Goal: Task Accomplishment & Management: Manage account settings

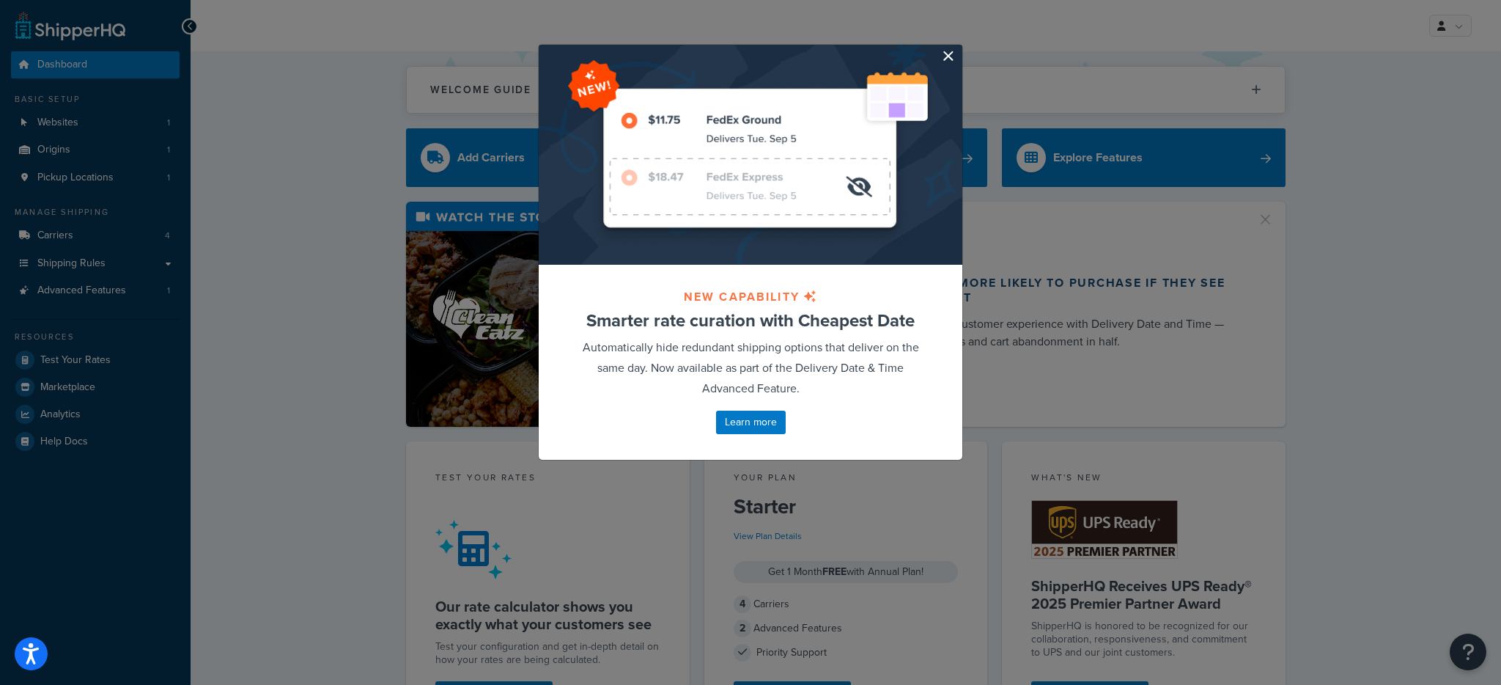
click at [959, 48] on button "button" at bounding box center [961, 47] width 4 height 4
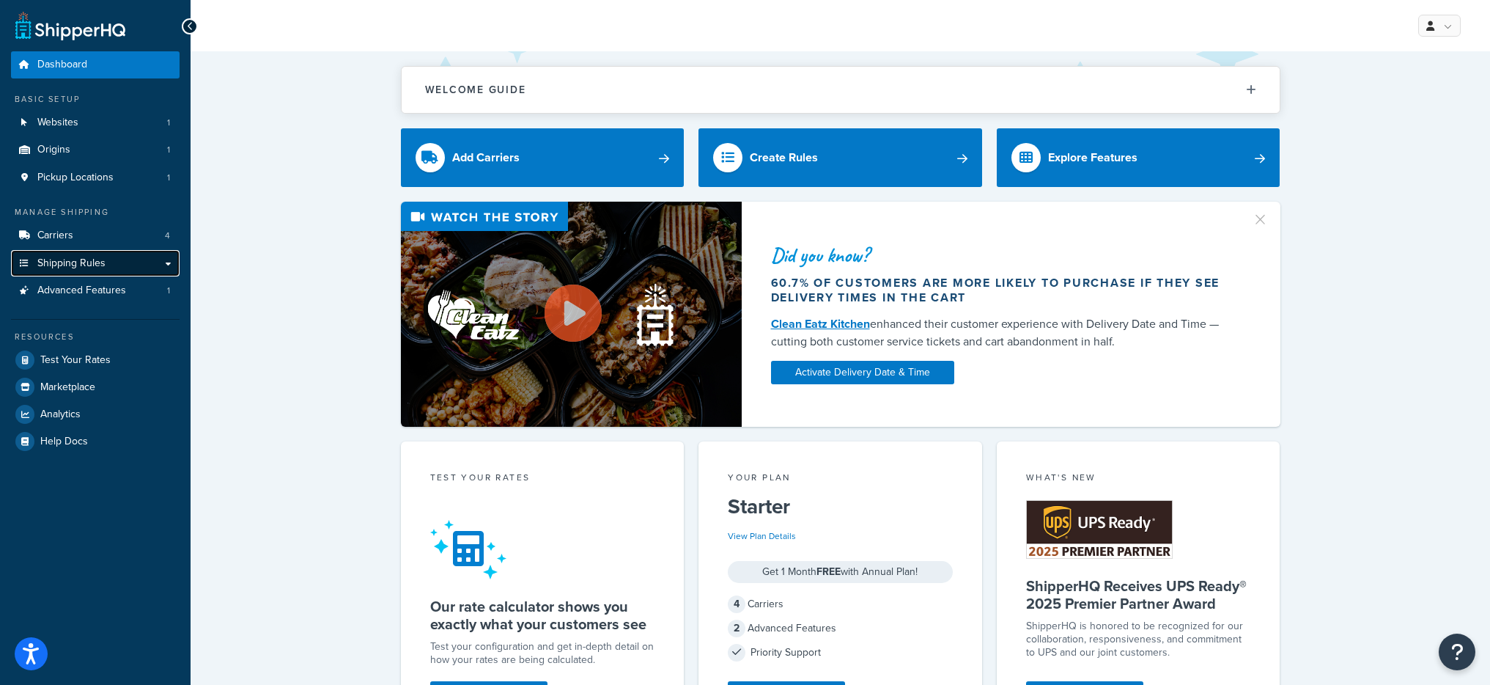
click at [106, 265] on link "Shipping Rules" at bounding box center [95, 263] width 169 height 27
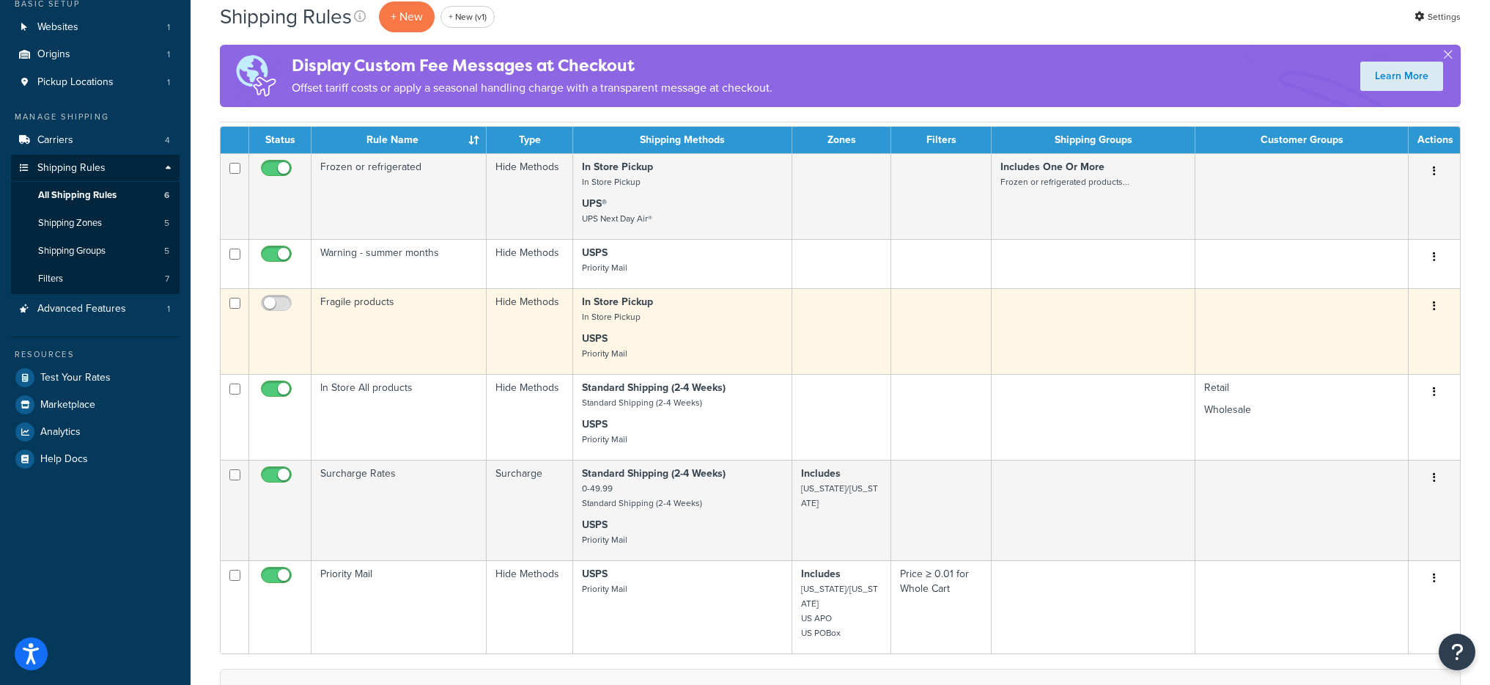
scroll to position [15, 0]
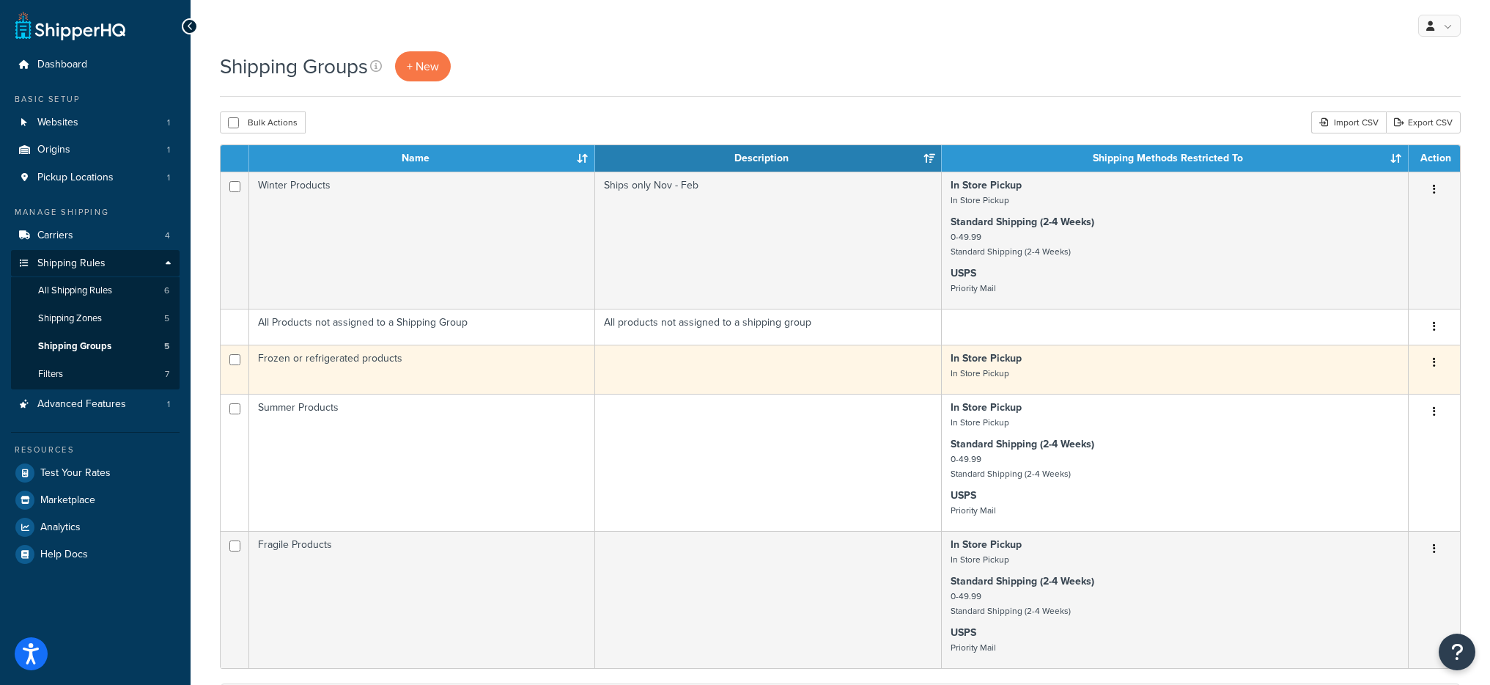
click at [741, 363] on td at bounding box center [768, 369] width 346 height 49
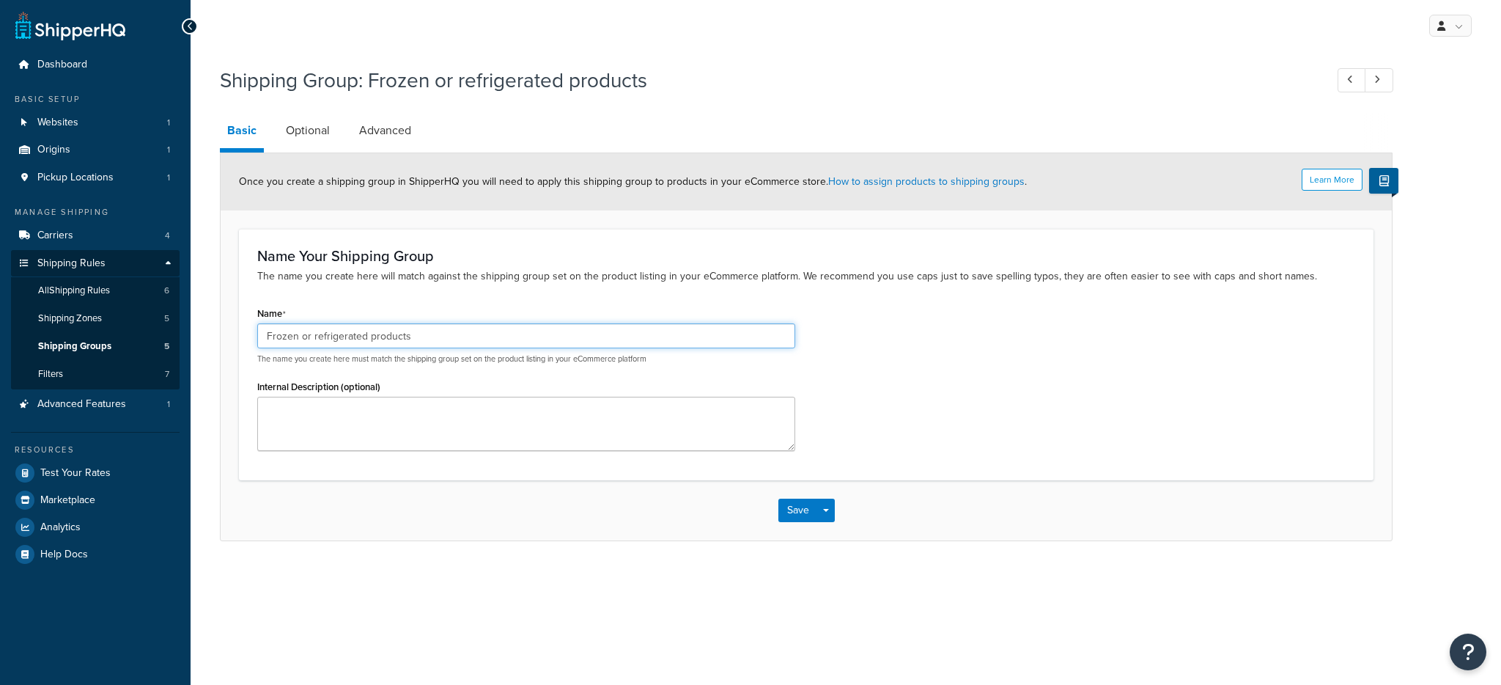
click at [402, 344] on input "Frozen or refrigerated products" at bounding box center [526, 335] width 538 height 25
click at [93, 354] on link "Shipping Groups 5" at bounding box center [95, 346] width 169 height 27
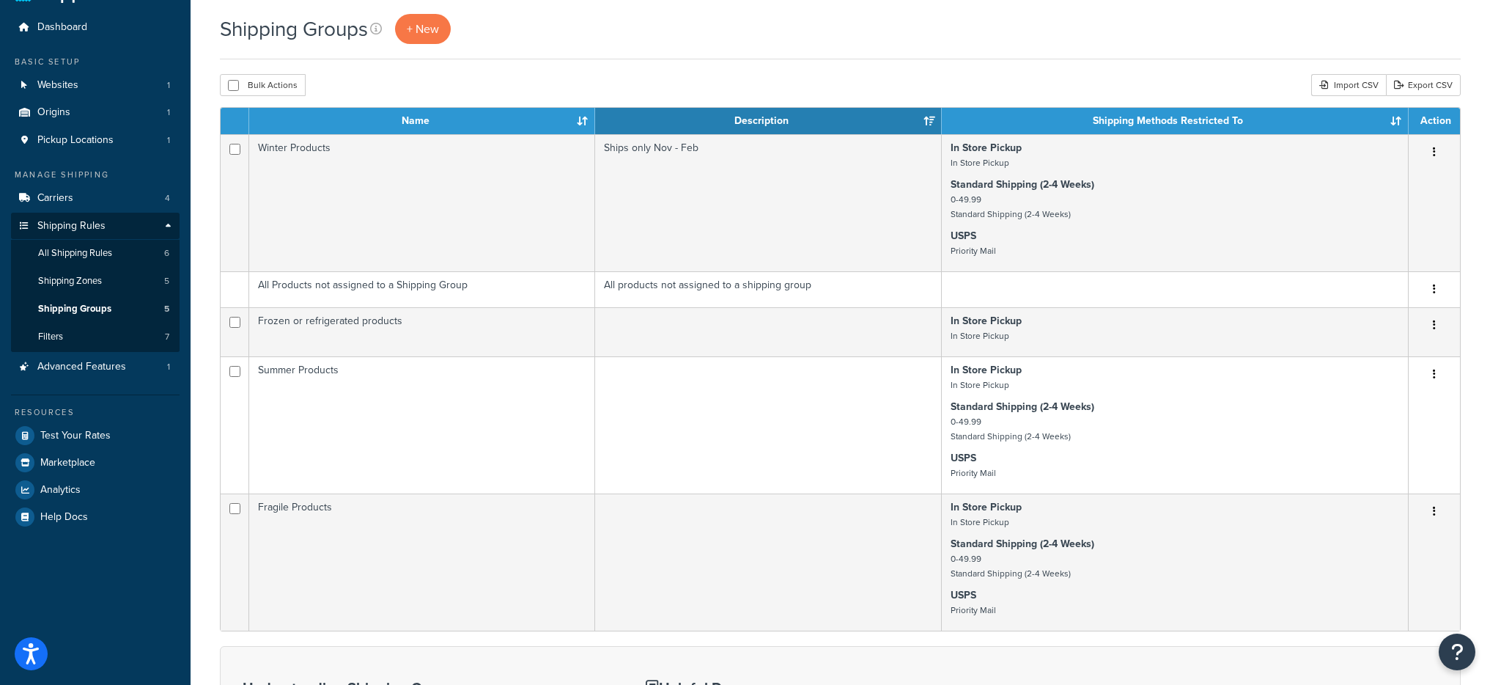
scroll to position [26, 0]
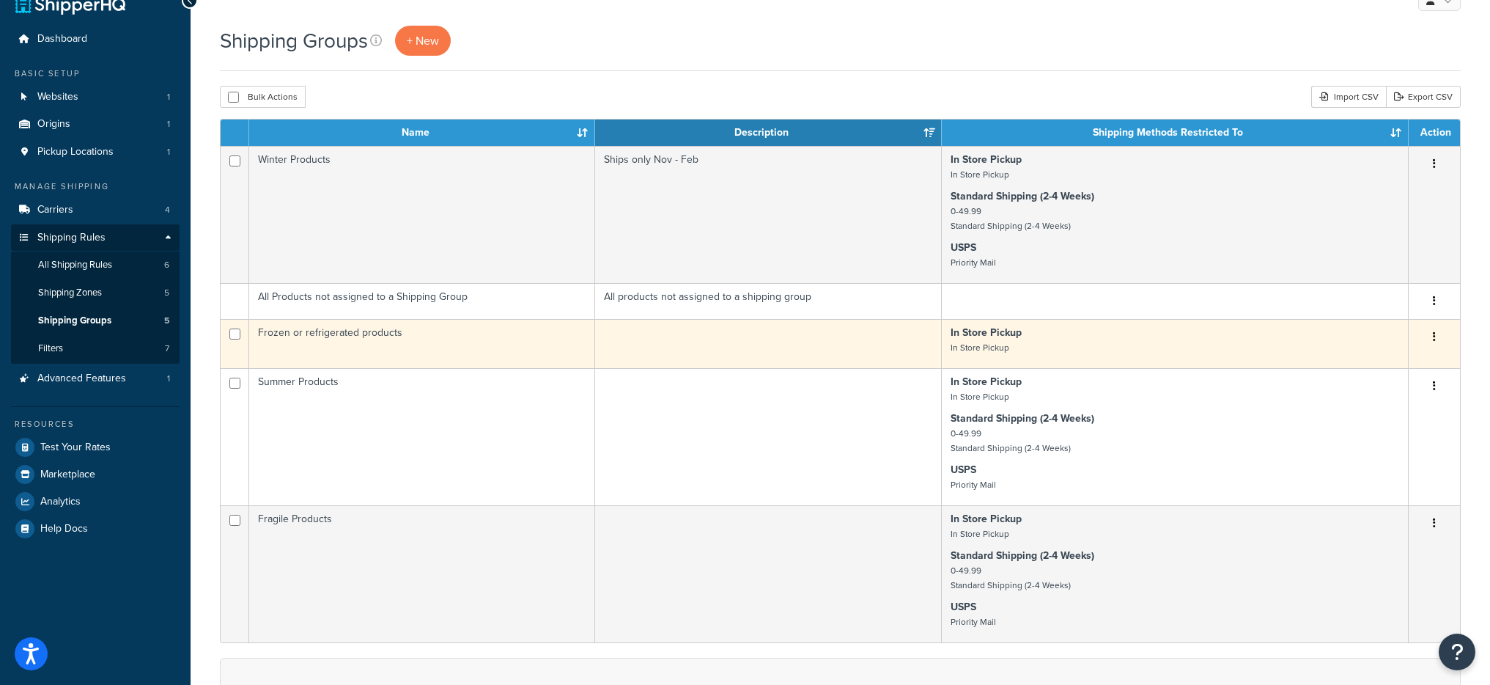
click at [1035, 346] on p "In Store Pickup In Store Pickup" at bounding box center [1175, 339] width 449 height 29
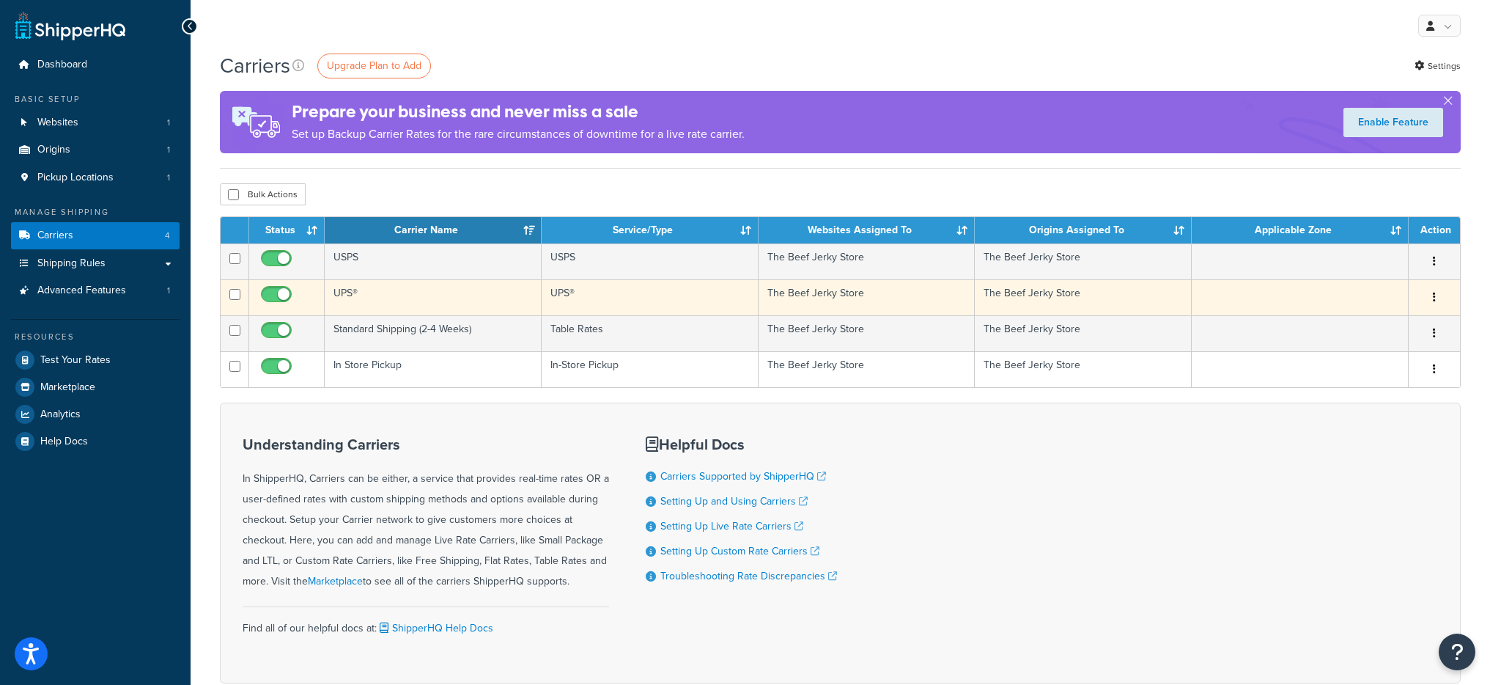
click at [485, 295] on td "UPS®" at bounding box center [433, 297] width 217 height 36
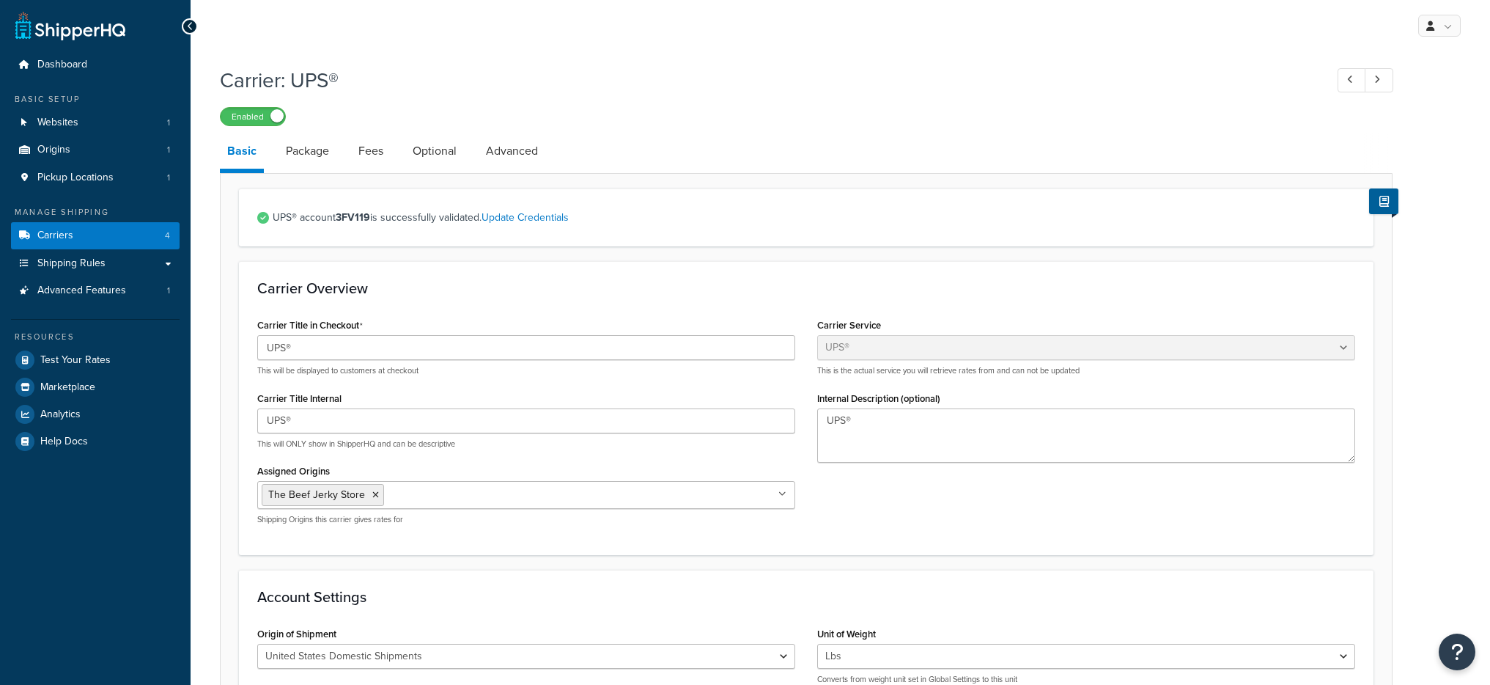
select select "ups"
select select "01"
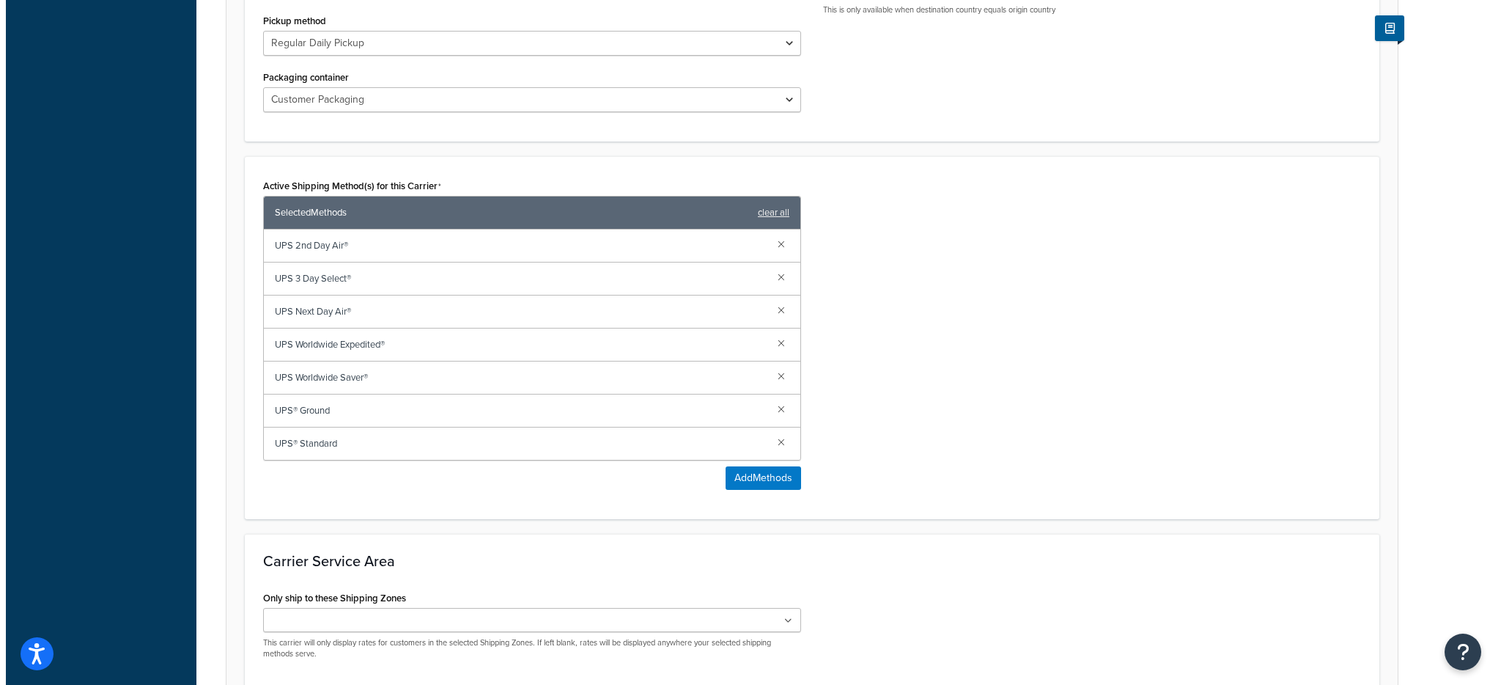
scroll to position [745, 0]
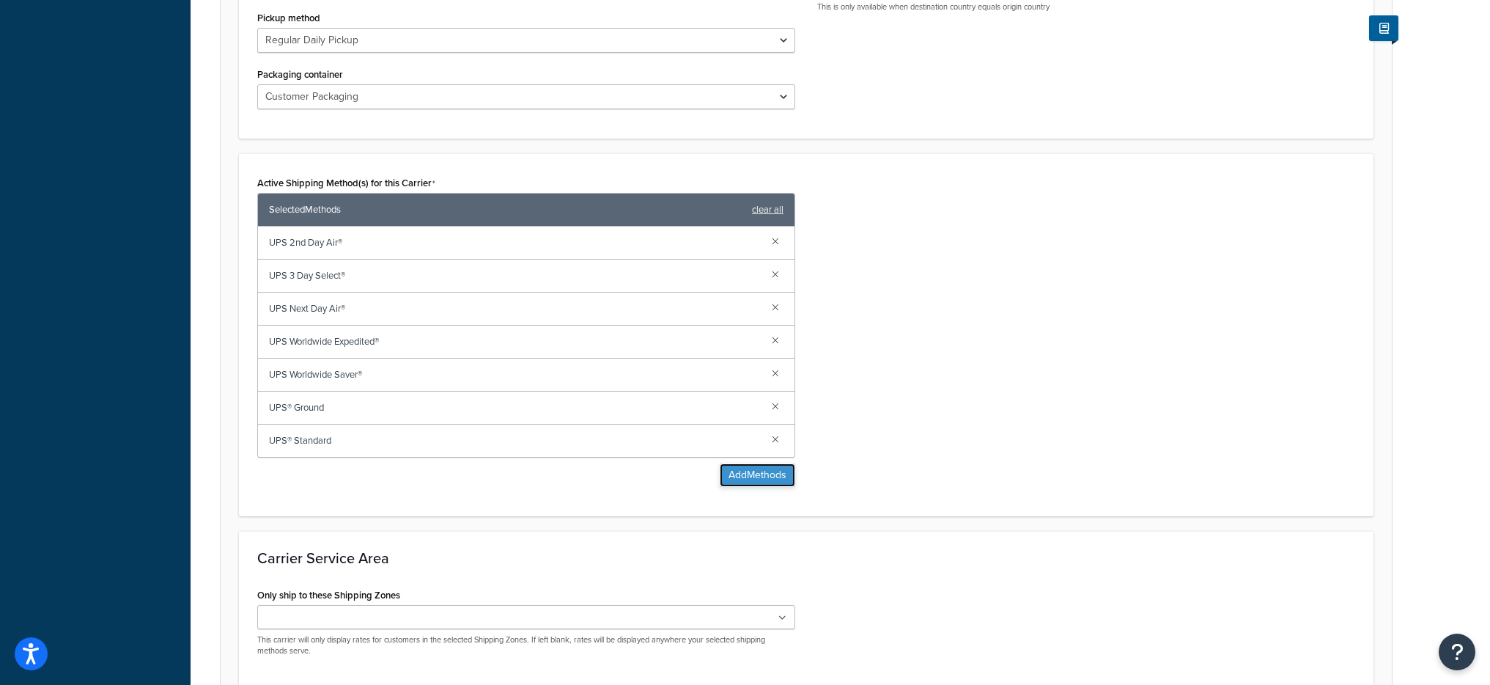
click at [752, 484] on button "Add Methods" at bounding box center [758, 474] width 76 height 23
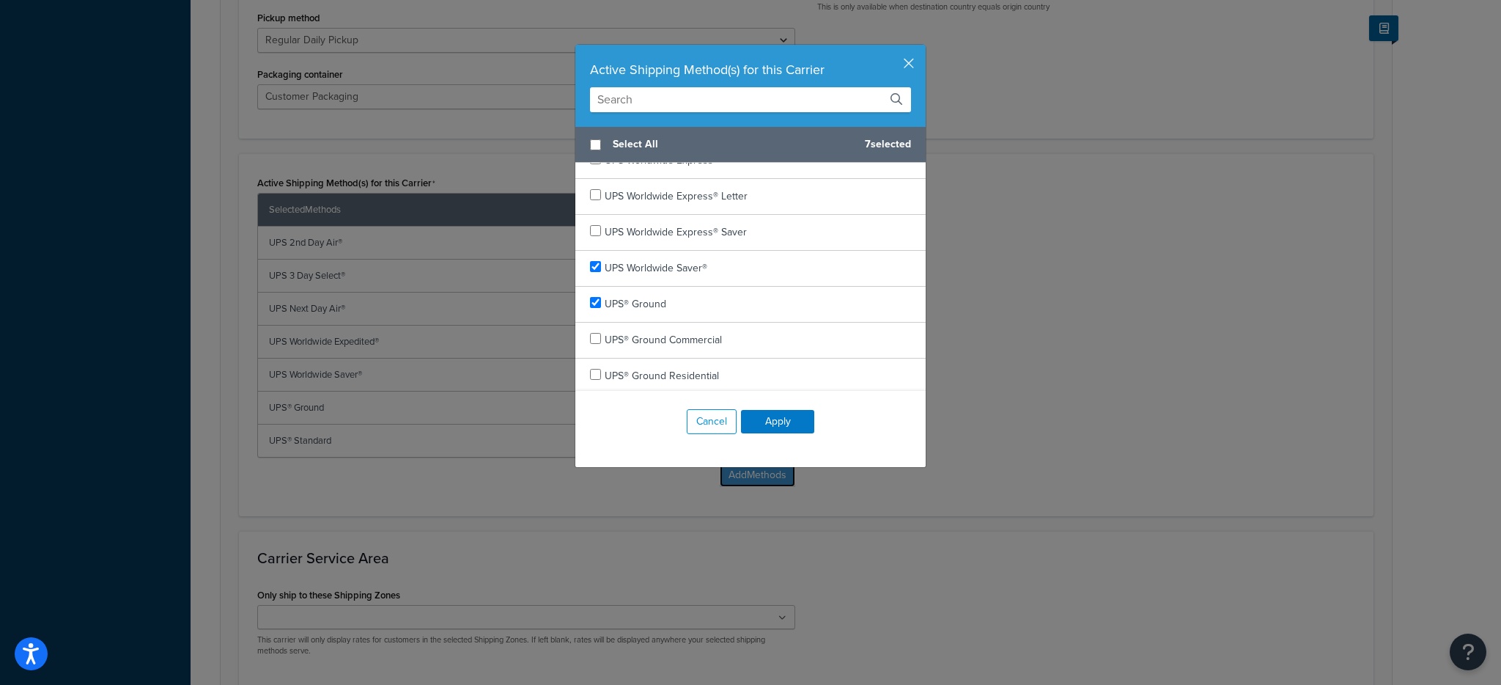
scroll to position [849, 0]
click at [910, 69] on div "Active Shipping Method(s) for this Carrier Select All 7 selected UPS 2nd Day Ai…" at bounding box center [751, 256] width 352 height 424
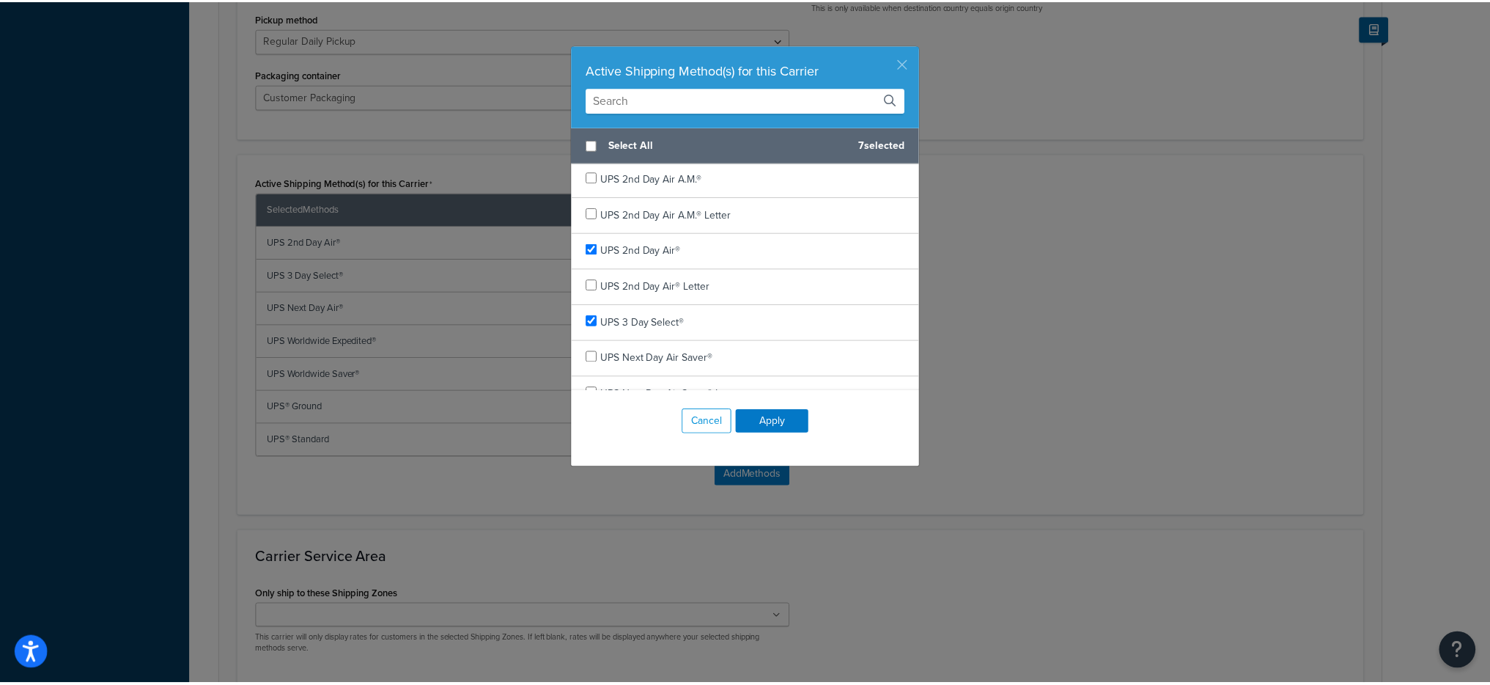
scroll to position [0, 0]
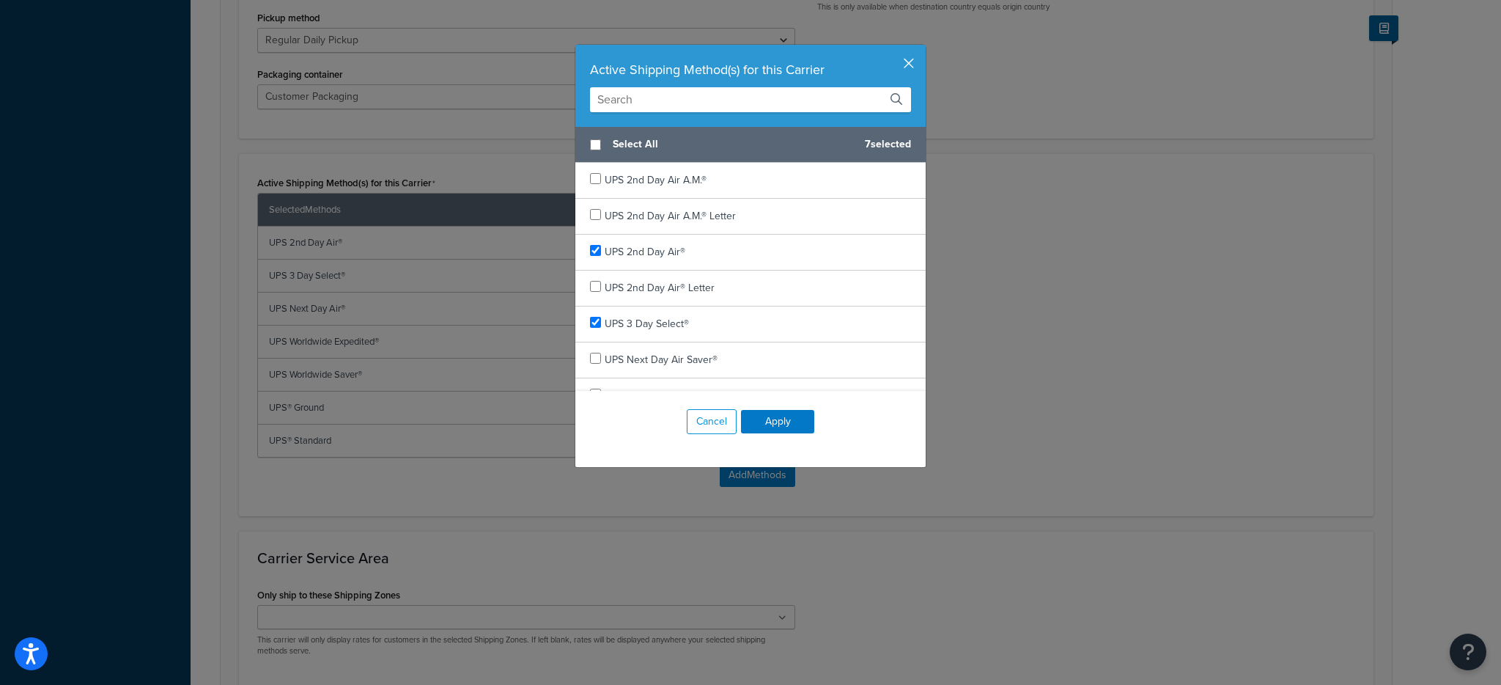
click at [922, 48] on button "button" at bounding box center [924, 47] width 4 height 4
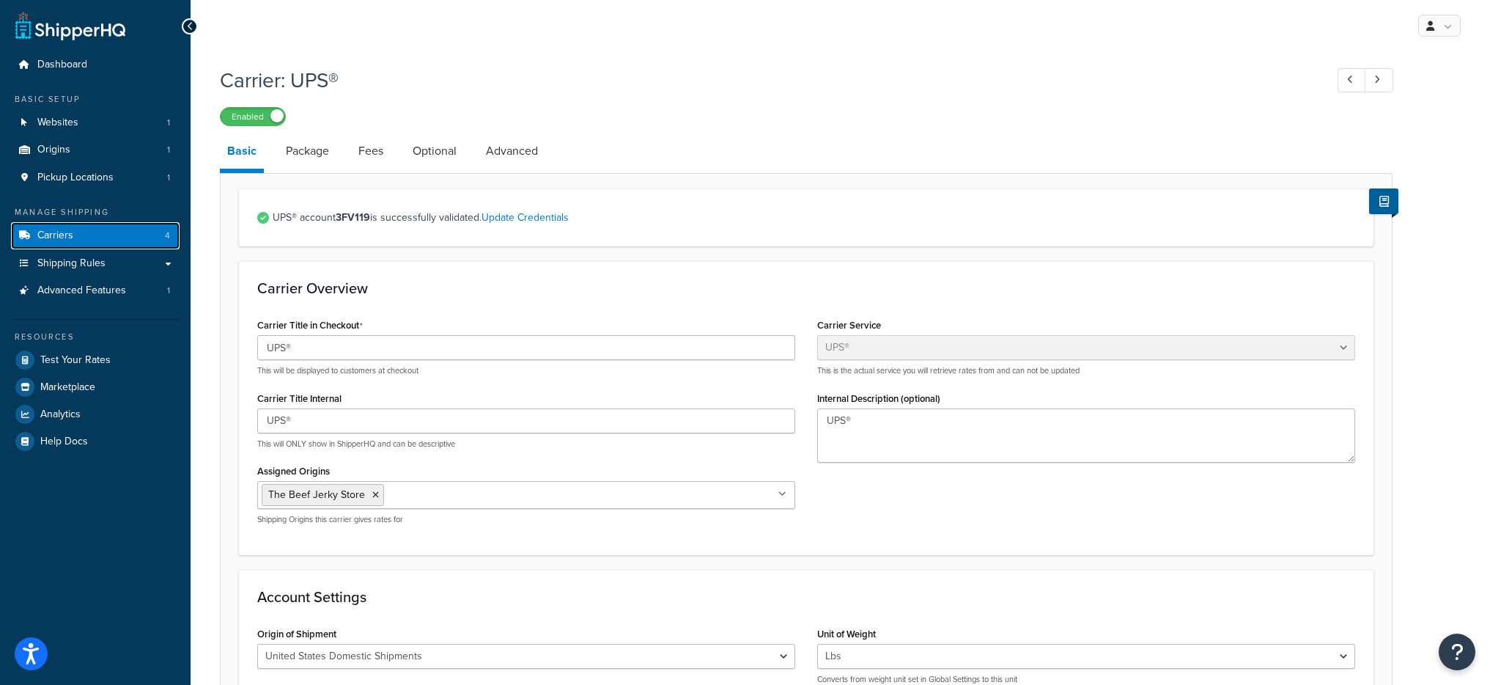
drag, startPoint x: 90, startPoint y: 242, endPoint x: 97, endPoint y: 238, distance: 7.5
click at [91, 242] on link "Carriers 4" at bounding box center [95, 235] width 169 height 27
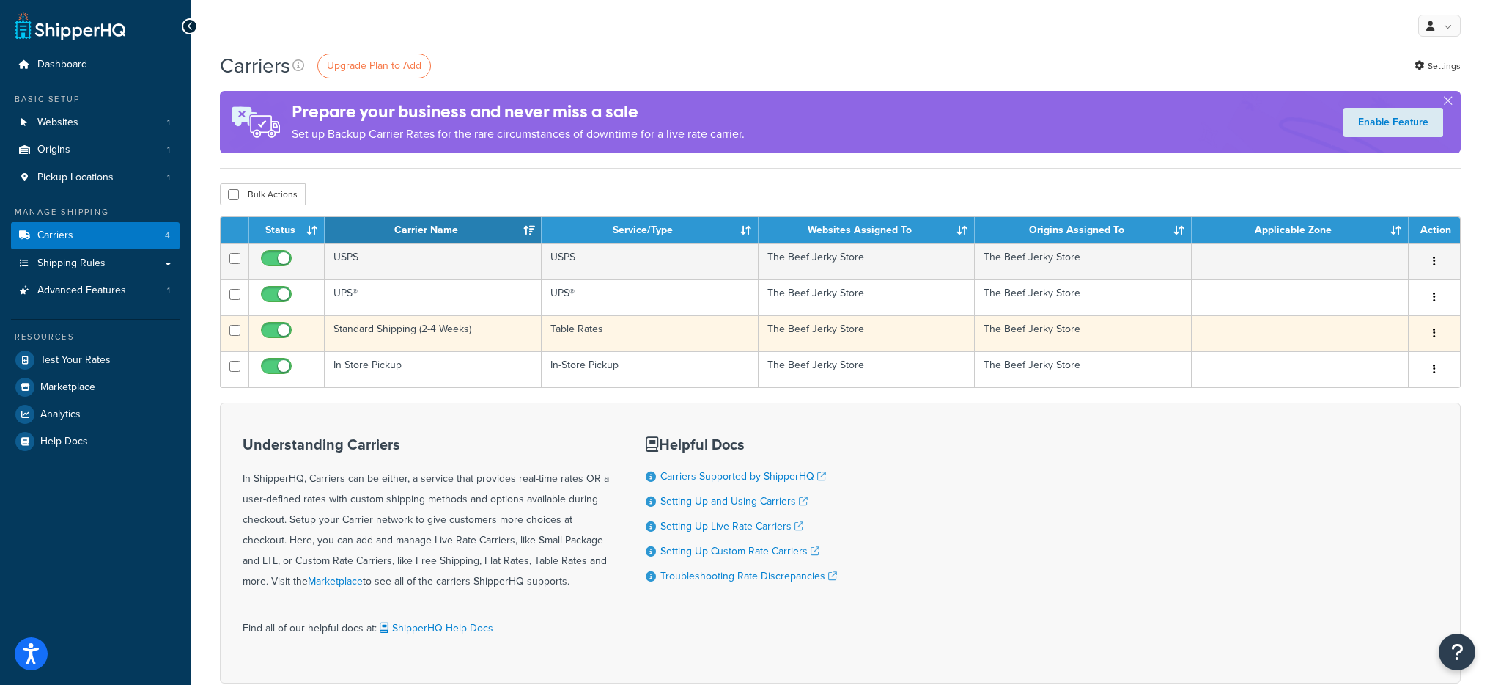
click at [474, 339] on td "Standard Shipping (2-4 Weeks)" at bounding box center [433, 333] width 217 height 36
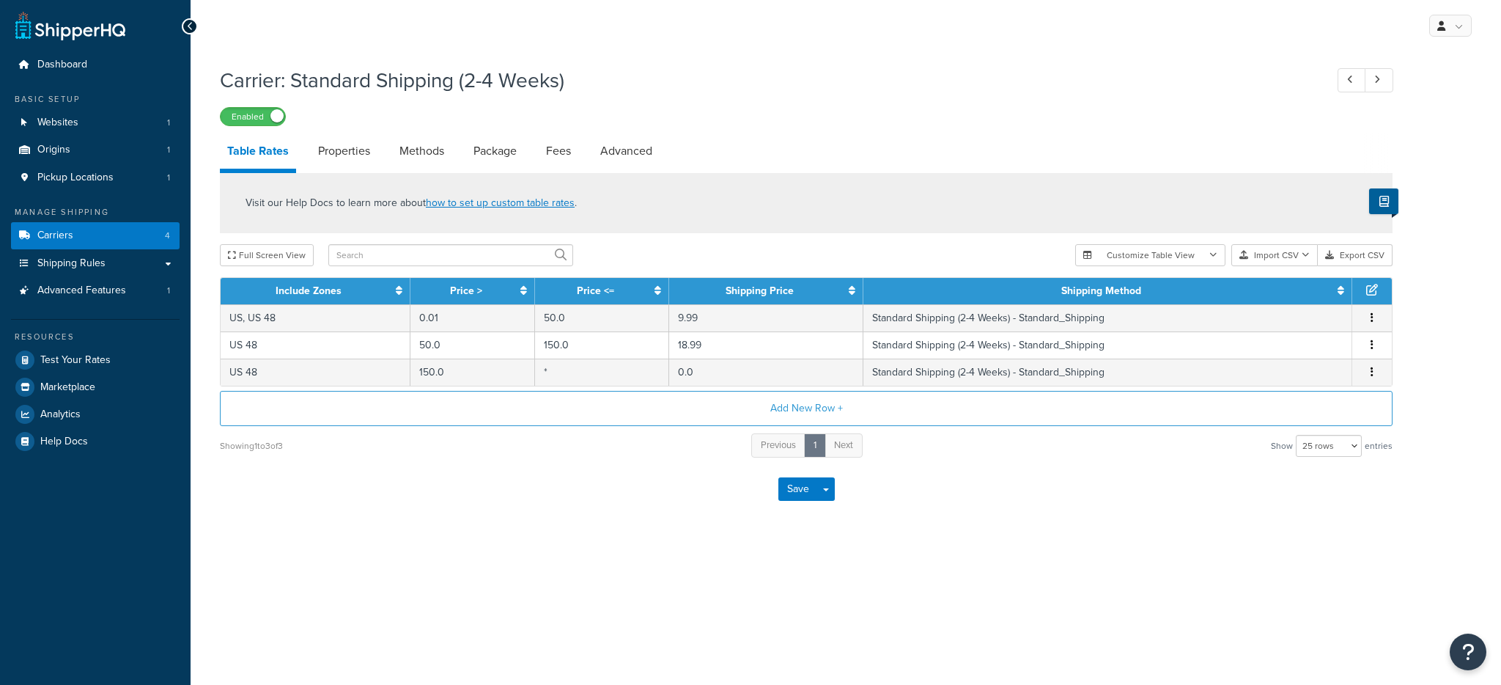
select select "25"
click at [342, 147] on link "Properties" at bounding box center [344, 150] width 67 height 35
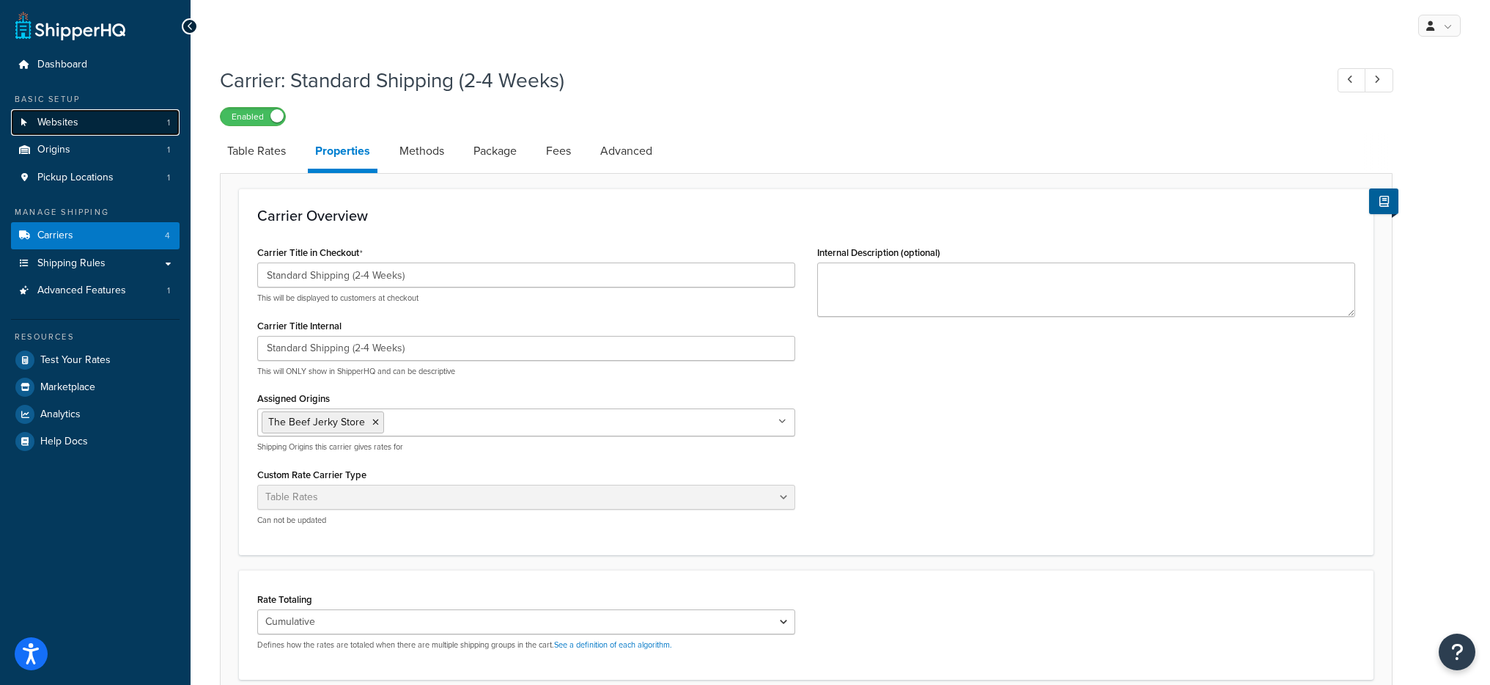
click at [82, 127] on link "Websites 1" at bounding box center [95, 122] width 169 height 27
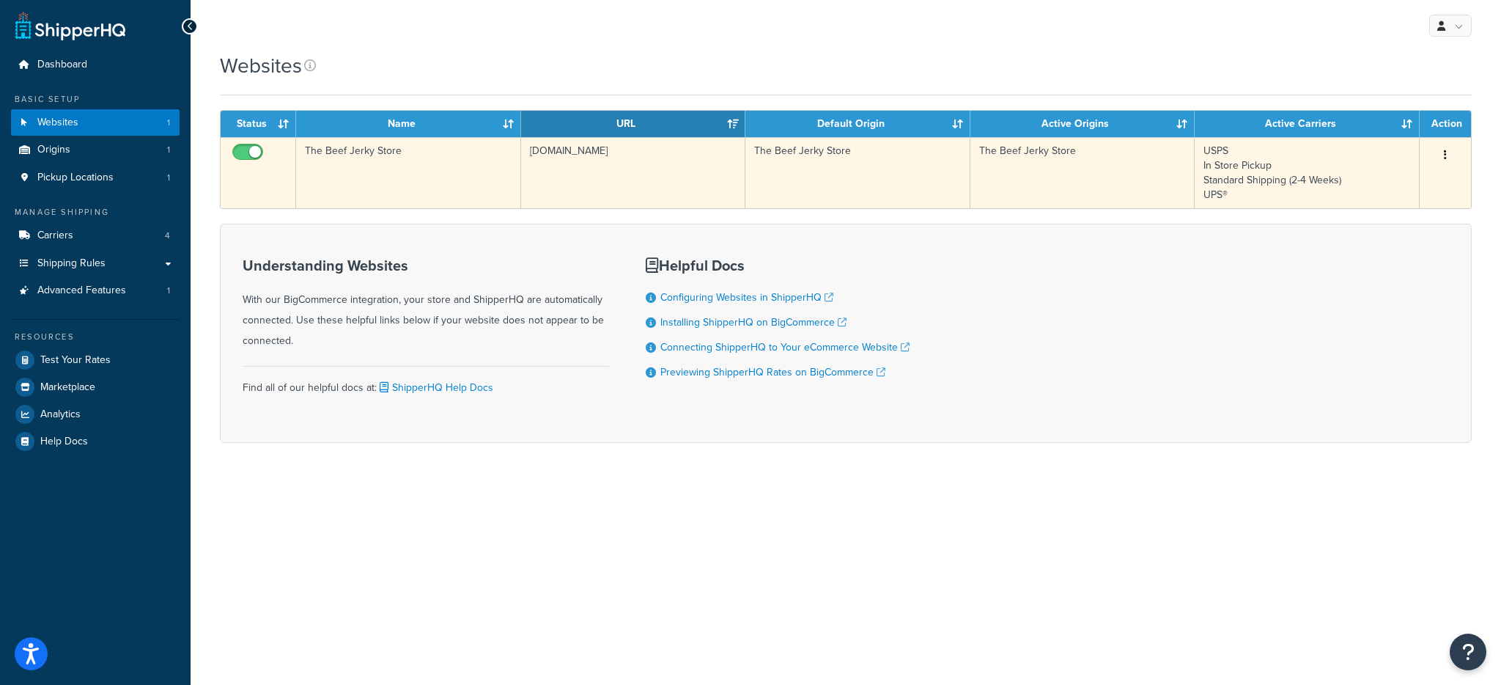
click at [689, 166] on td "[DOMAIN_NAME]" at bounding box center [633, 172] width 225 height 71
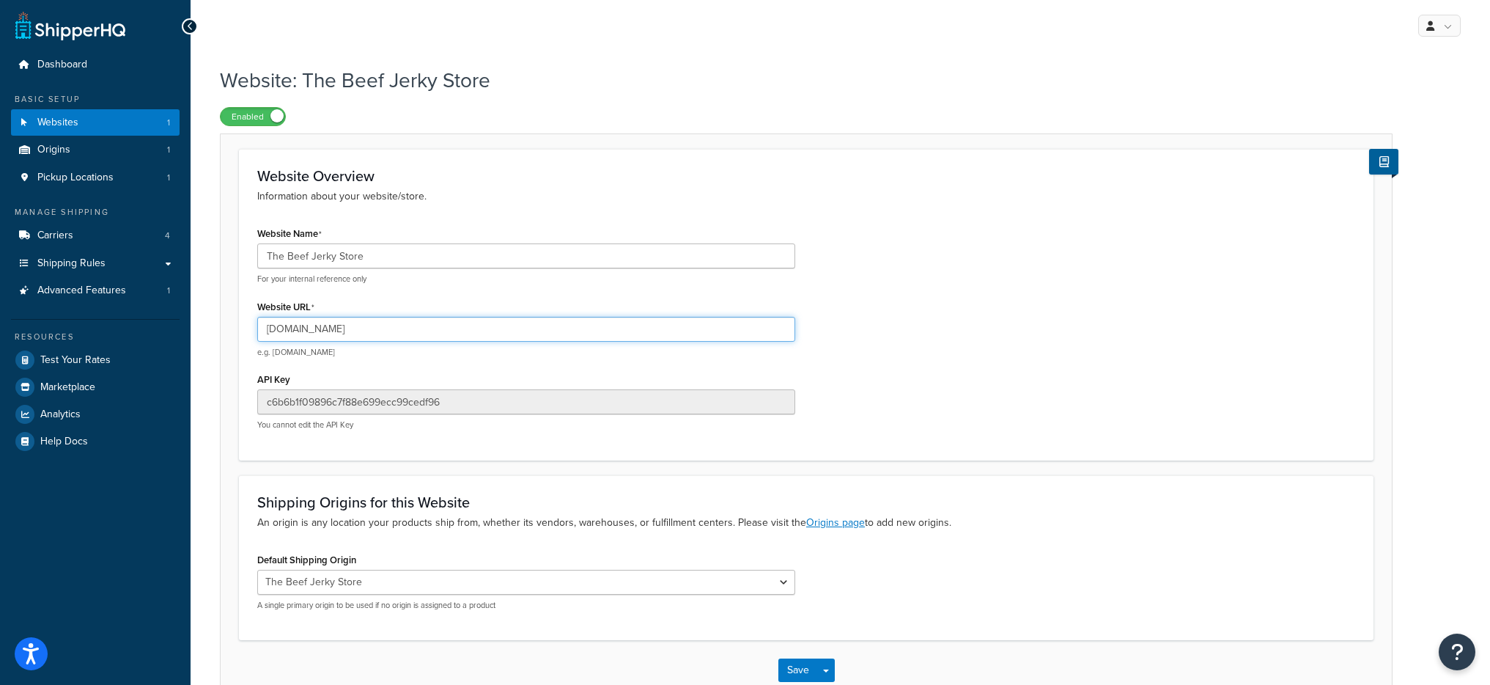
click at [391, 325] on input "[DOMAIN_NAME]" at bounding box center [526, 329] width 538 height 25
click at [84, 370] on link "Test Your Rates" at bounding box center [95, 360] width 169 height 26
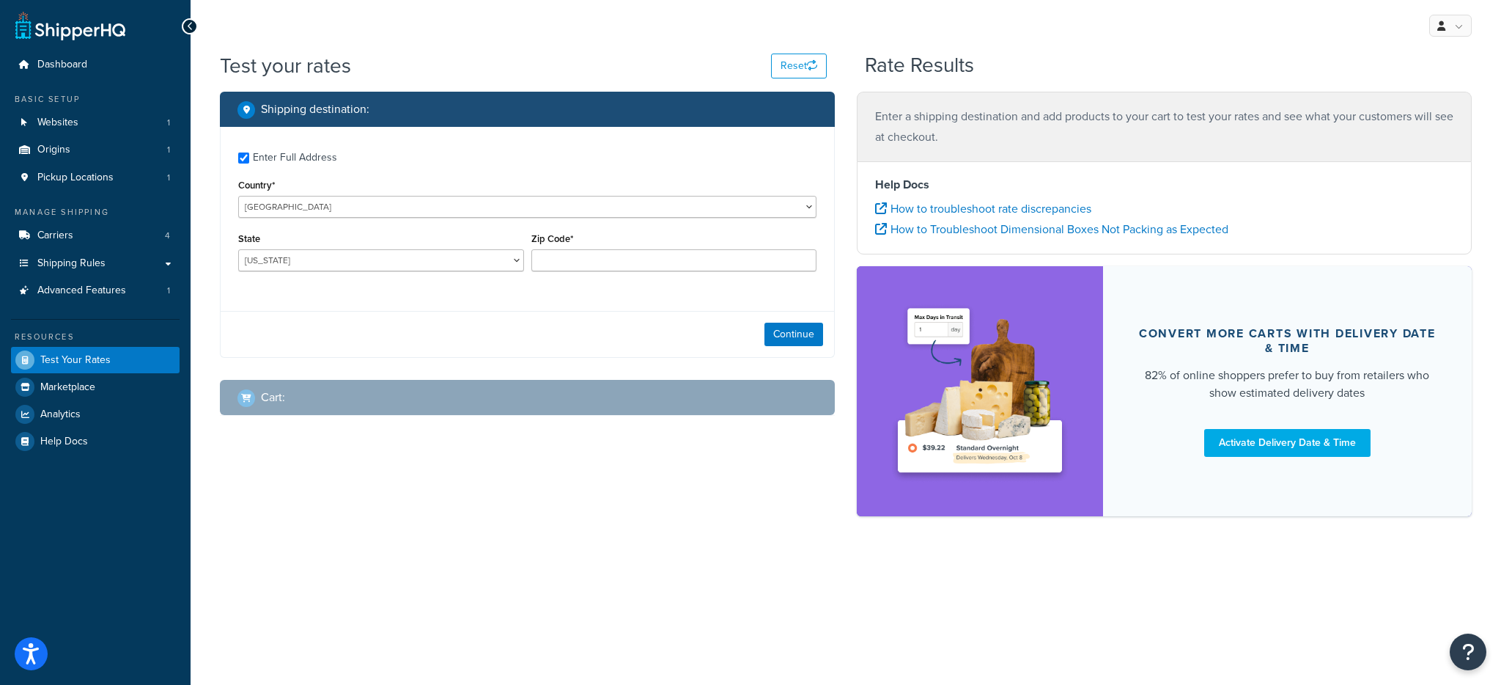
checkbox input "true"
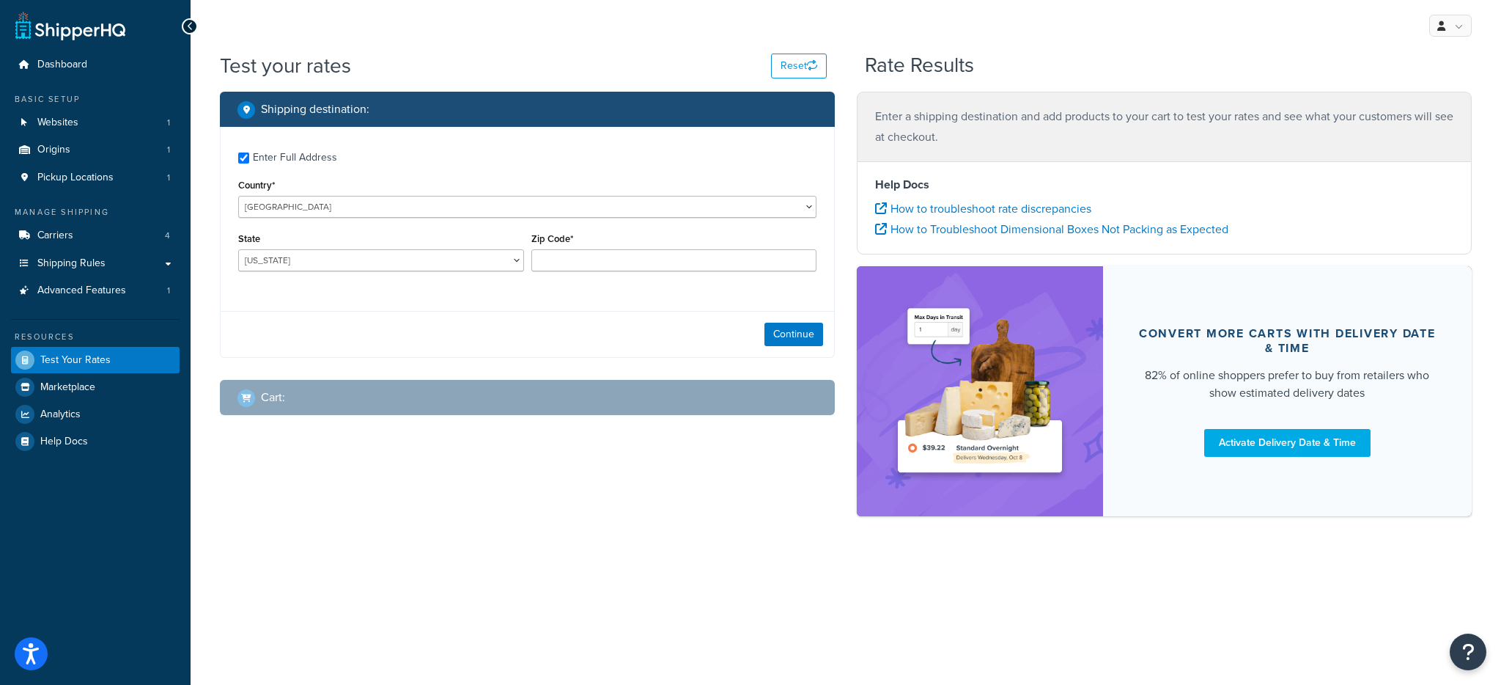
type input "78759"
select select "TX"
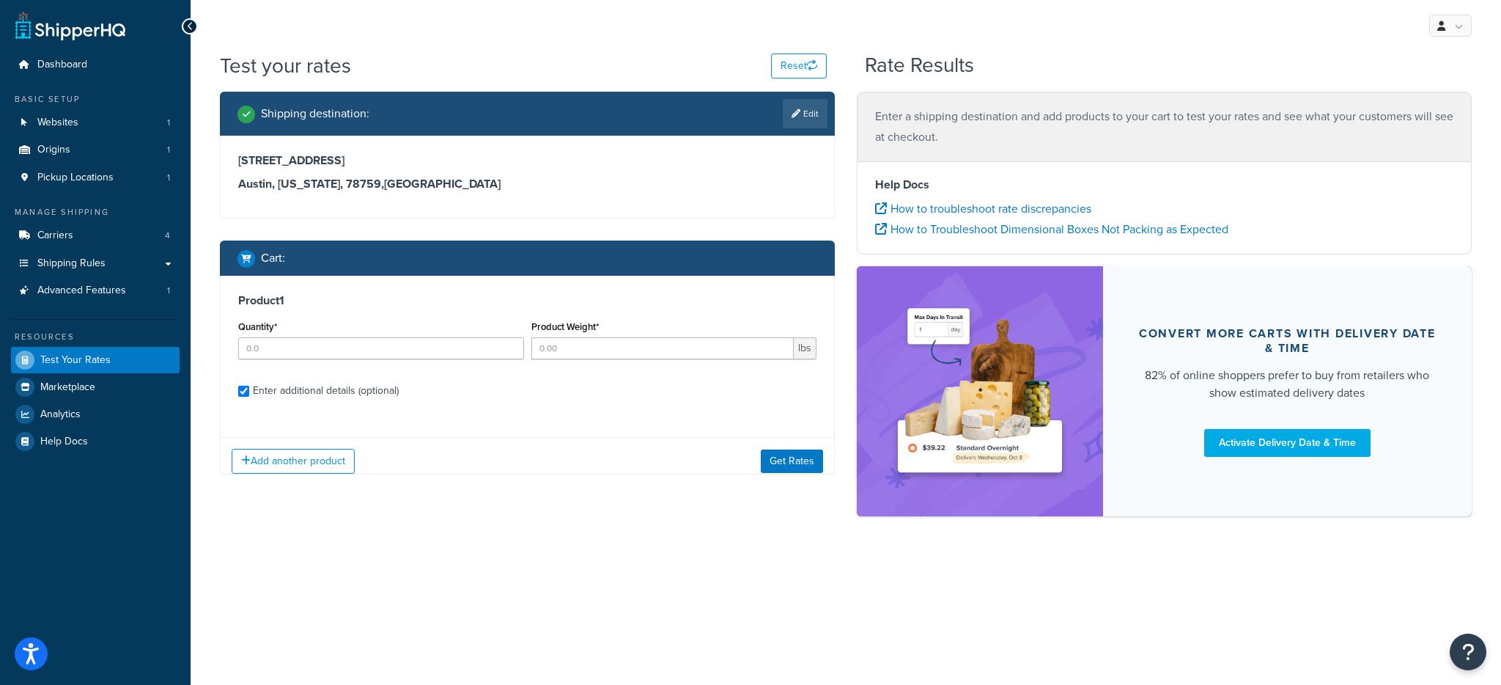
checkbox input "true"
type input "1"
type input "1.6875"
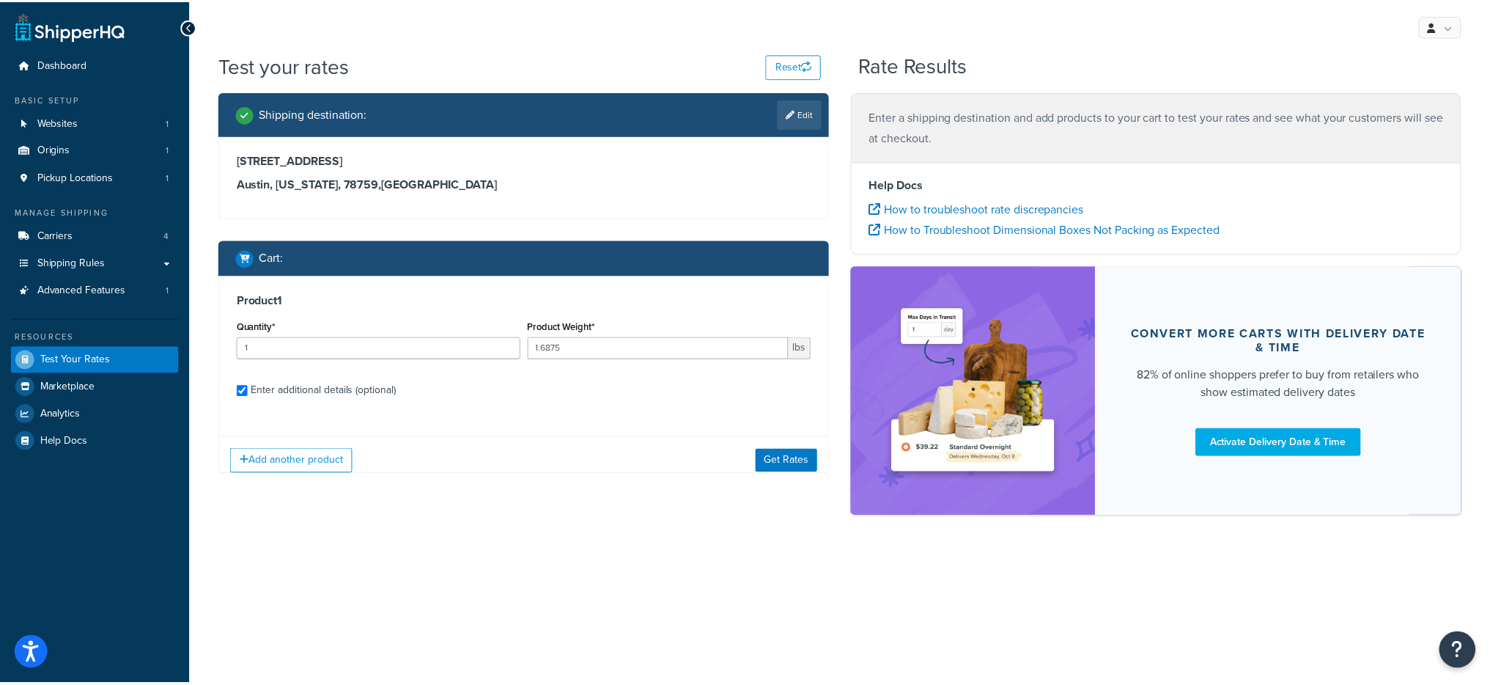
scroll to position [135, 0]
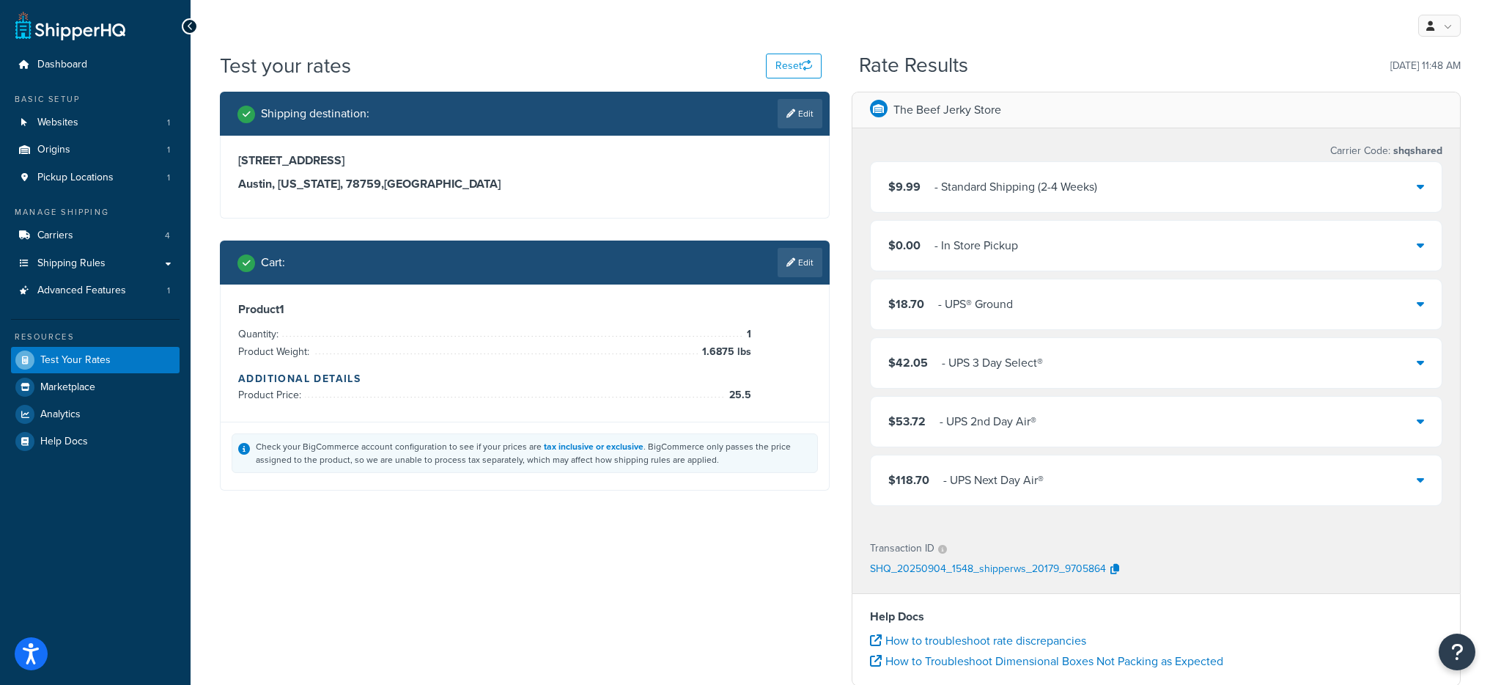
click at [791, 257] on link "Edit" at bounding box center [800, 262] width 45 height 29
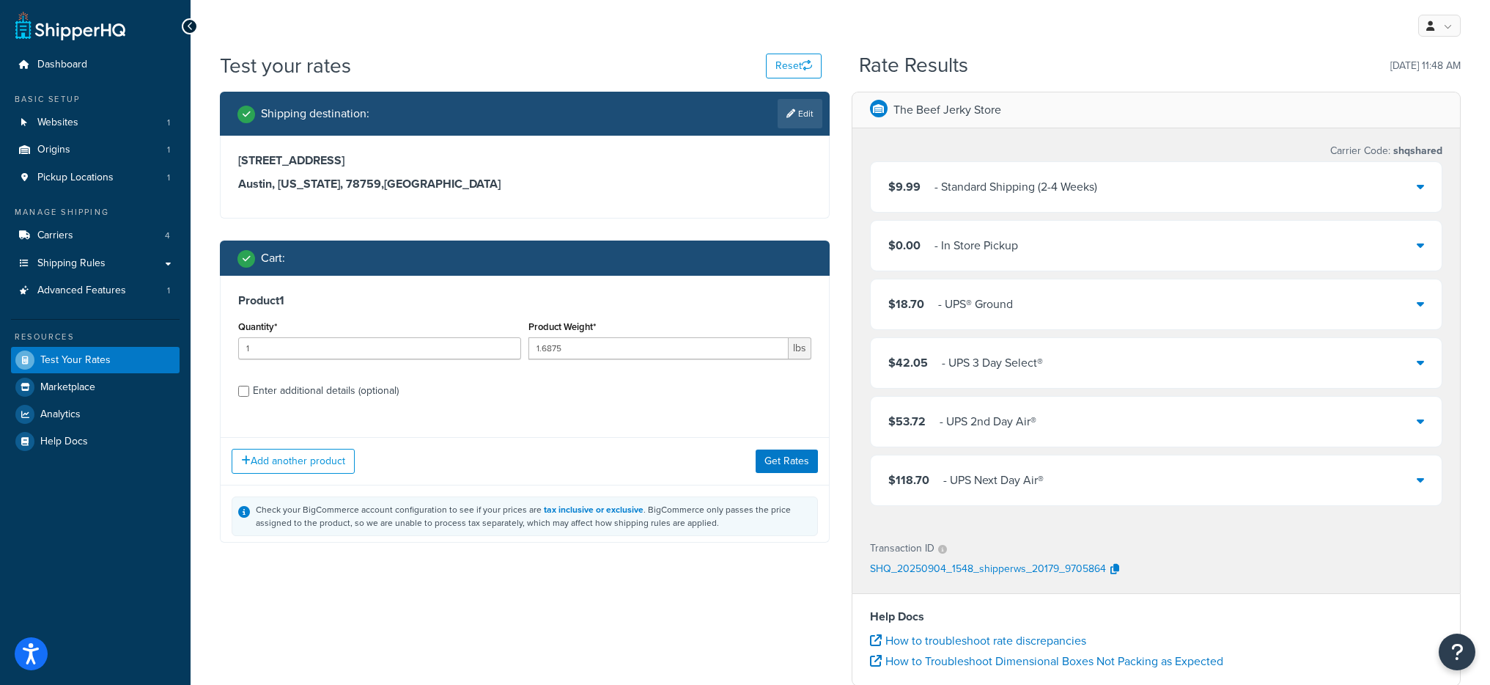
scroll to position [0, 0]
click at [294, 393] on div "Enter additional details (optional)" at bounding box center [326, 390] width 146 height 21
click at [249, 393] on input "Enter additional details (optional)" at bounding box center [243, 391] width 11 height 11
checkbox input "true"
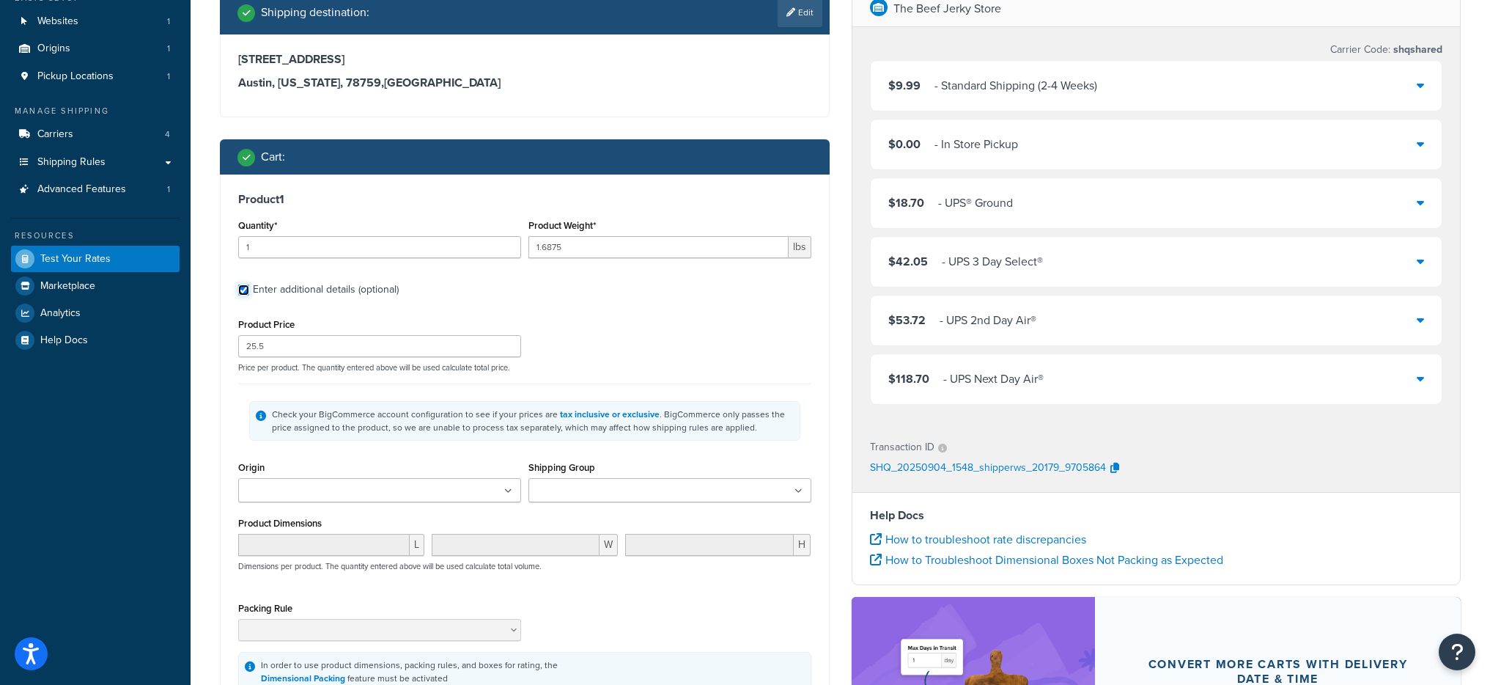
scroll to position [161, 0]
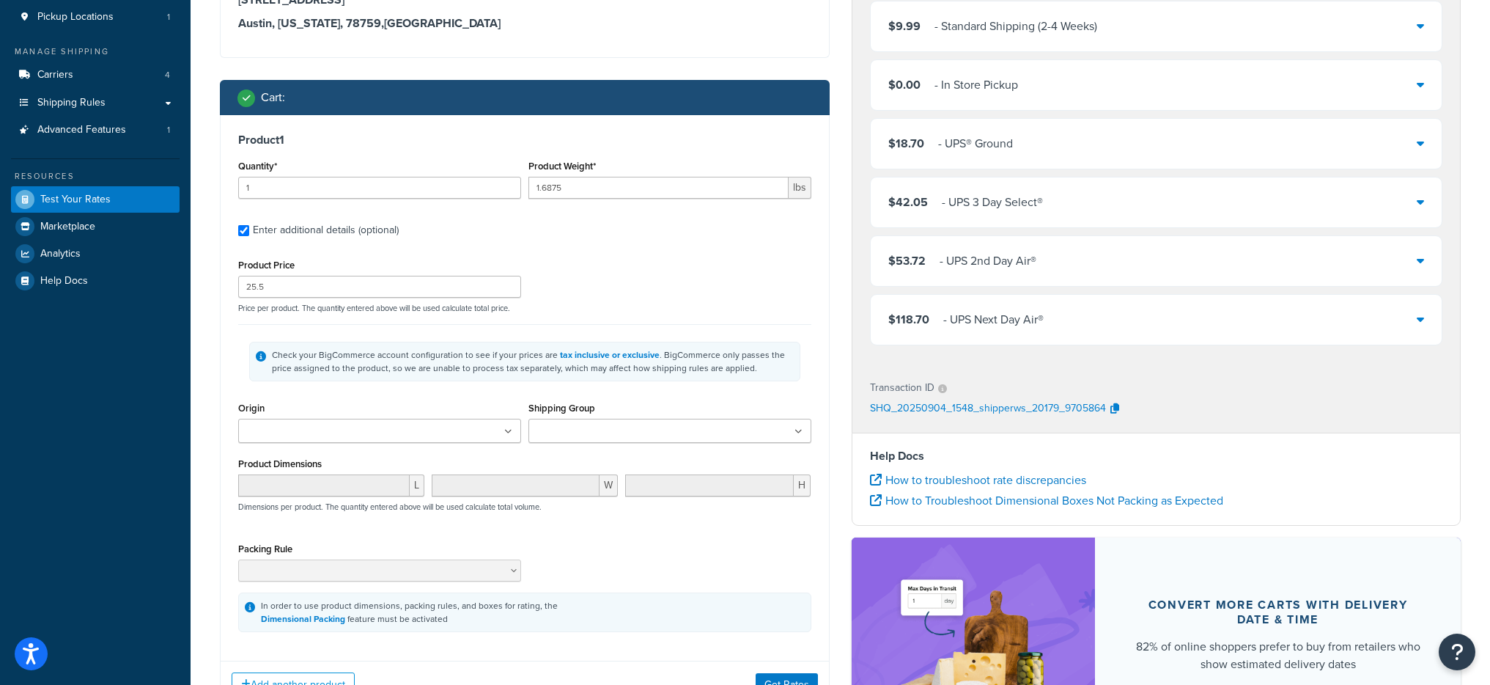
click at [592, 427] on input "Shipping Group" at bounding box center [598, 432] width 130 height 16
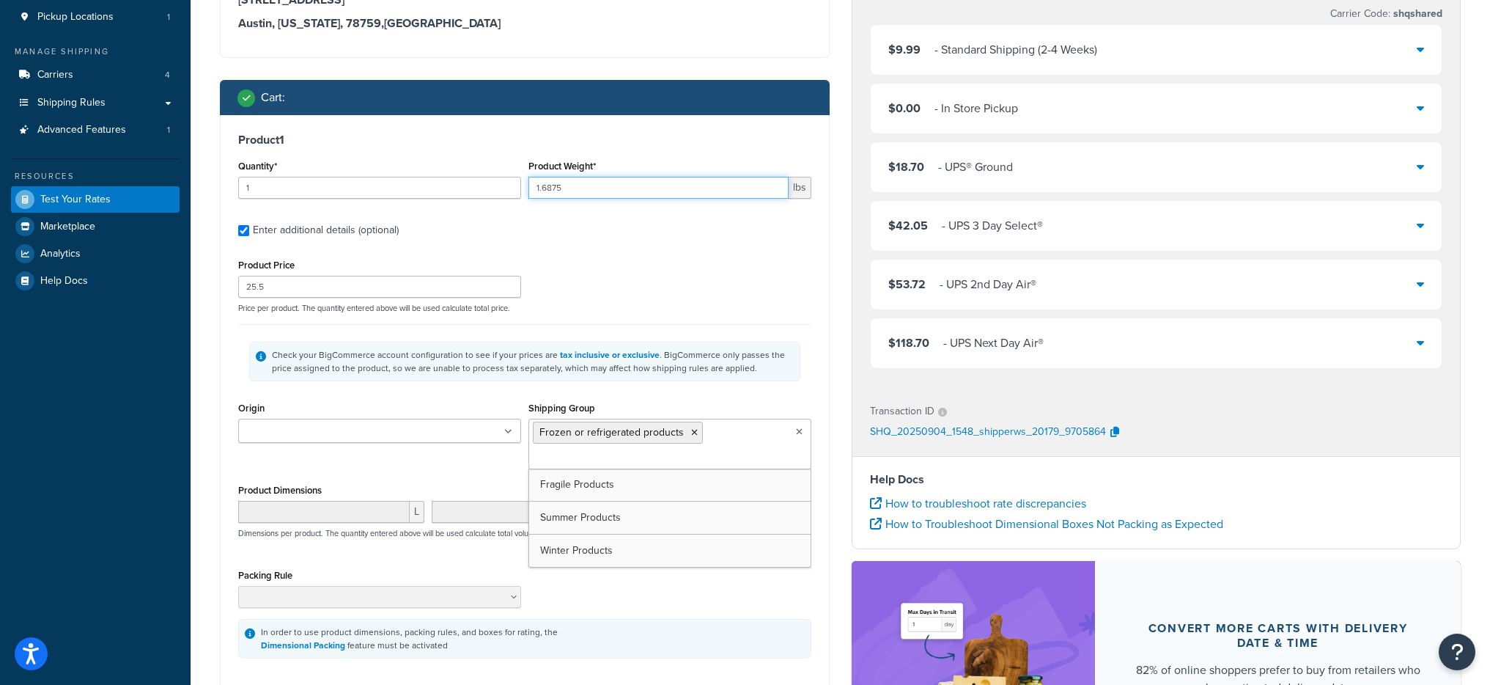
click at [756, 186] on input "1.6875" at bounding box center [659, 188] width 260 height 22
click at [739, 542] on div "L W H Dimensions per product. The quantity entered above will be used calculate…" at bounding box center [525, 528] width 581 height 54
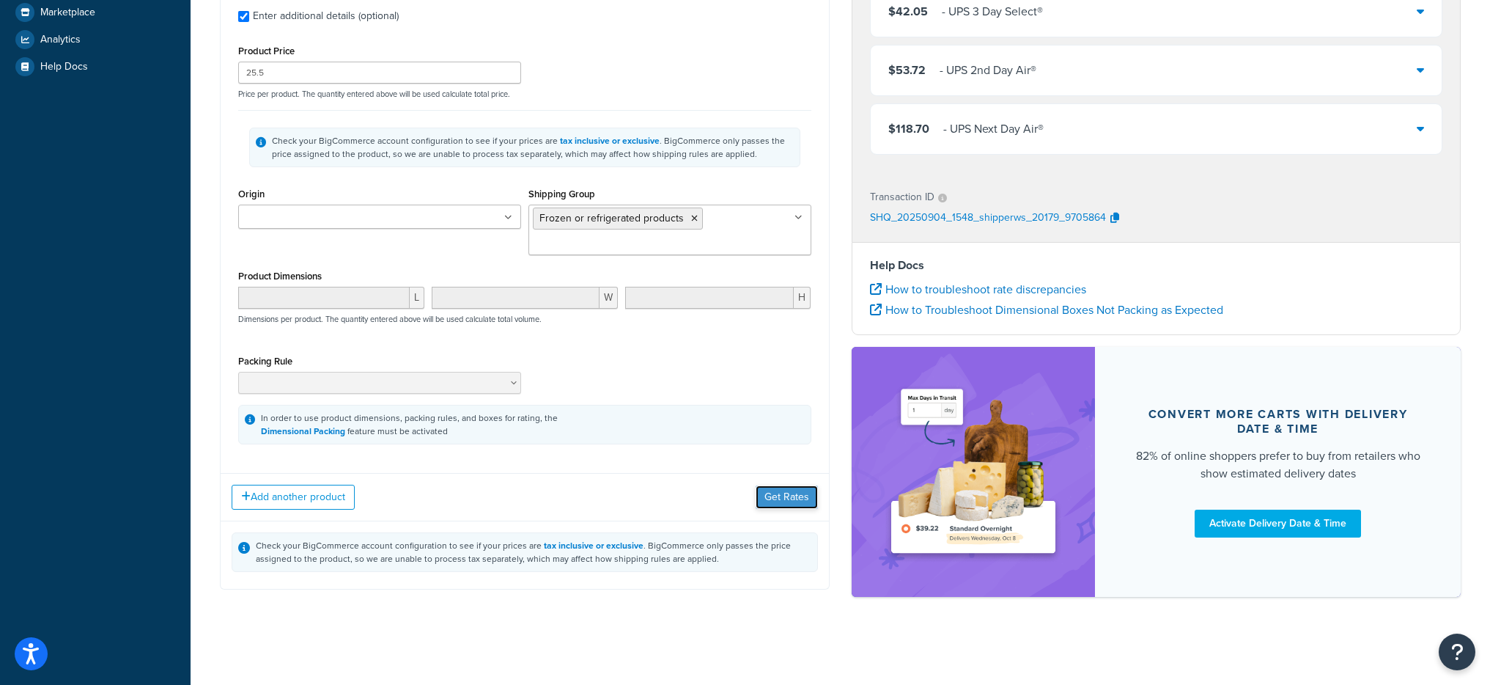
click at [806, 501] on button "Get Rates" at bounding box center [787, 496] width 62 height 23
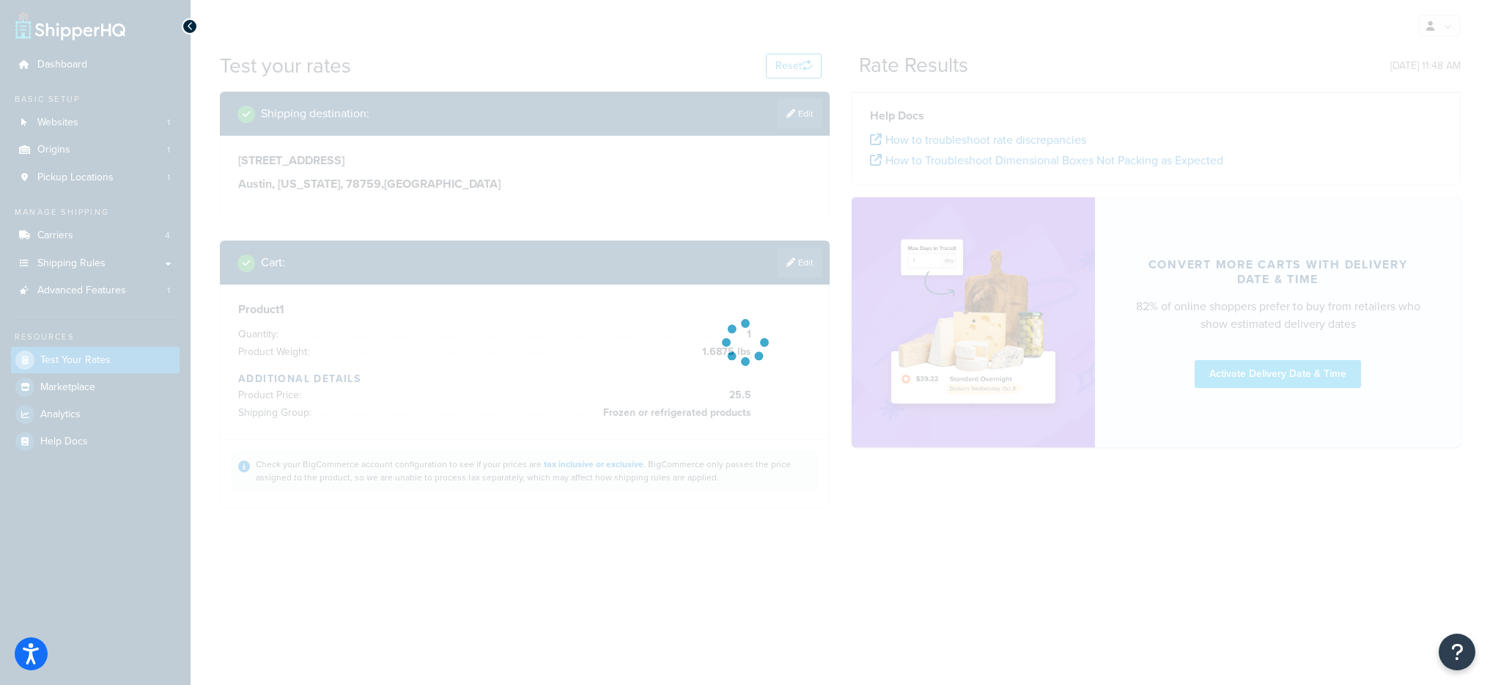
scroll to position [0, 0]
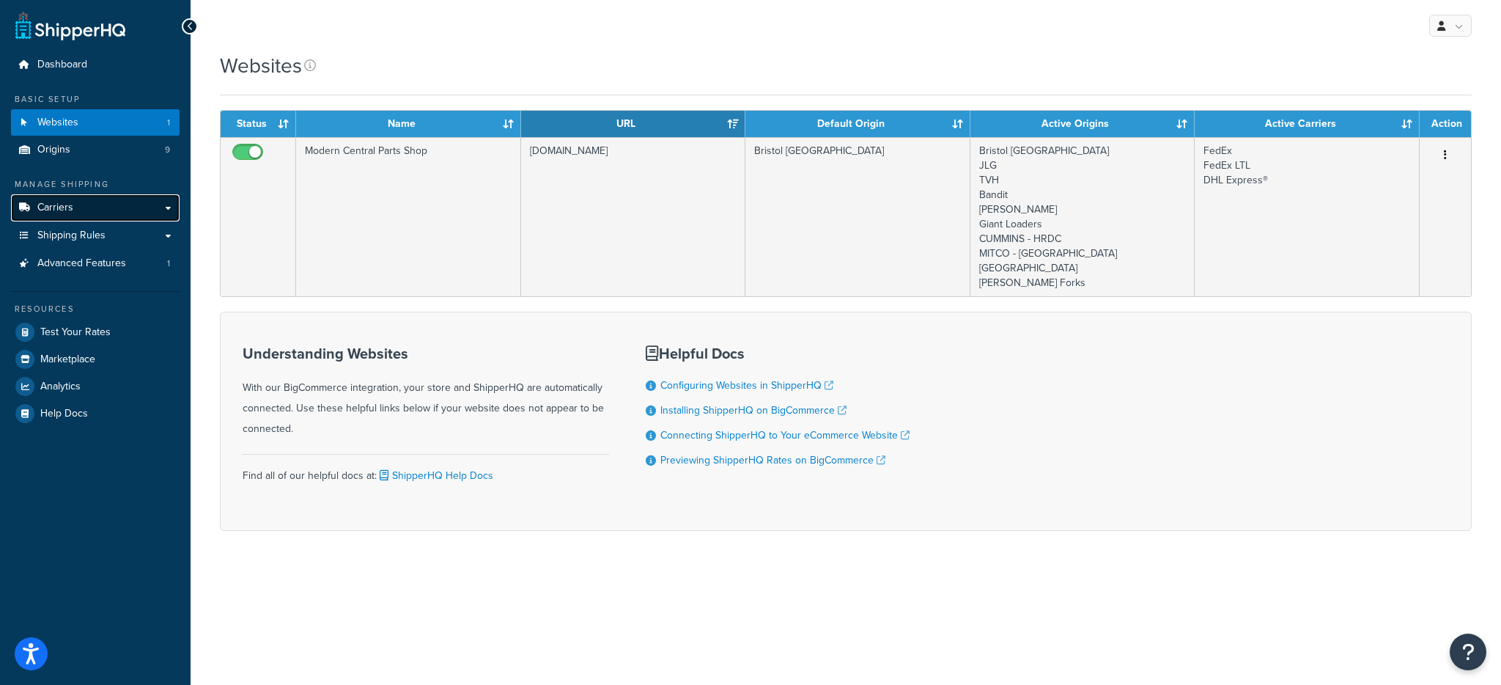
click at [37, 208] on span "Carriers" at bounding box center [55, 208] width 36 height 12
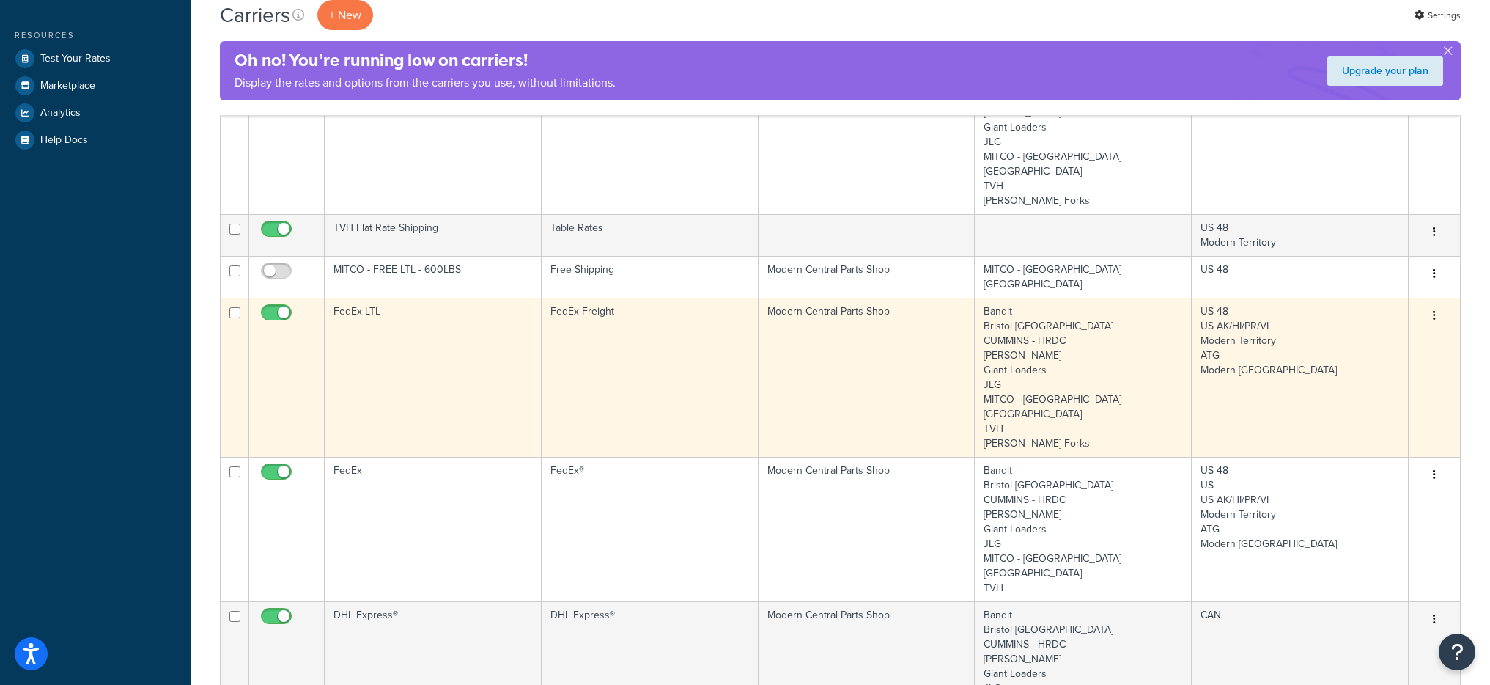
scroll to position [314, 0]
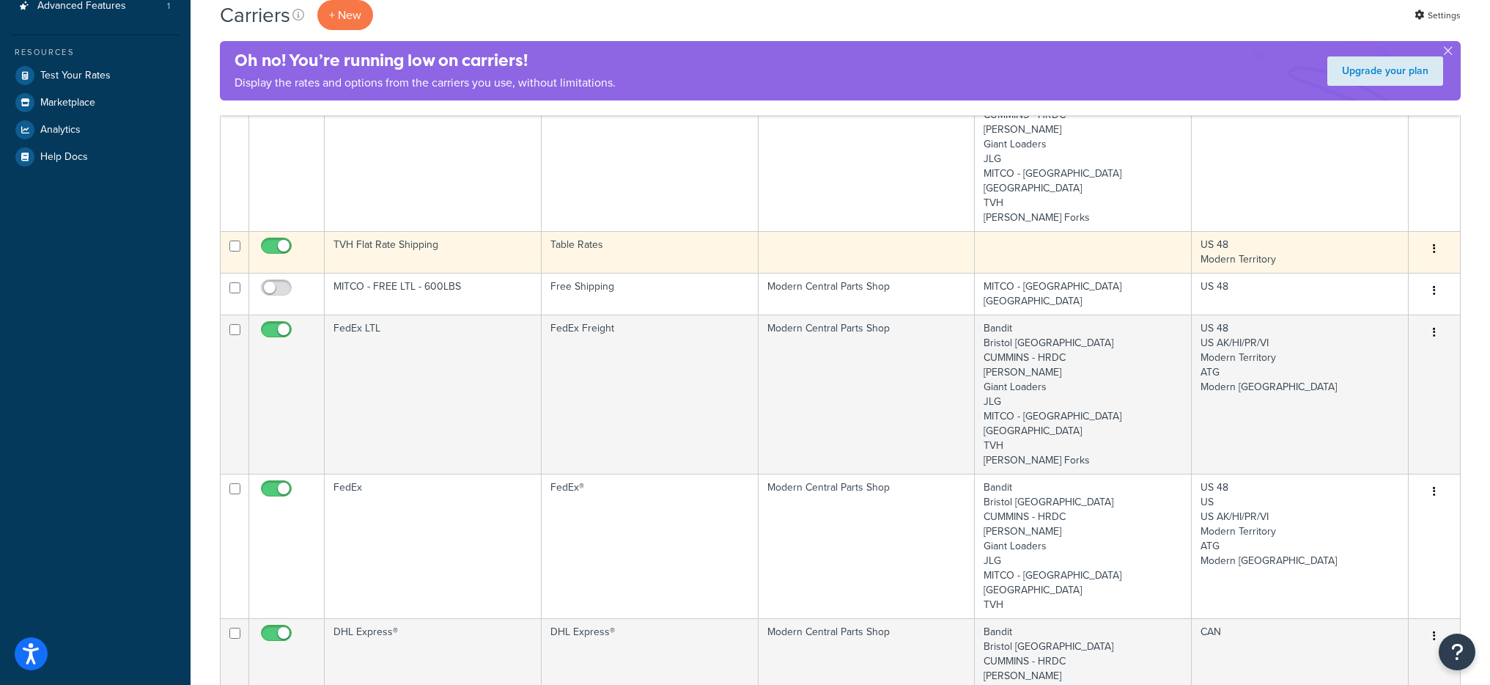
click at [485, 231] on td "TVH Flat Rate Shipping" at bounding box center [433, 252] width 217 height 42
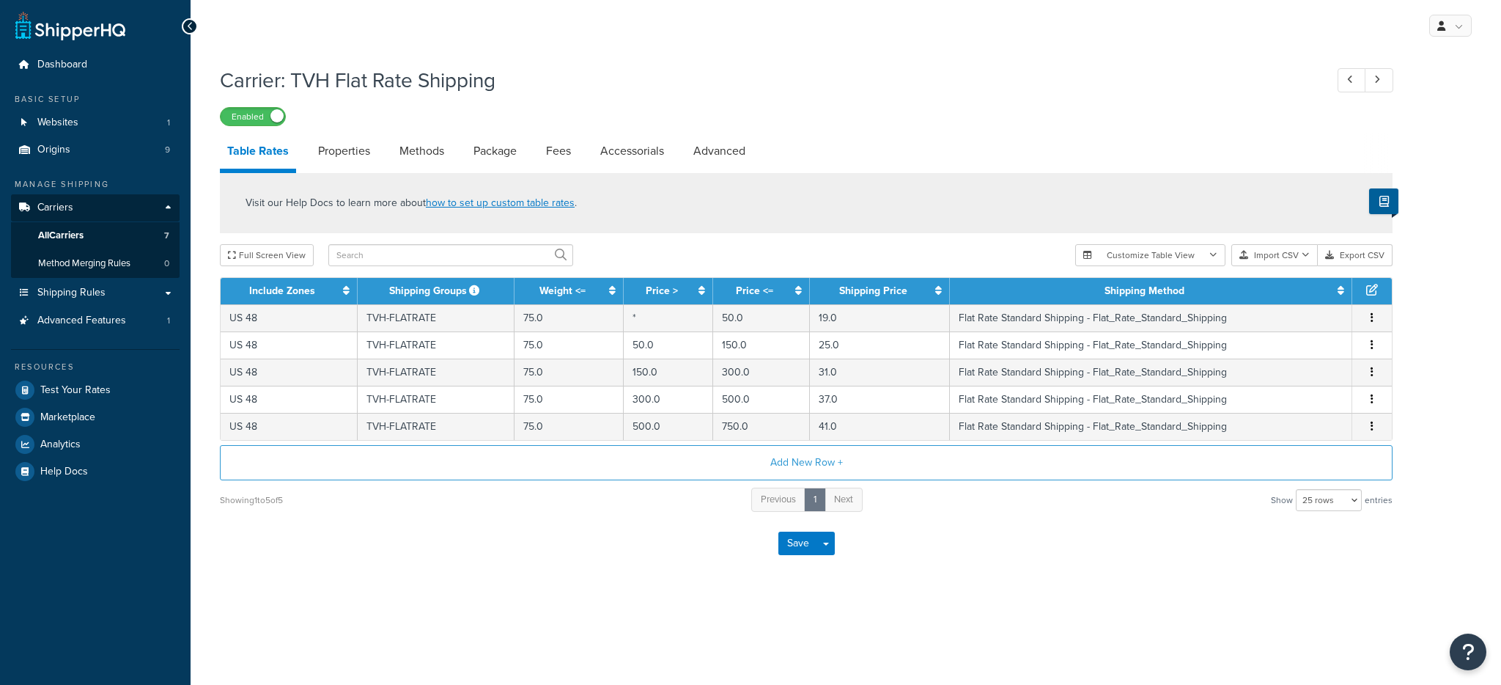
select select "25"
click at [119, 400] on link "Test Your Rates" at bounding box center [95, 390] width 169 height 26
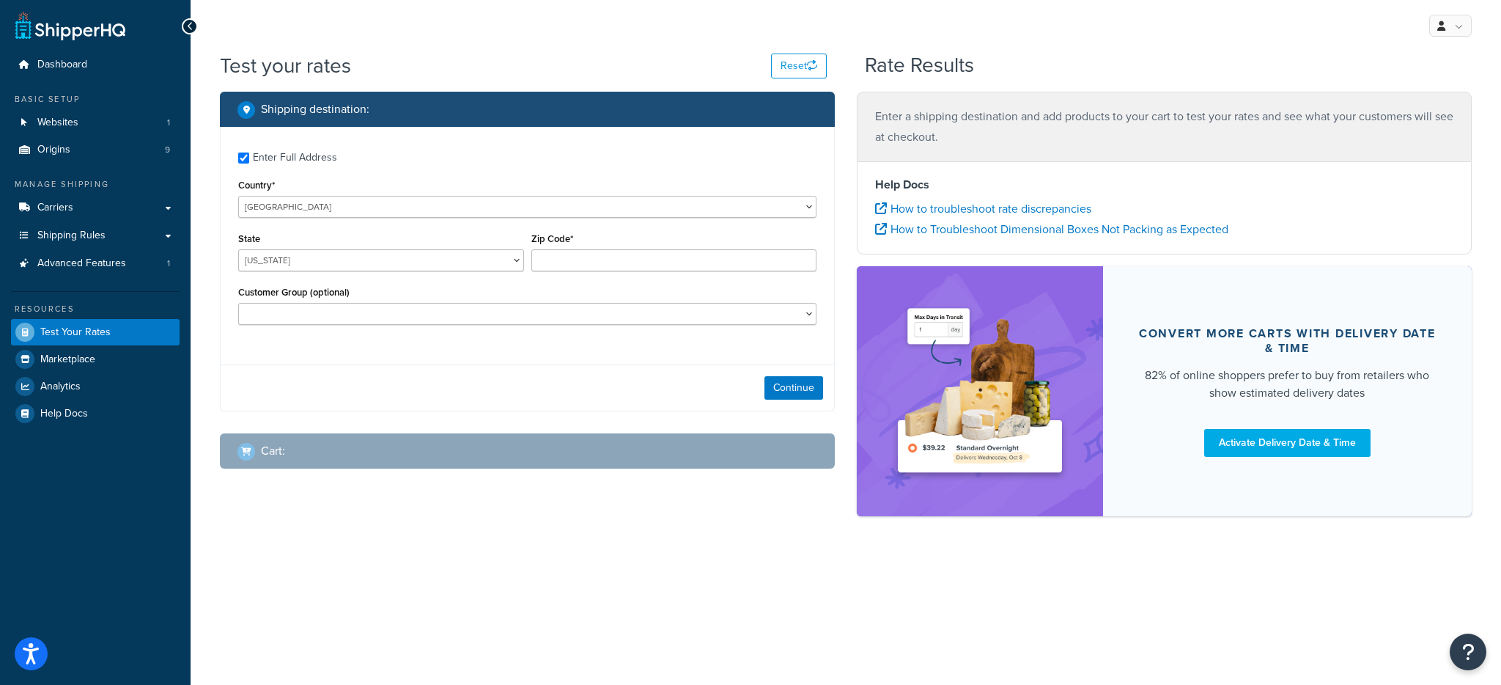
checkbox input "true"
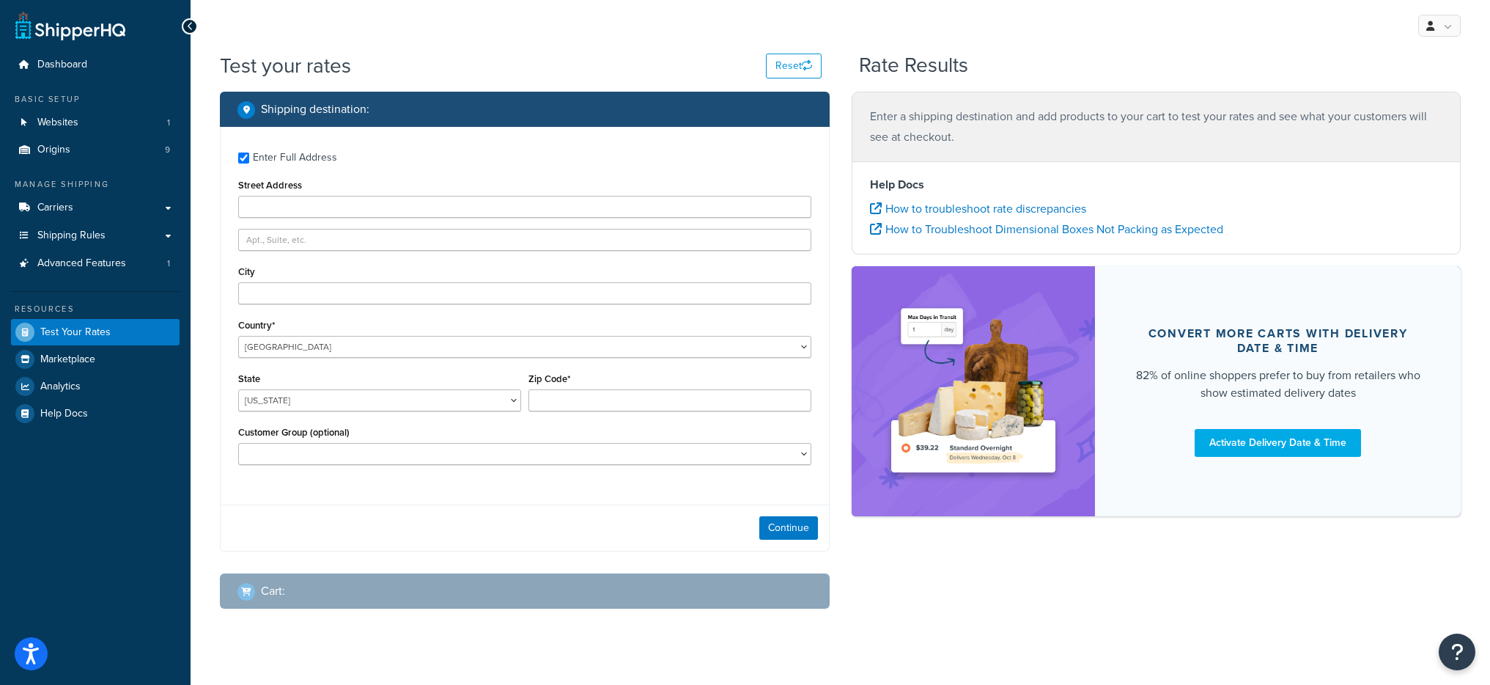
type input "19007"
select select "PA"
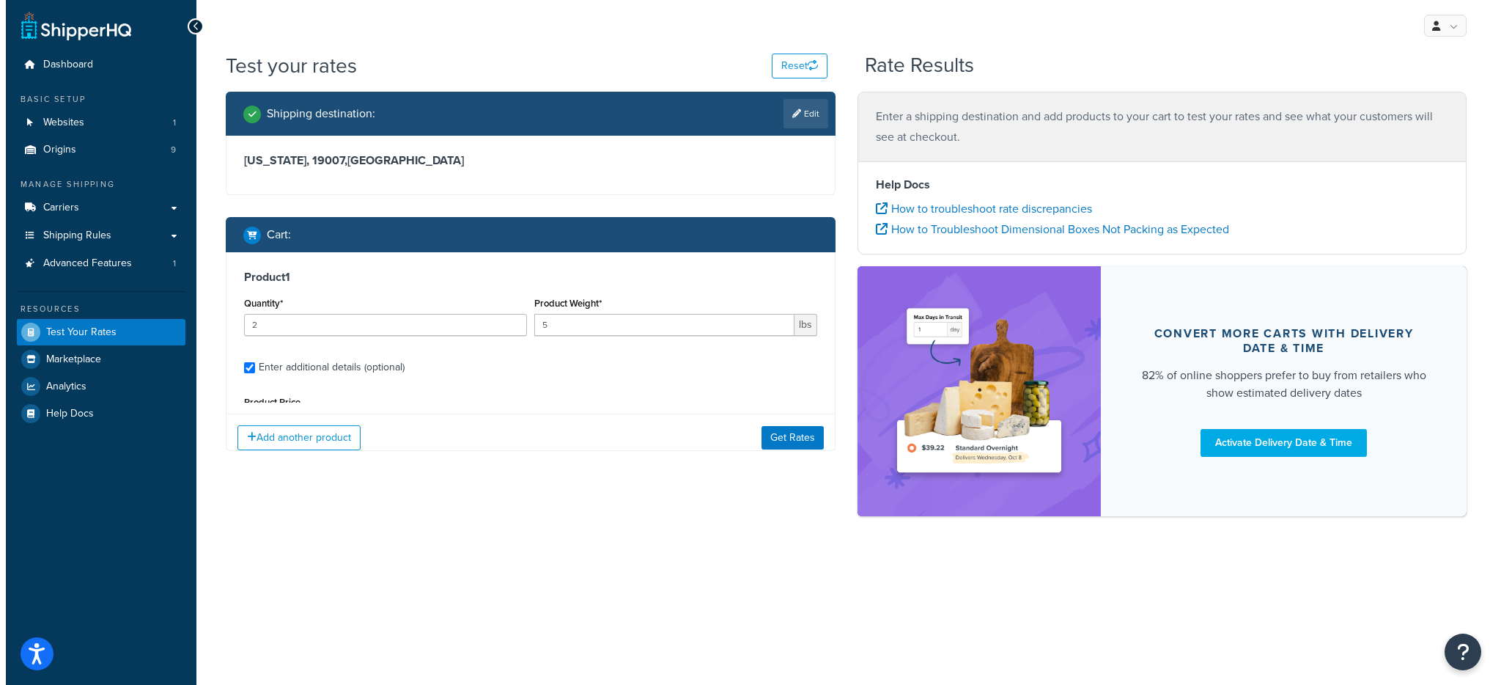
scroll to position [137, 0]
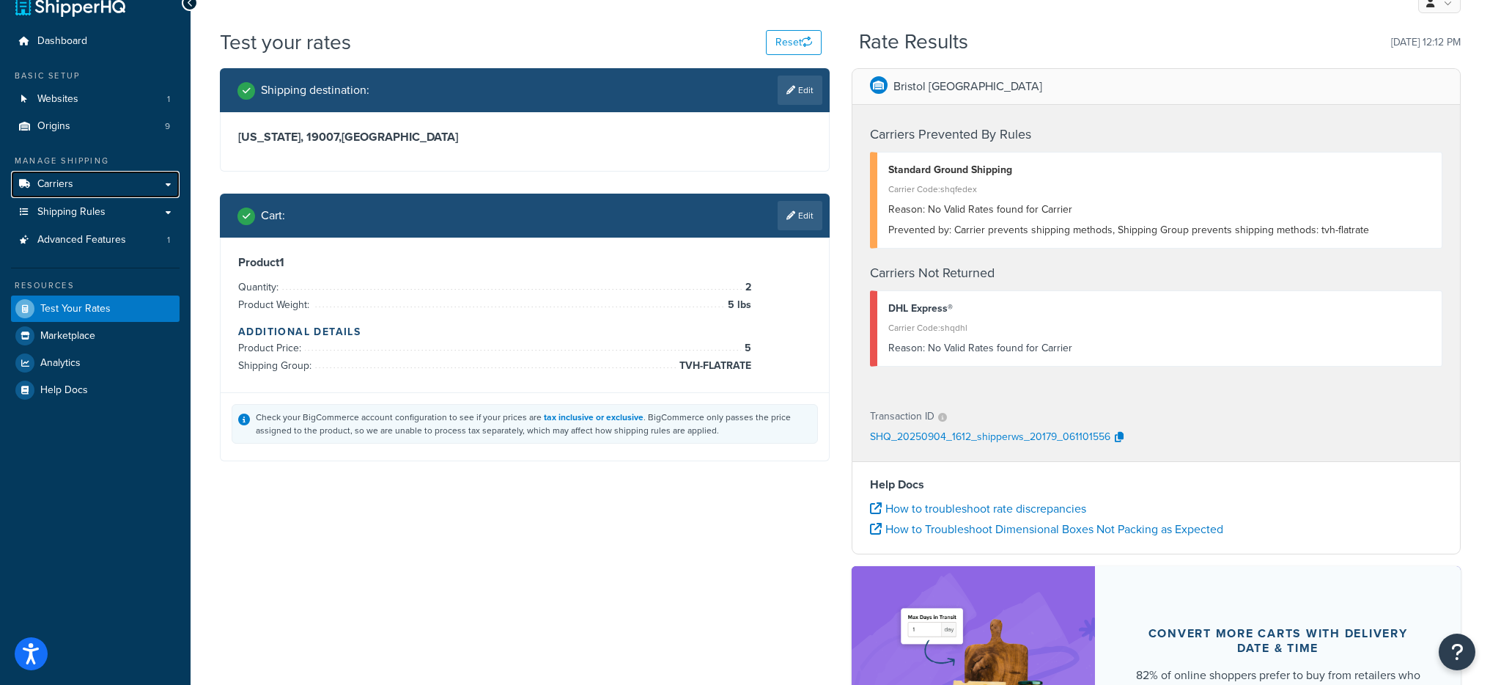
scroll to position [34, 0]
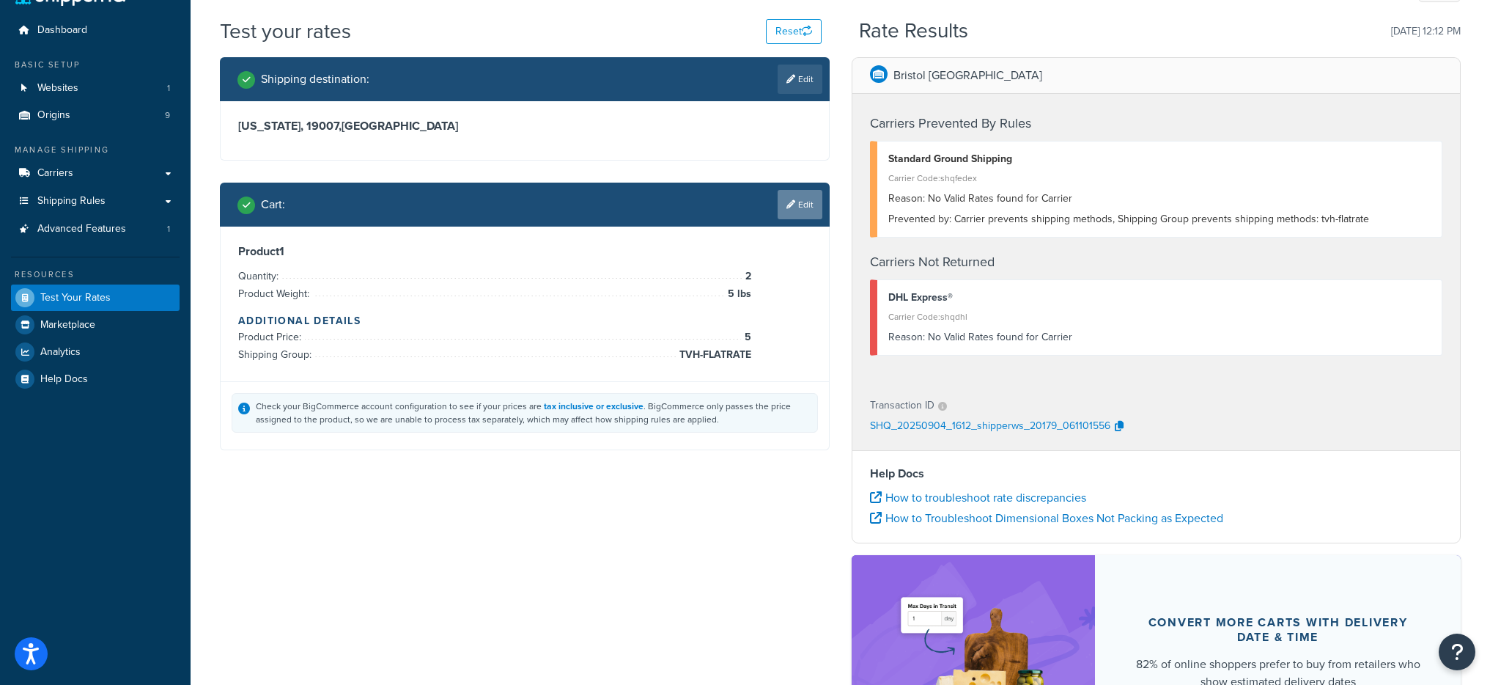
click at [790, 204] on icon at bounding box center [791, 204] width 9 height 9
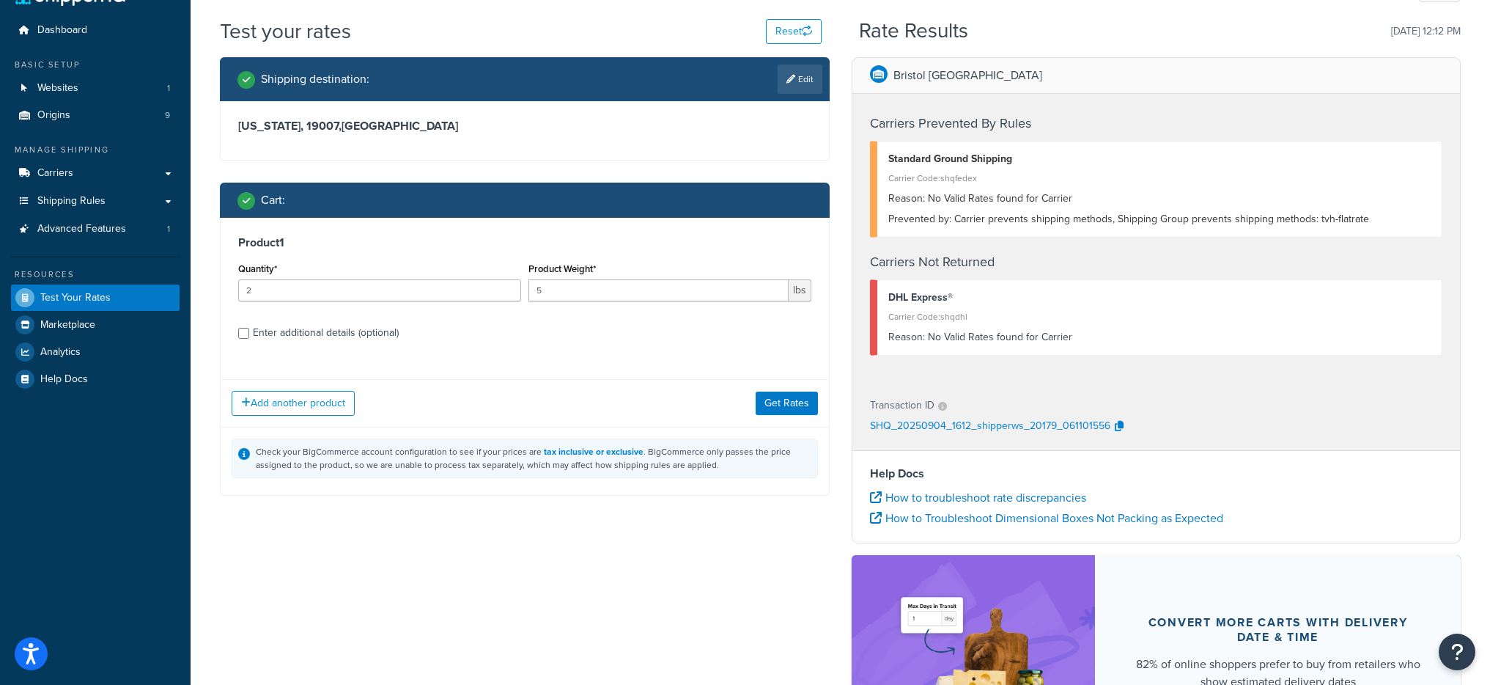
scroll to position [0, 0]
click at [538, 285] on input "5" at bounding box center [659, 290] width 260 height 22
type input "55"
click at [784, 392] on button "Get Rates" at bounding box center [787, 402] width 62 height 23
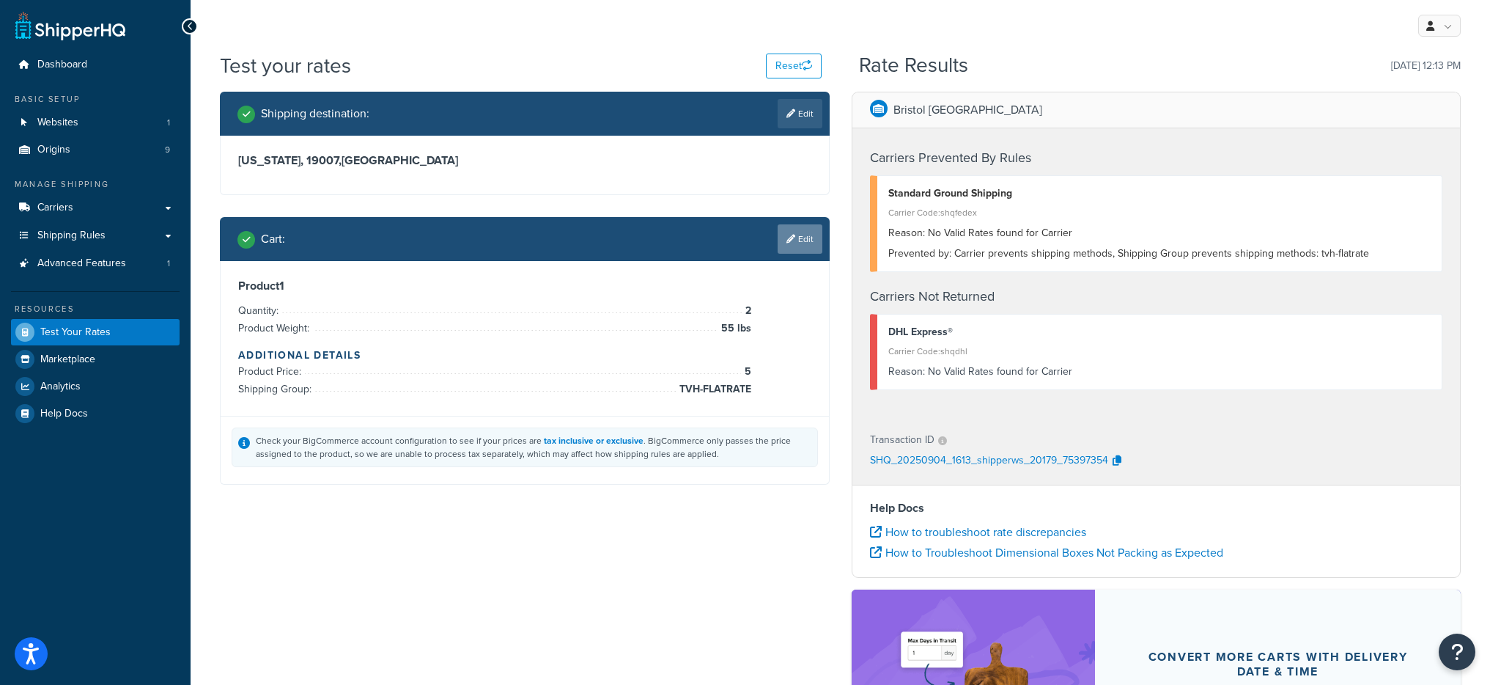
click at [798, 233] on link "Edit" at bounding box center [800, 238] width 45 height 29
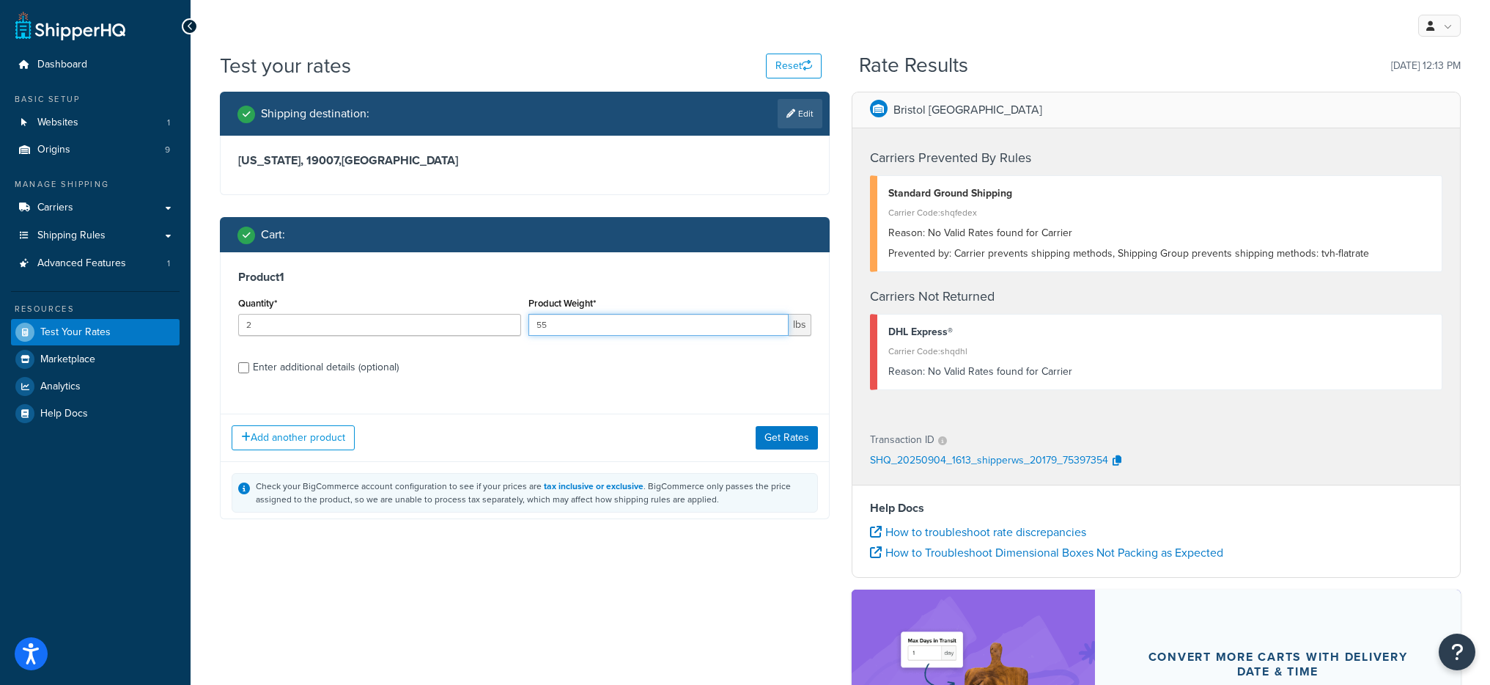
click at [577, 324] on input "55" at bounding box center [659, 325] width 260 height 22
type input "5"
click at [801, 437] on button "Get Rates" at bounding box center [787, 437] width 62 height 23
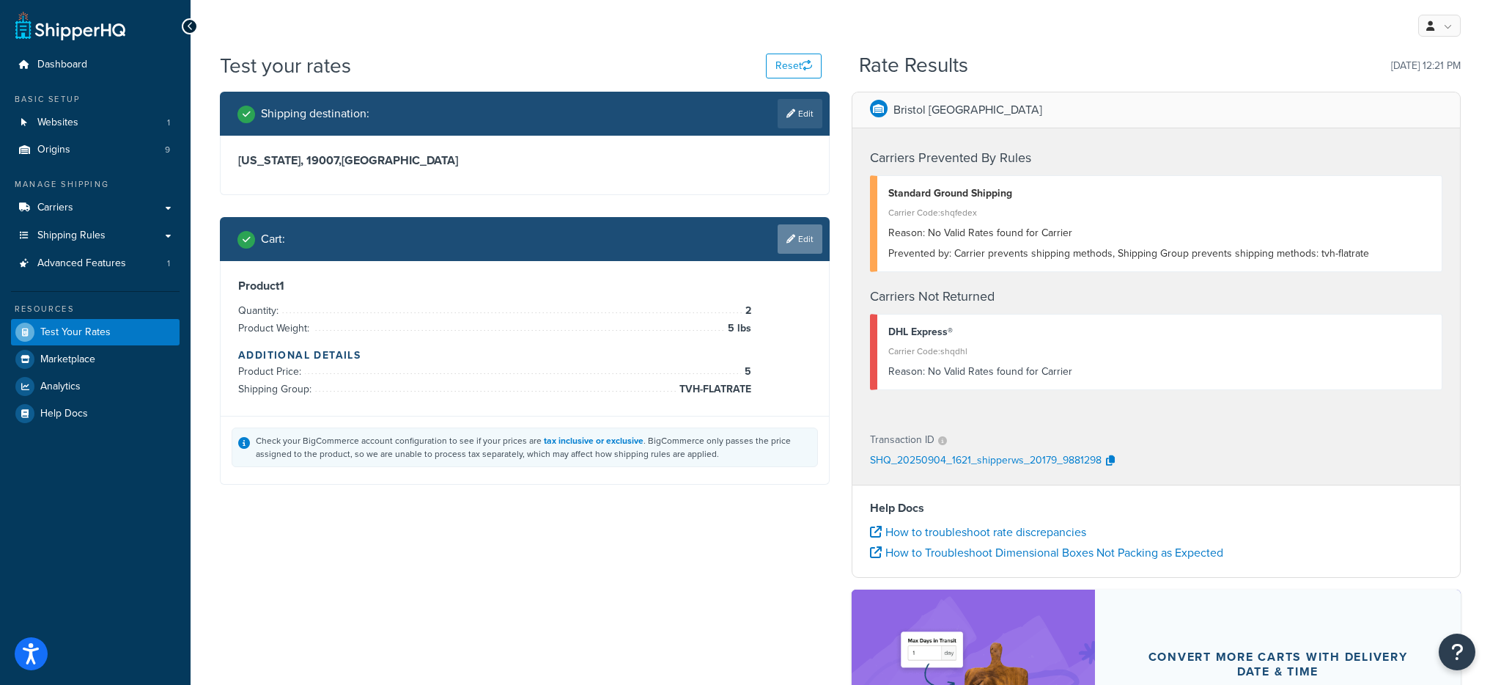
click at [813, 237] on link "Edit" at bounding box center [800, 238] width 45 height 29
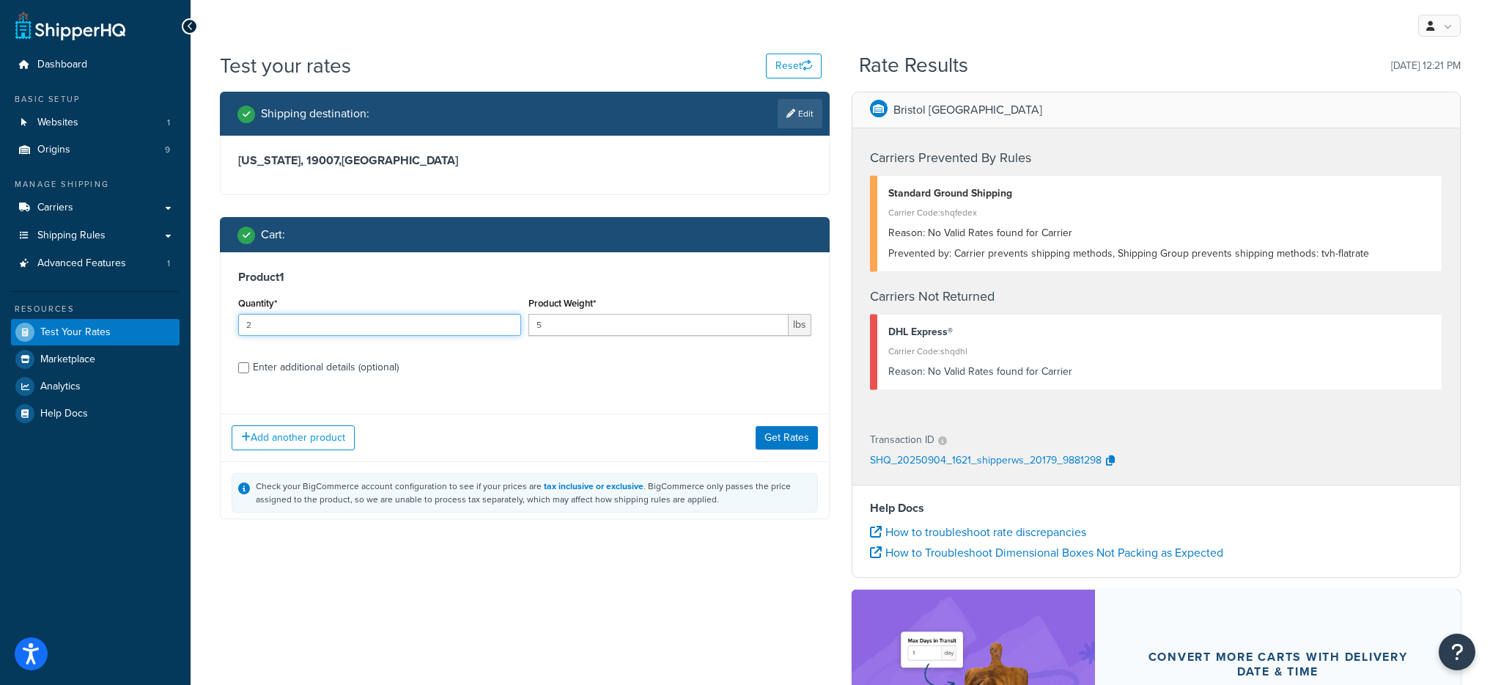
click at [301, 323] on input "2" at bounding box center [379, 325] width 283 height 22
type input "1"
click at [760, 433] on button "Get Rates" at bounding box center [787, 437] width 62 height 23
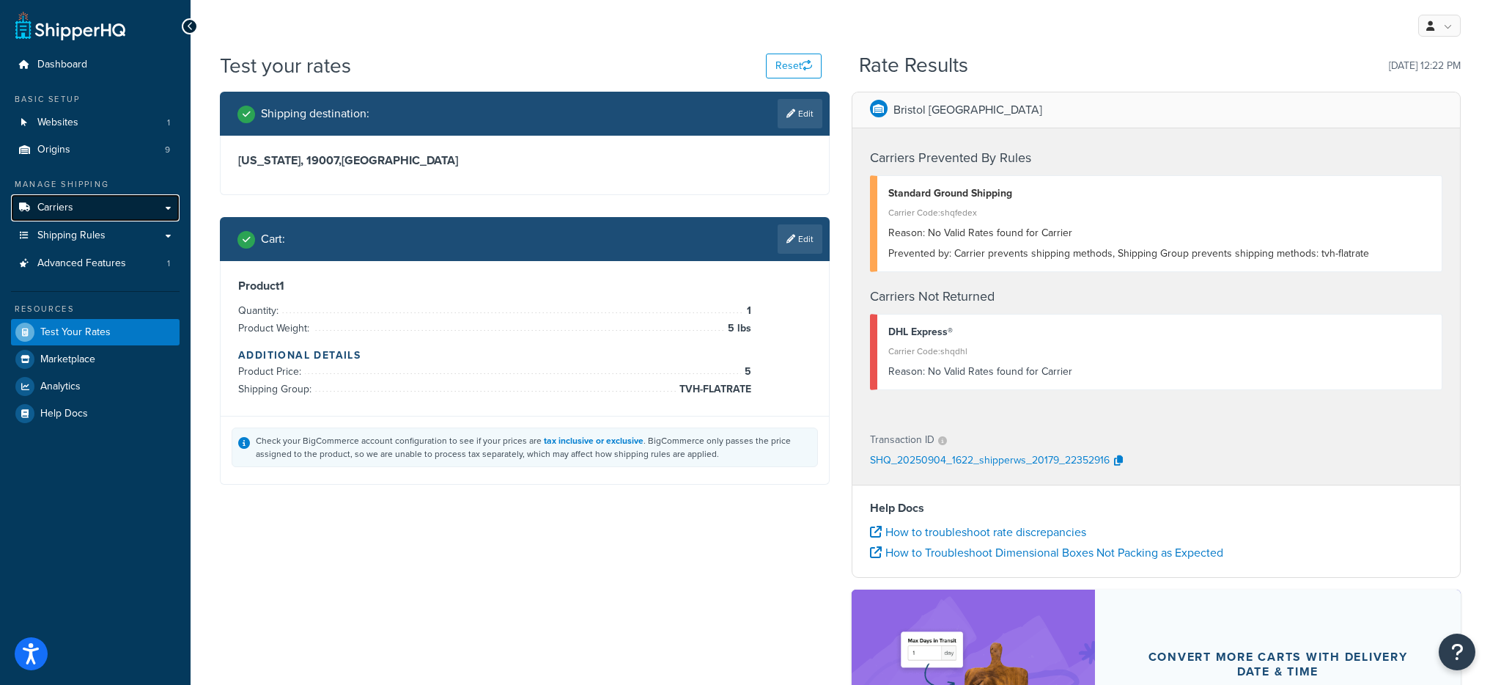
scroll to position [3, 0]
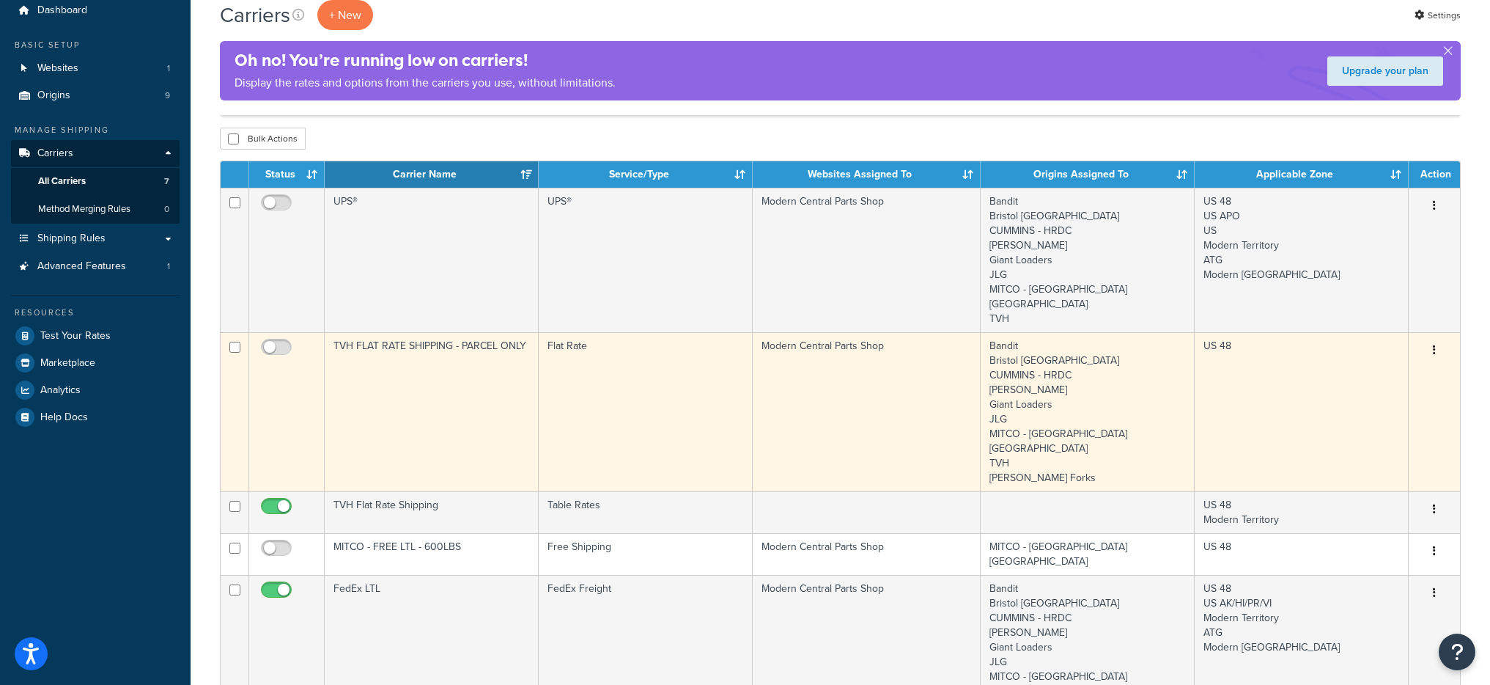
scroll to position [129, 0]
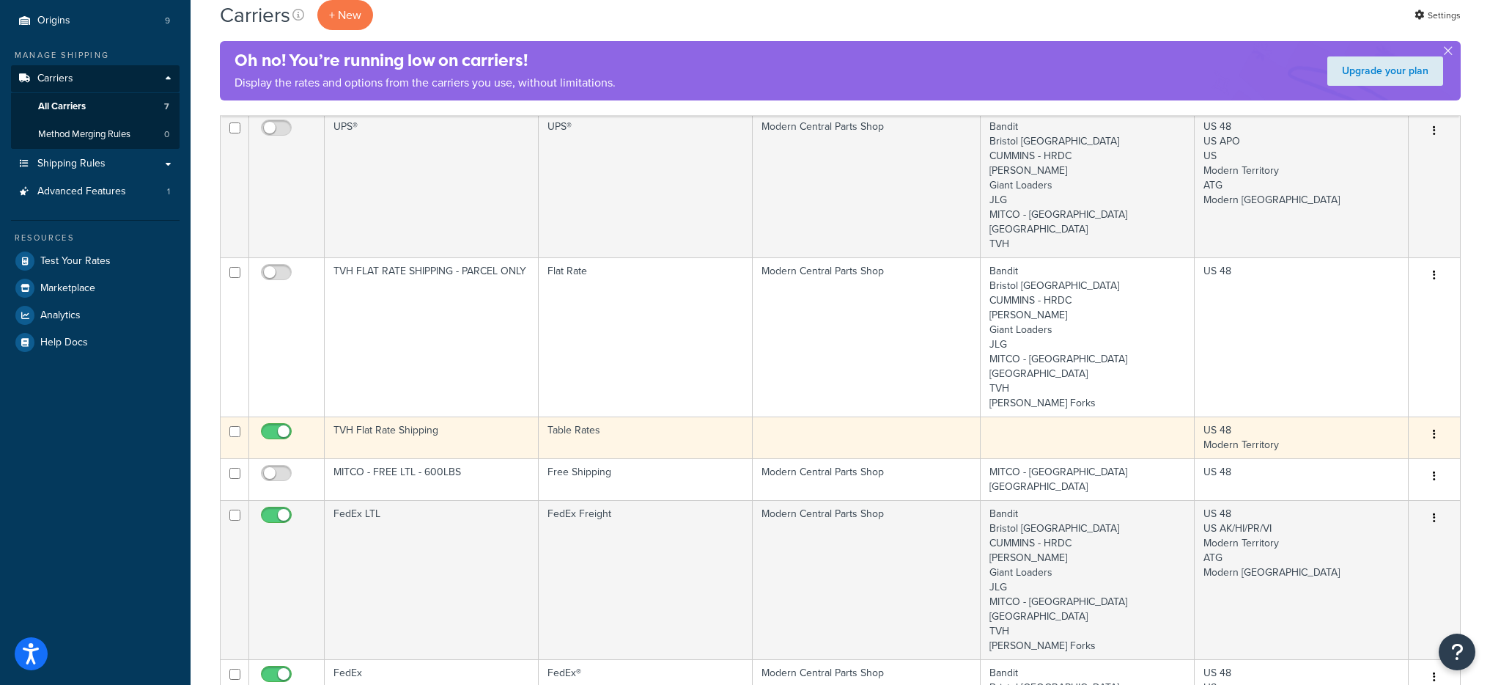
click at [617, 416] on td "Table Rates" at bounding box center [646, 437] width 214 height 42
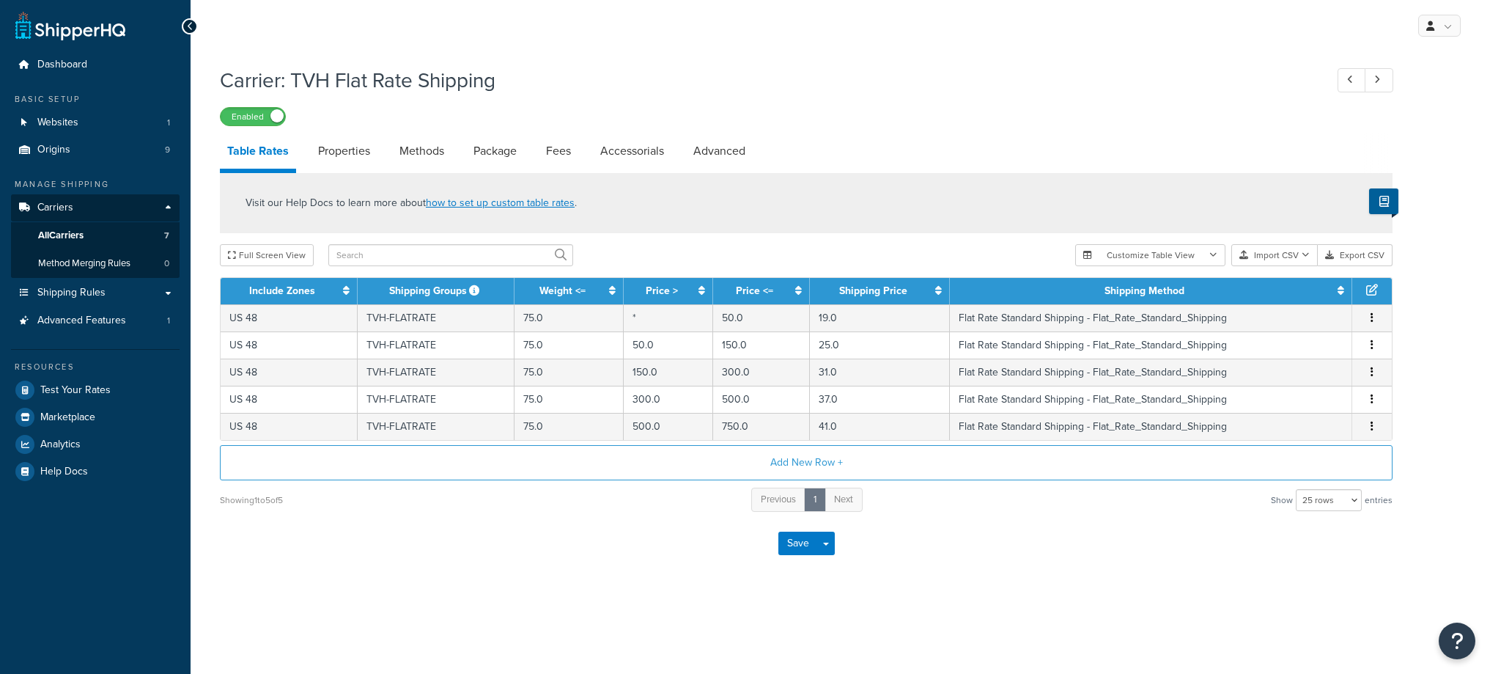
select select "25"
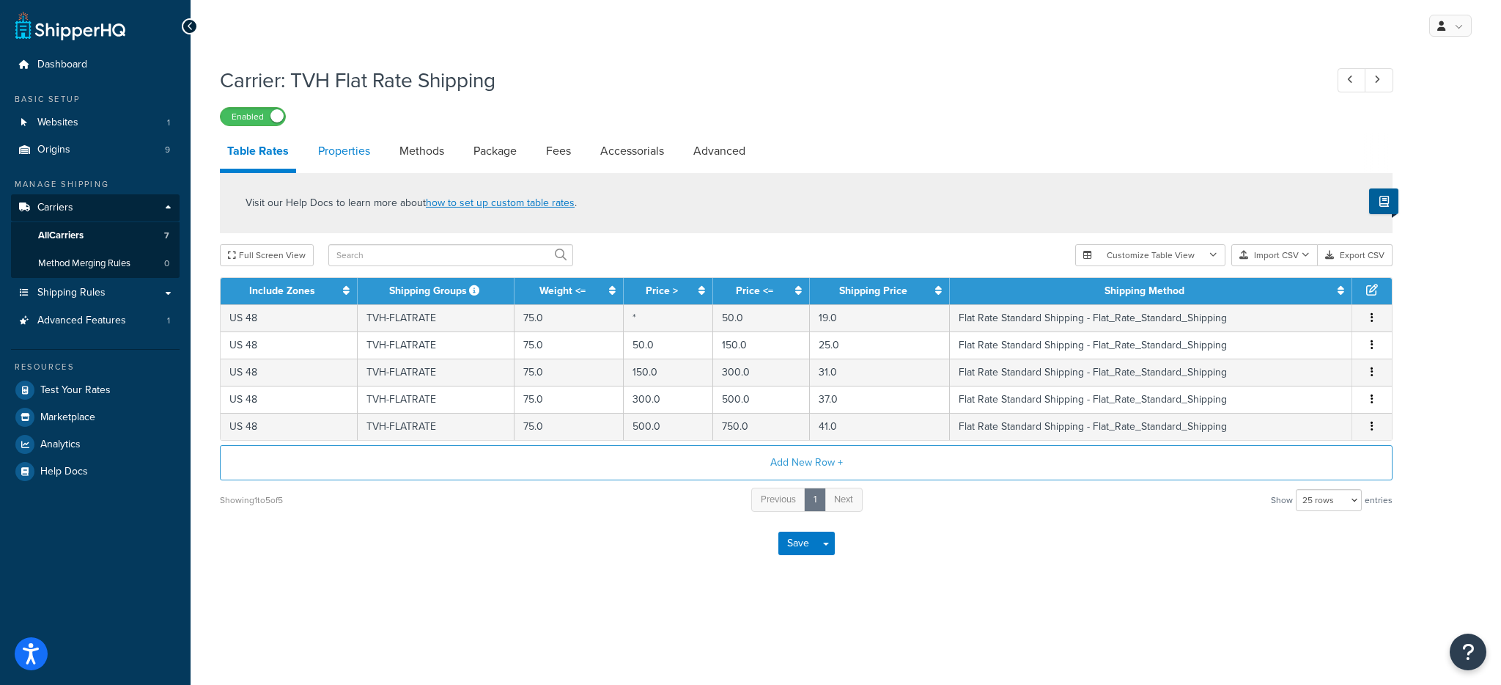
click at [364, 155] on link "Properties" at bounding box center [344, 150] width 67 height 35
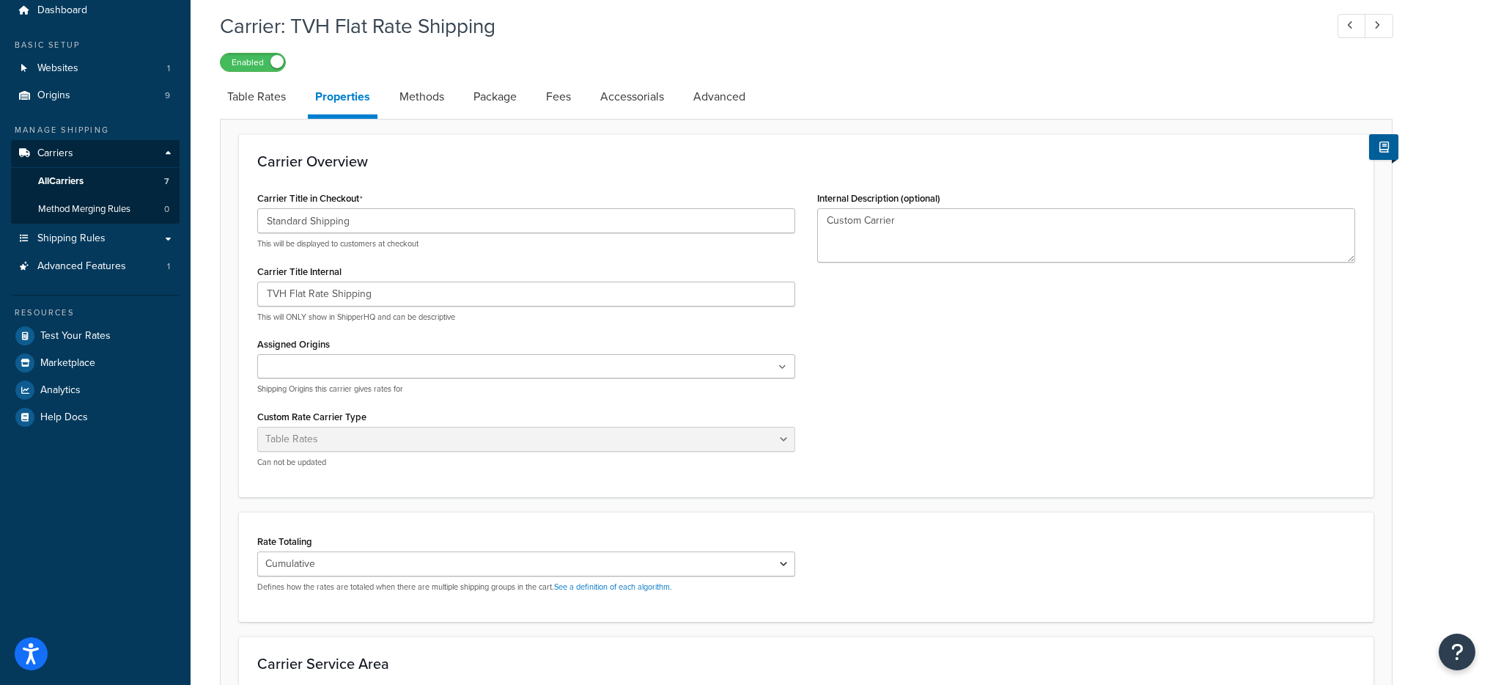
scroll to position [52, 0]
click at [429, 112] on link "Methods" at bounding box center [421, 98] width 59 height 35
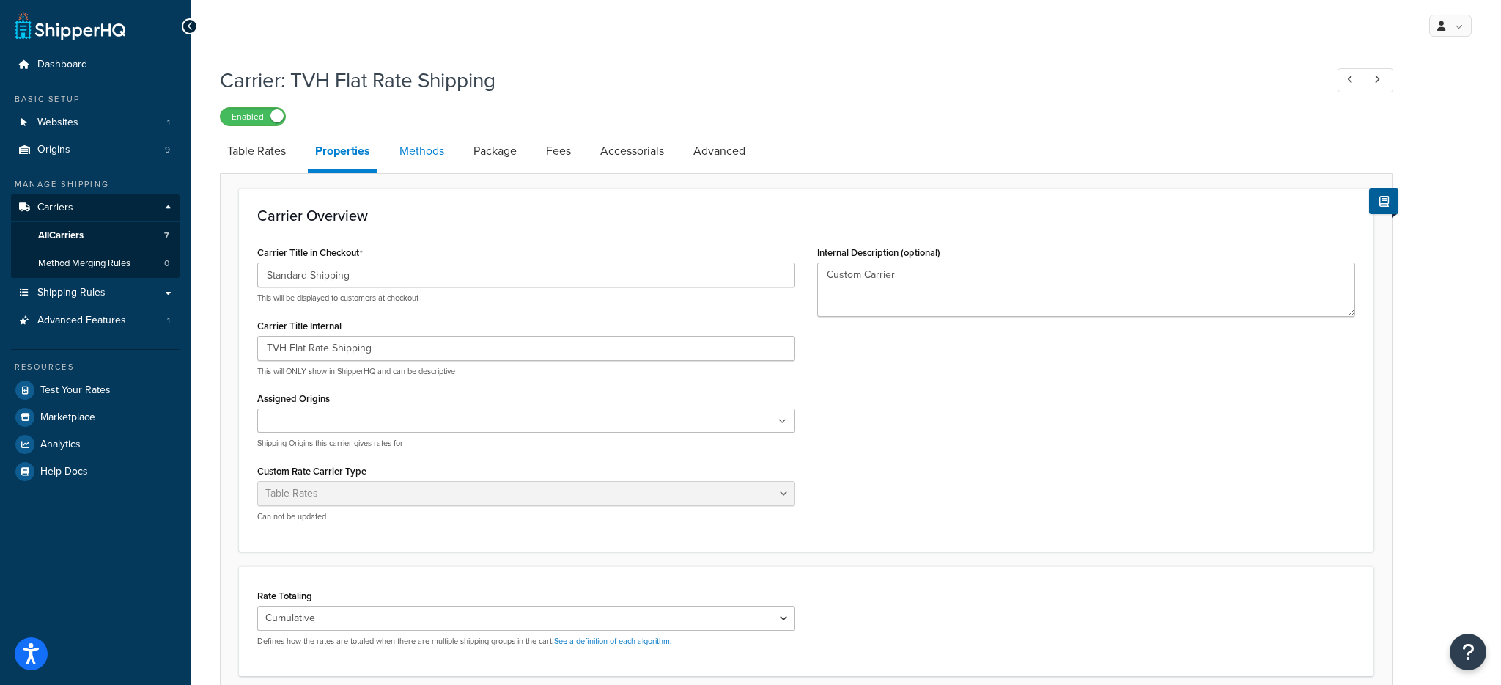
select select "25"
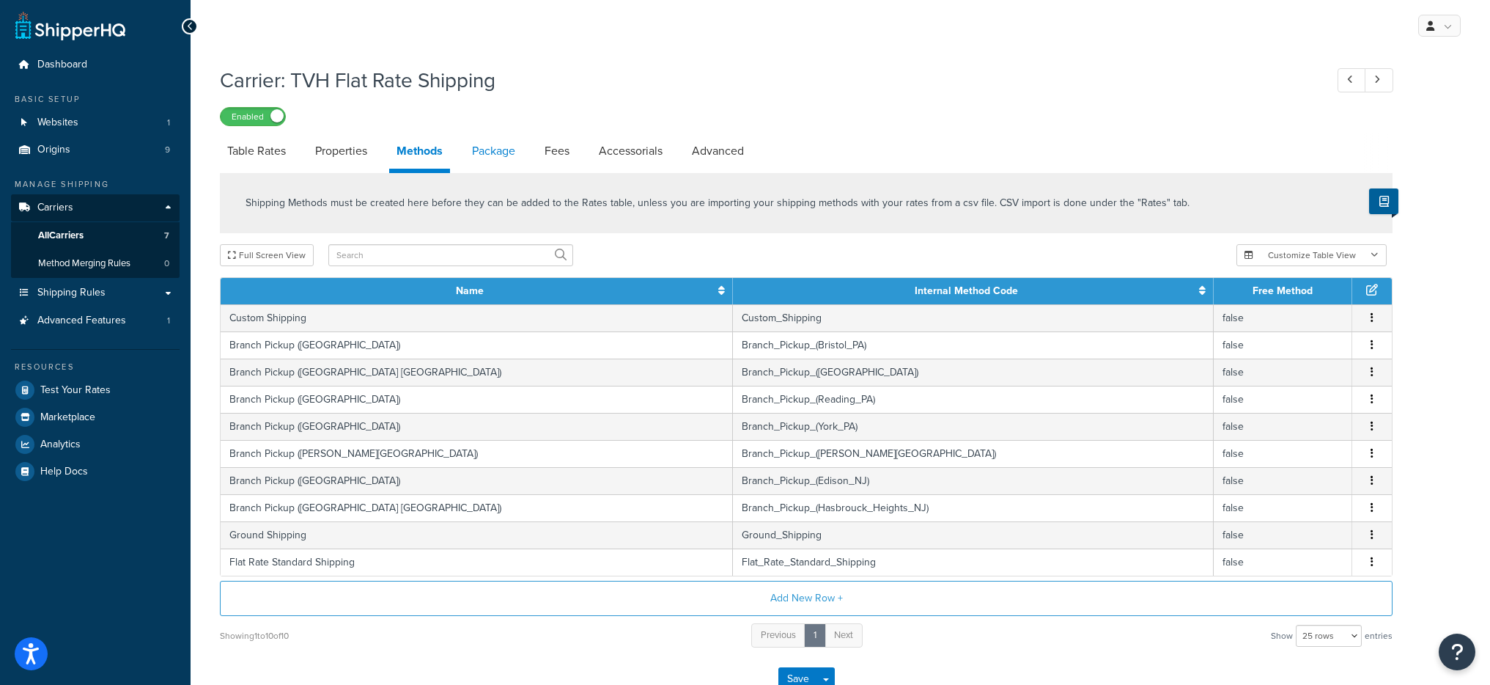
click at [503, 161] on link "Package" at bounding box center [494, 150] width 58 height 35
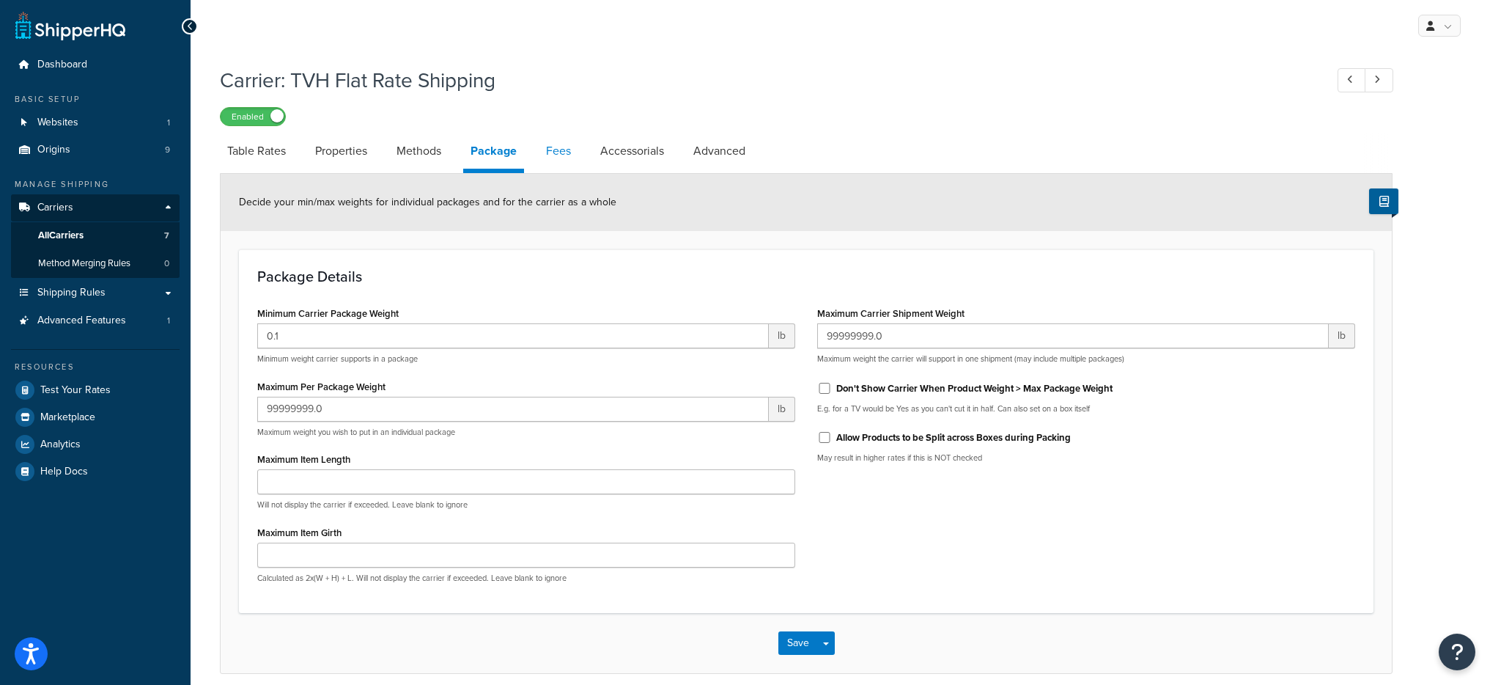
click at [570, 152] on link "Fees" at bounding box center [559, 150] width 40 height 35
select select "AFTER"
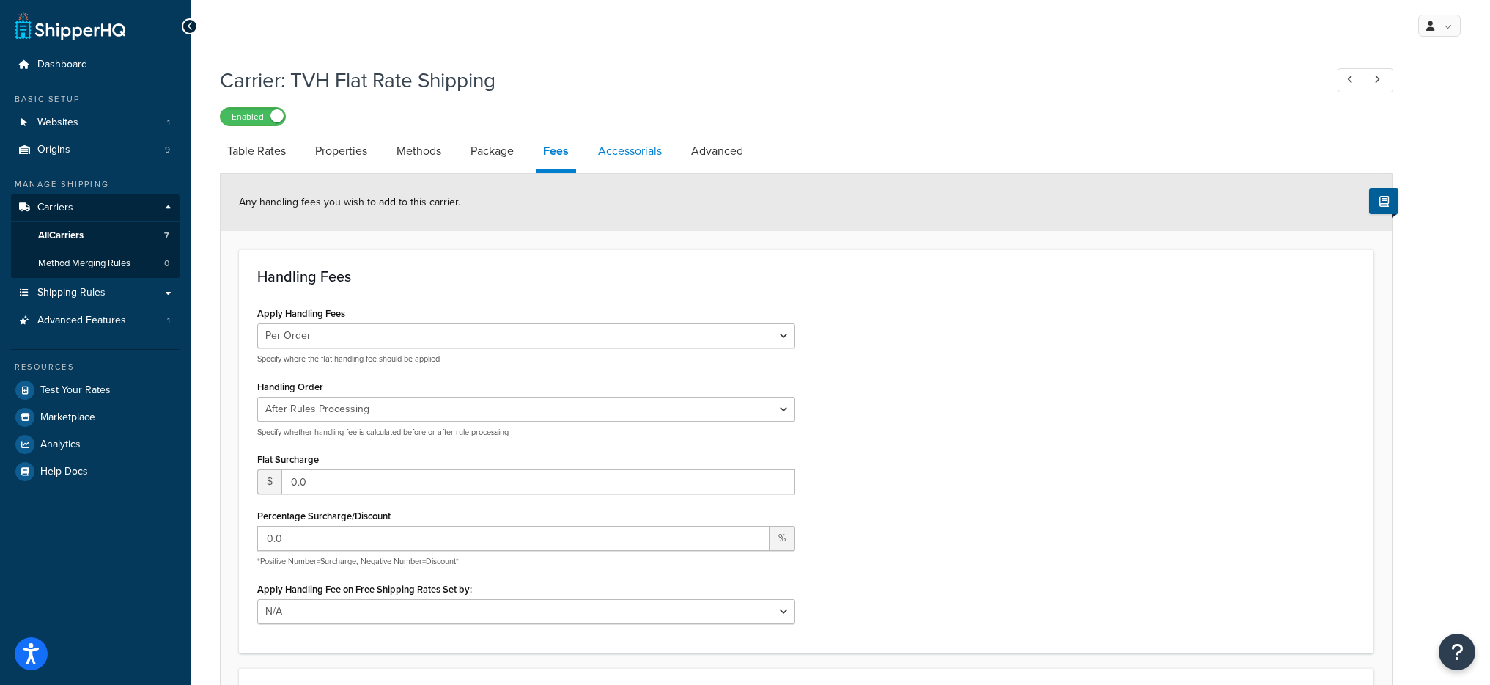
click at [650, 144] on link "Accessorials" at bounding box center [630, 150] width 78 height 35
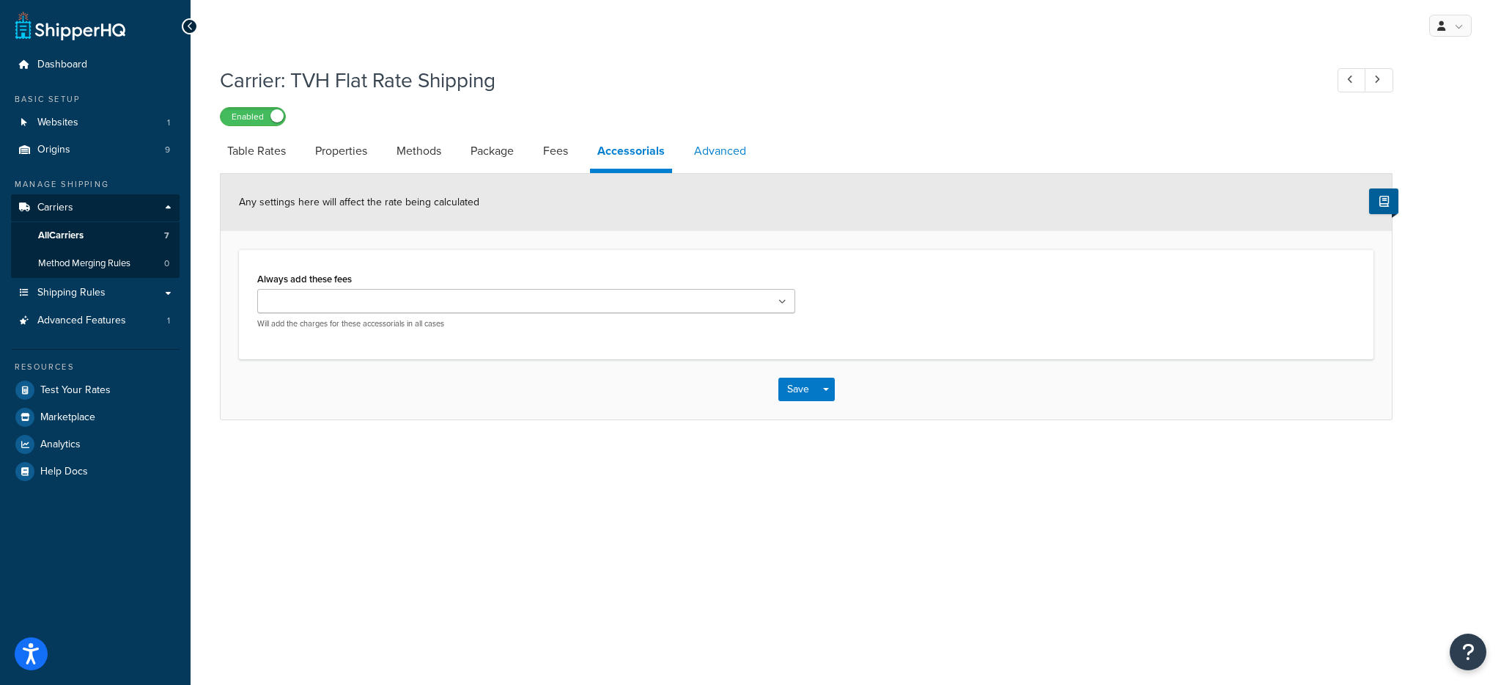
click at [726, 152] on link "Advanced" at bounding box center [720, 150] width 67 height 35
select select "false"
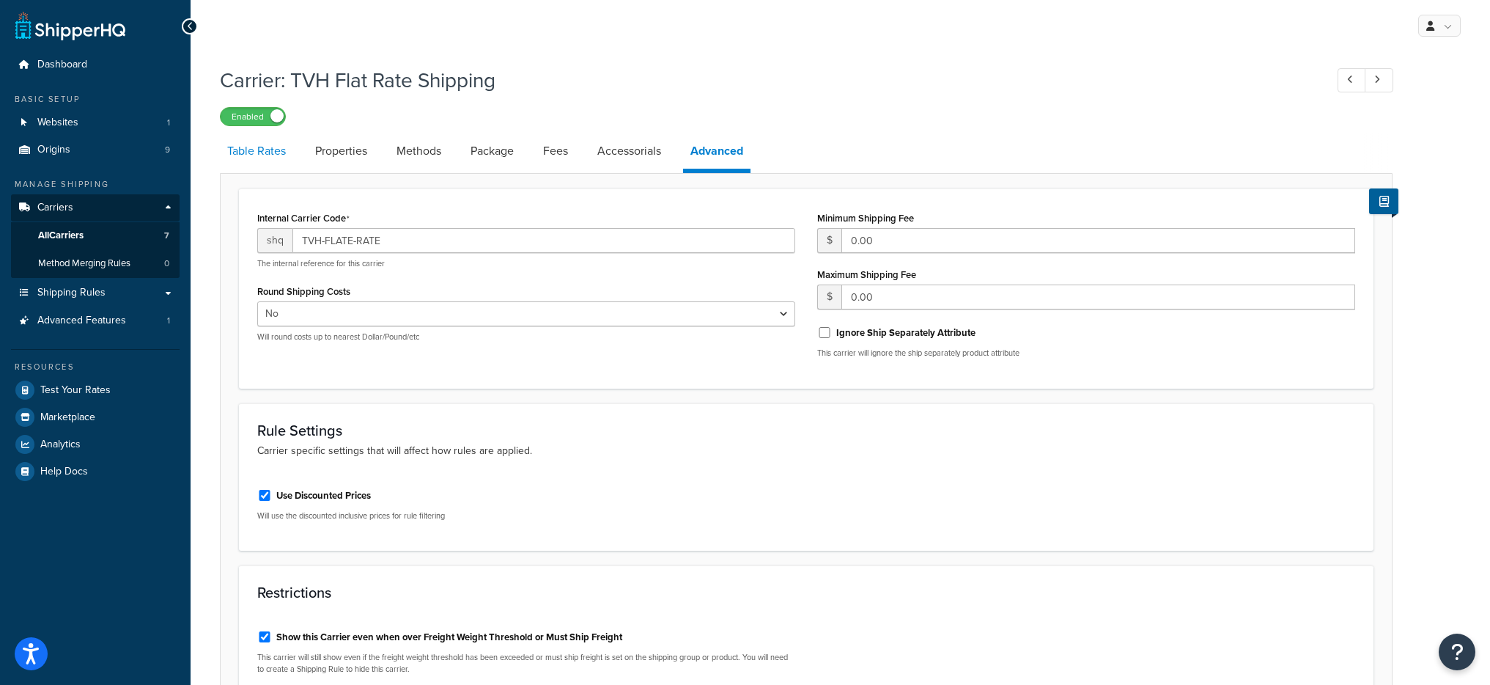
click at [270, 168] on link "Table Rates" at bounding box center [256, 150] width 73 height 35
select select "25"
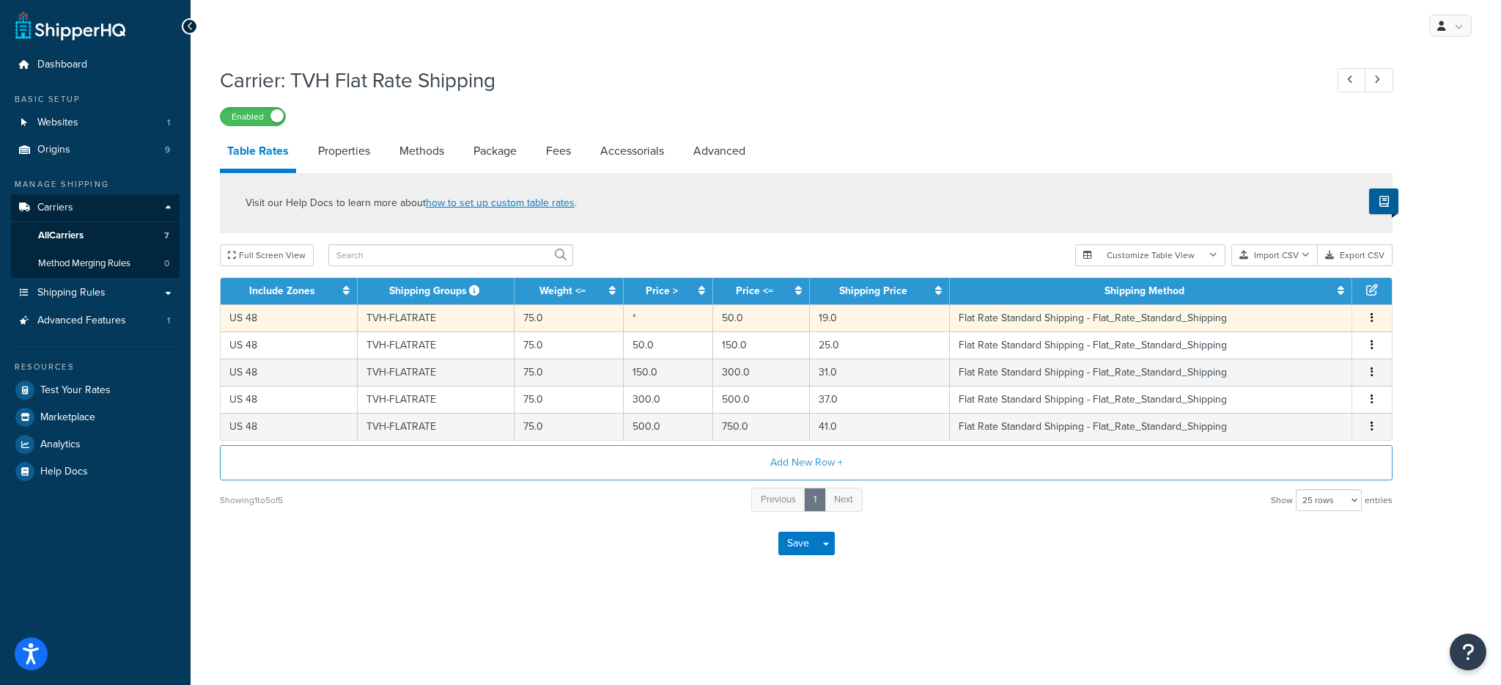
click at [548, 312] on td "75.0" at bounding box center [569, 317] width 109 height 27
select select "182268"
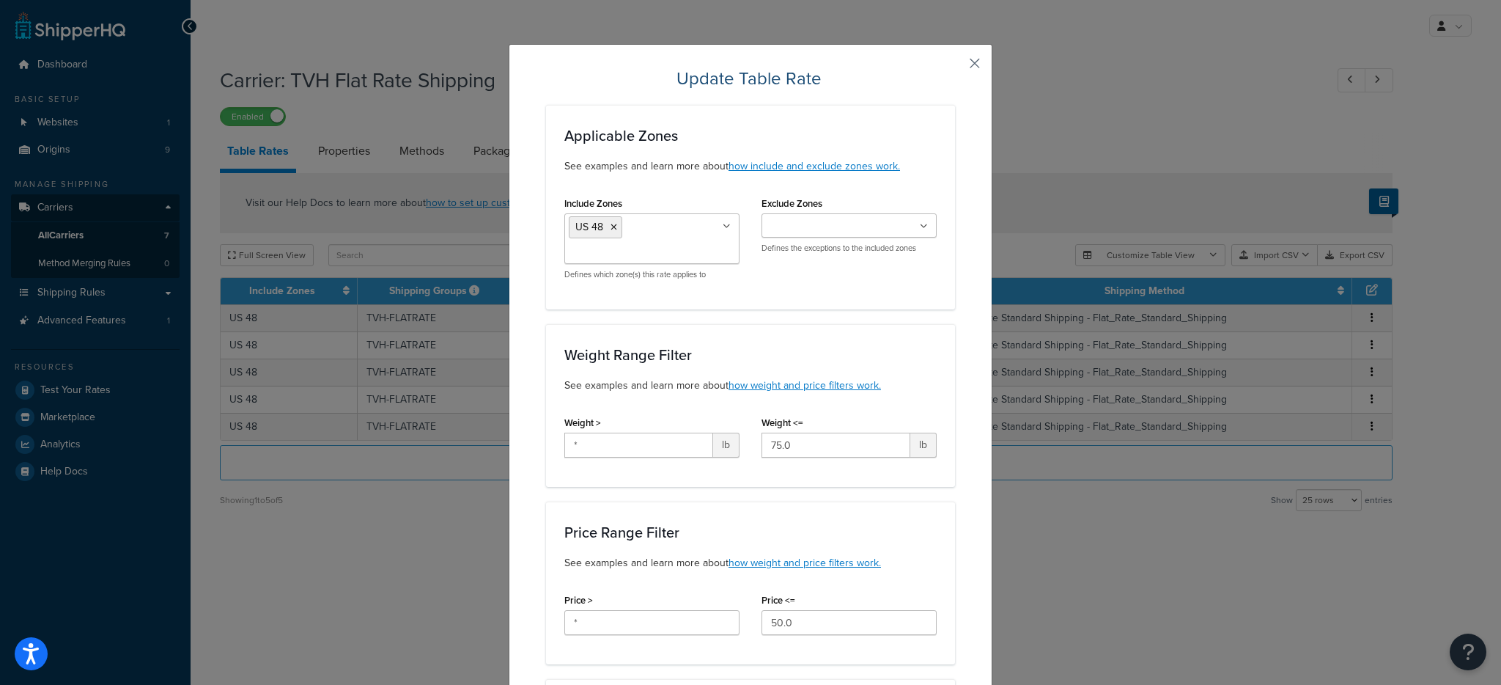
click at [955, 70] on button "button" at bounding box center [954, 69] width 4 height 4
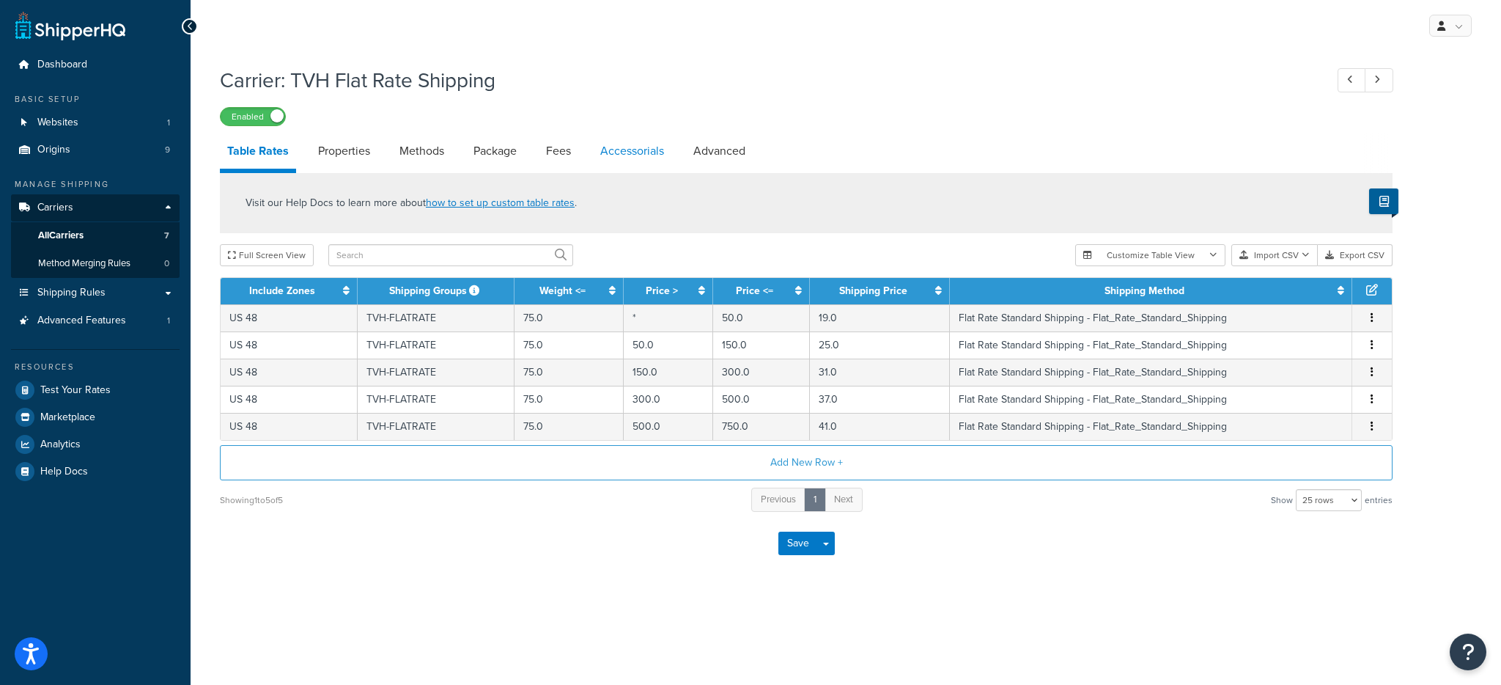
click at [662, 150] on link "Accessorials" at bounding box center [632, 150] width 78 height 35
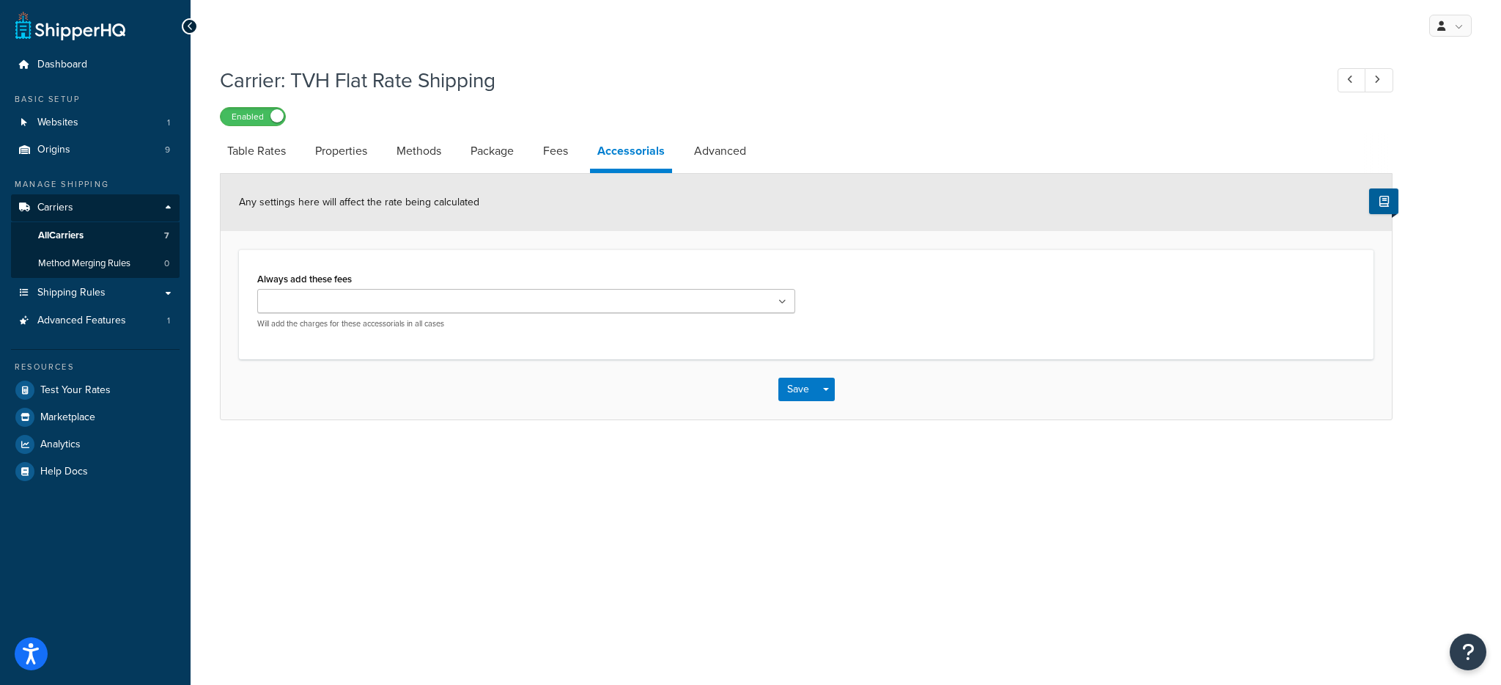
click at [687, 154] on li "Accessorials" at bounding box center [638, 153] width 97 height 40
click at [715, 154] on link "Advanced" at bounding box center [720, 150] width 67 height 35
select select "false"
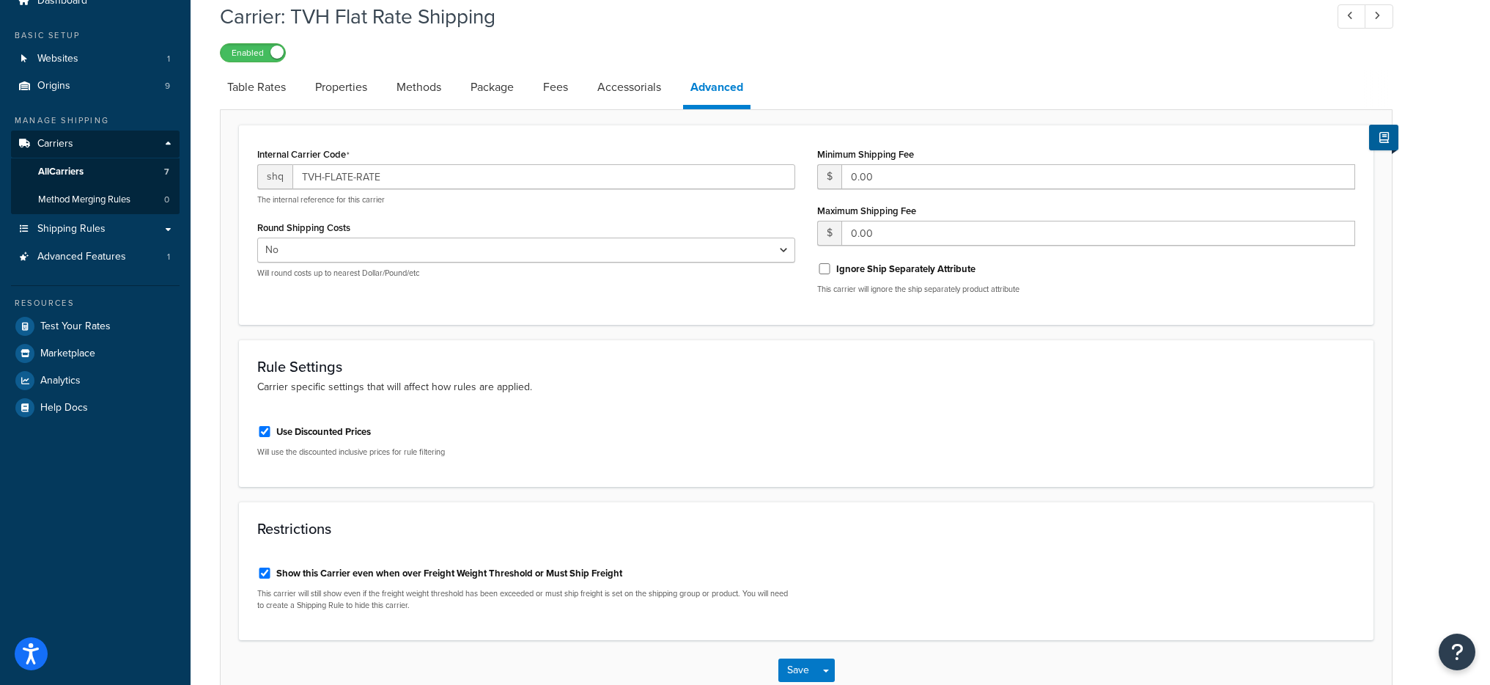
scroll to position [153, 0]
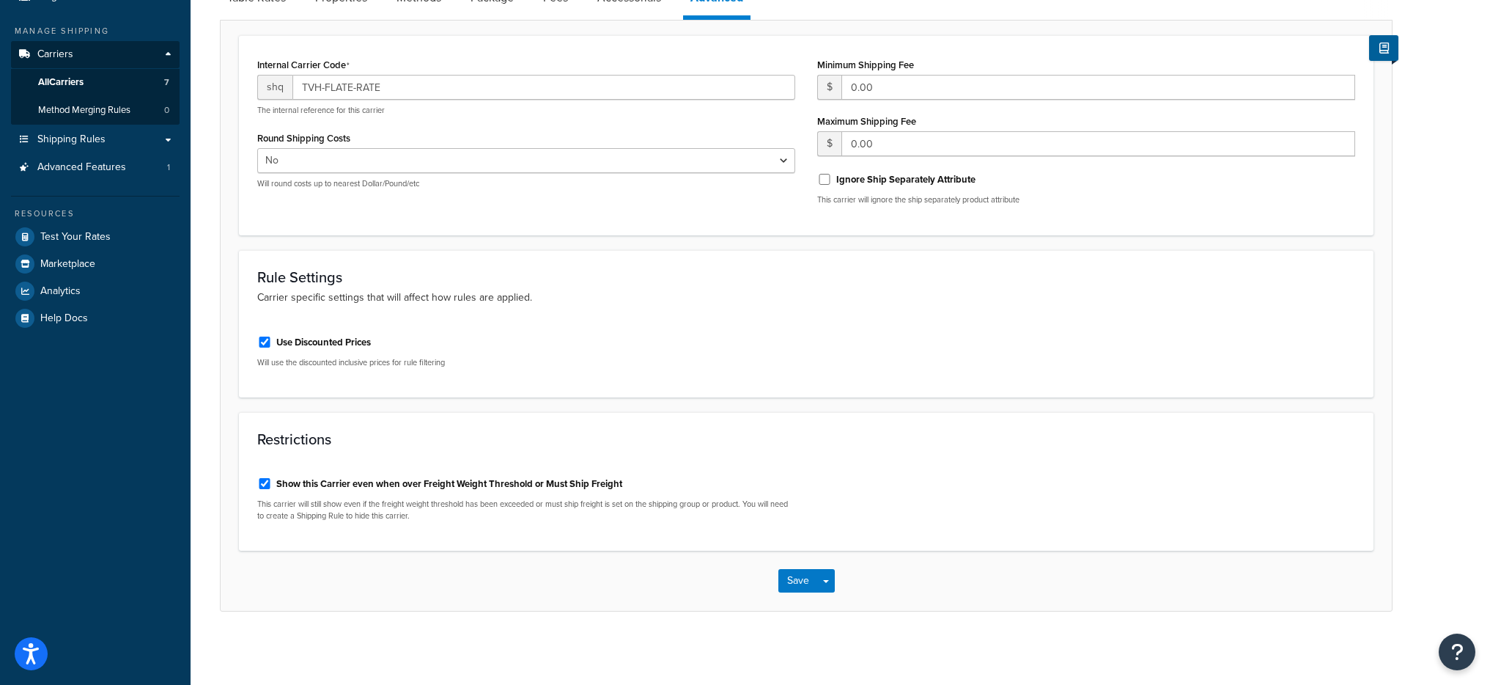
click at [367, 489] on label "Show this Carrier even when over Freight Weight Threshold or Must Ship Freight" at bounding box center [449, 483] width 346 height 13
click at [272, 489] on input "Show this Carrier even when over Freight Weight Threshold or Must Ship Freight" at bounding box center [264, 483] width 15 height 11
checkbox input "false"
click at [820, 583] on button "Save Dropdown" at bounding box center [826, 580] width 18 height 23
click at [824, 597] on button "Save and Edit" at bounding box center [832, 607] width 107 height 31
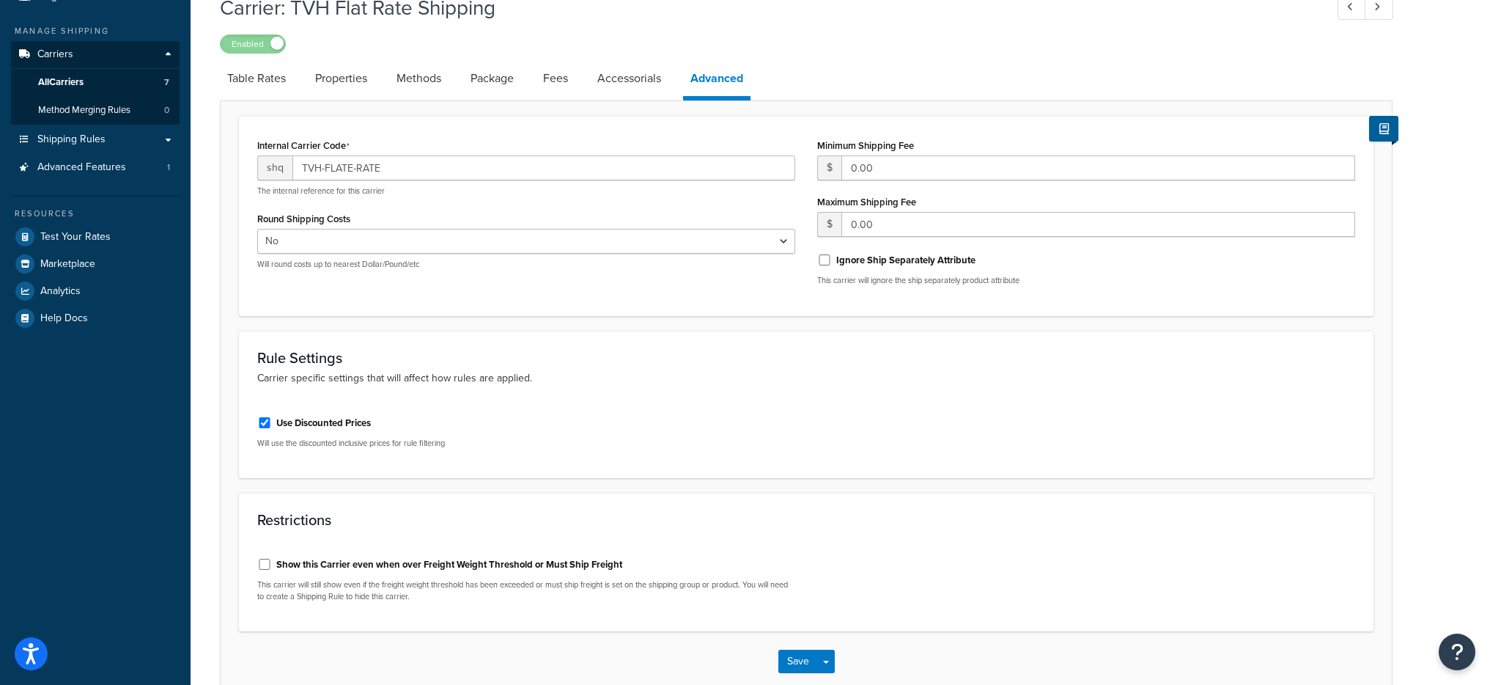
scroll to position [0, 0]
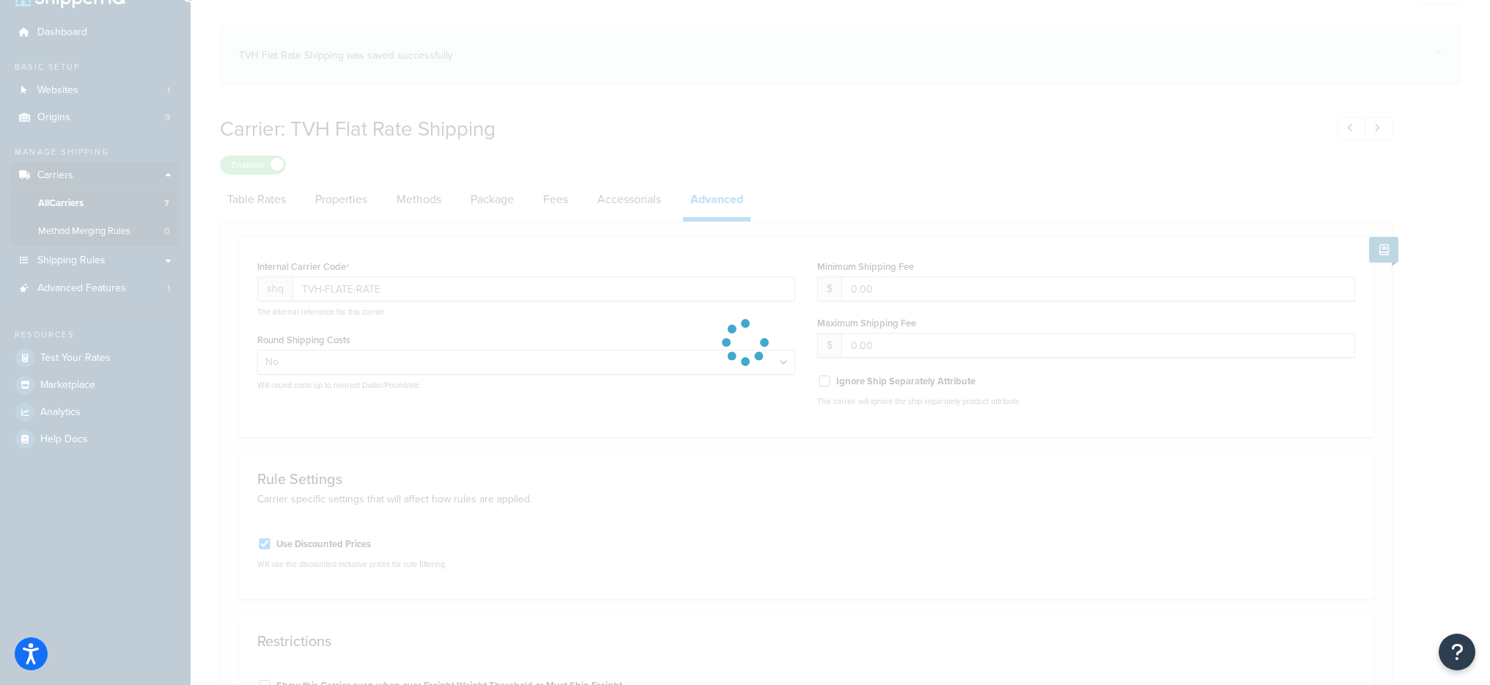
select select "false"
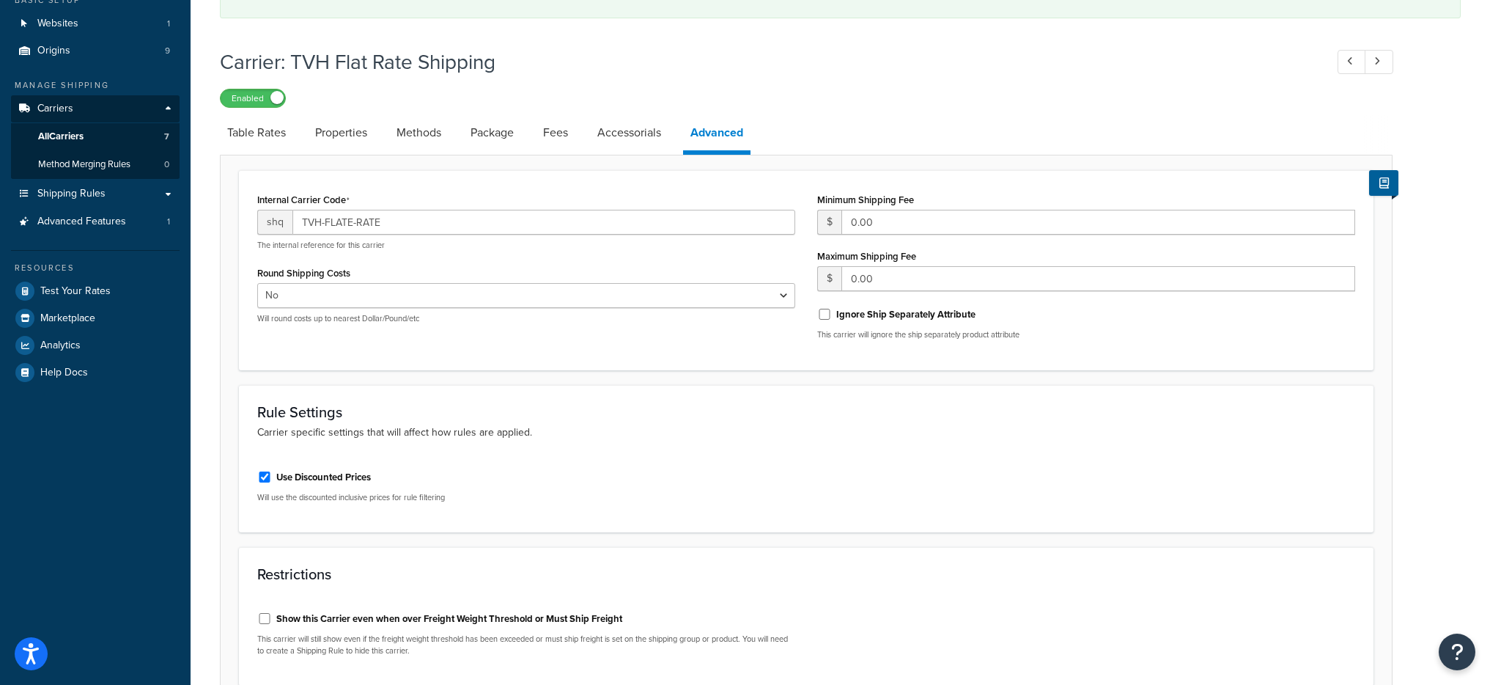
scroll to position [184, 0]
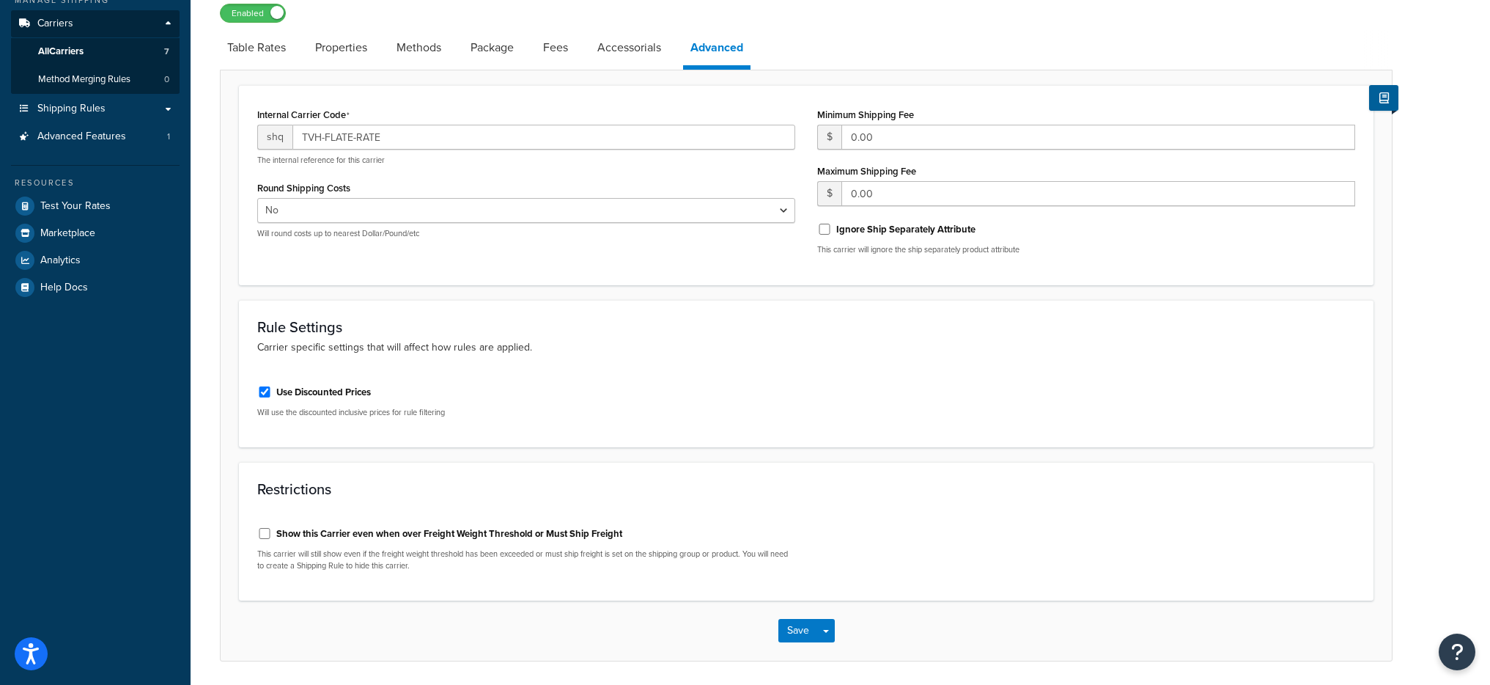
click at [277, 543] on div "Show this Carrier even when over Freight Weight Threshold or Must Ship Freight …" at bounding box center [526, 546] width 538 height 50
click at [269, 540] on div "Show this Carrier even when over Freight Weight Threshold or Must Ship Freight" at bounding box center [526, 532] width 538 height 22
click at [271, 534] on div "Show this Carrier even when over Freight Weight Threshold or Must Ship Freight" at bounding box center [526, 532] width 538 height 22
click at [262, 536] on input "Show this Carrier even when over Freight Weight Threshold or Must Ship Freight" at bounding box center [264, 533] width 15 height 11
checkbox input "true"
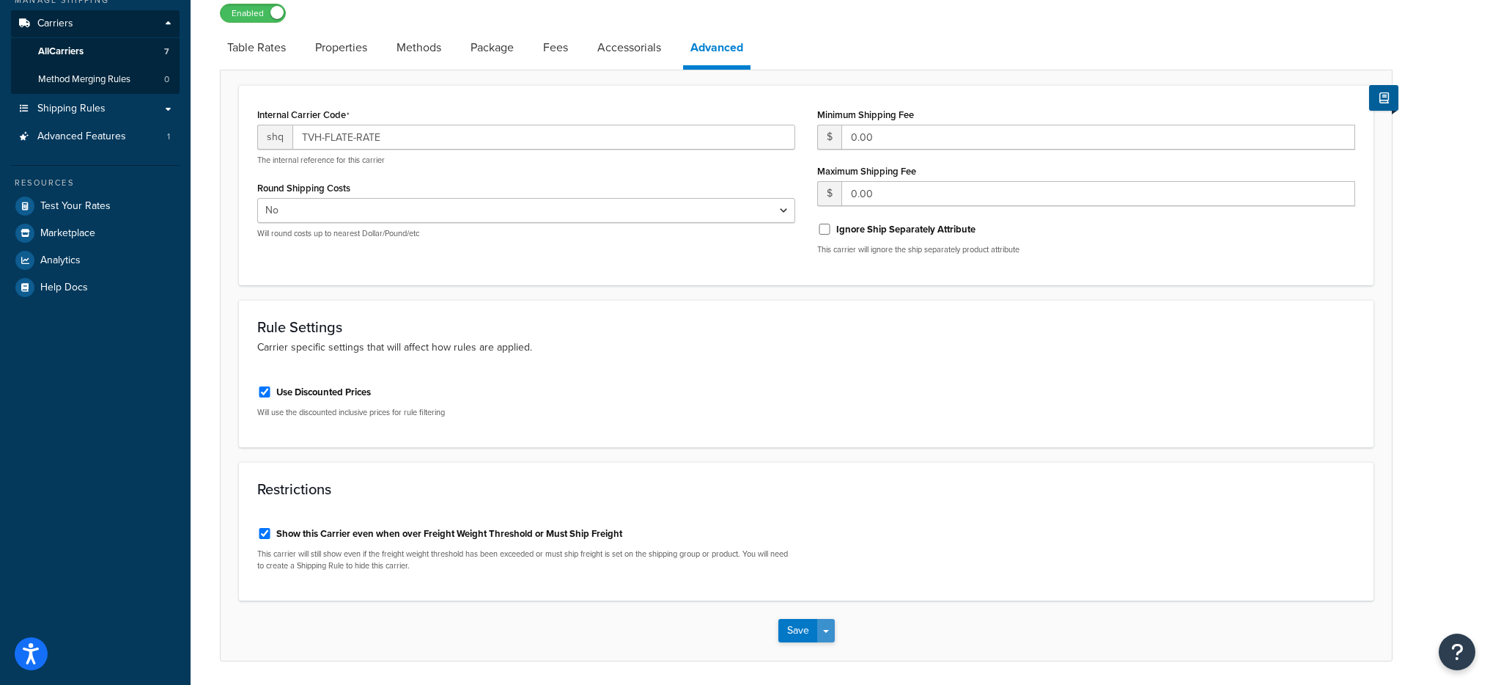
click at [831, 633] on button "Save Dropdown" at bounding box center [826, 630] width 18 height 23
click at [831, 643] on button "Save and Edit" at bounding box center [832, 657] width 107 height 31
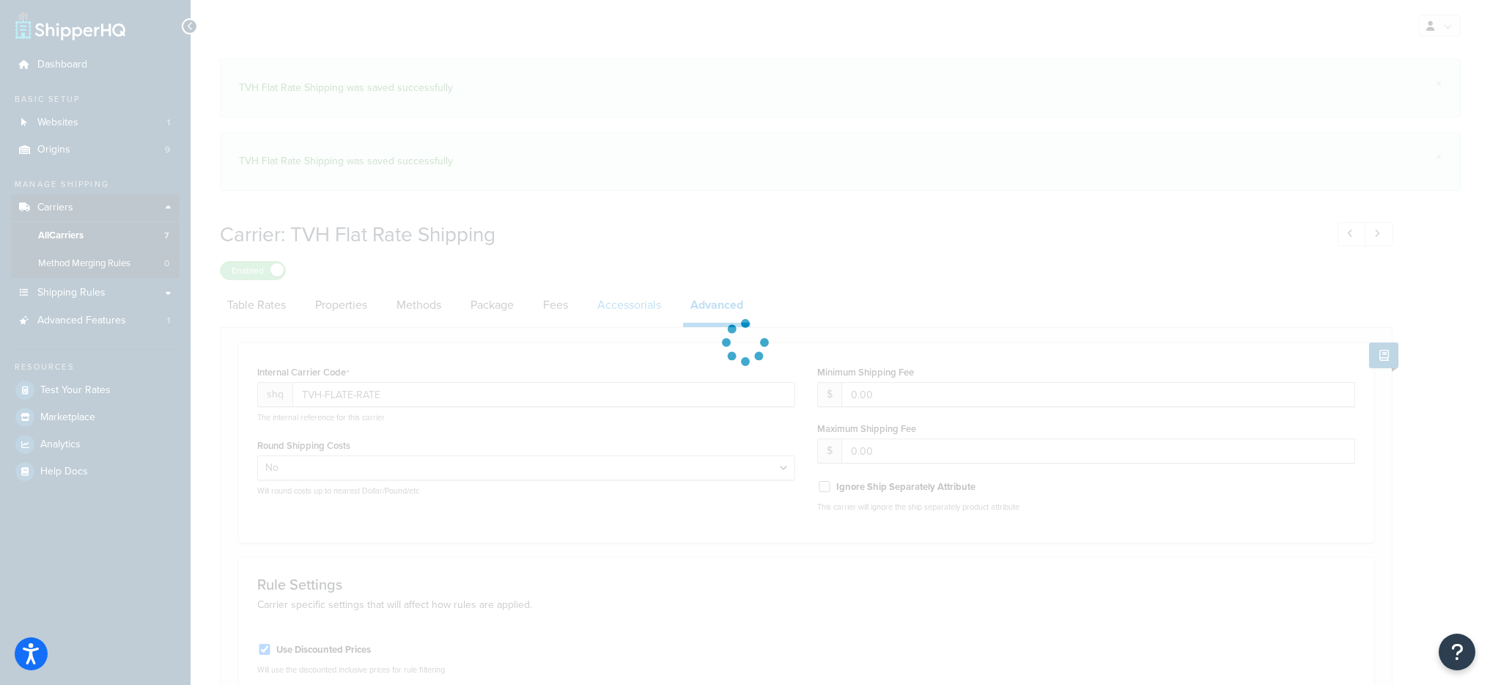
click at [644, 304] on link "Accessorials" at bounding box center [629, 304] width 78 height 35
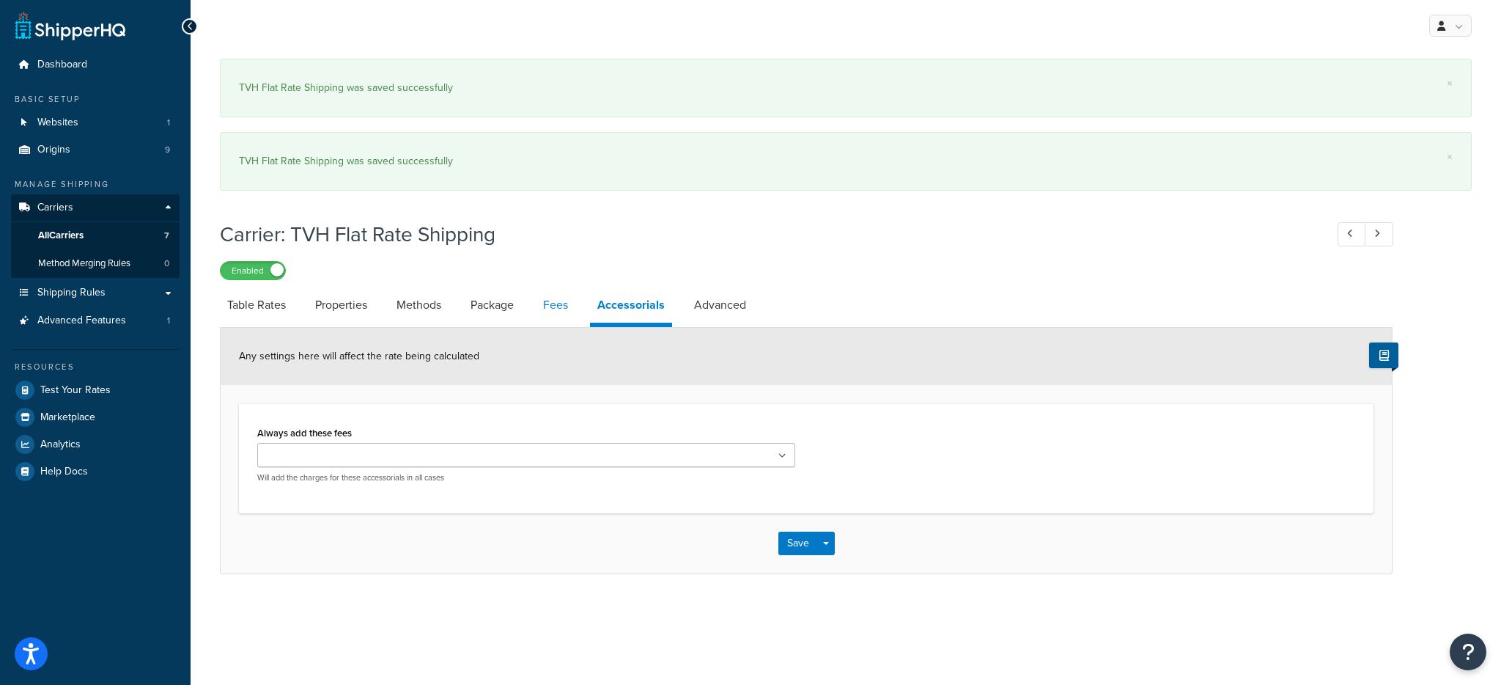
click at [559, 295] on link "Fees" at bounding box center [556, 304] width 40 height 35
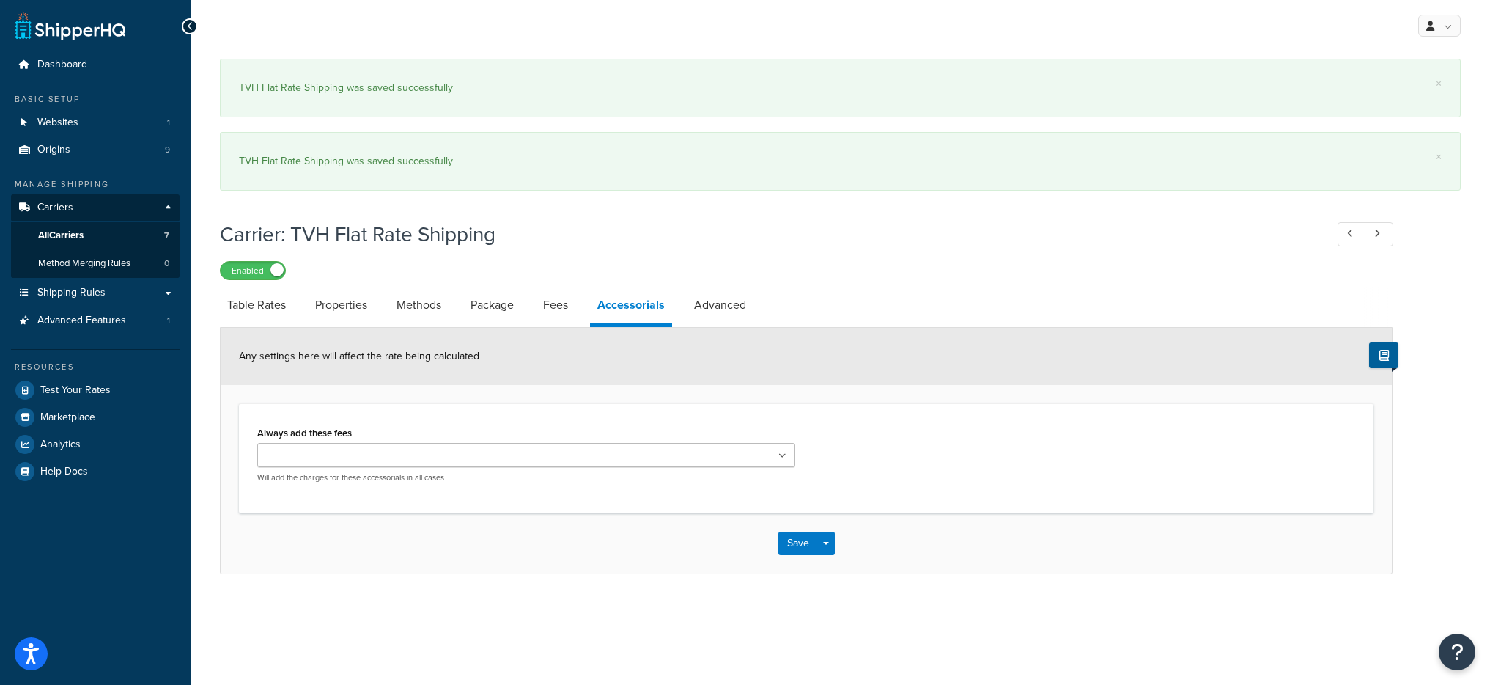
select select "AFTER"
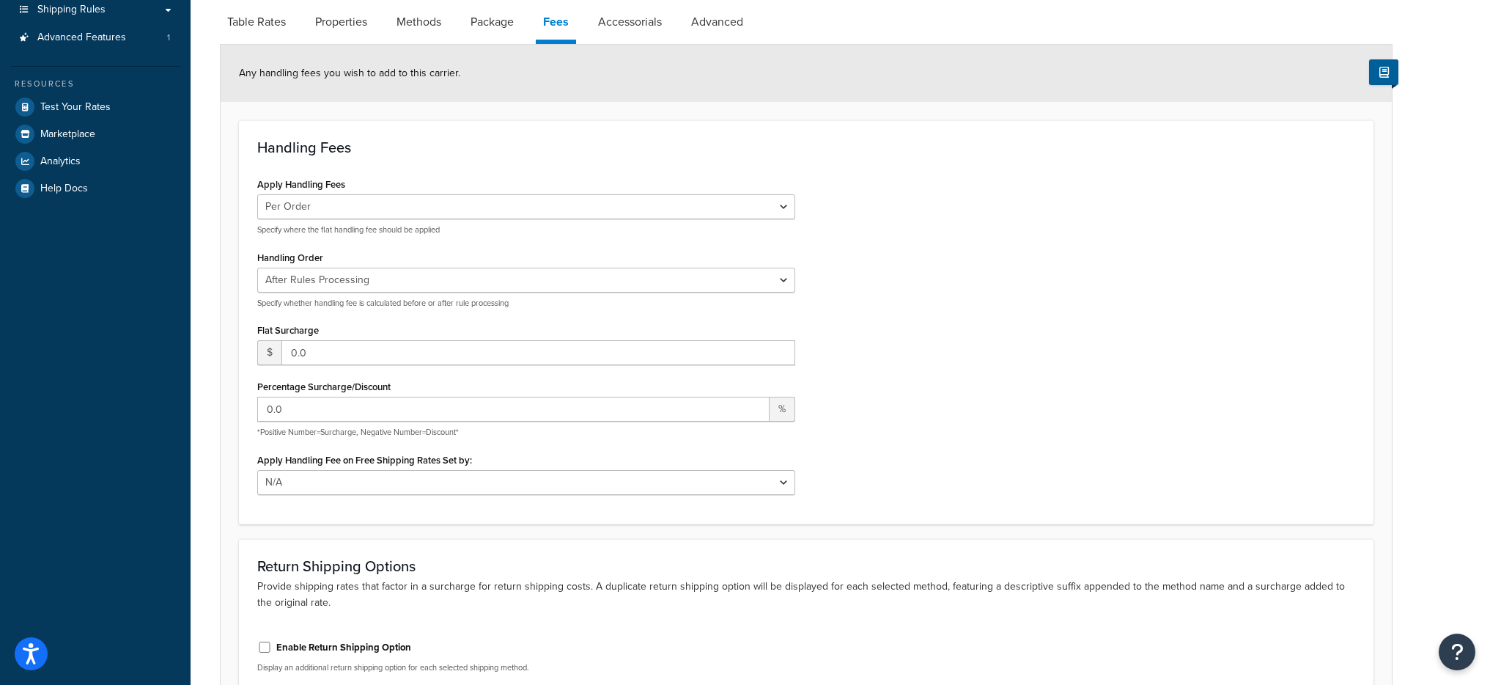
scroll to position [29, 0]
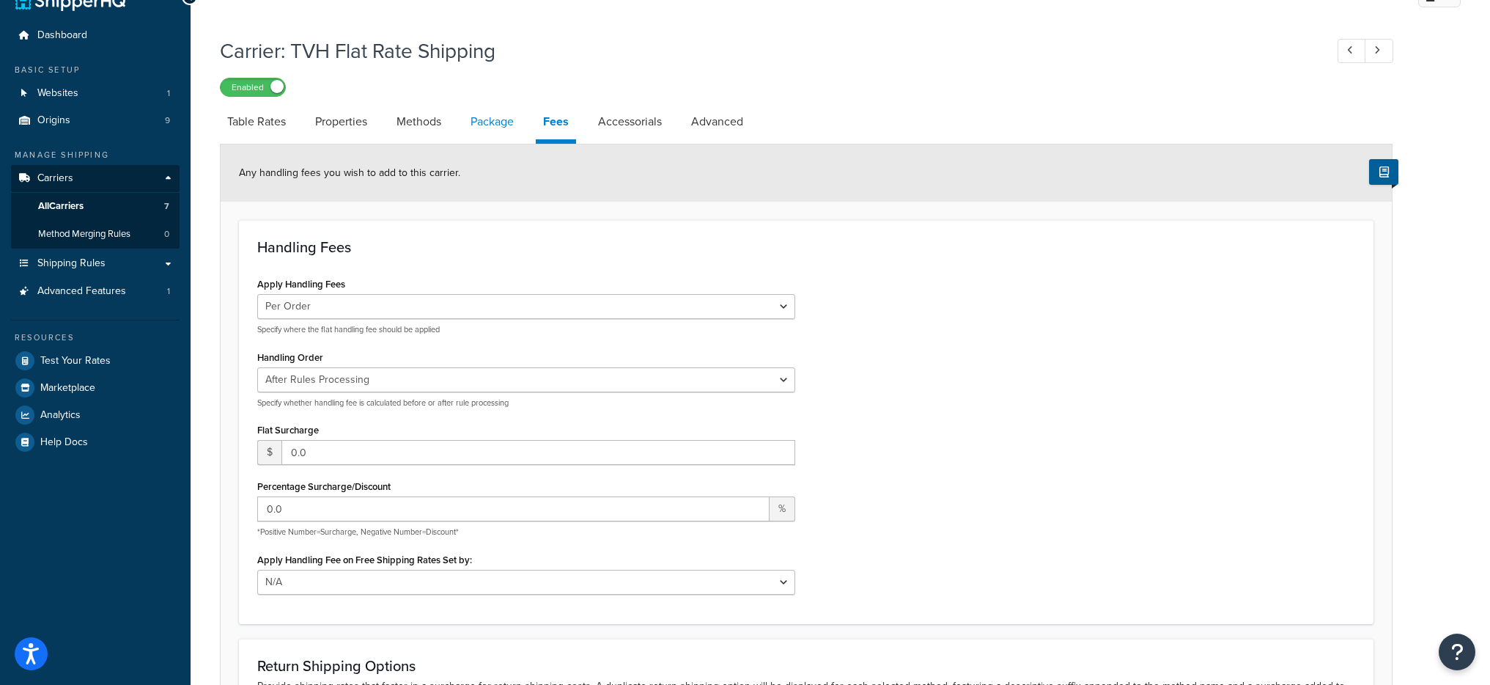
click at [490, 128] on link "Package" at bounding box center [492, 121] width 58 height 35
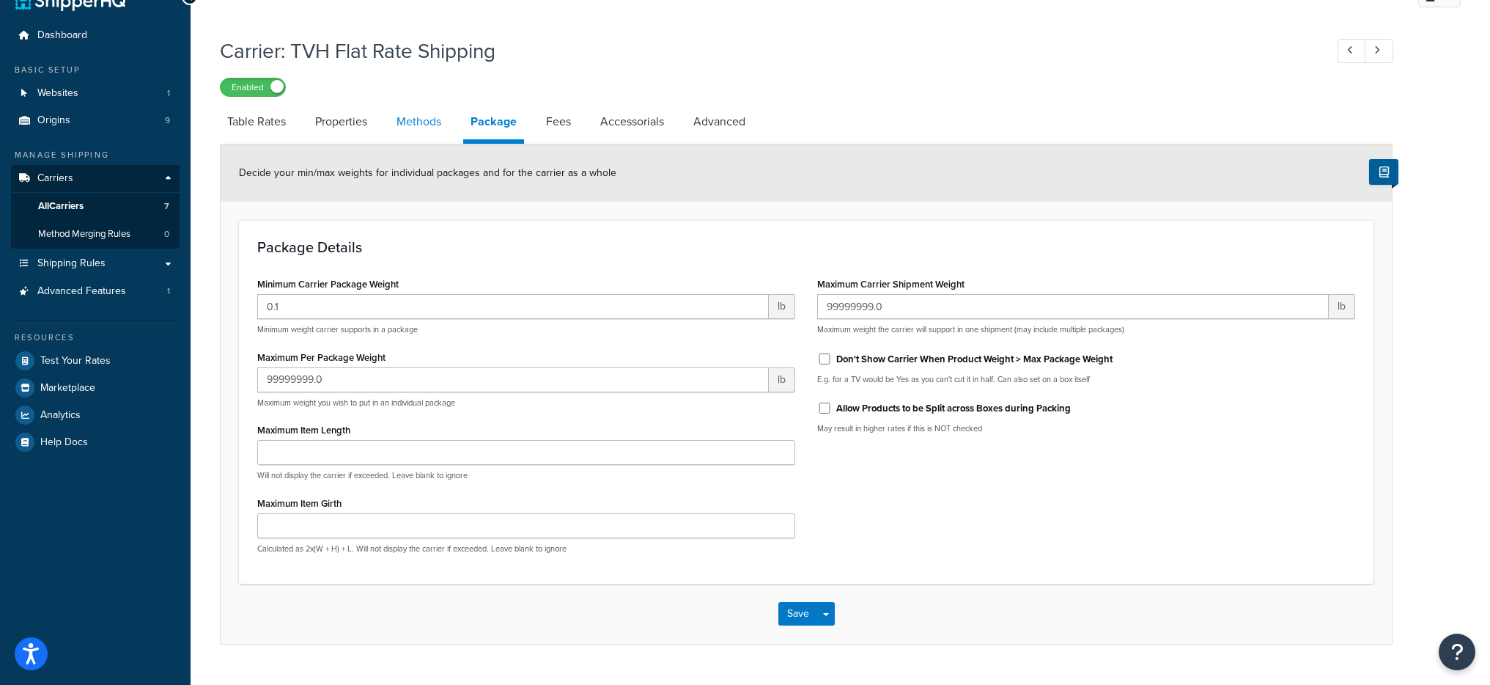
click at [402, 130] on link "Methods" at bounding box center [418, 121] width 59 height 35
select select "25"
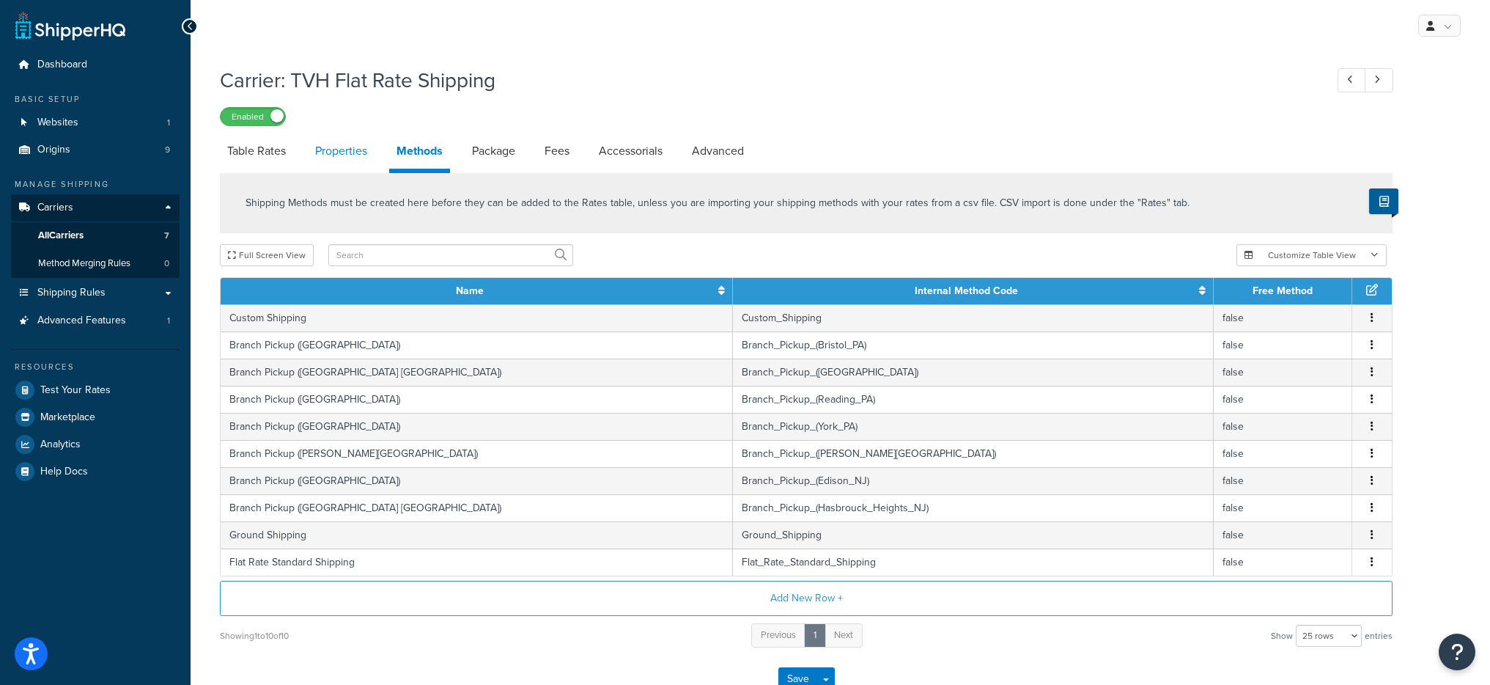
click at [340, 158] on link "Properties" at bounding box center [341, 150] width 67 height 35
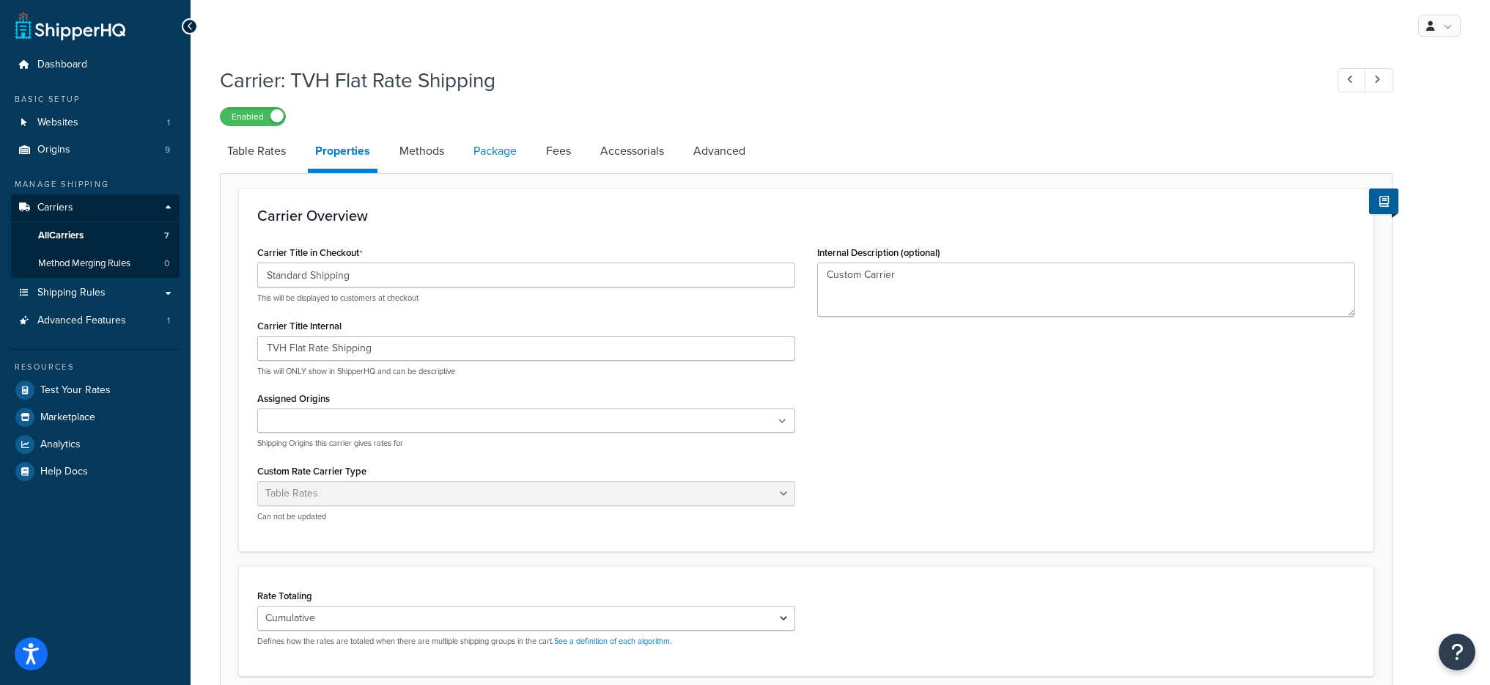
click at [483, 150] on link "Package" at bounding box center [495, 150] width 58 height 35
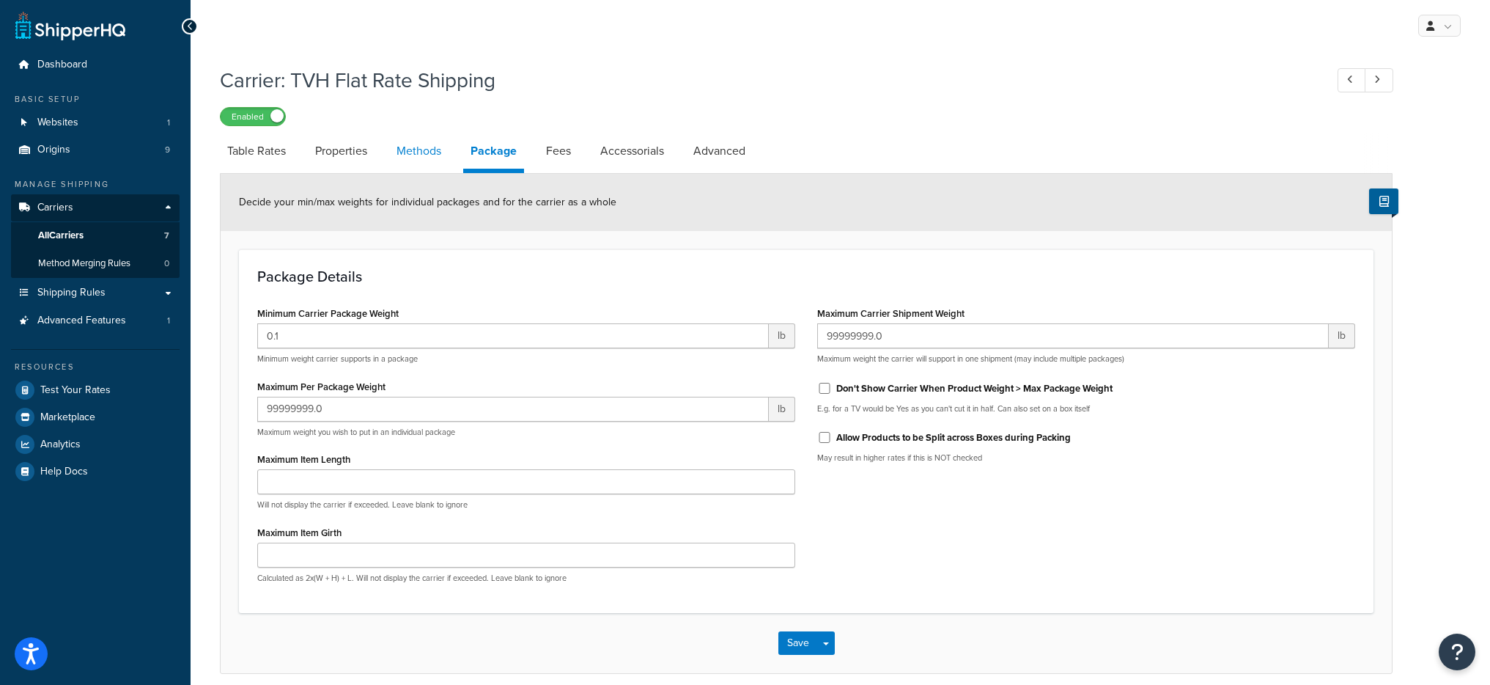
click at [415, 150] on link "Methods" at bounding box center [418, 150] width 59 height 35
select select "25"
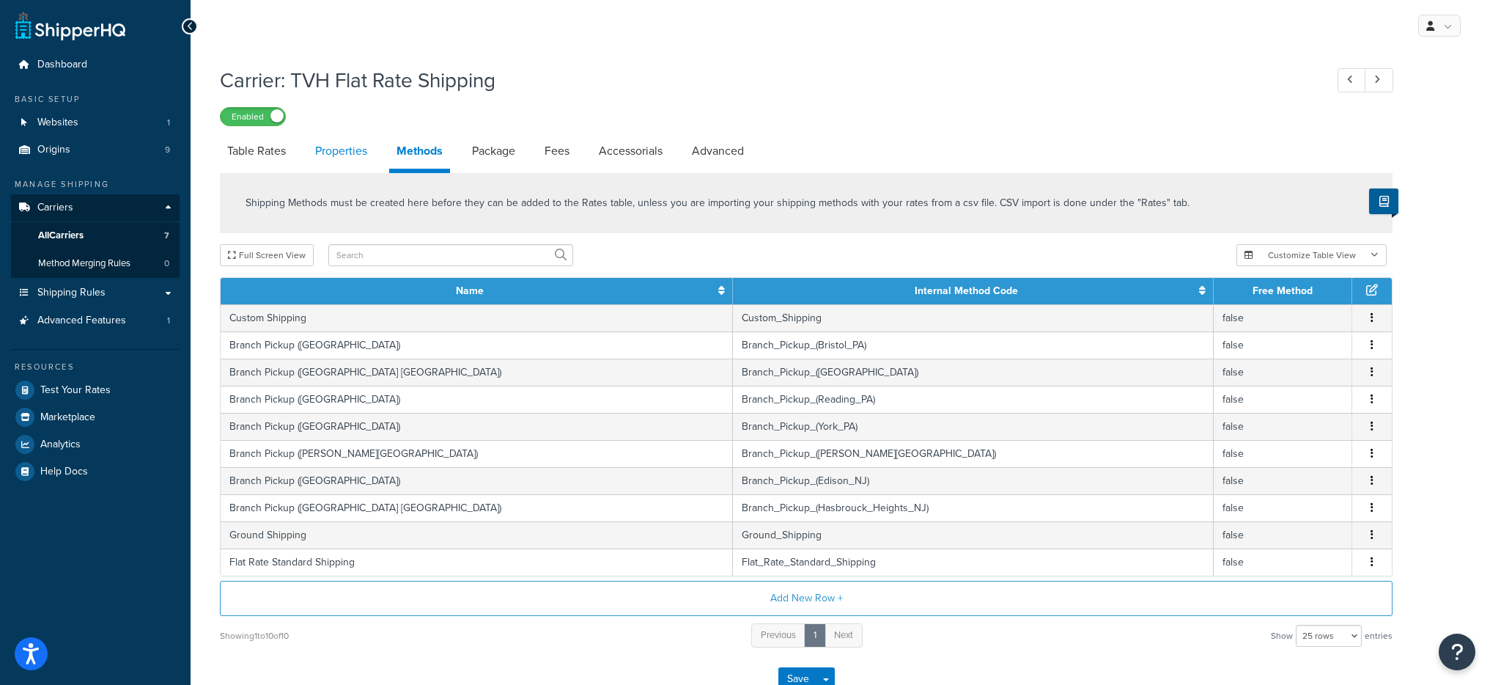
click at [331, 160] on link "Properties" at bounding box center [341, 150] width 67 height 35
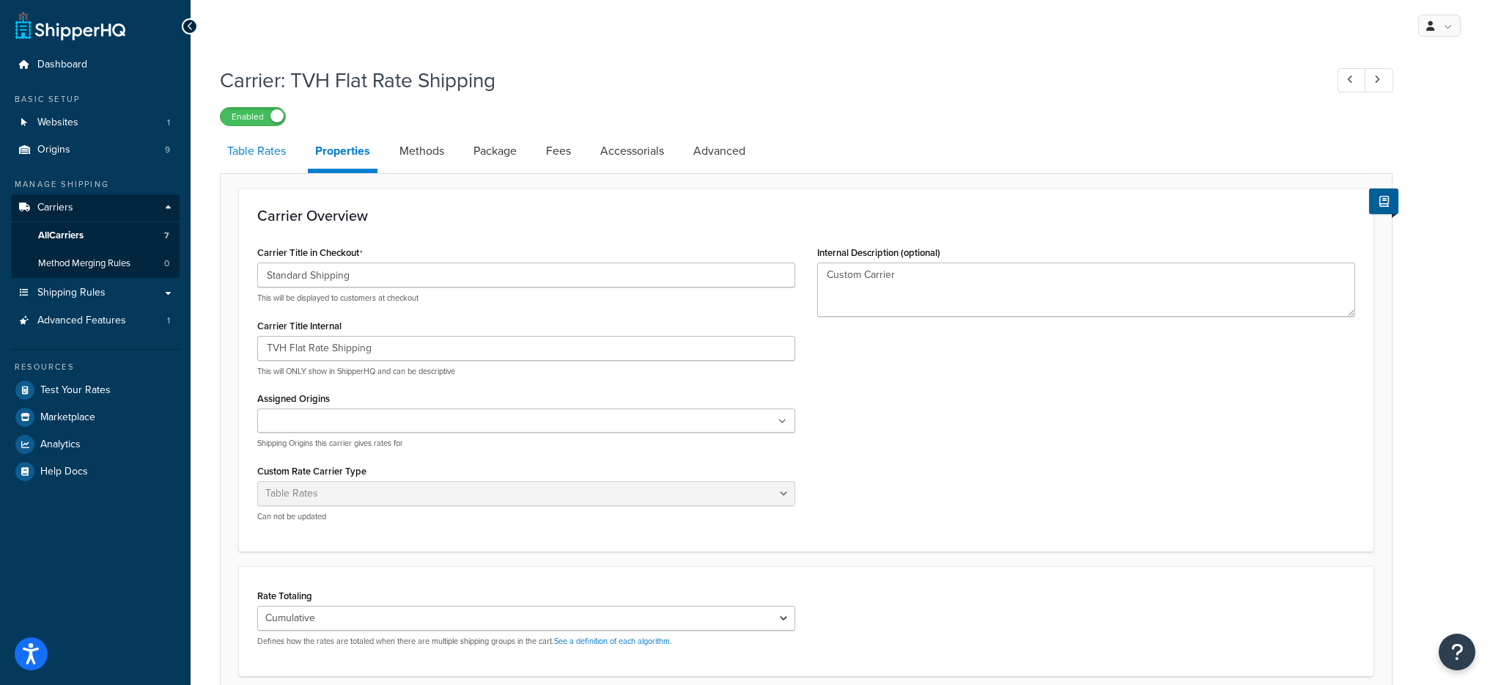
click at [253, 158] on link "Table Rates" at bounding box center [256, 150] width 73 height 35
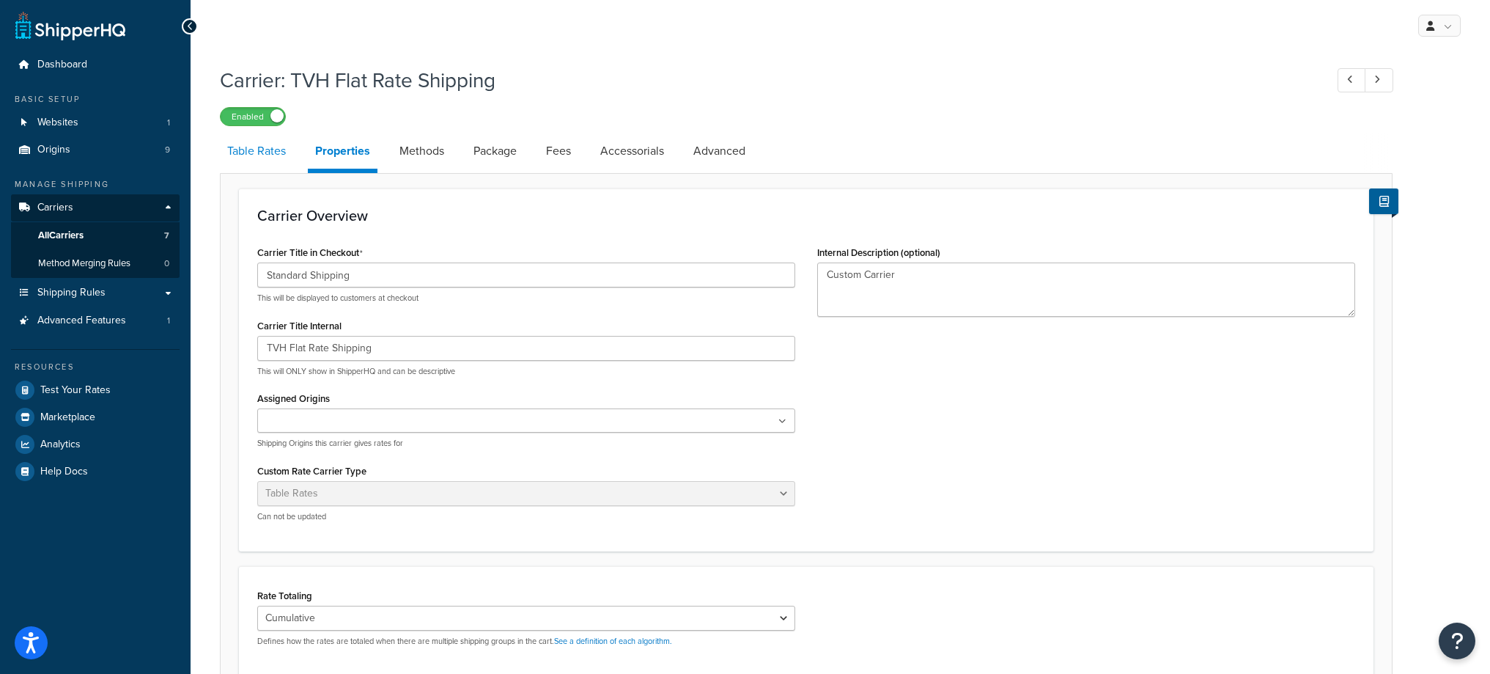
select select "25"
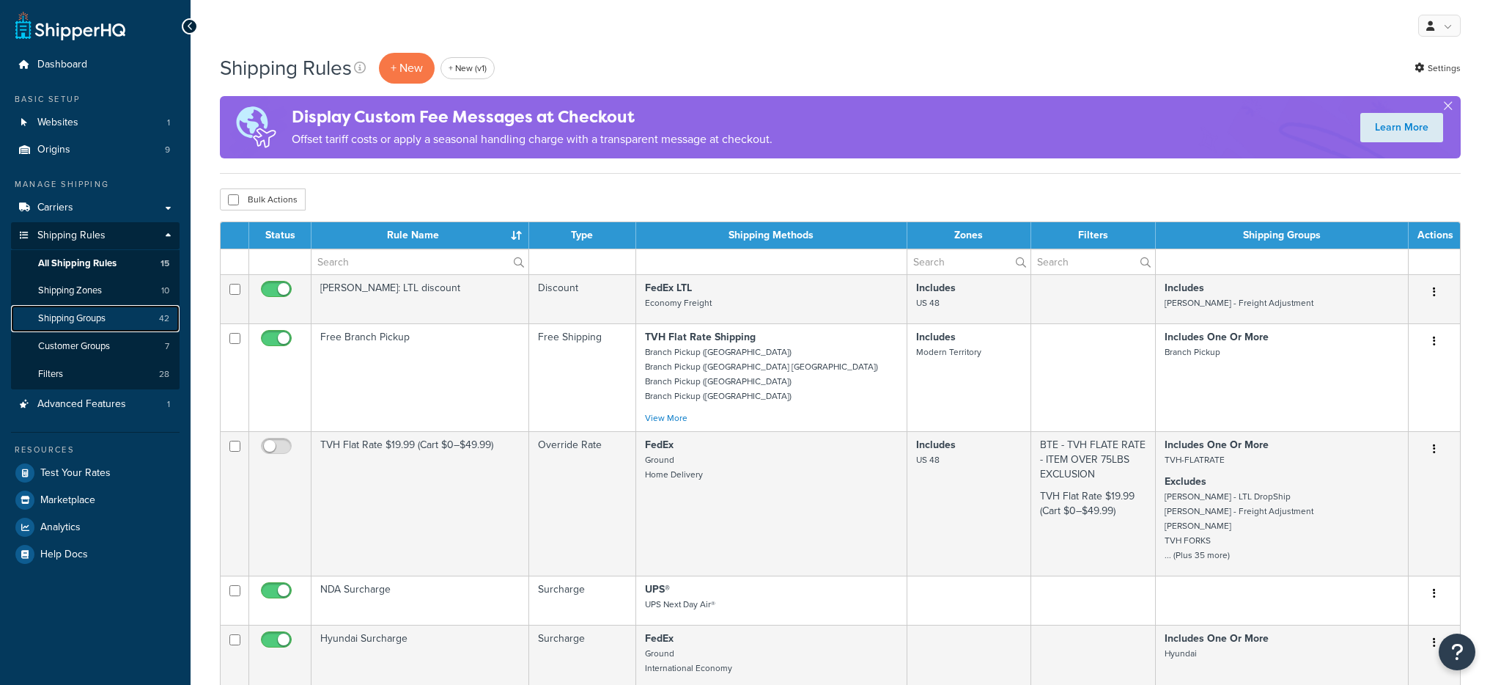
click at [103, 317] on span "Shipping Groups" at bounding box center [71, 318] width 67 height 12
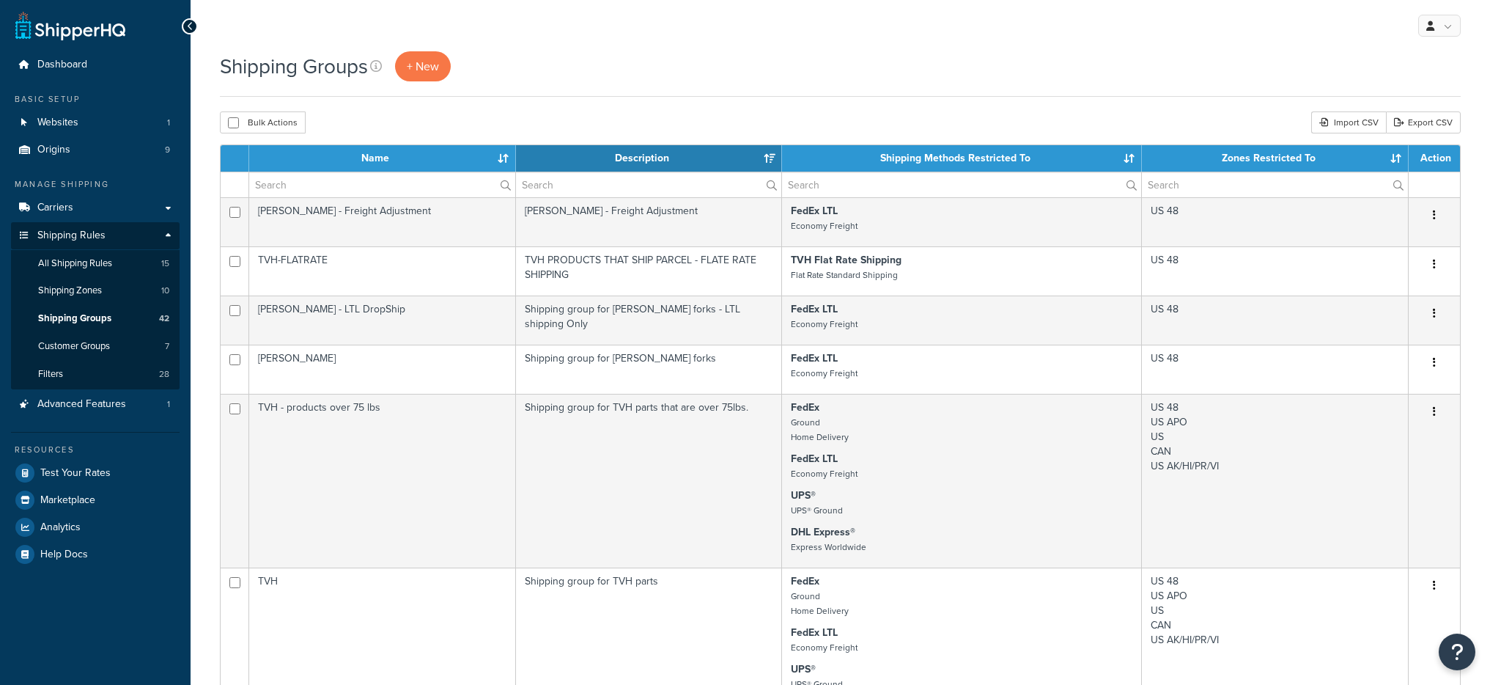
select select "15"
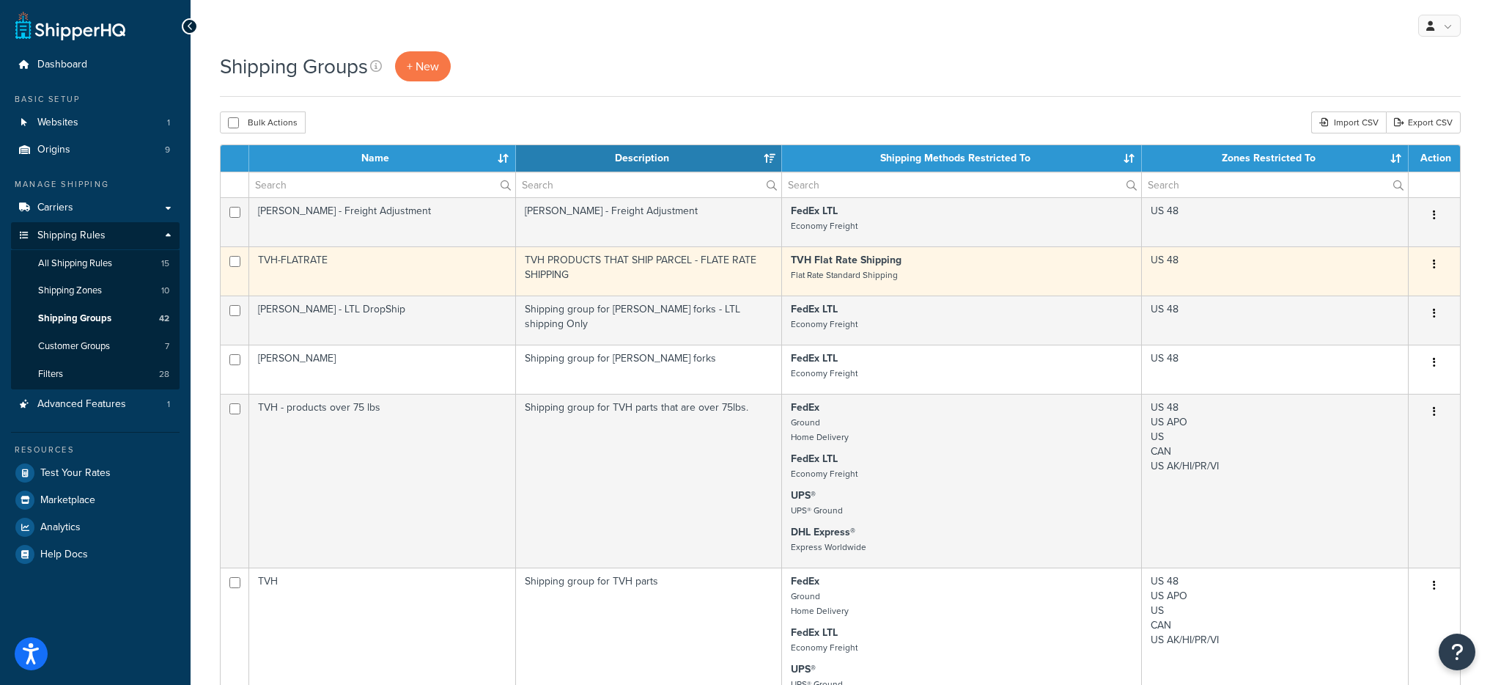
click at [669, 261] on td "TVH PRODUCTS THAT SHIP PARCEL - FLATE RATE SHIPPING" at bounding box center [649, 270] width 267 height 49
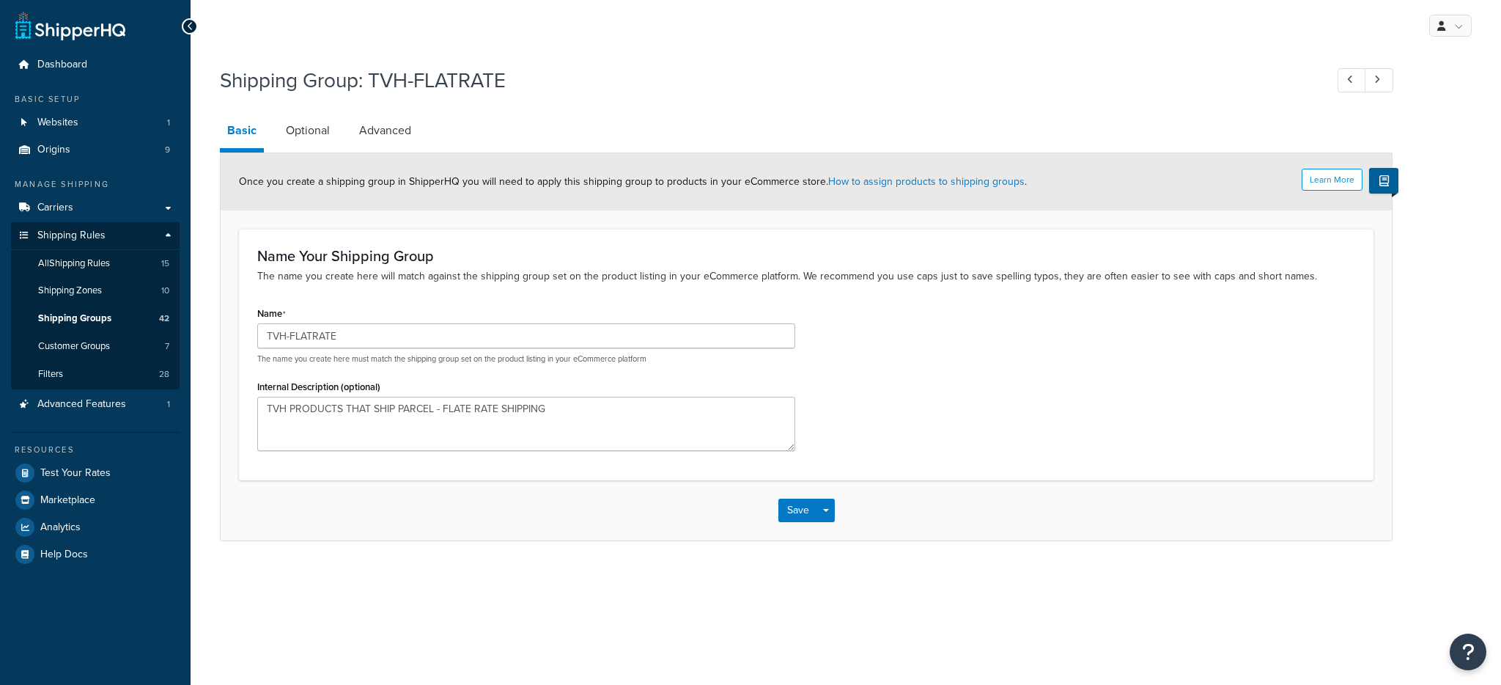
click at [312, 105] on div "Shipping Group: TVH-FLATRATE" at bounding box center [806, 82] width 1173 height 47
click at [315, 127] on link "Optional" at bounding box center [308, 130] width 59 height 35
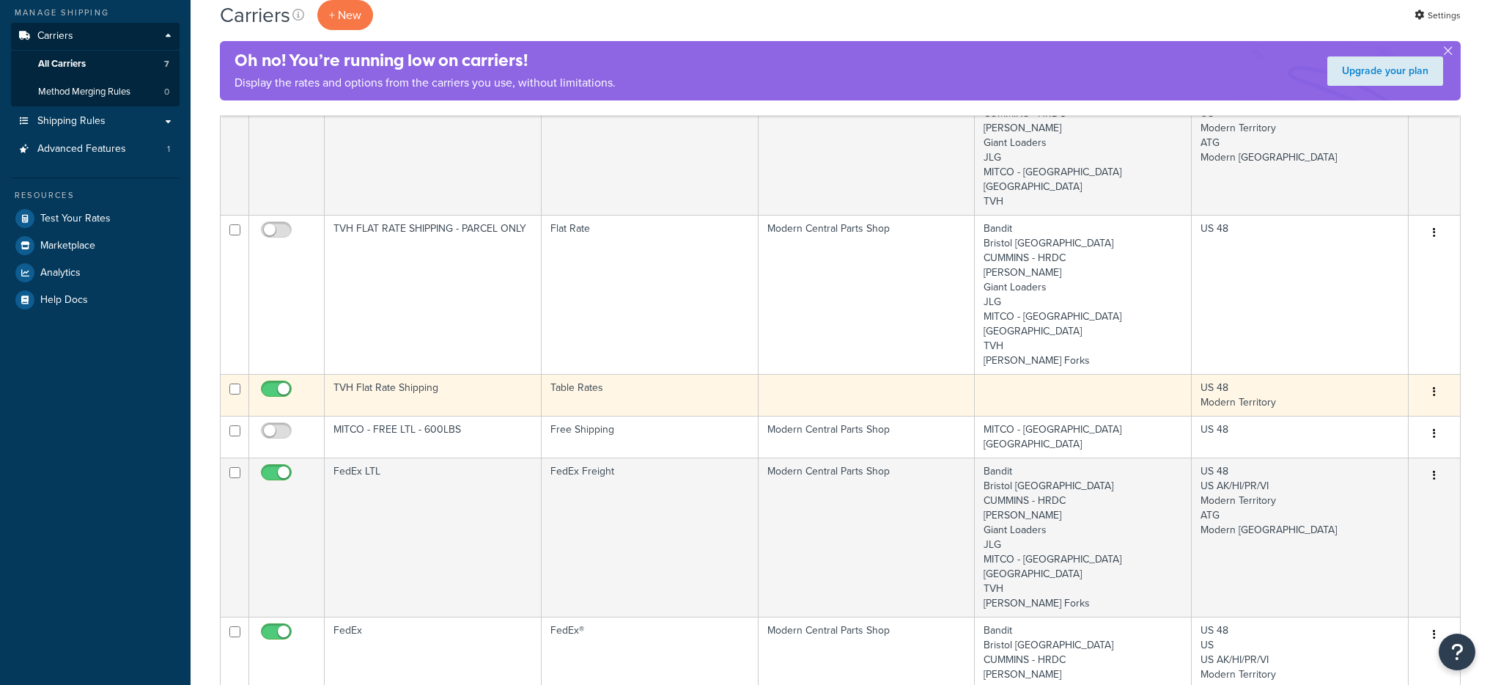
scroll to position [172, 0]
click at [471, 373] on td "TVH Flat Rate Shipping" at bounding box center [433, 394] width 217 height 42
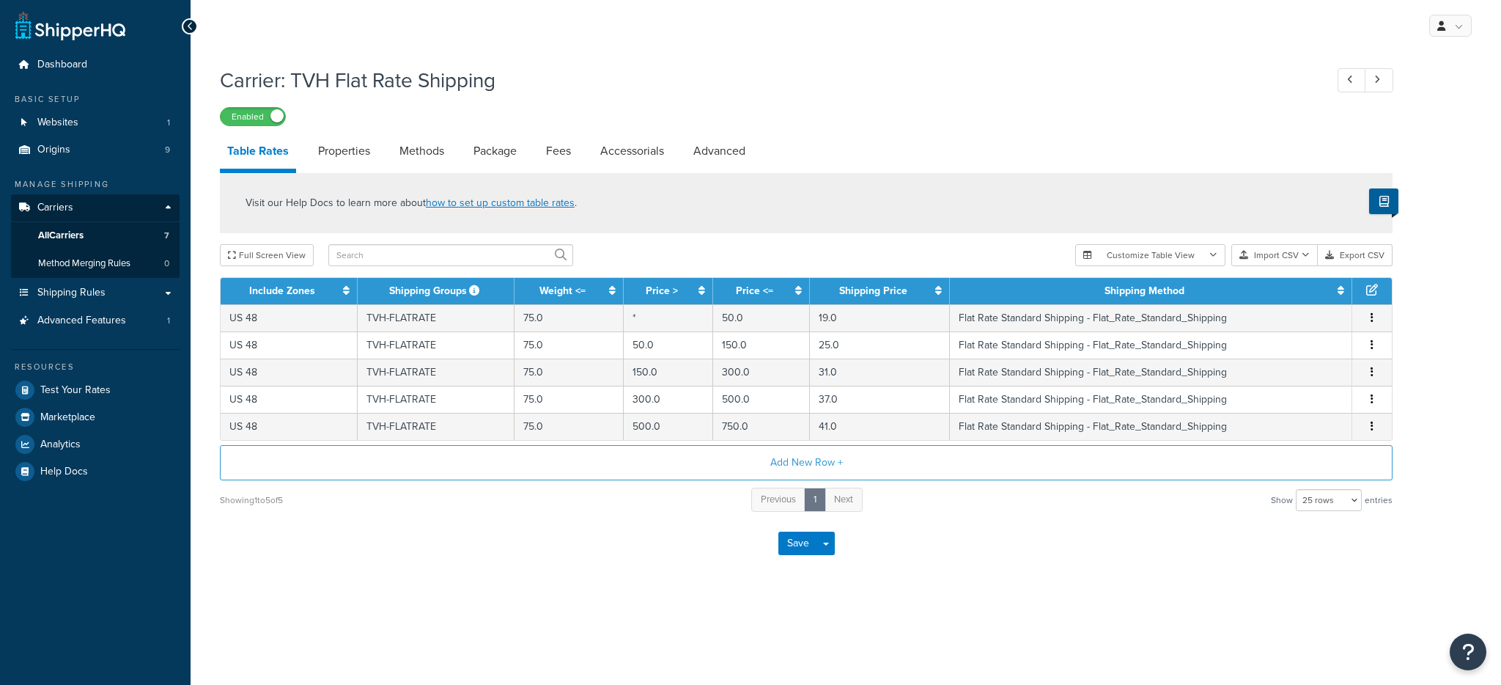
select select "25"
click at [396, 153] on link "Methods" at bounding box center [421, 150] width 59 height 35
select select "25"
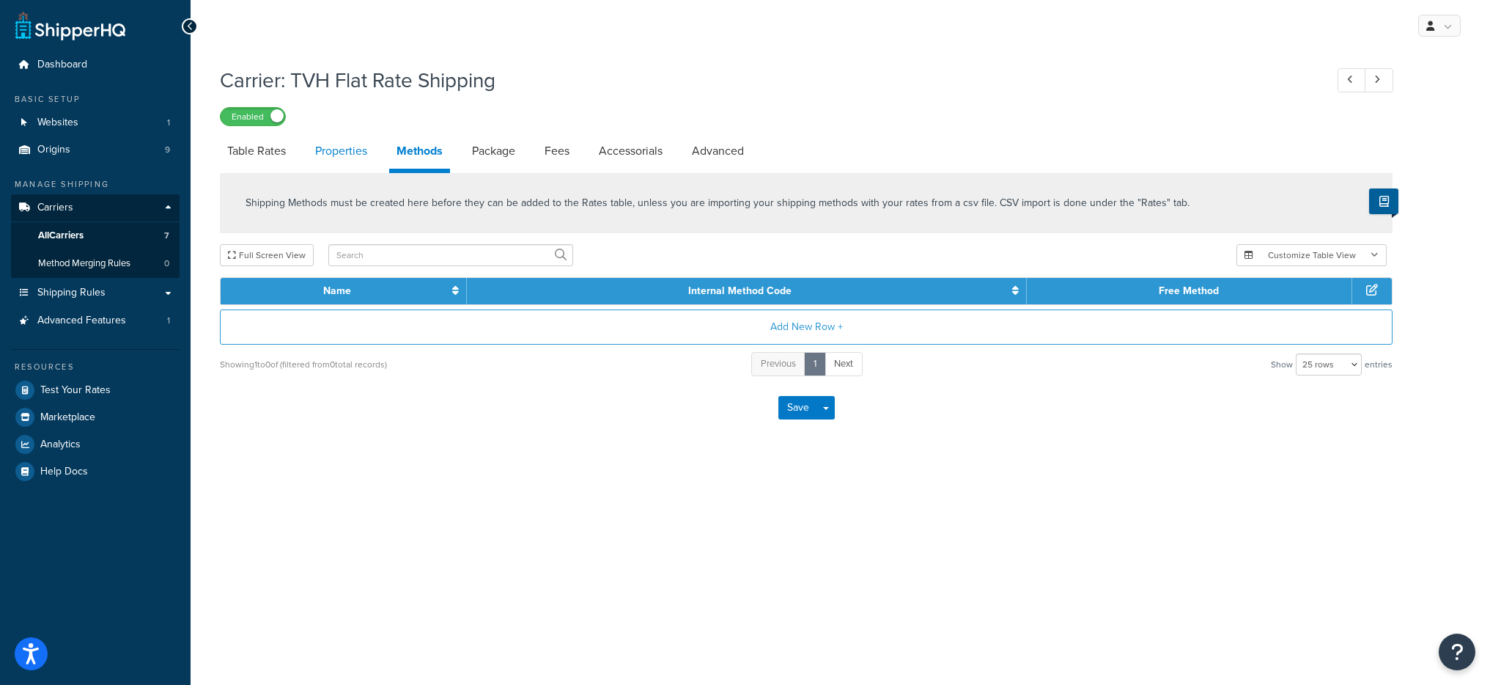
click at [342, 152] on link "Properties" at bounding box center [341, 150] width 67 height 35
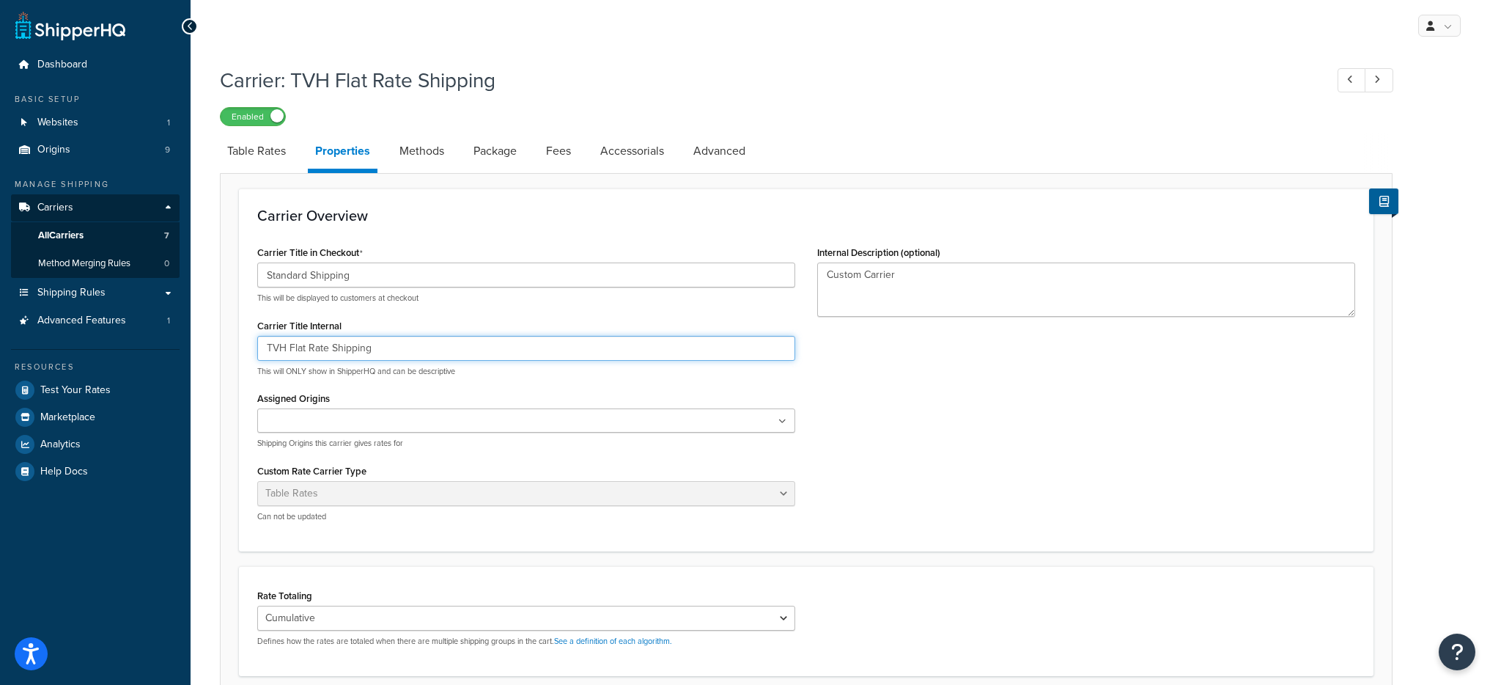
click at [368, 340] on input "TVH Flat Rate Shipping" at bounding box center [526, 348] width 538 height 25
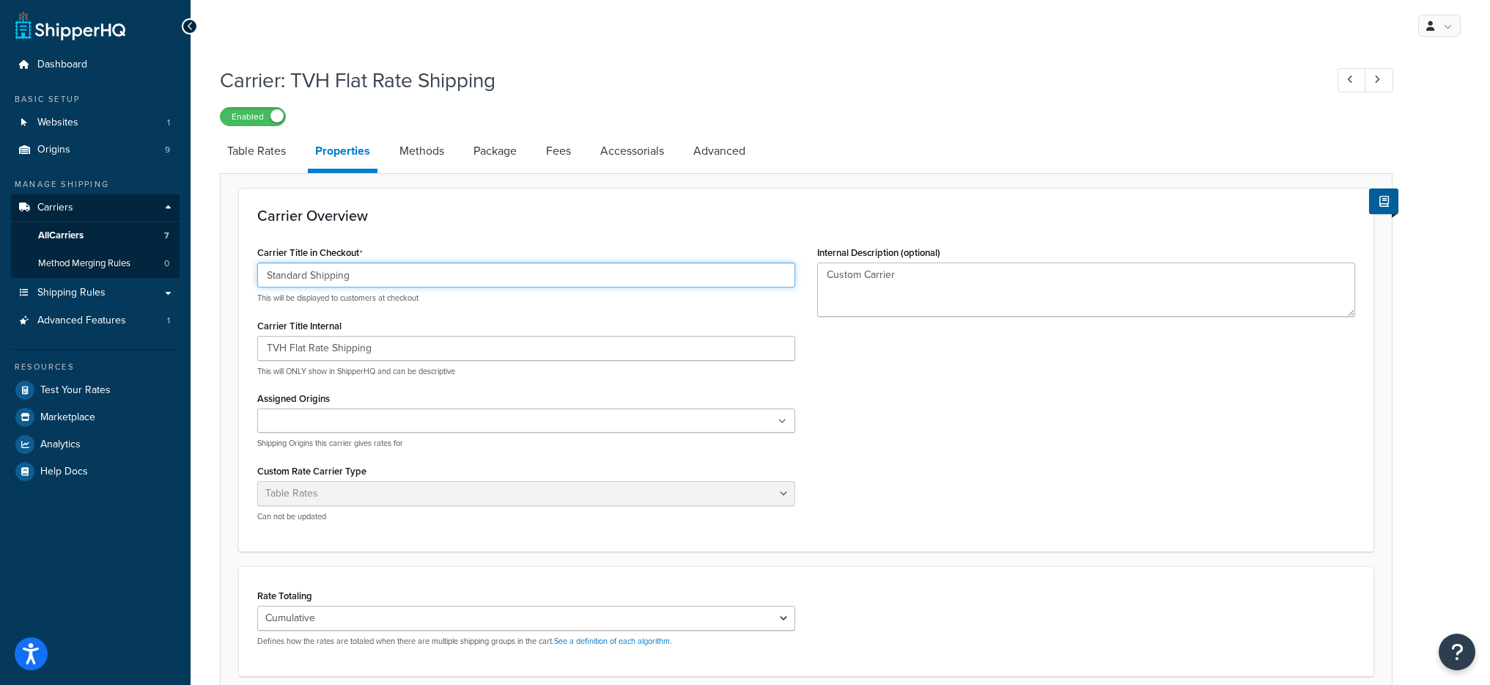
click at [350, 276] on input "Standard Shipping" at bounding box center [526, 274] width 538 height 25
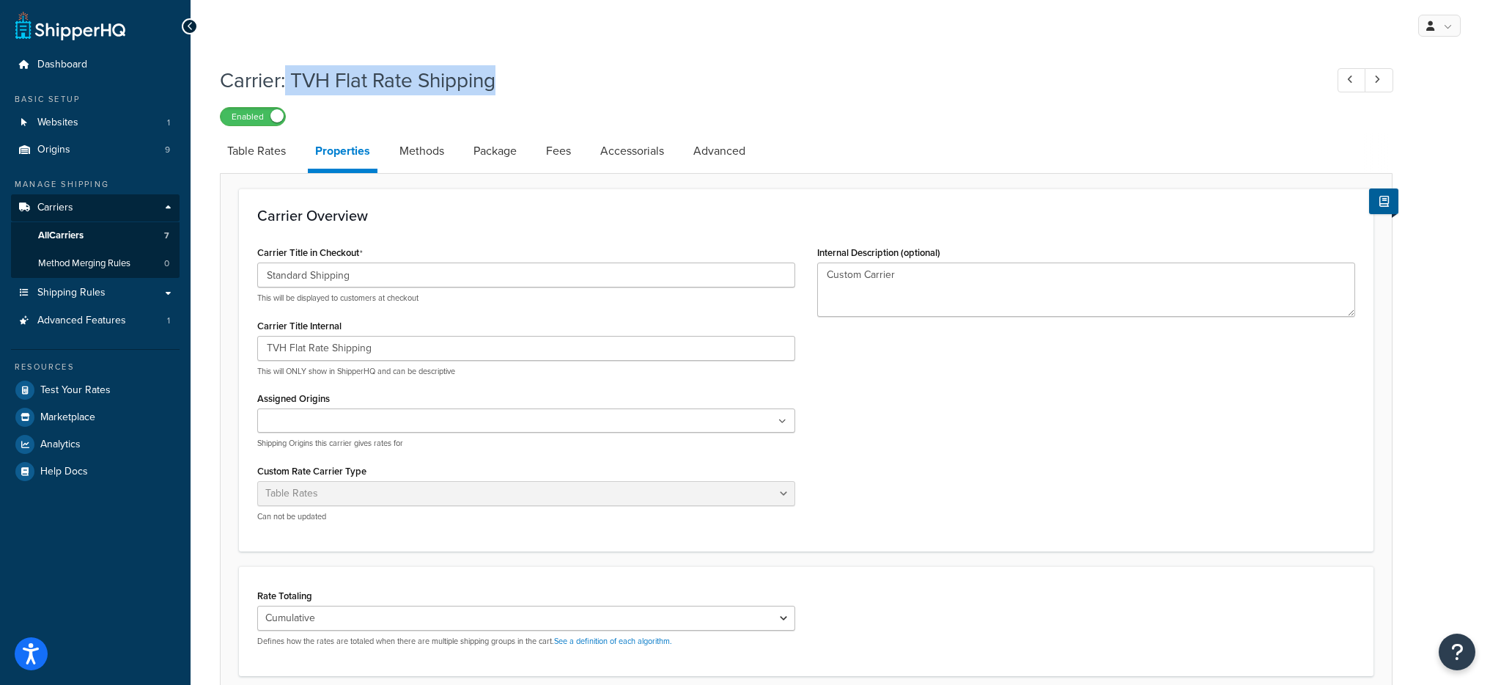
drag, startPoint x: 518, startPoint y: 87, endPoint x: 287, endPoint y: 78, distance: 230.4
click at [287, 78] on h1 "Carrier: TVH Flat Rate Shipping" at bounding box center [765, 80] width 1091 height 29
click at [288, 78] on h1 "Carrier: TVH Flat Rate Shipping" at bounding box center [765, 80] width 1091 height 29
click at [291, 79] on h1 "Carrier: TVH Flat Rate Shipping" at bounding box center [765, 80] width 1091 height 29
drag, startPoint x: 291, startPoint y: 79, endPoint x: 474, endPoint y: 78, distance: 182.5
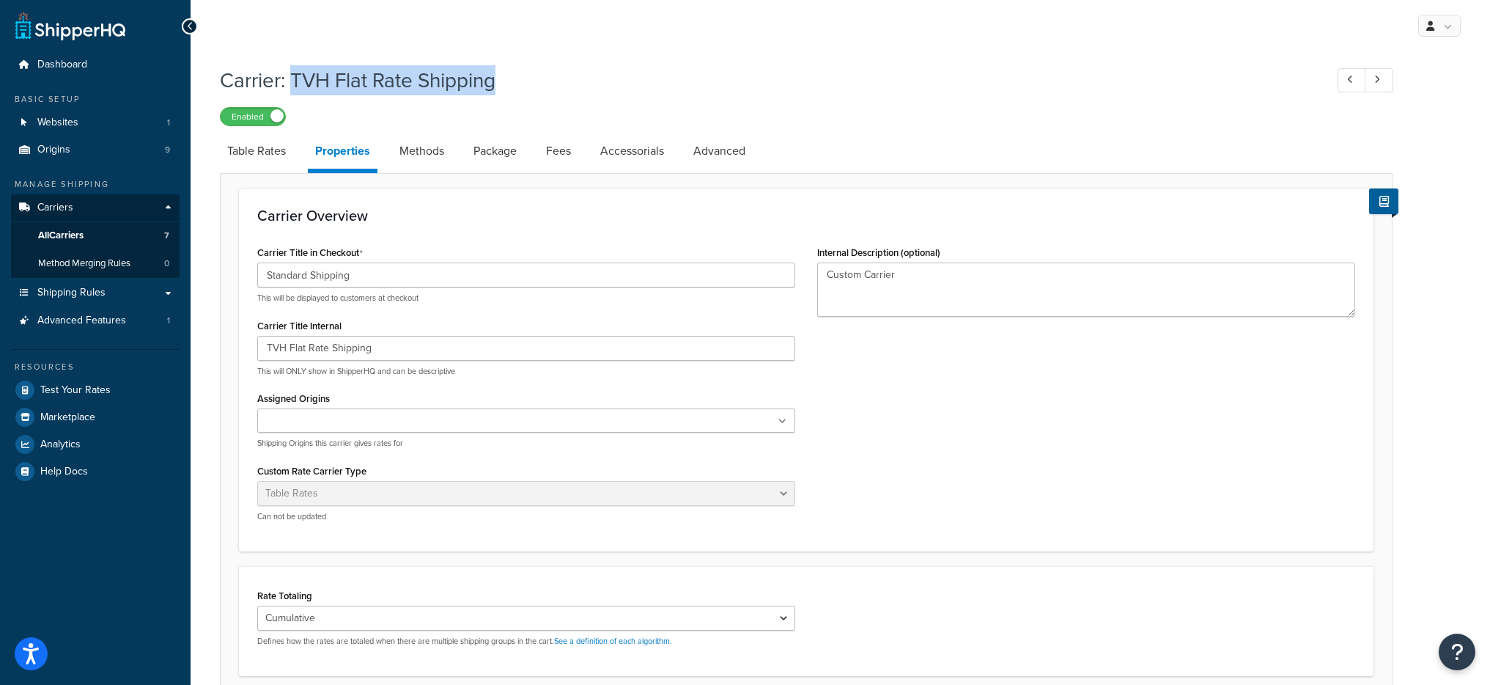
click at [474, 78] on h1 "Carrier: TVH Flat Rate Shipping" at bounding box center [765, 80] width 1091 height 29
click at [229, 148] on link "Table Rates" at bounding box center [256, 150] width 73 height 35
select select "25"
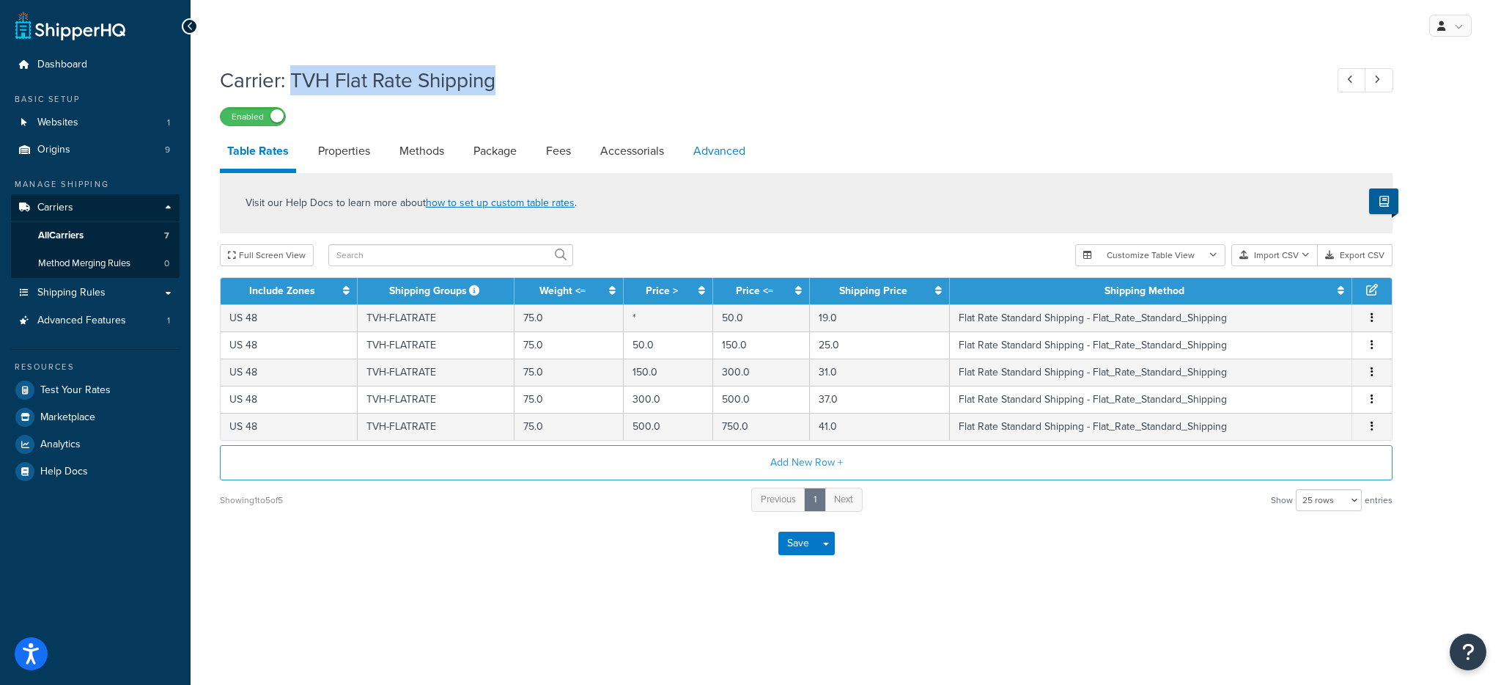
click at [692, 144] on link "Advanced" at bounding box center [719, 150] width 67 height 35
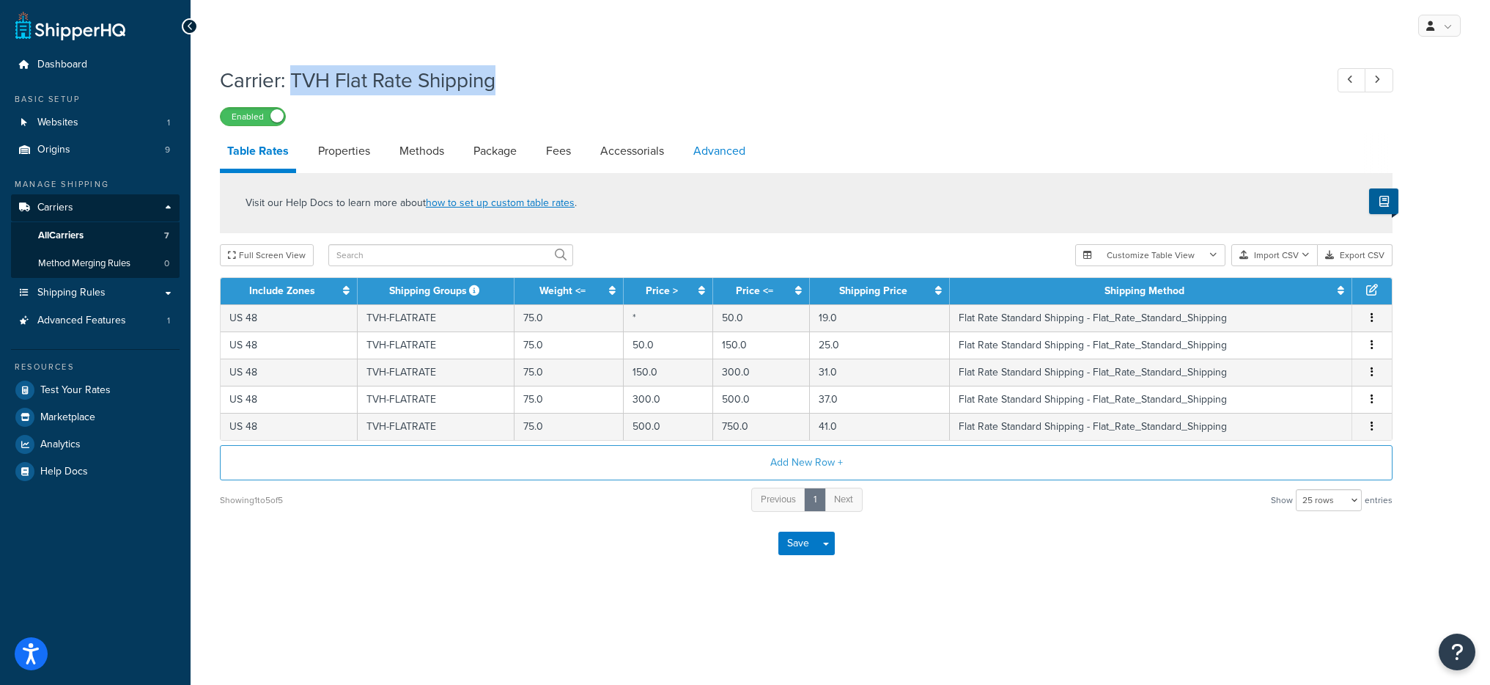
select select "false"
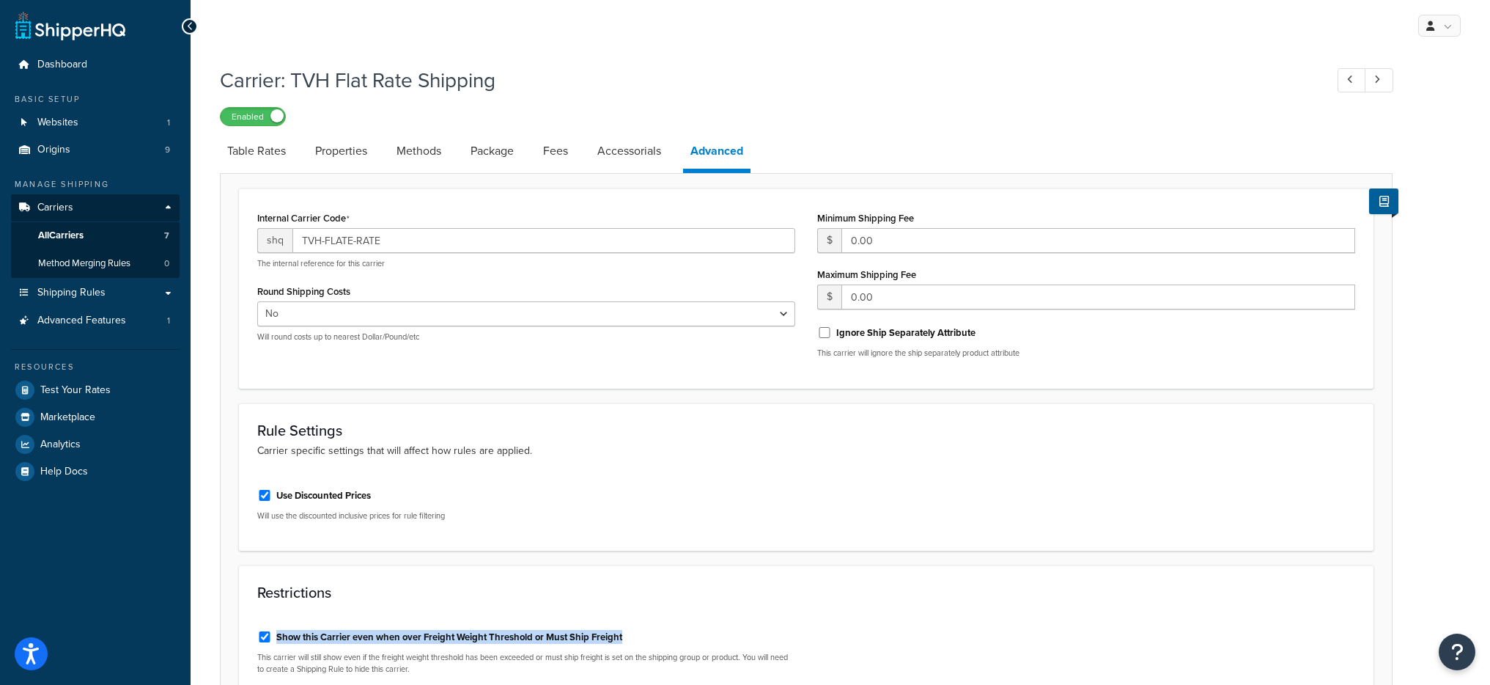
drag, startPoint x: 625, startPoint y: 630, endPoint x: 650, endPoint y: 638, distance: 26.2
click at [650, 638] on div "Show this Carrier even when over Freight Weight Threshold or Must Ship Freight" at bounding box center [526, 636] width 538 height 22
copy label "Show this Carrier even when over Freight Weight Threshold or Must Ship Freight"
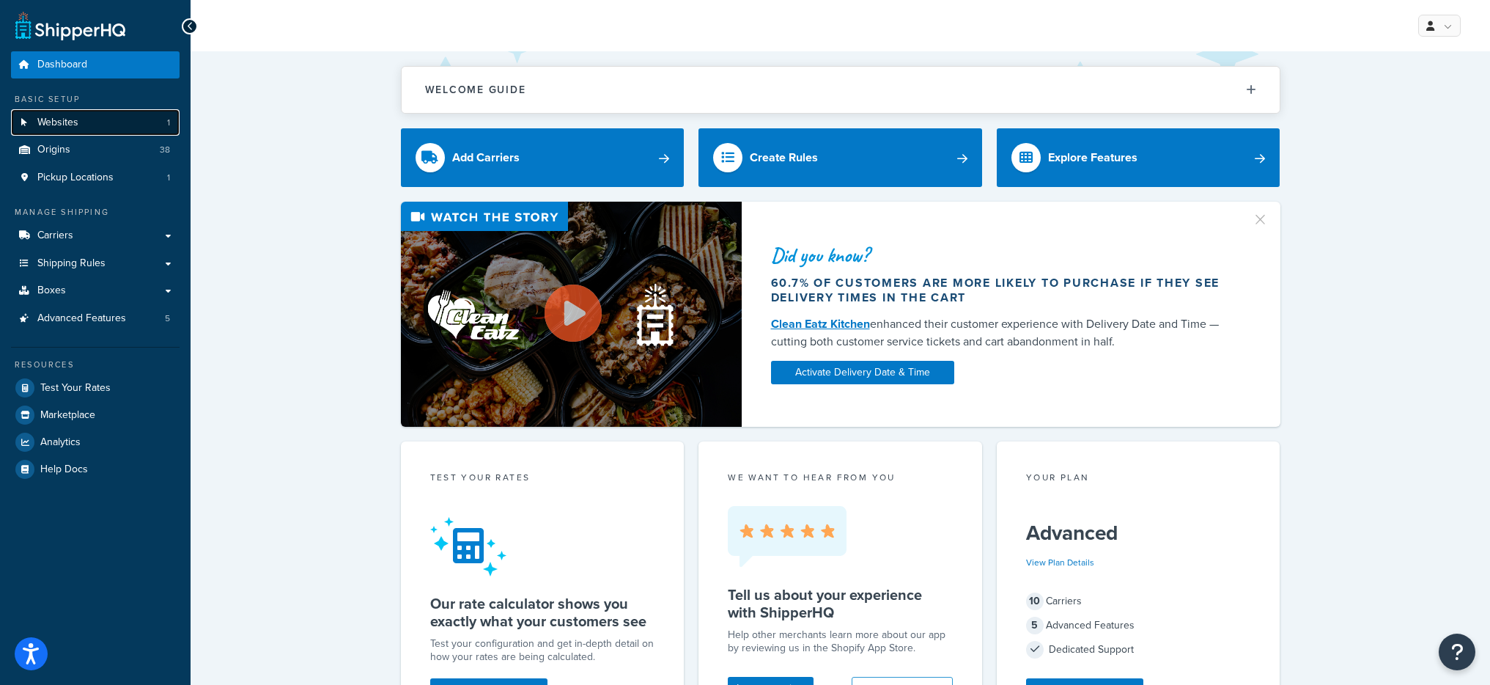
click at [139, 122] on link "Websites 1" at bounding box center [95, 122] width 169 height 27
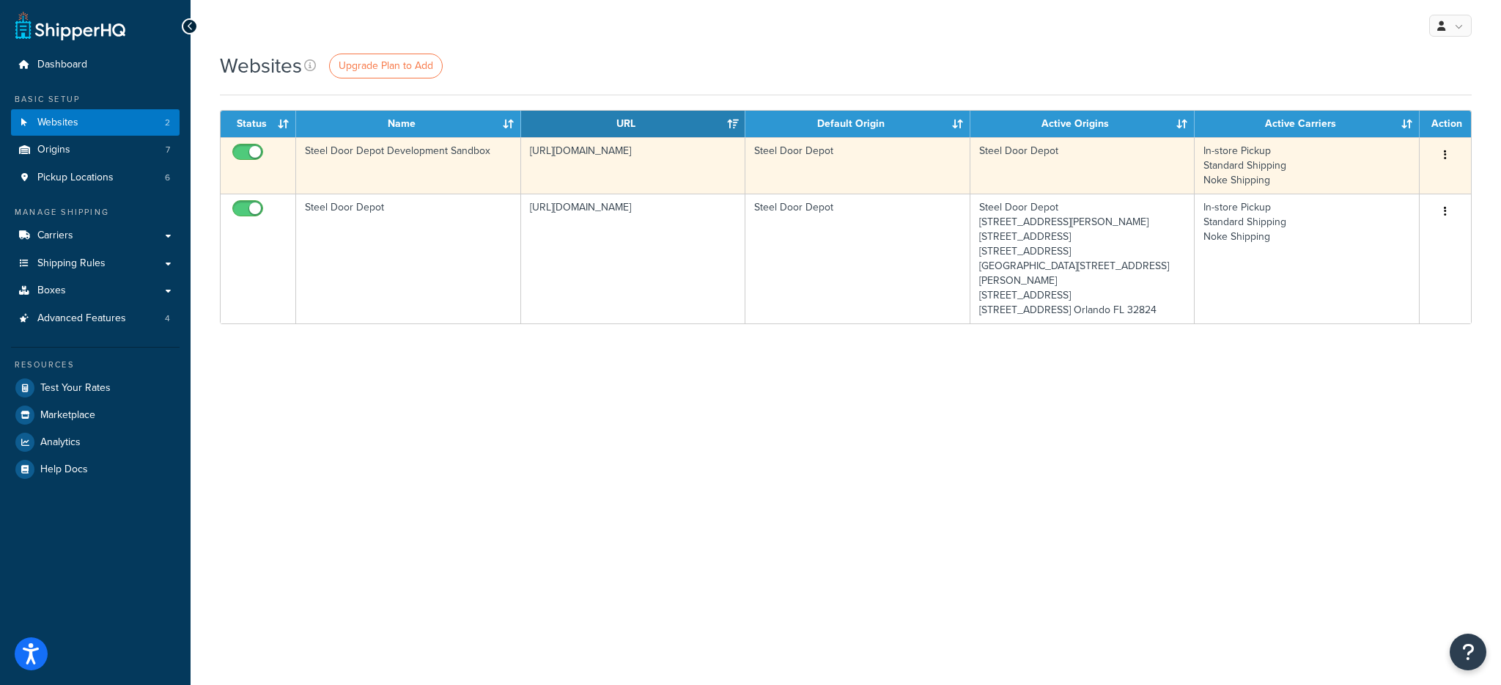
click at [792, 180] on td "Steel Door Depot" at bounding box center [858, 165] width 225 height 56
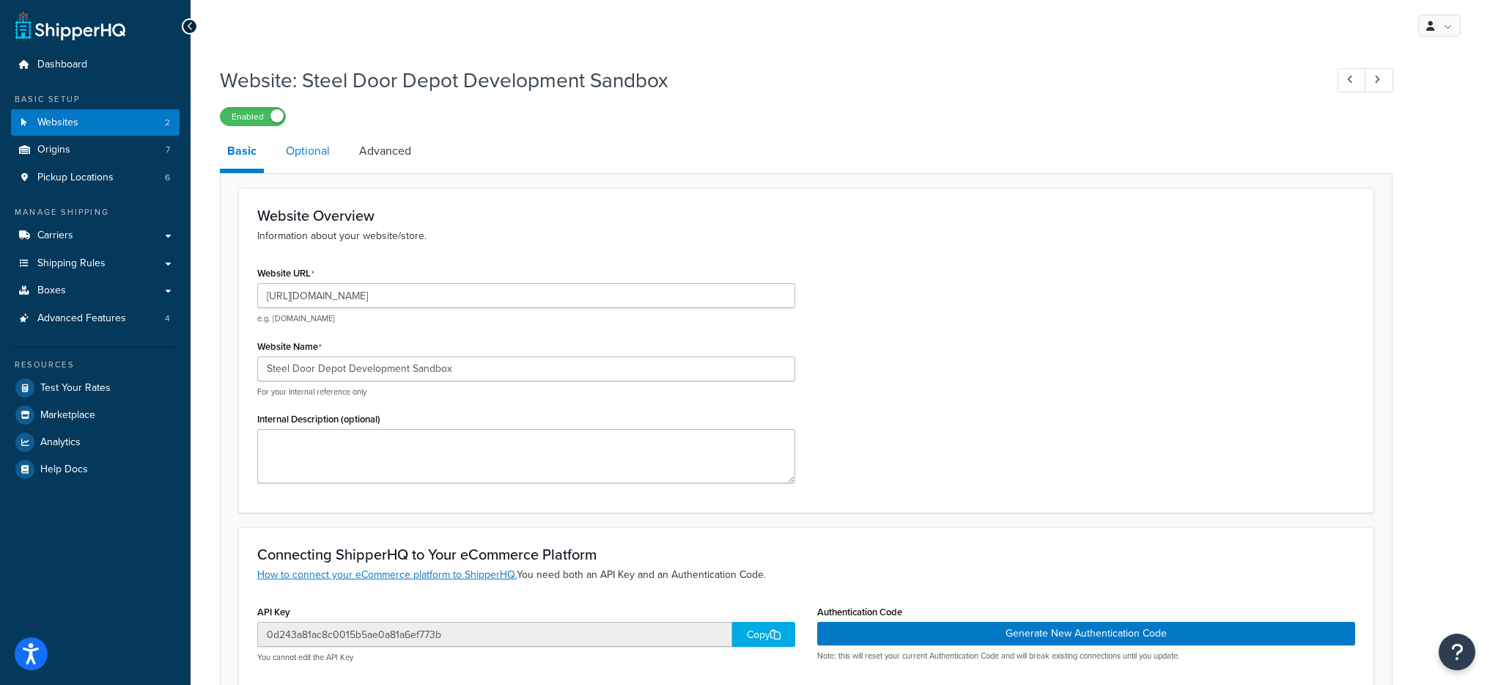
click at [290, 144] on link "Optional" at bounding box center [308, 150] width 59 height 35
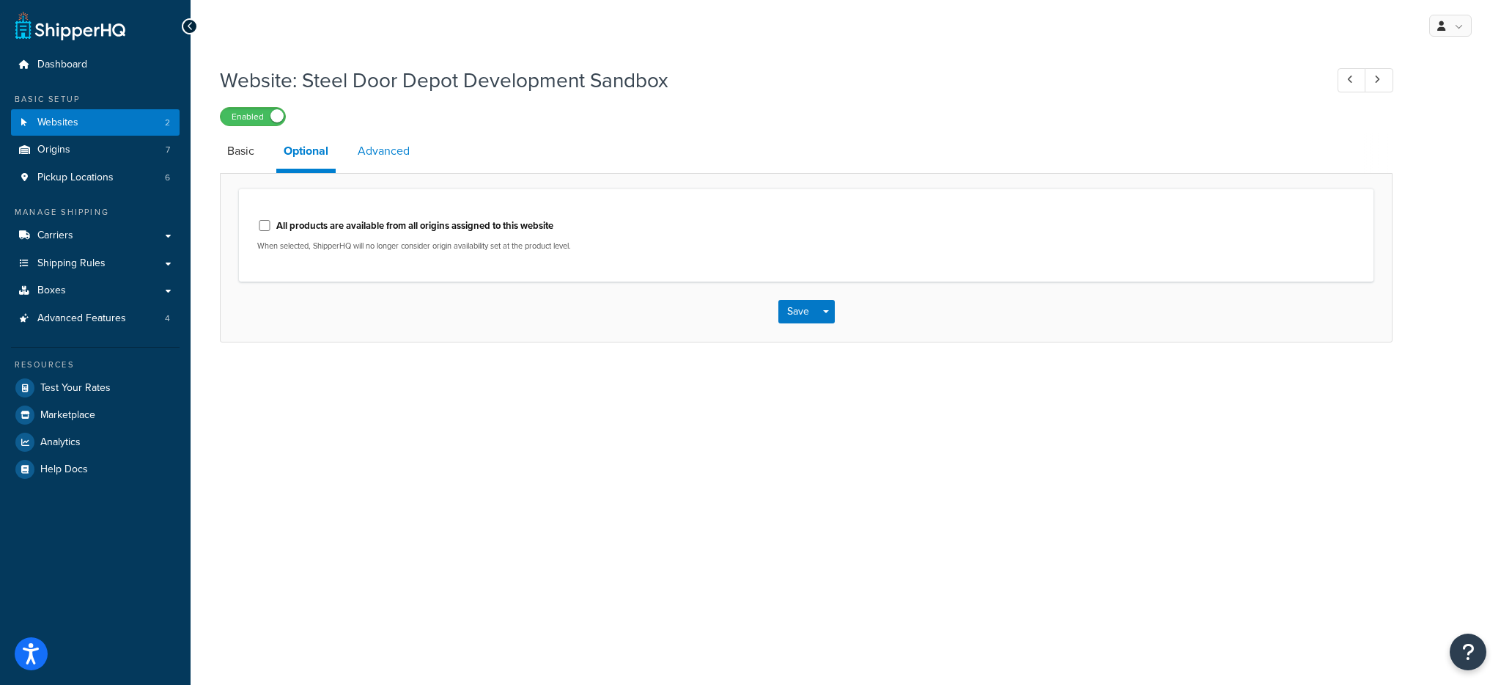
click at [395, 163] on link "Advanced" at bounding box center [383, 150] width 67 height 35
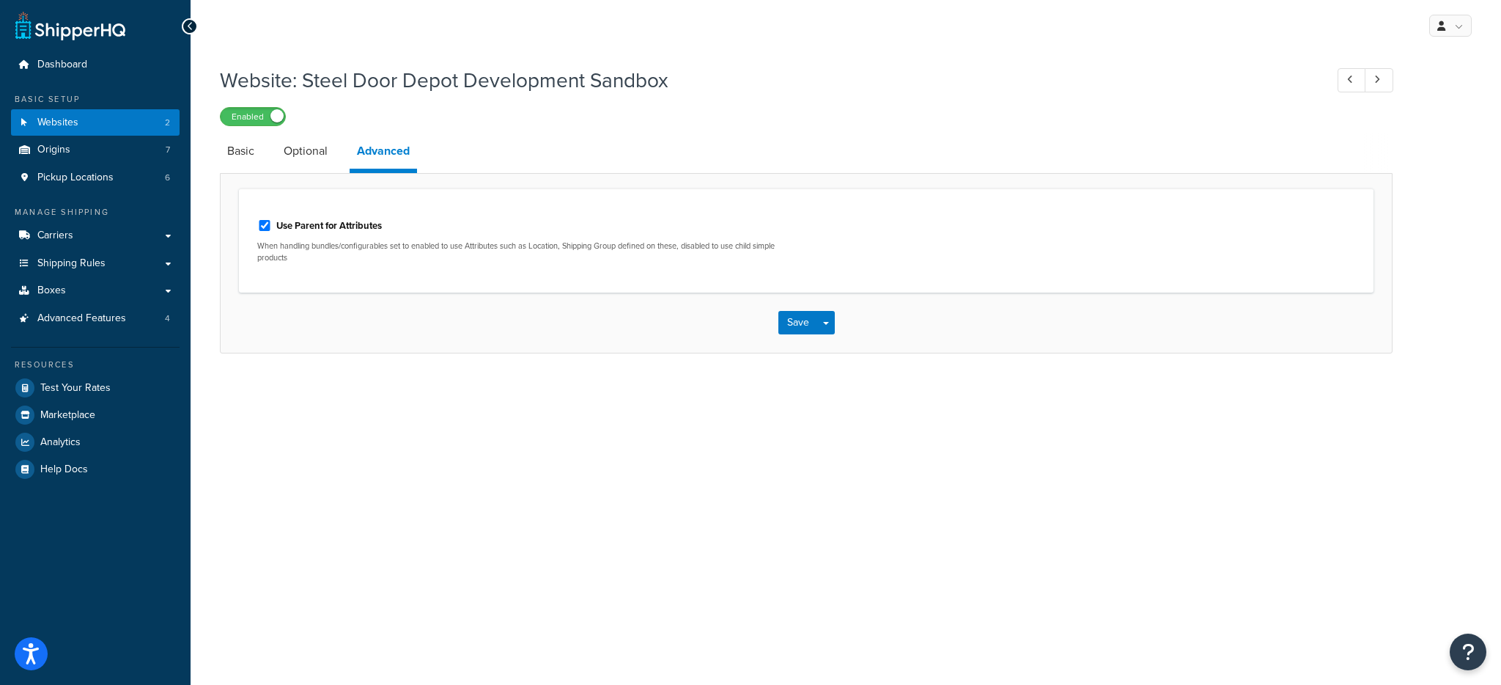
click at [274, 158] on li "Basic" at bounding box center [248, 150] width 56 height 35
click at [263, 158] on li "Basic" at bounding box center [248, 150] width 56 height 35
click at [240, 157] on link "Basic" at bounding box center [241, 150] width 42 height 35
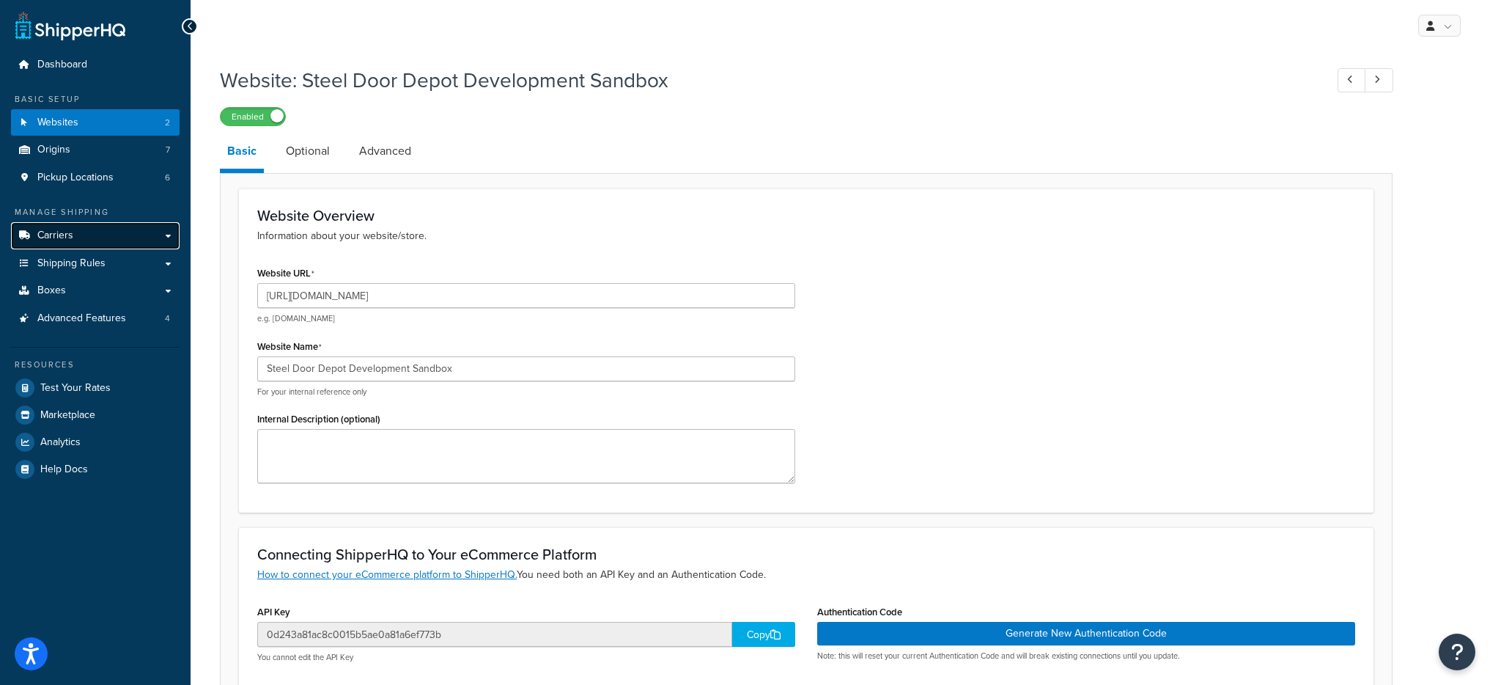
click at [130, 232] on link "Carriers" at bounding box center [95, 235] width 169 height 27
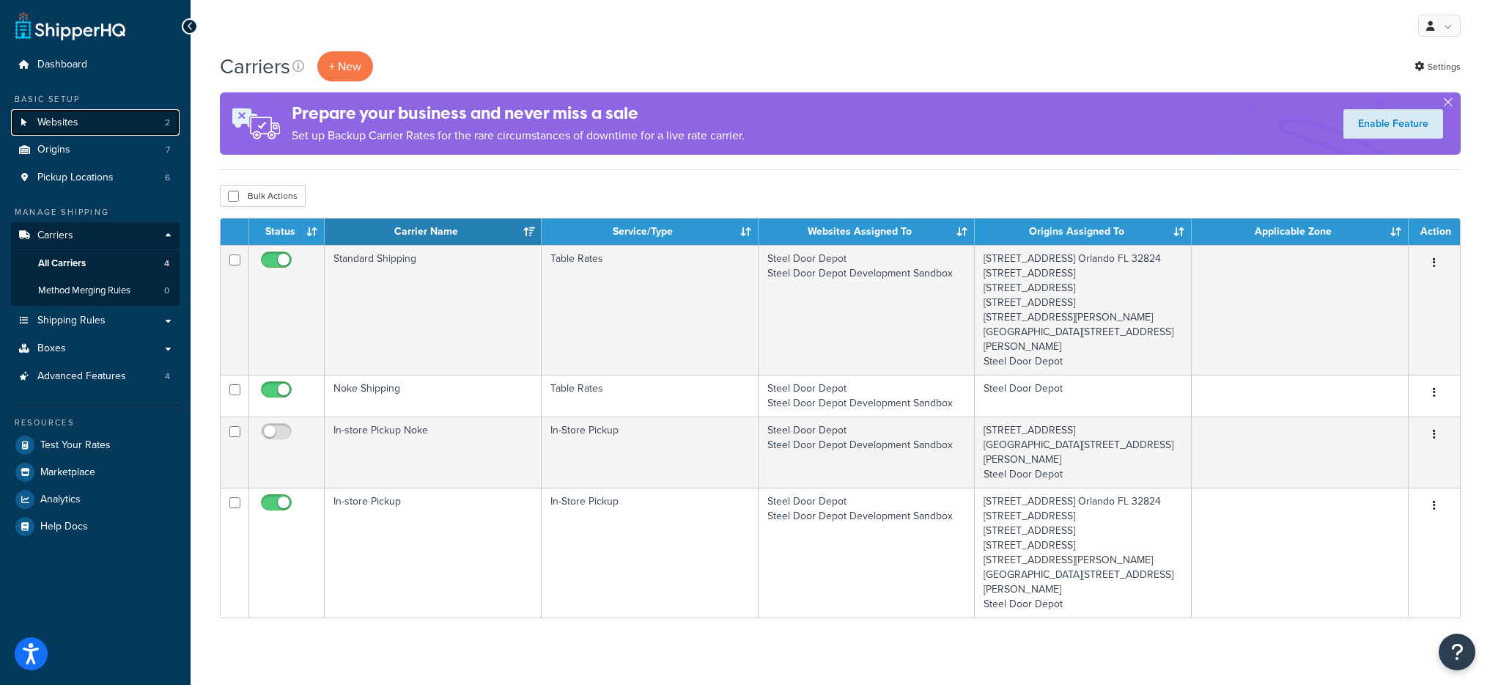
click at [125, 126] on link "Websites 2" at bounding box center [95, 122] width 169 height 27
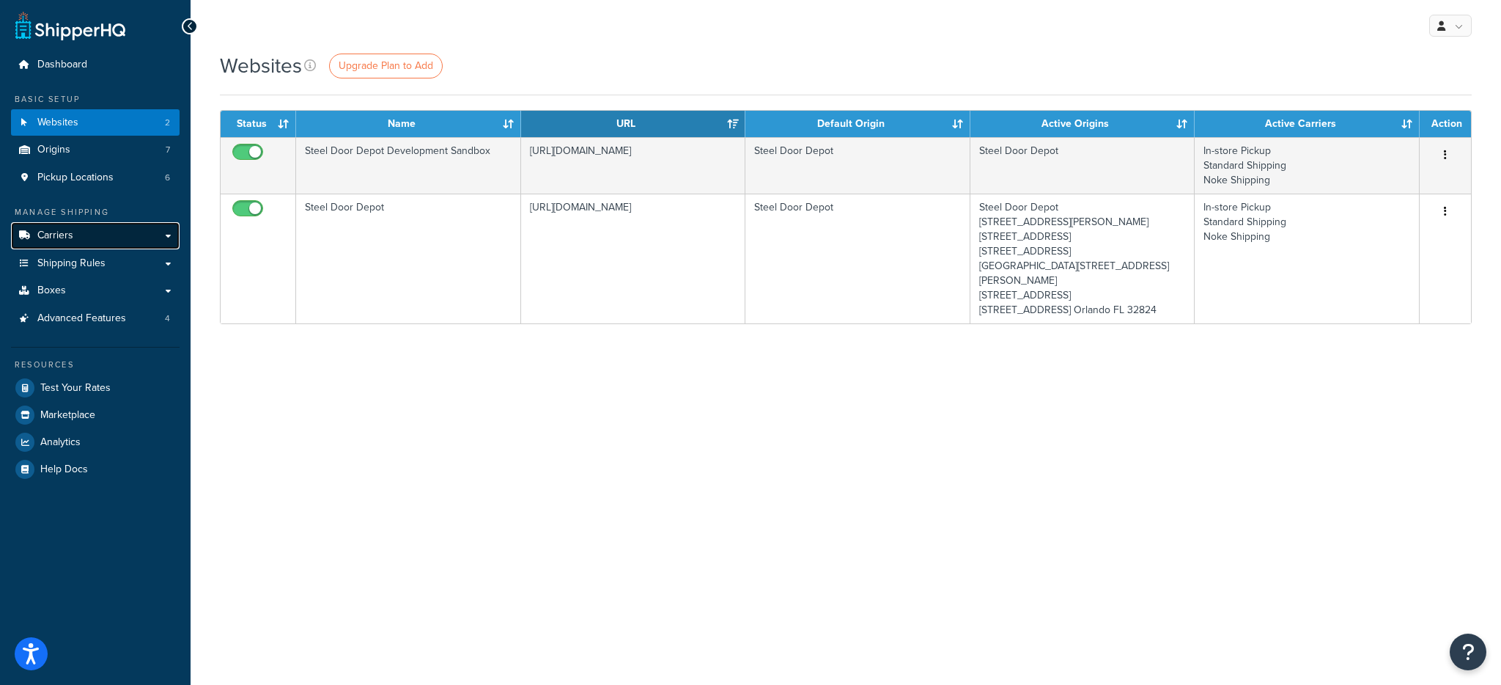
click at [128, 242] on link "Carriers" at bounding box center [95, 235] width 169 height 27
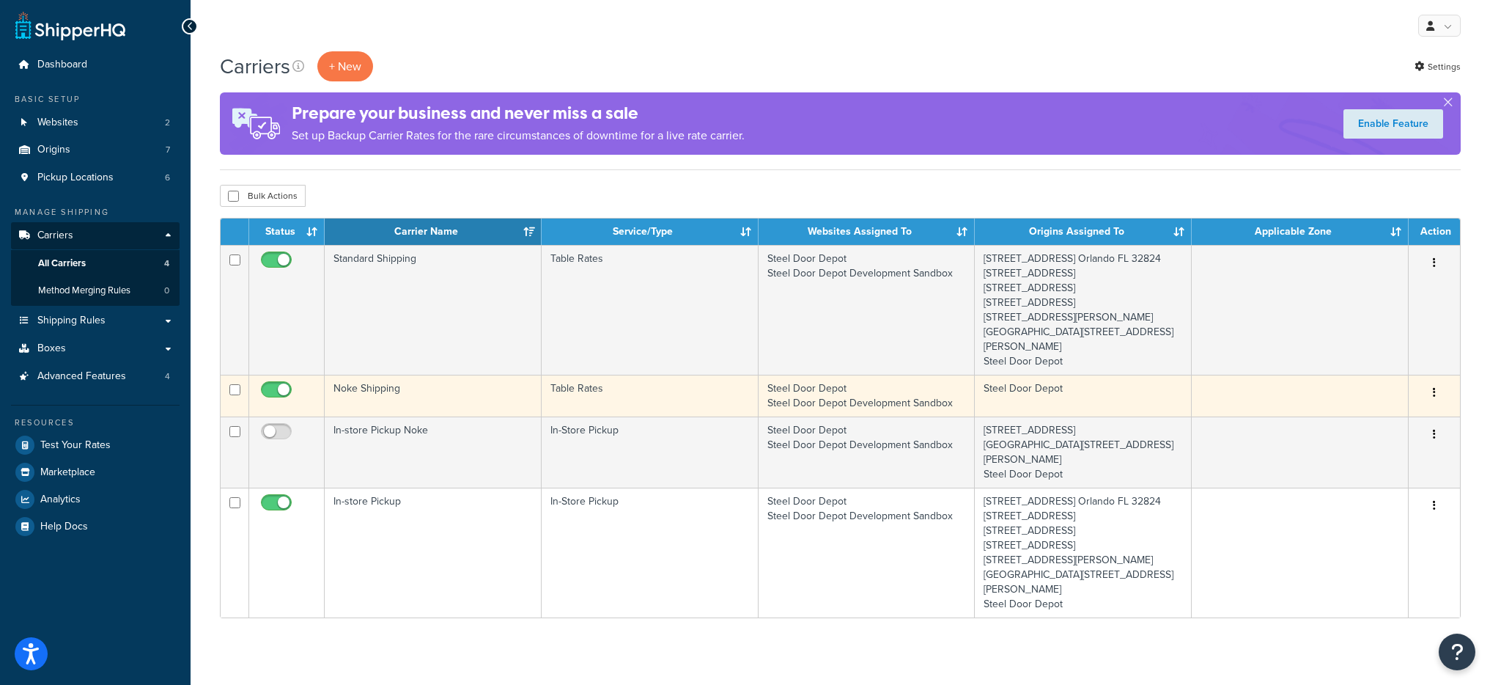
click at [499, 416] on td "Noke Shipping" at bounding box center [433, 396] width 217 height 42
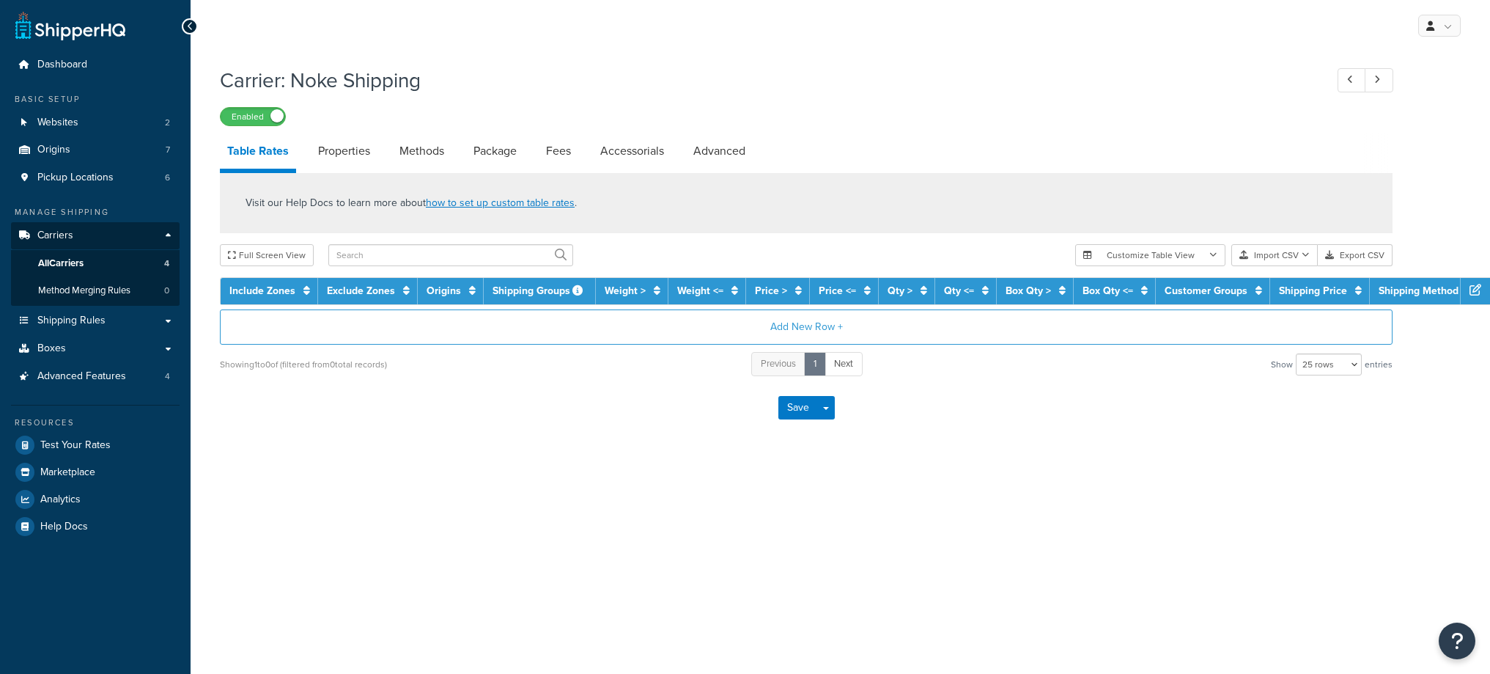
select select "25"
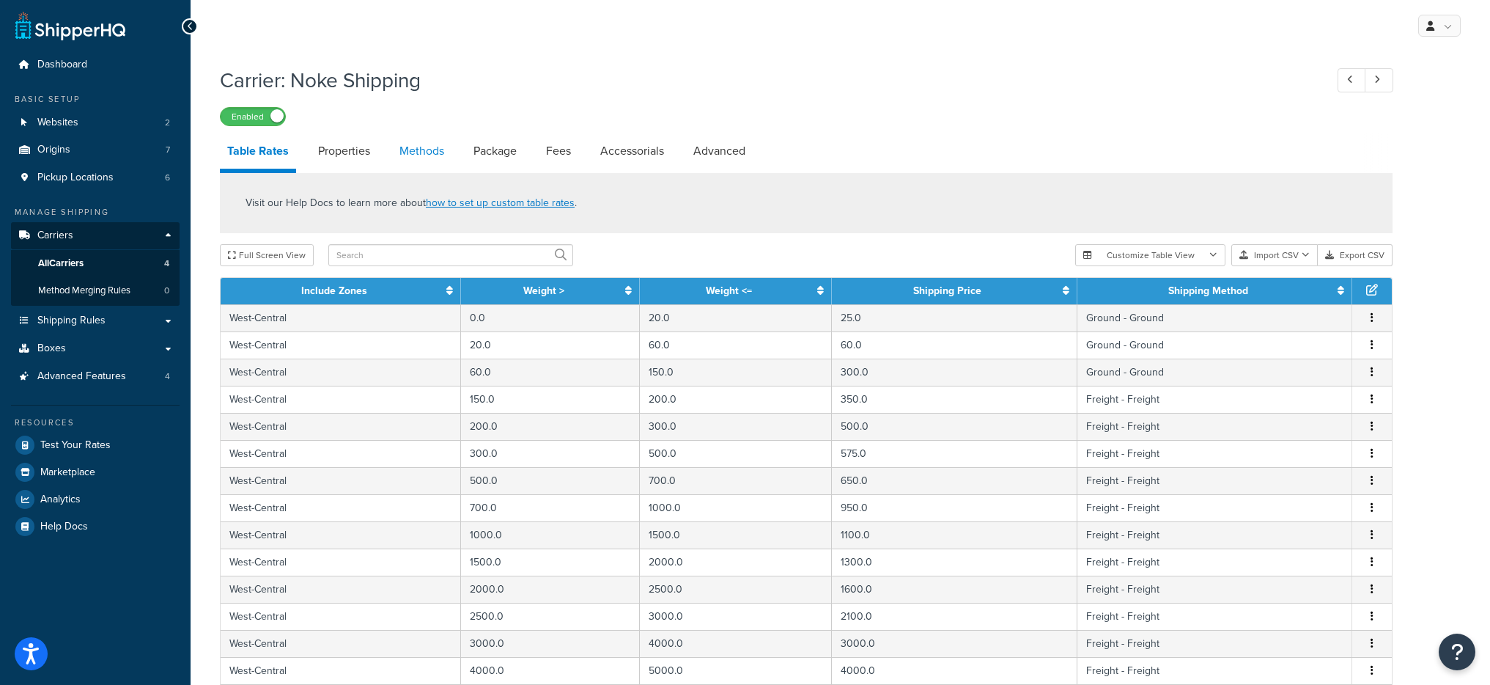
click at [405, 147] on link "Methods" at bounding box center [421, 150] width 59 height 35
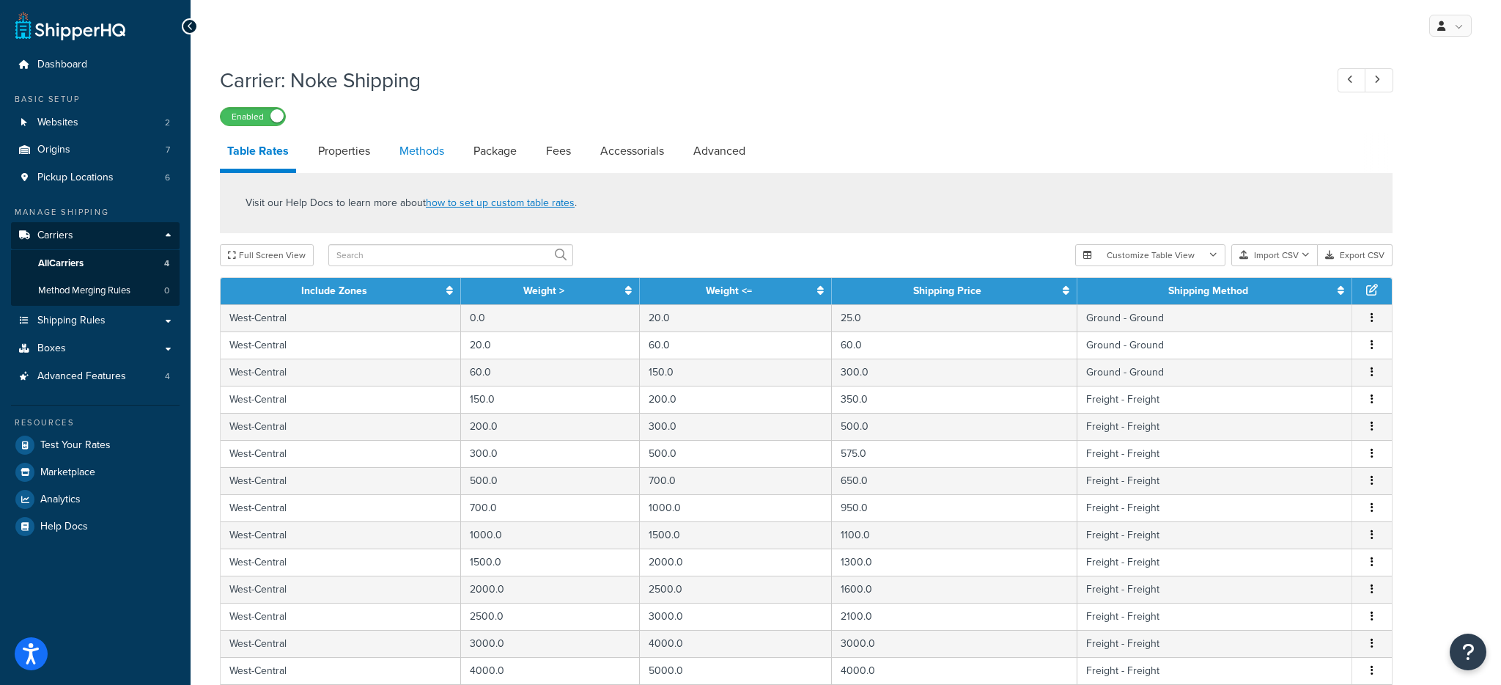
select select "25"
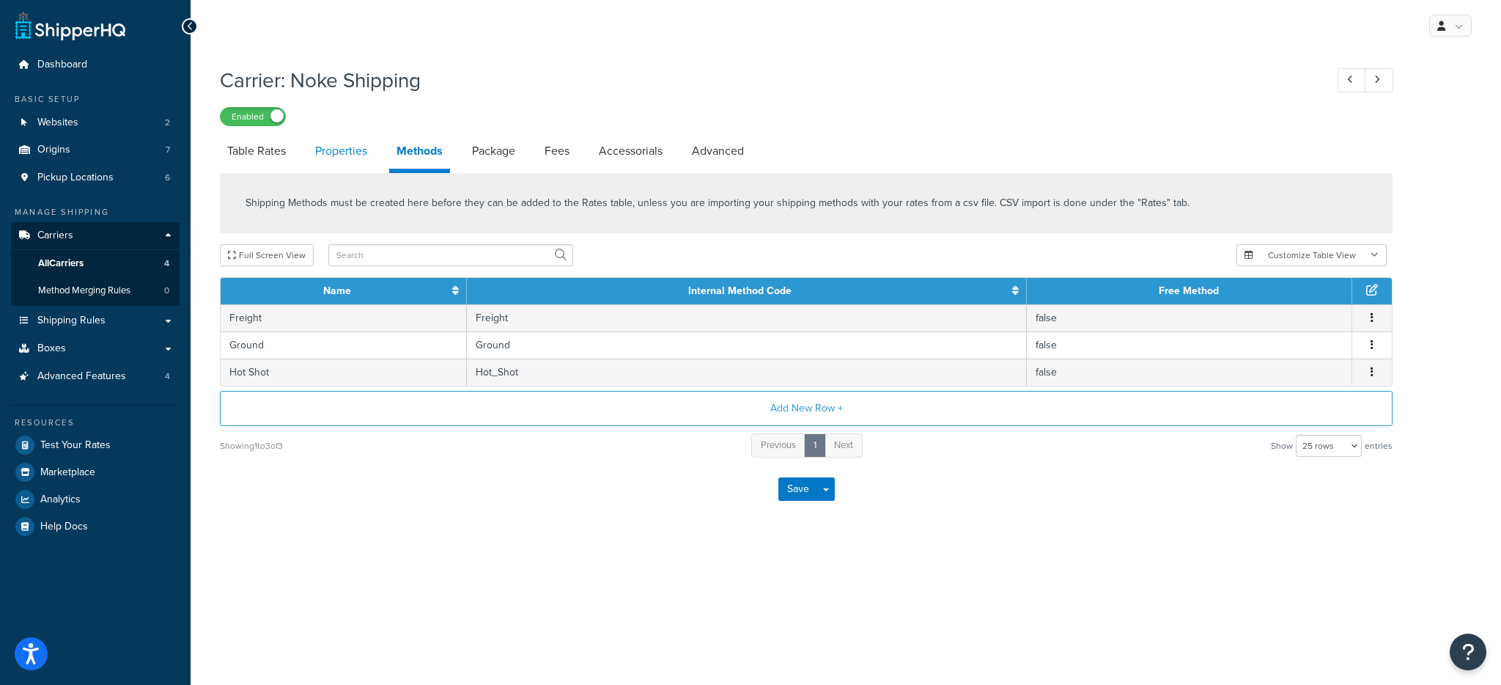
click at [344, 150] on link "Properties" at bounding box center [341, 150] width 67 height 35
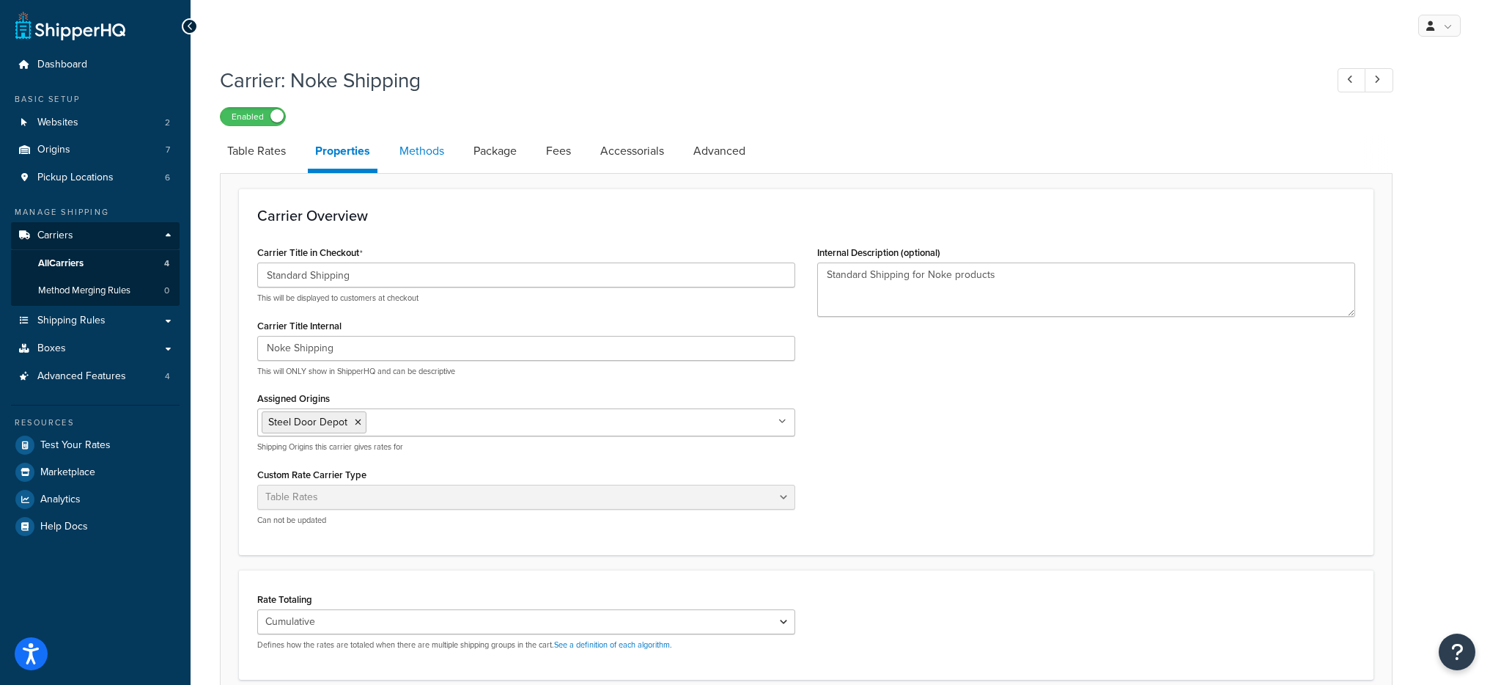
click at [417, 149] on link "Methods" at bounding box center [421, 150] width 59 height 35
select select "25"
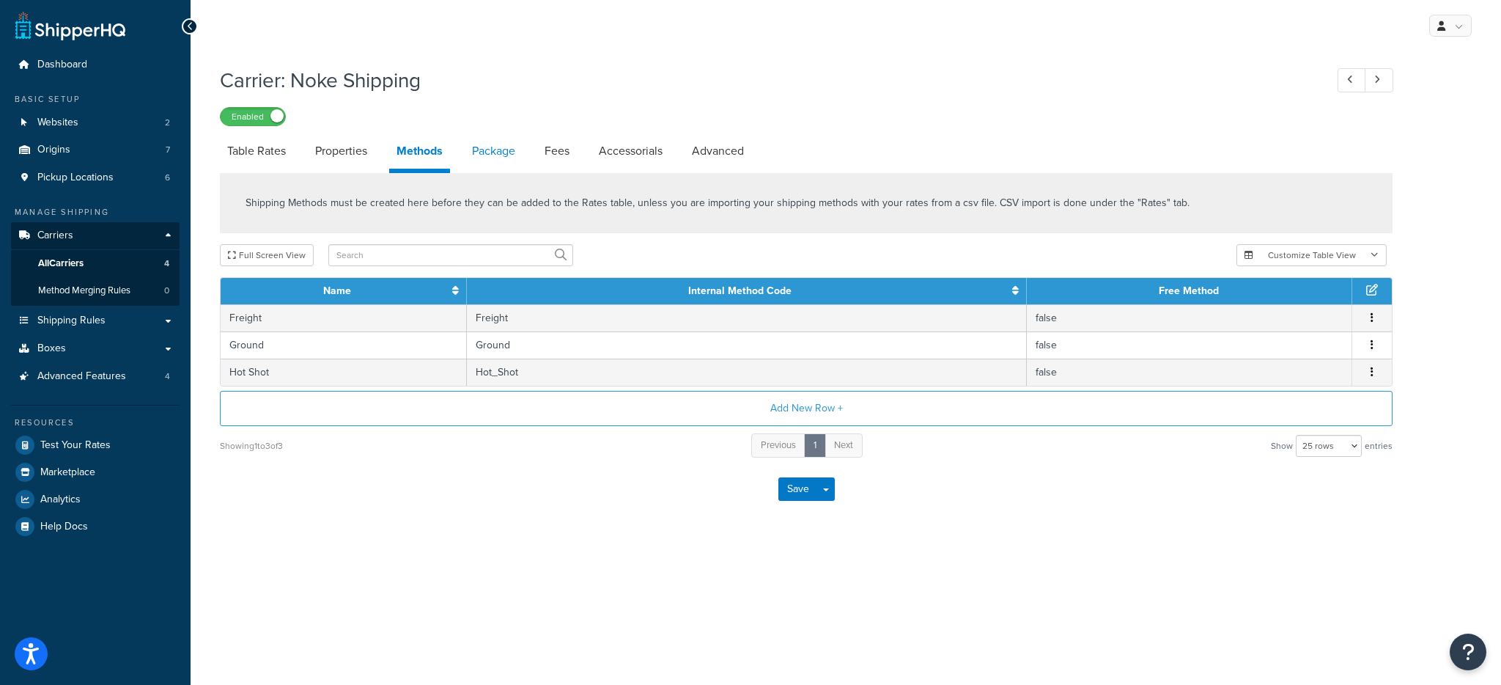
click at [490, 149] on link "Package" at bounding box center [494, 150] width 58 height 35
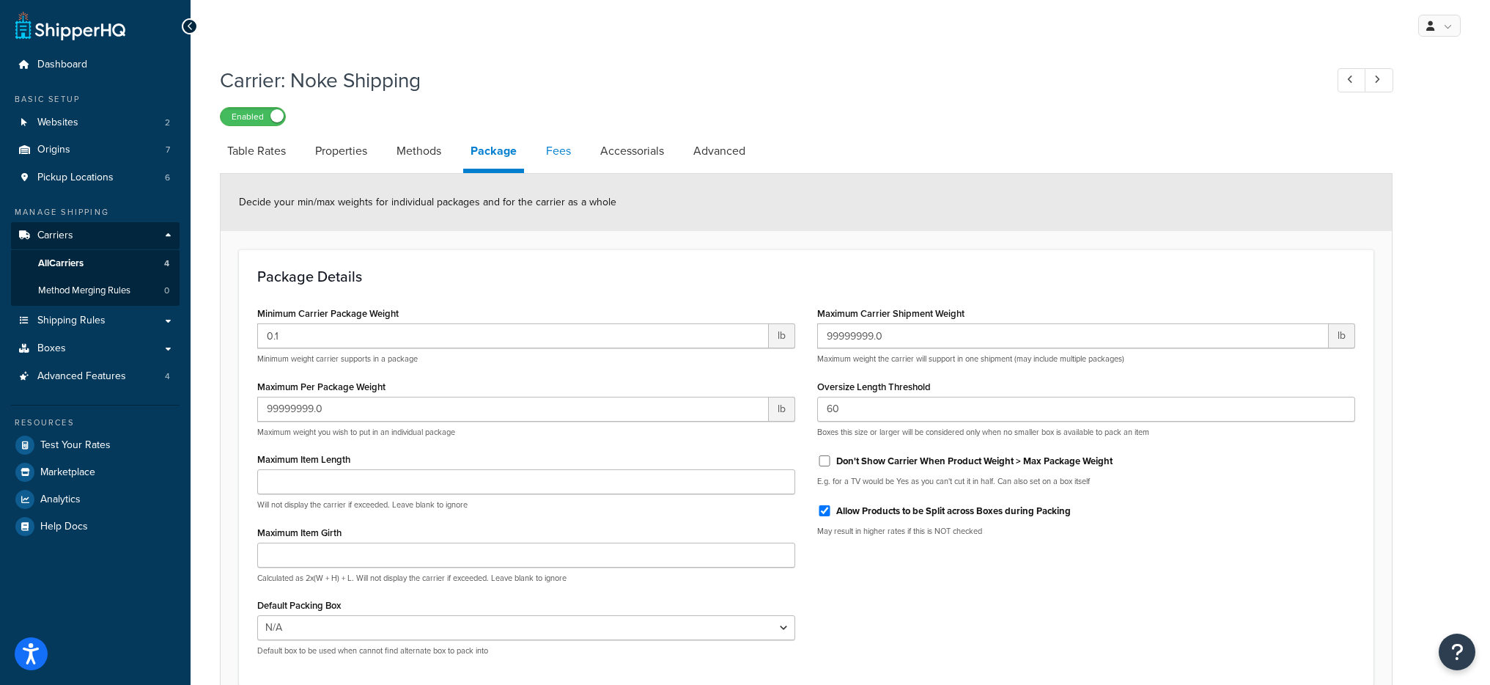
click at [557, 149] on link "Fees" at bounding box center [559, 150] width 40 height 35
select select "AFTER"
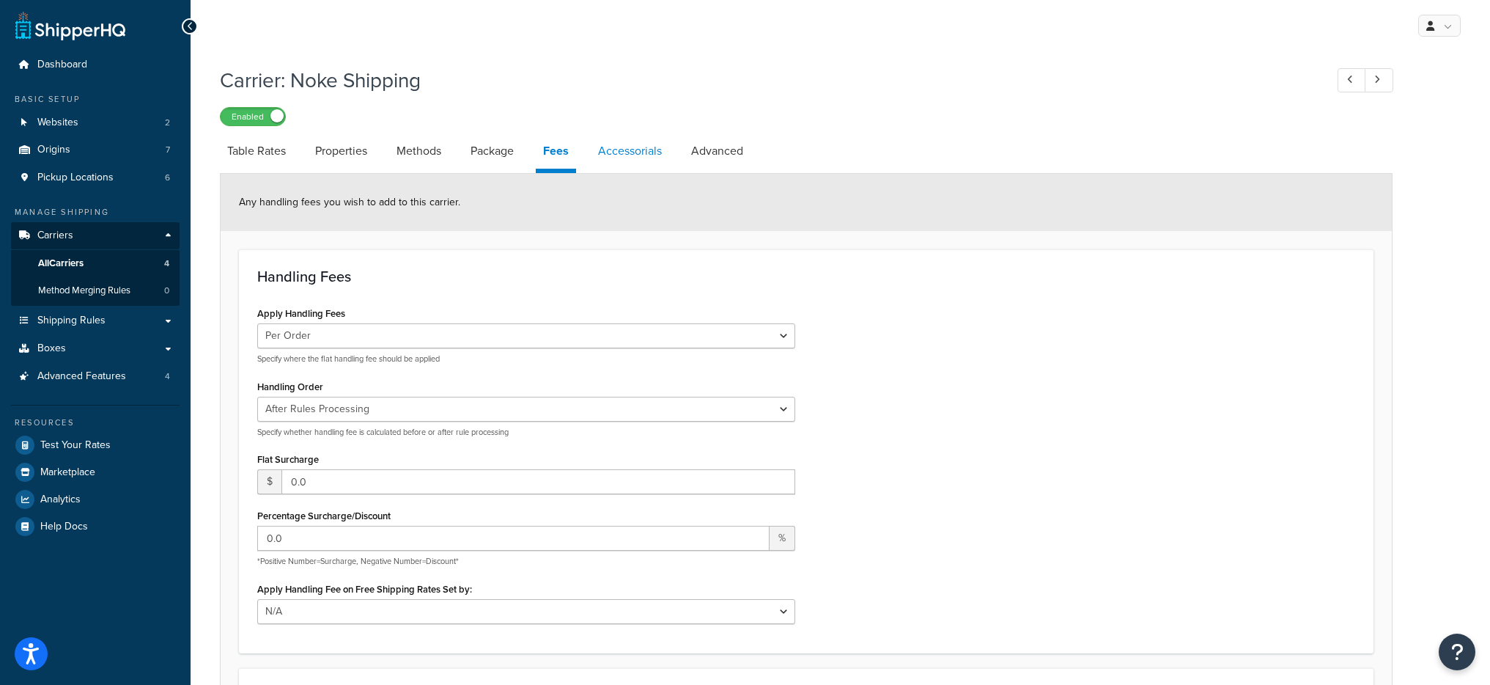
click at [637, 144] on link "Accessorials" at bounding box center [630, 150] width 78 height 35
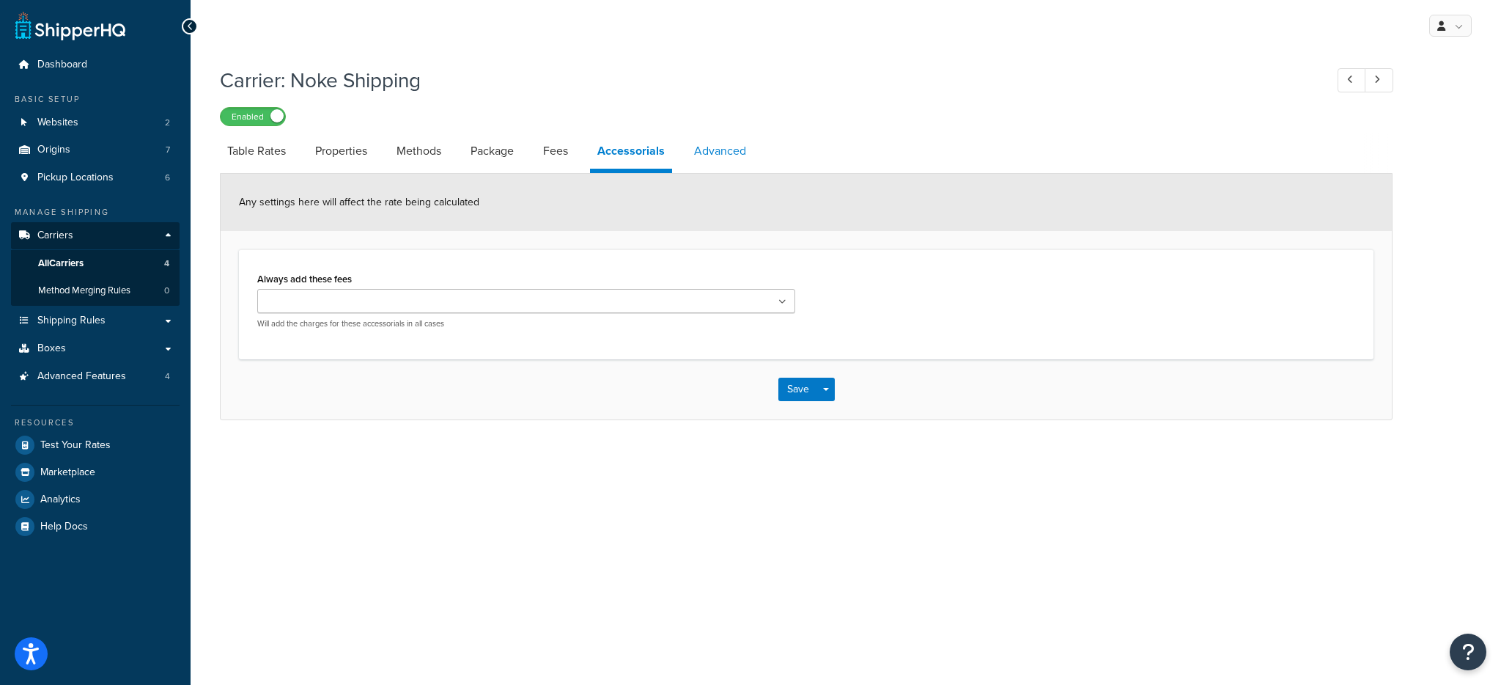
click at [716, 162] on link "Advanced" at bounding box center [720, 150] width 67 height 35
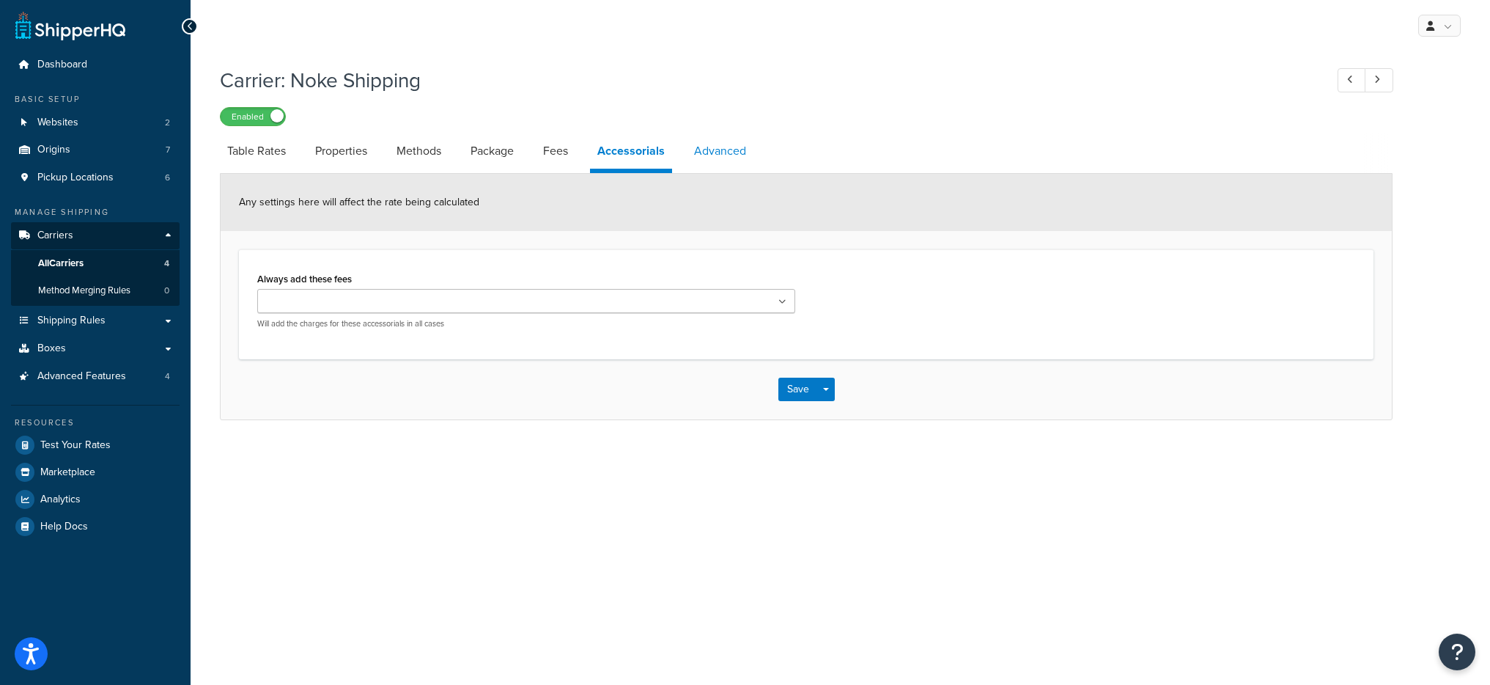
select select "false"
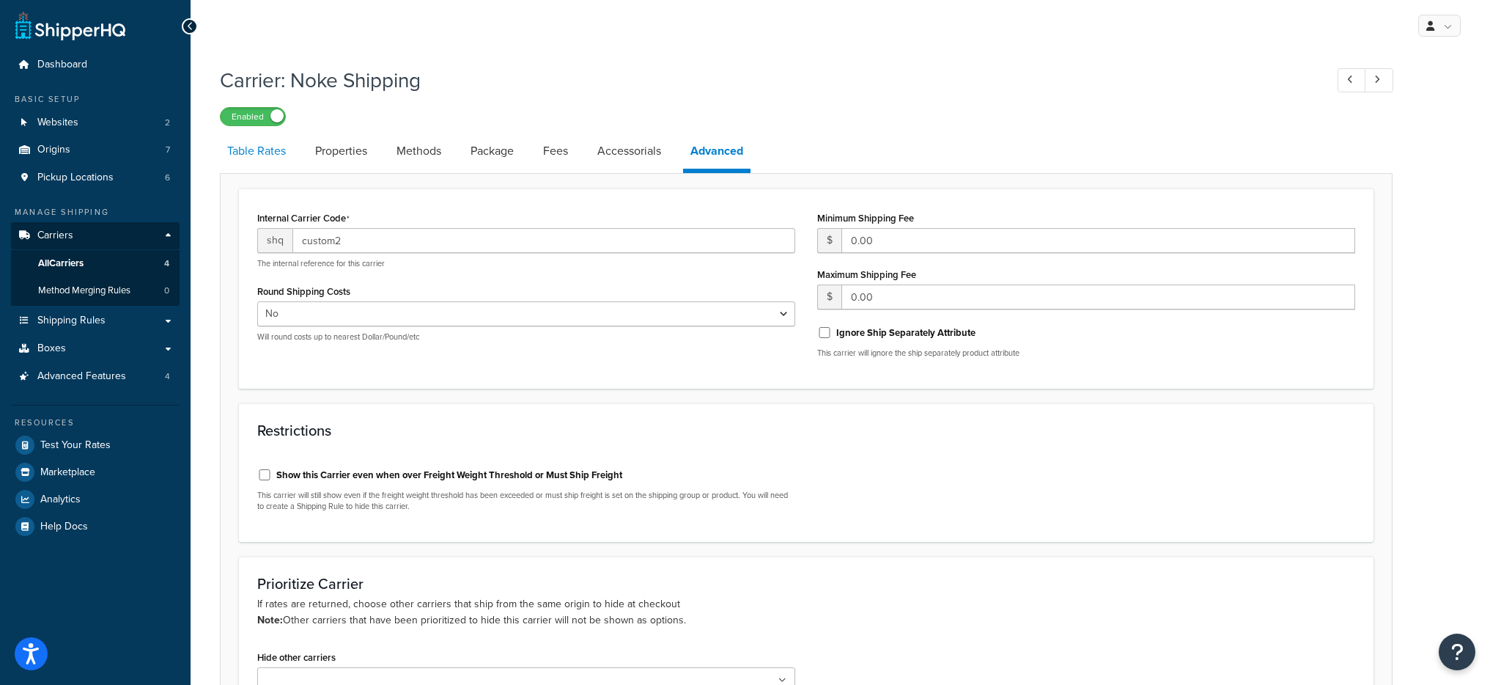
click at [235, 153] on link "Table Rates" at bounding box center [256, 150] width 73 height 35
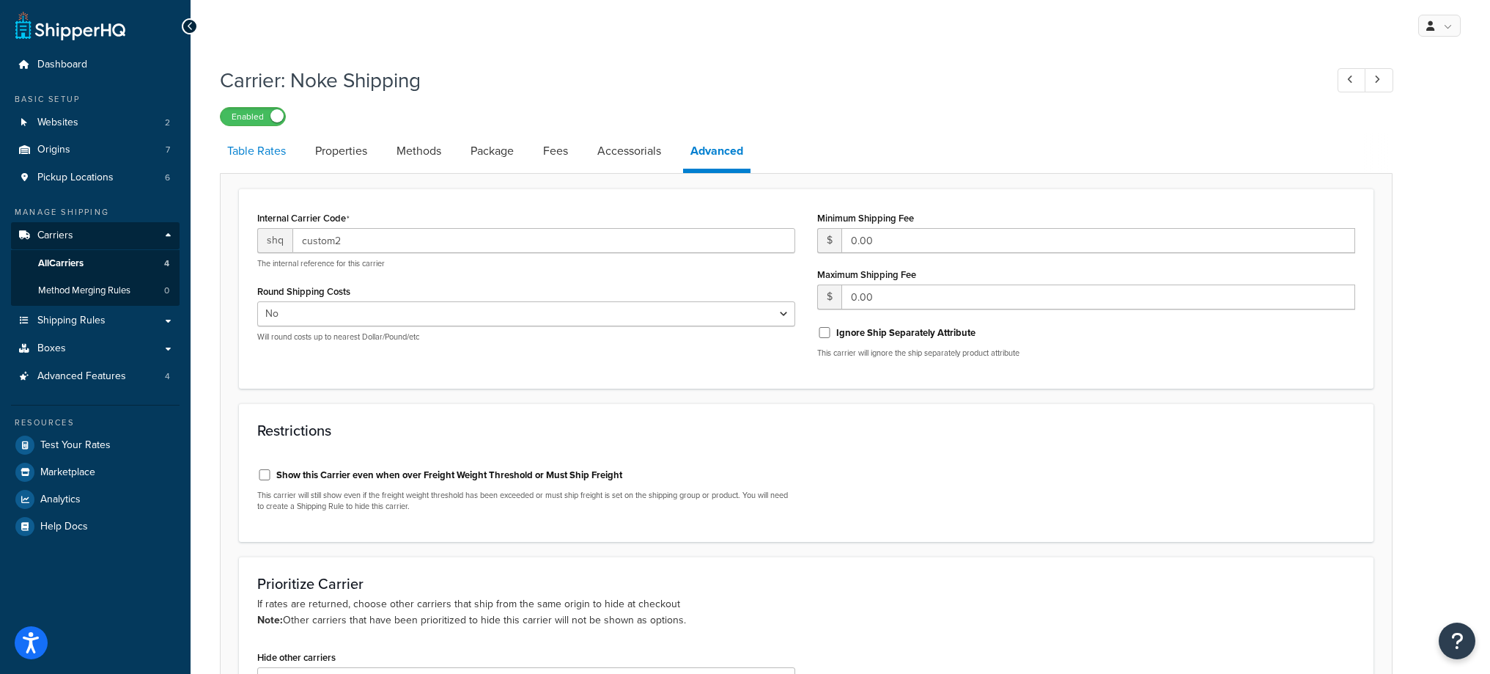
select select "25"
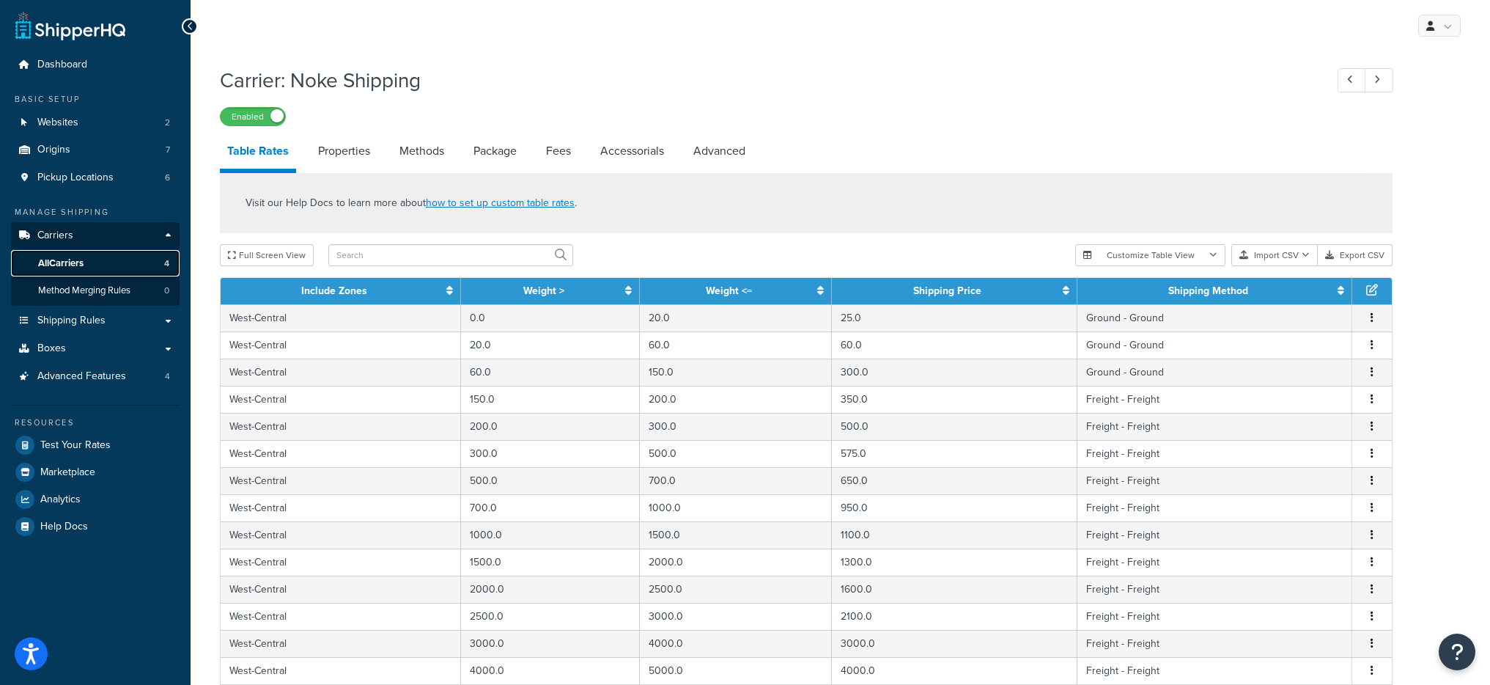
click at [128, 254] on link "All Carriers 4" at bounding box center [95, 263] width 169 height 27
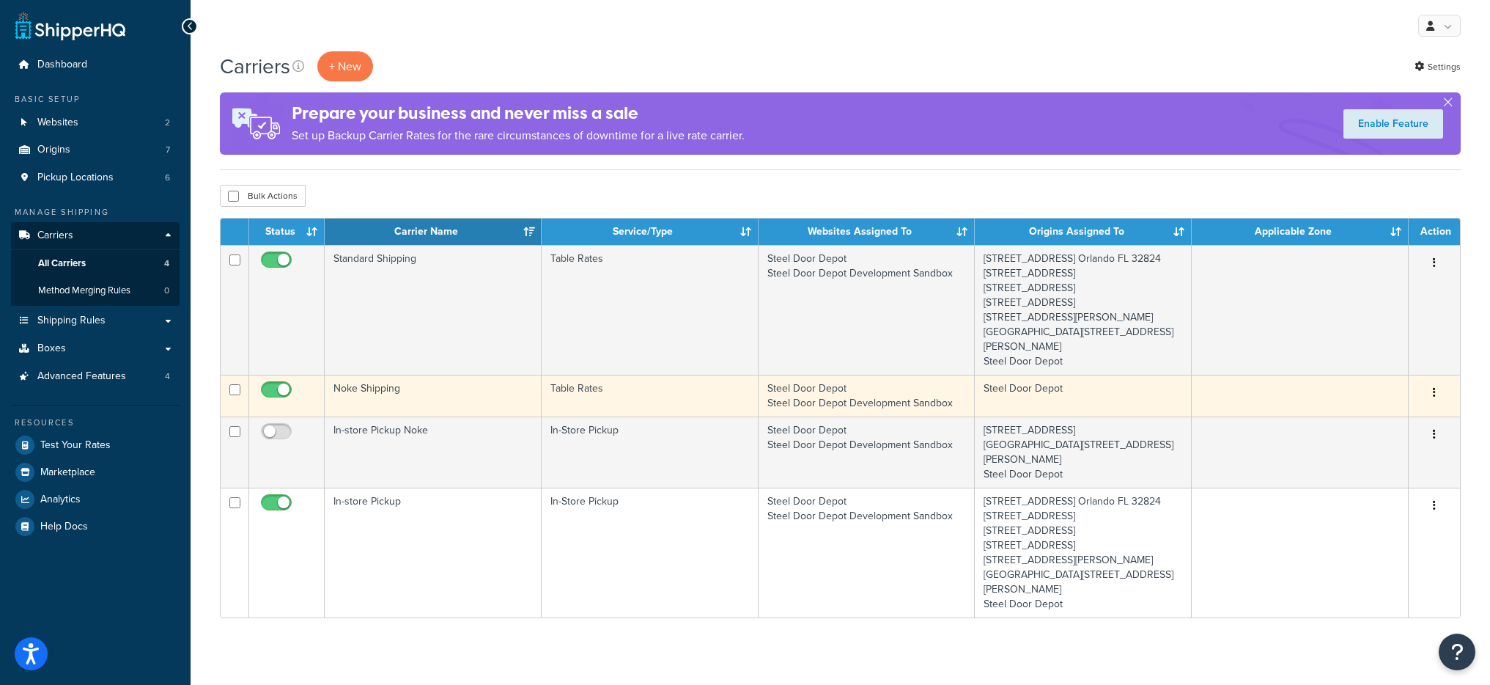
click at [510, 405] on td "Noke Shipping" at bounding box center [433, 396] width 217 height 42
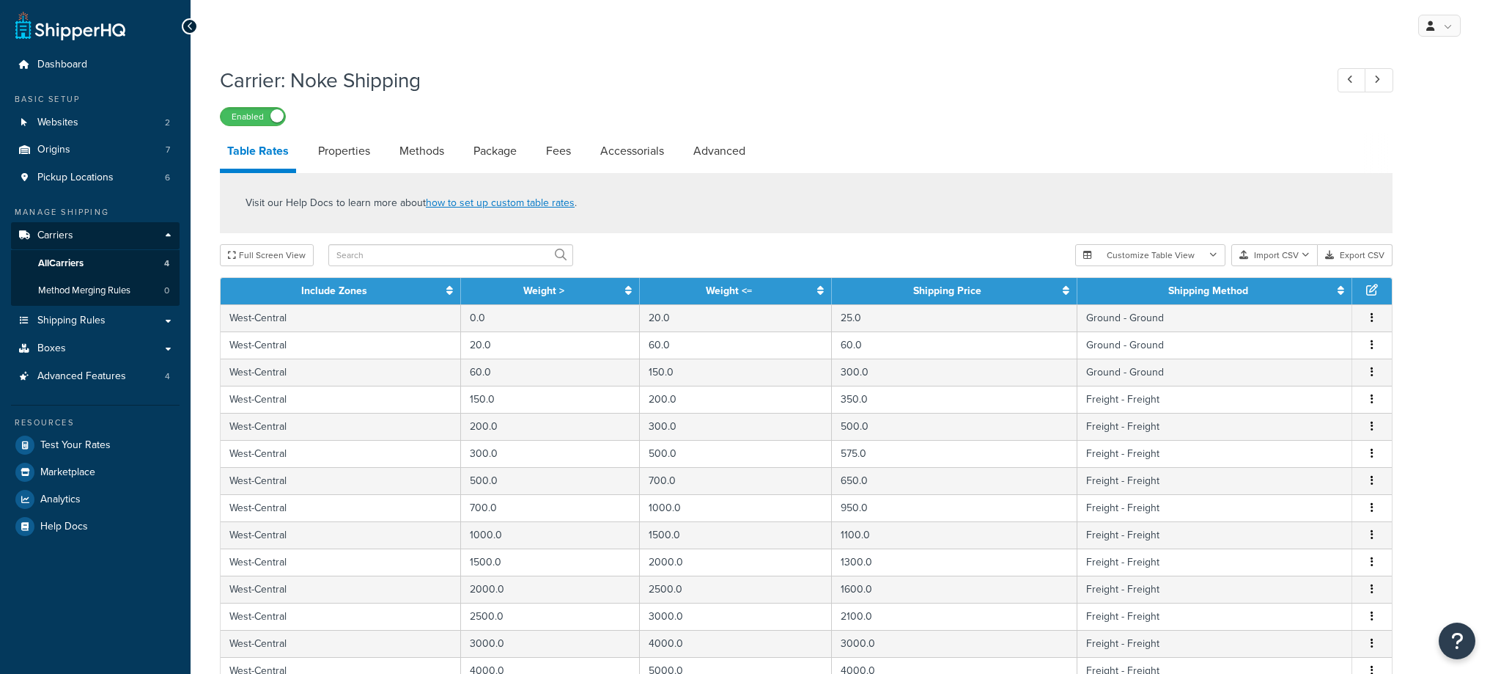
select select "25"
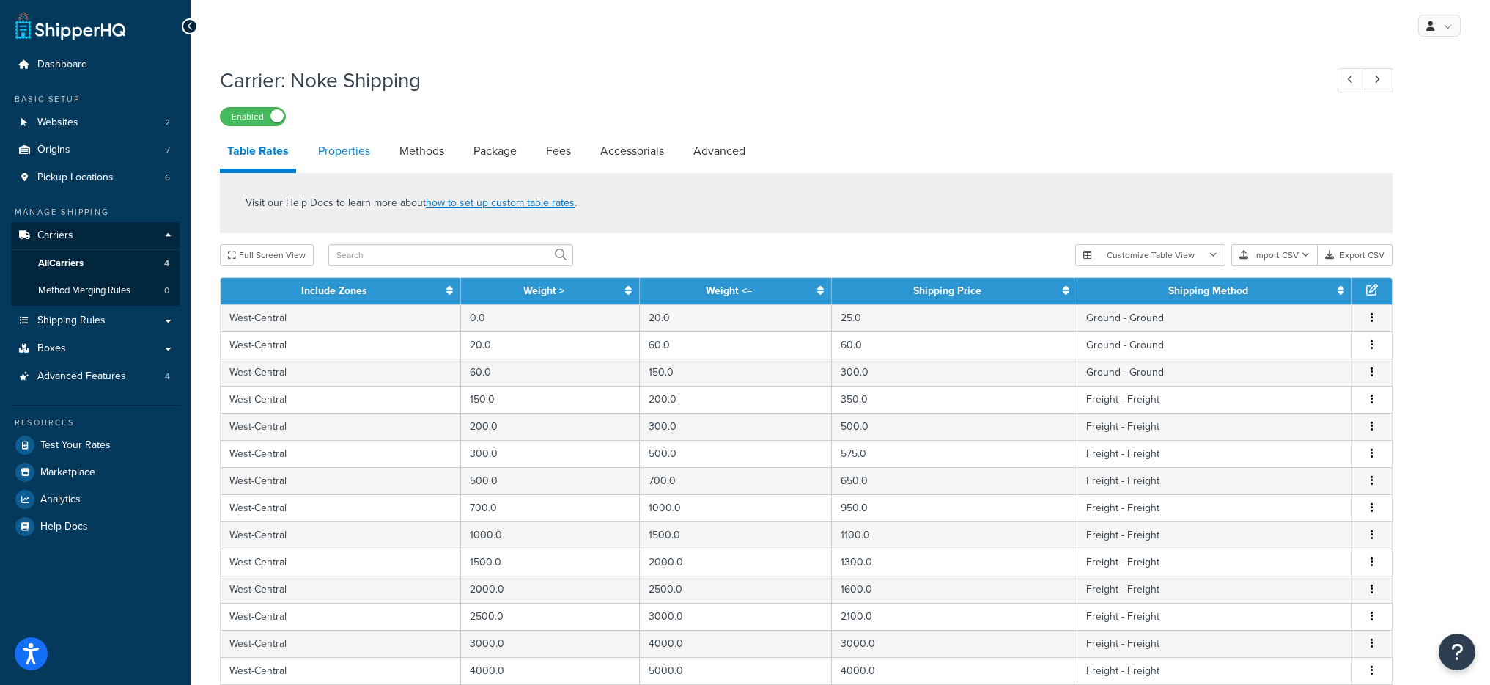
click at [347, 162] on link "Properties" at bounding box center [344, 150] width 67 height 35
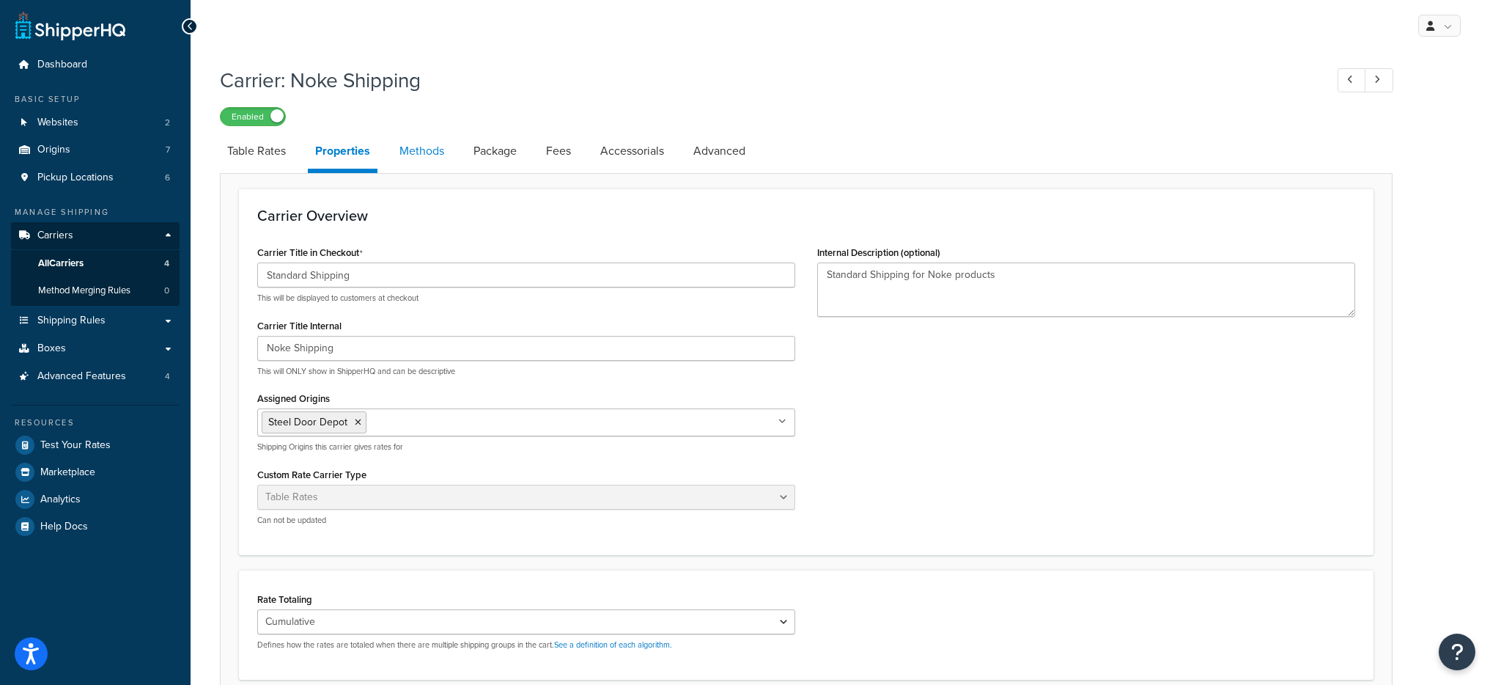
click at [422, 160] on link "Methods" at bounding box center [421, 150] width 59 height 35
select select "25"
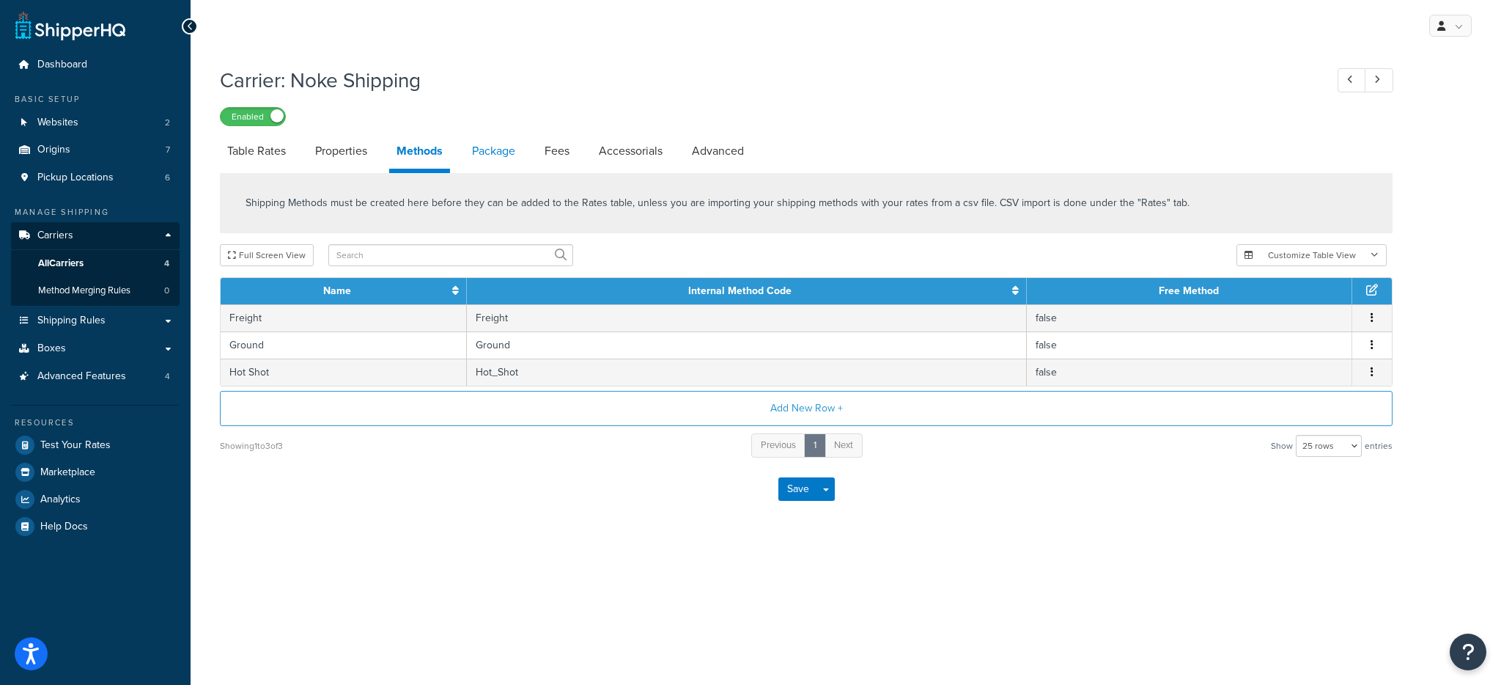
click at [472, 159] on link "Package" at bounding box center [494, 150] width 58 height 35
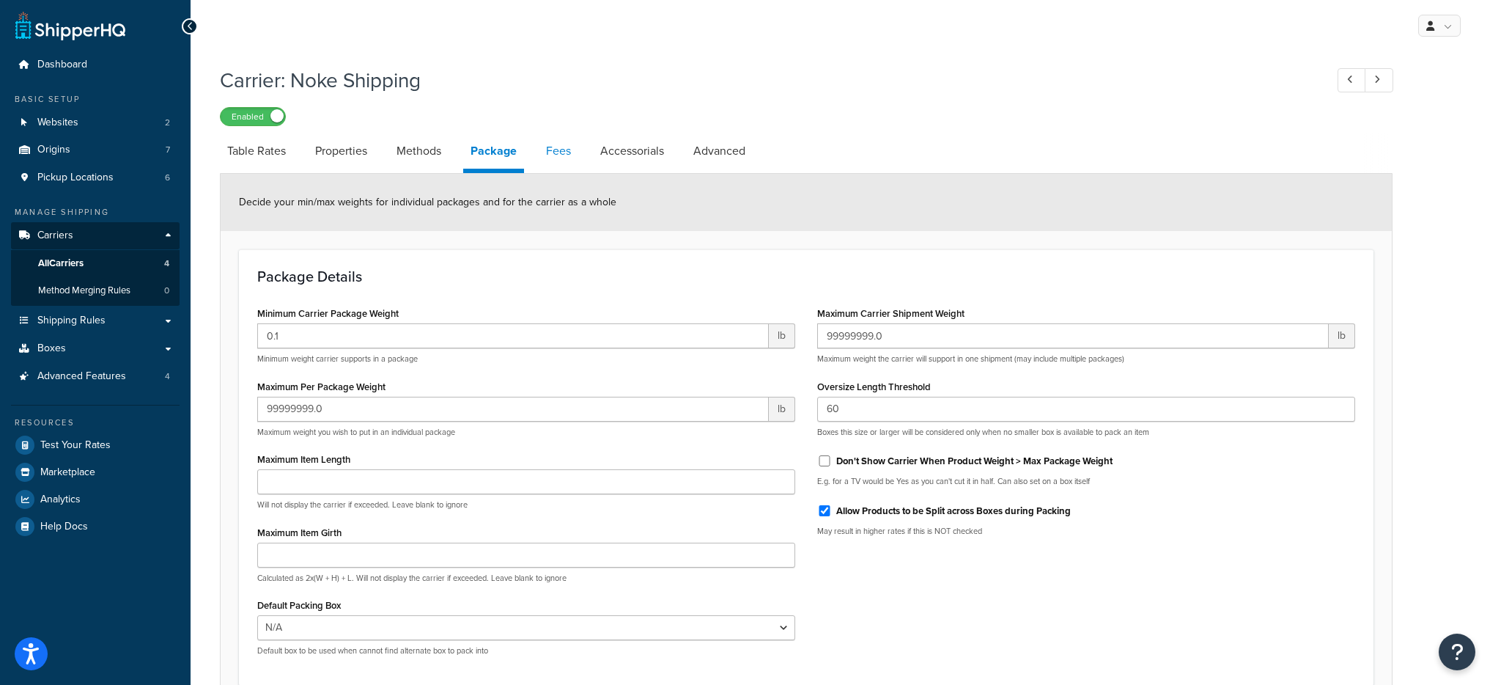
click at [561, 156] on link "Fees" at bounding box center [559, 150] width 40 height 35
select select "AFTER"
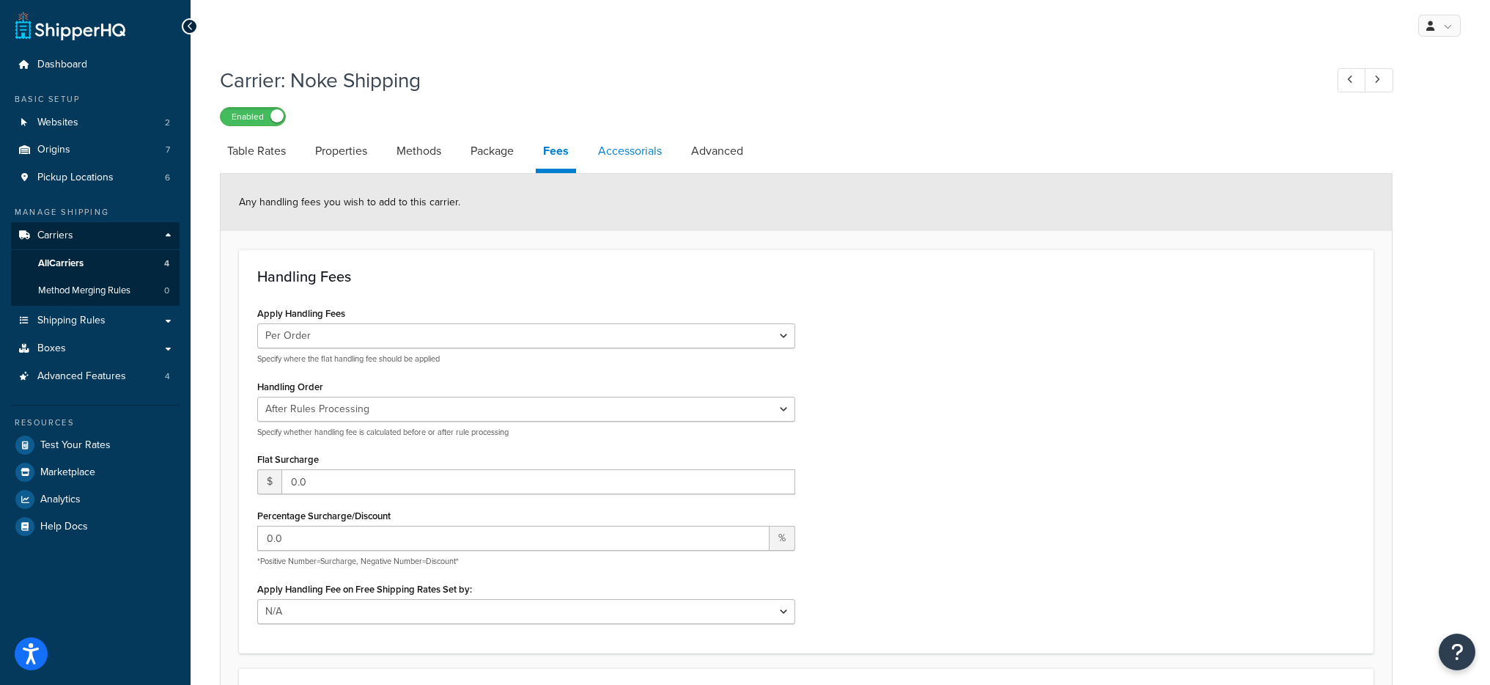
click at [634, 152] on link "Accessorials" at bounding box center [630, 150] width 78 height 35
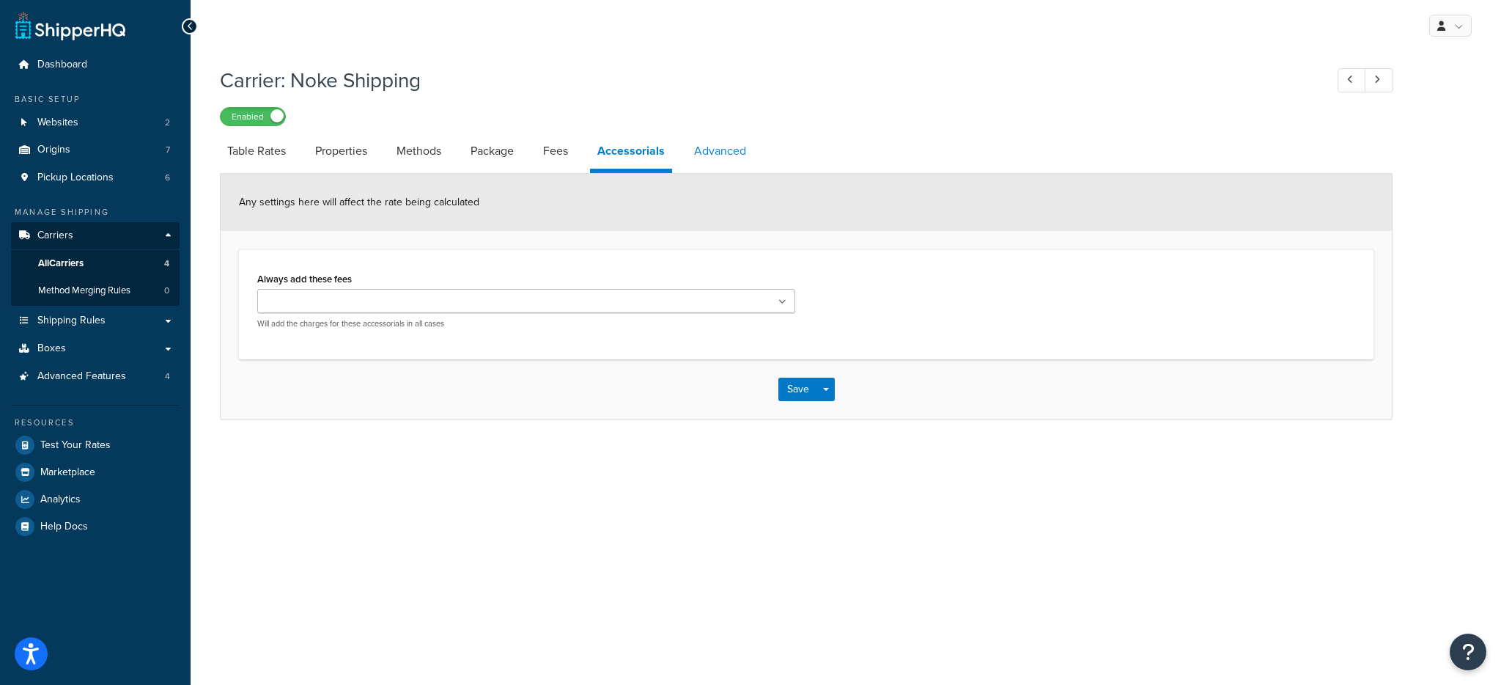
click at [748, 154] on link "Advanced" at bounding box center [720, 150] width 67 height 35
select select "false"
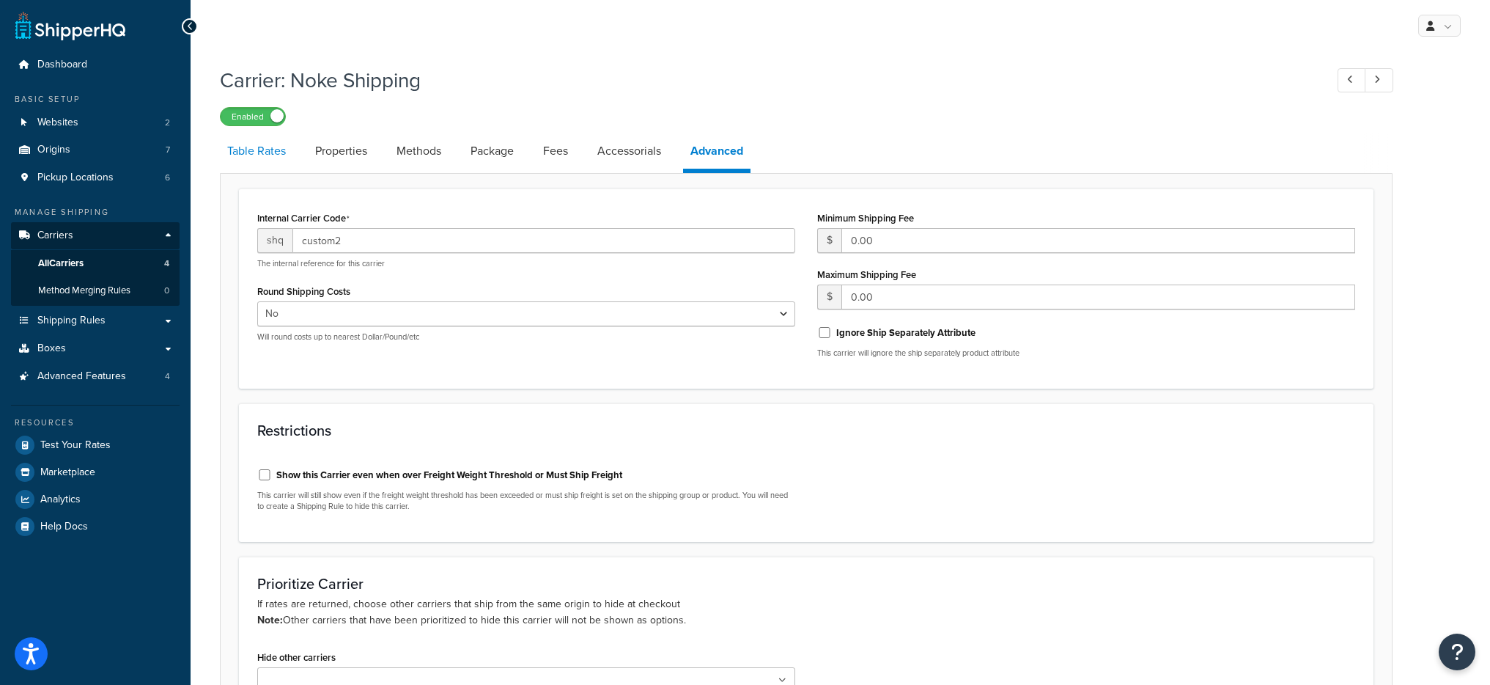
click at [269, 155] on link "Table Rates" at bounding box center [256, 150] width 73 height 35
select select "25"
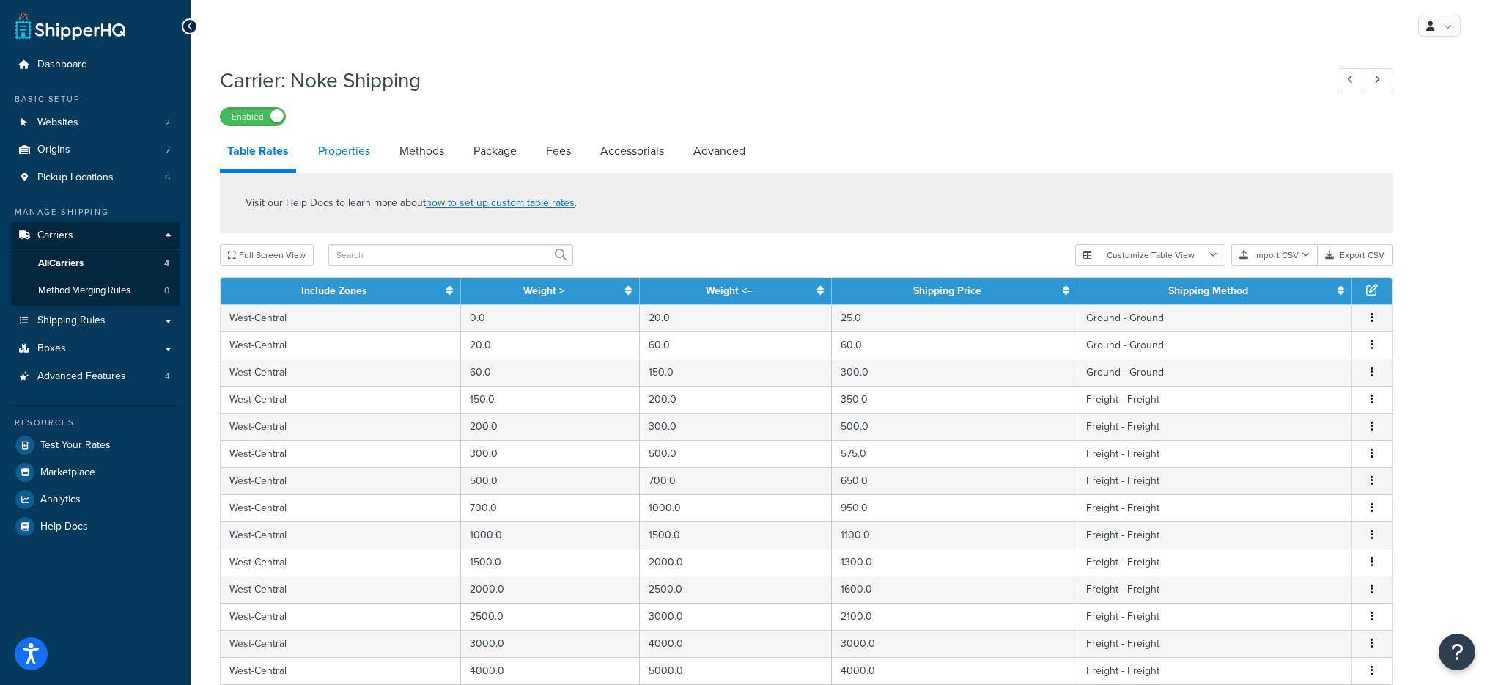
click at [352, 155] on link "Properties" at bounding box center [344, 150] width 67 height 35
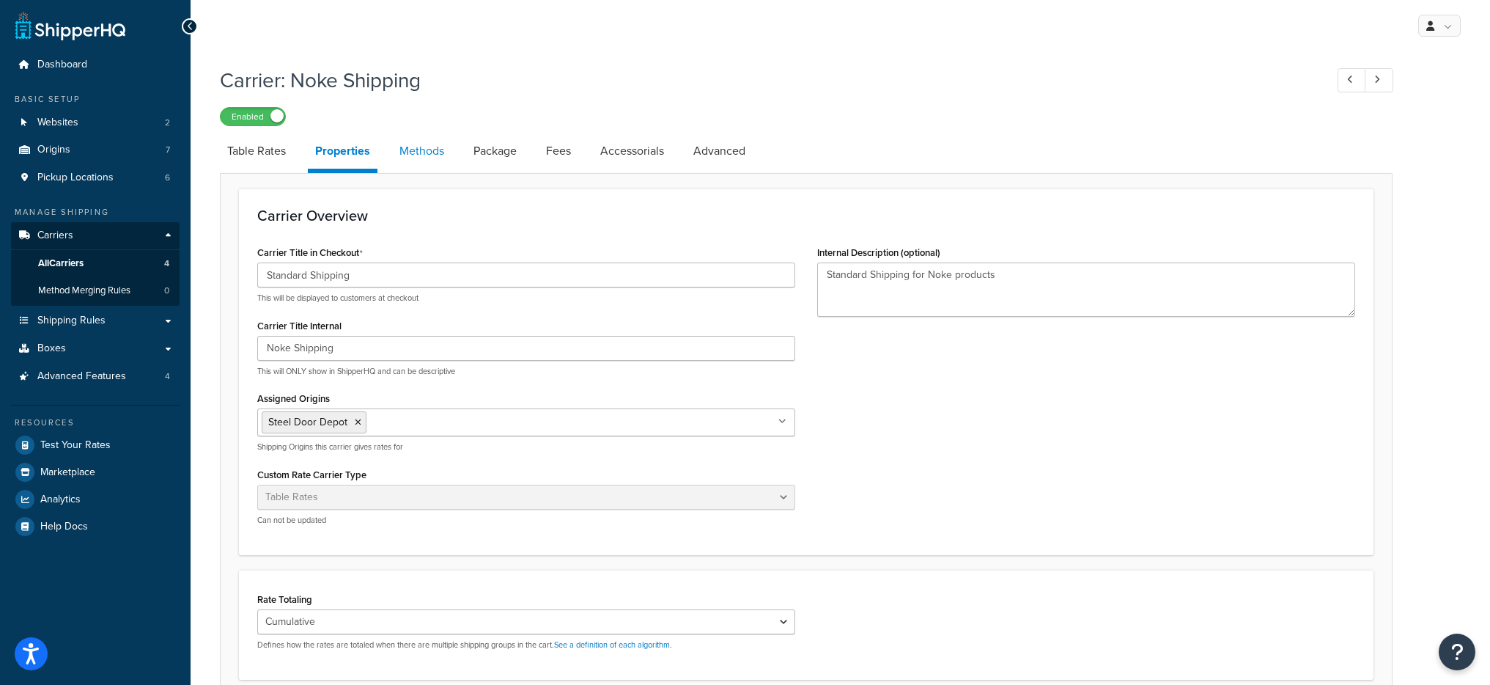
click at [431, 136] on link "Methods" at bounding box center [421, 150] width 59 height 35
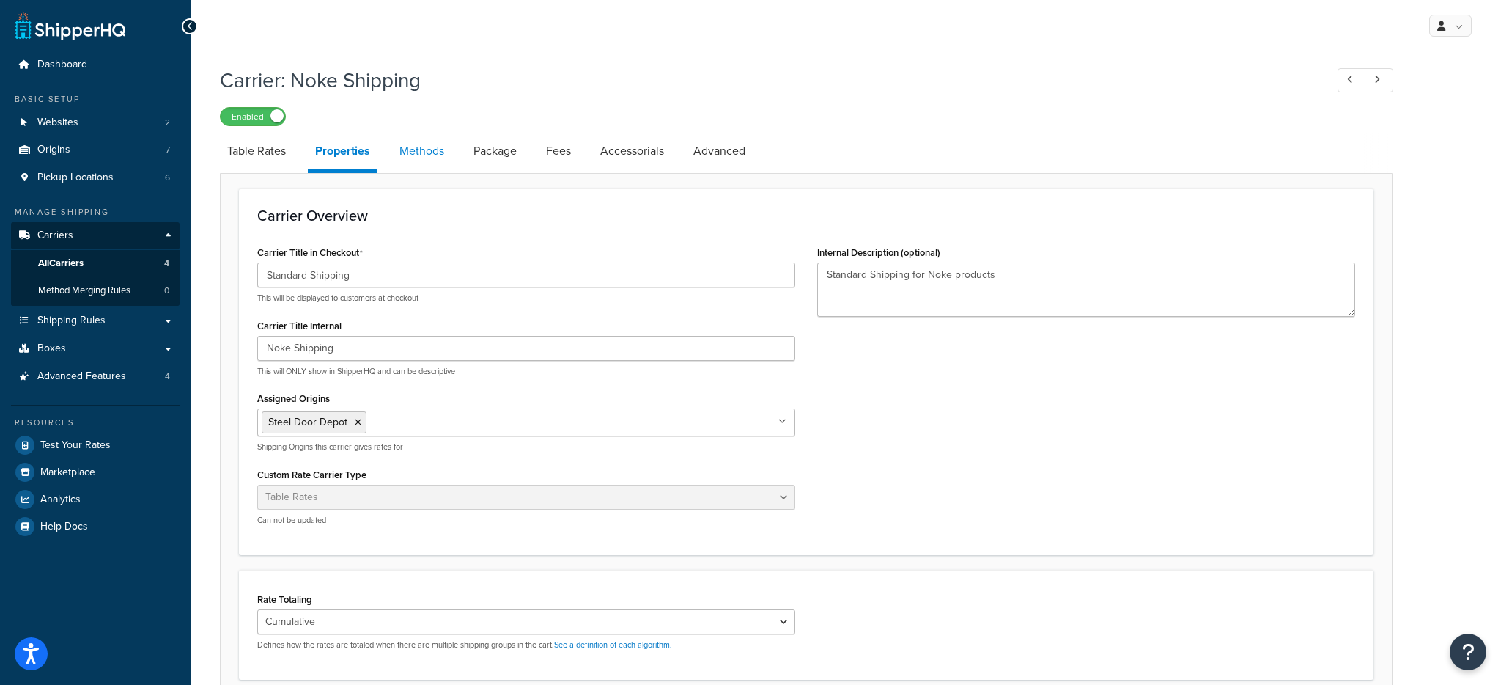
select select "25"
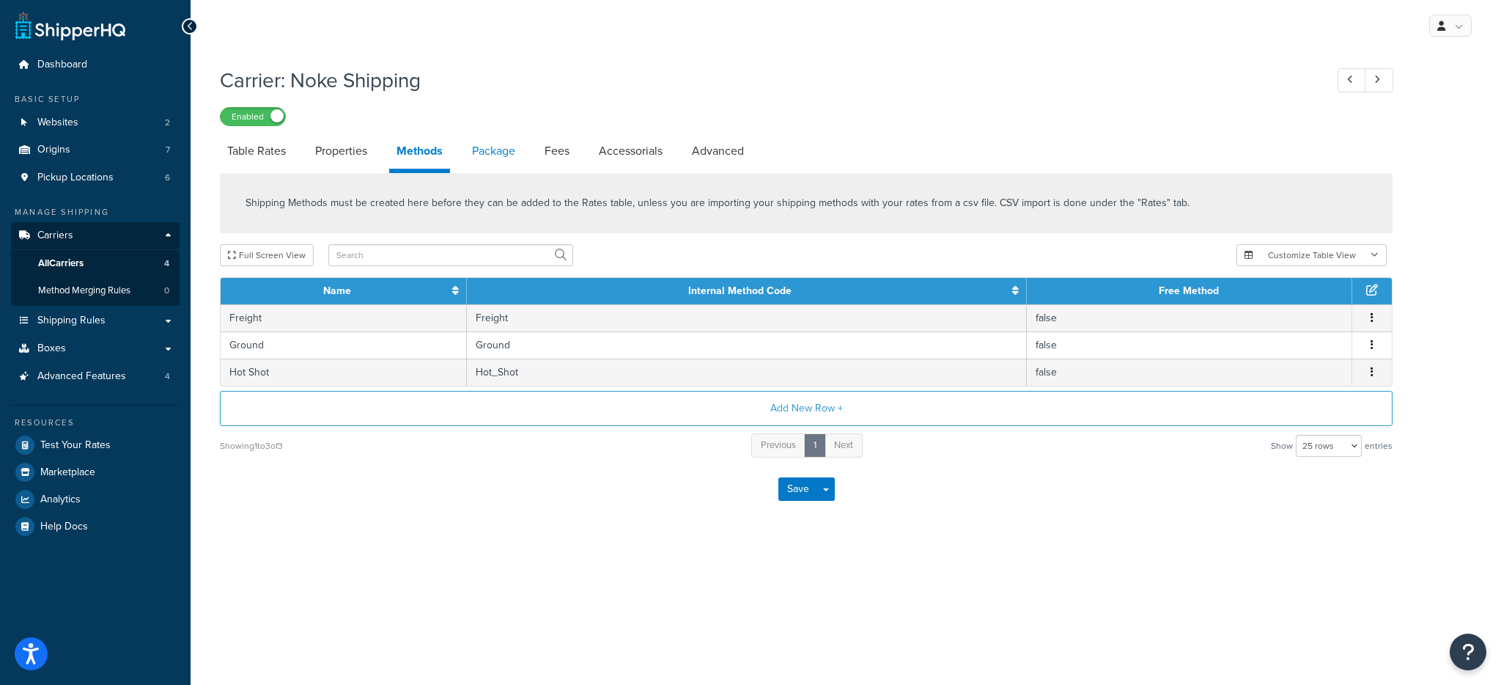
click at [504, 153] on link "Package" at bounding box center [494, 150] width 58 height 35
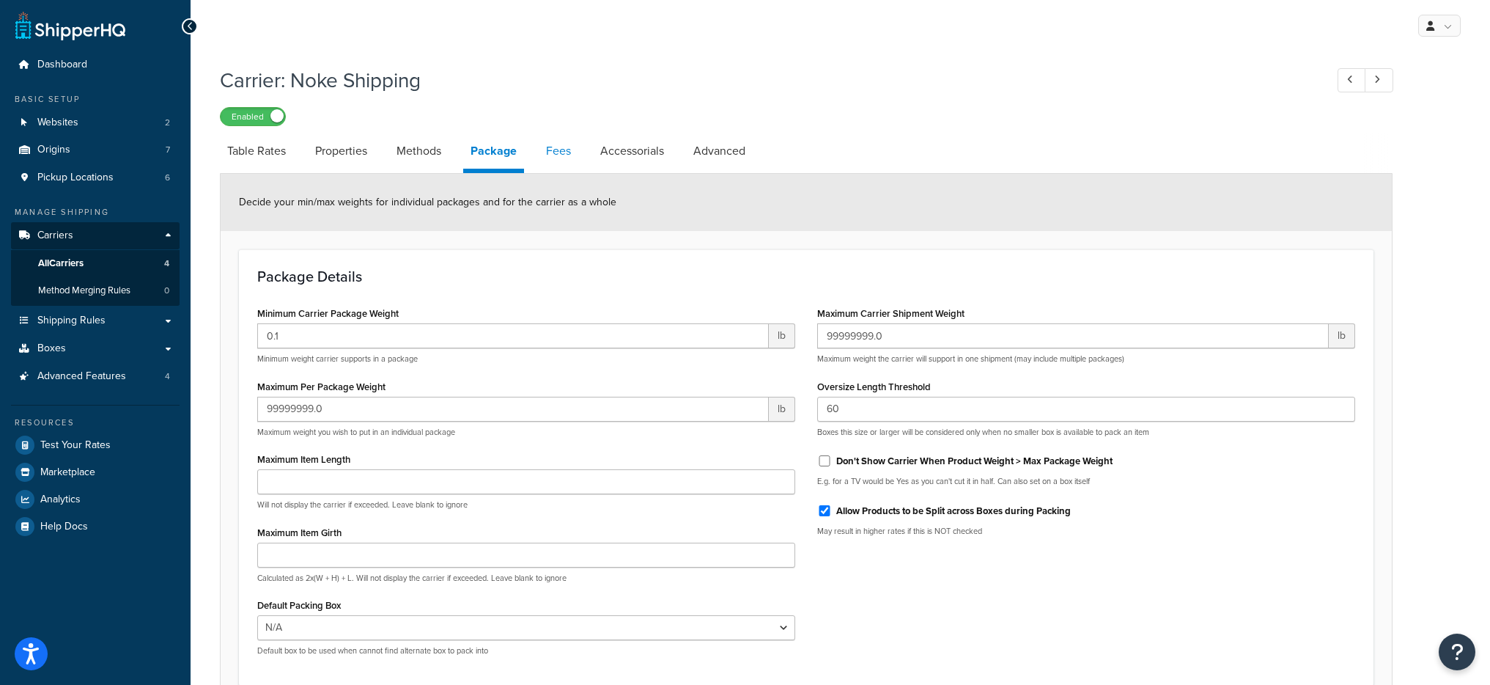
click at [559, 160] on link "Fees" at bounding box center [559, 150] width 40 height 35
select select "AFTER"
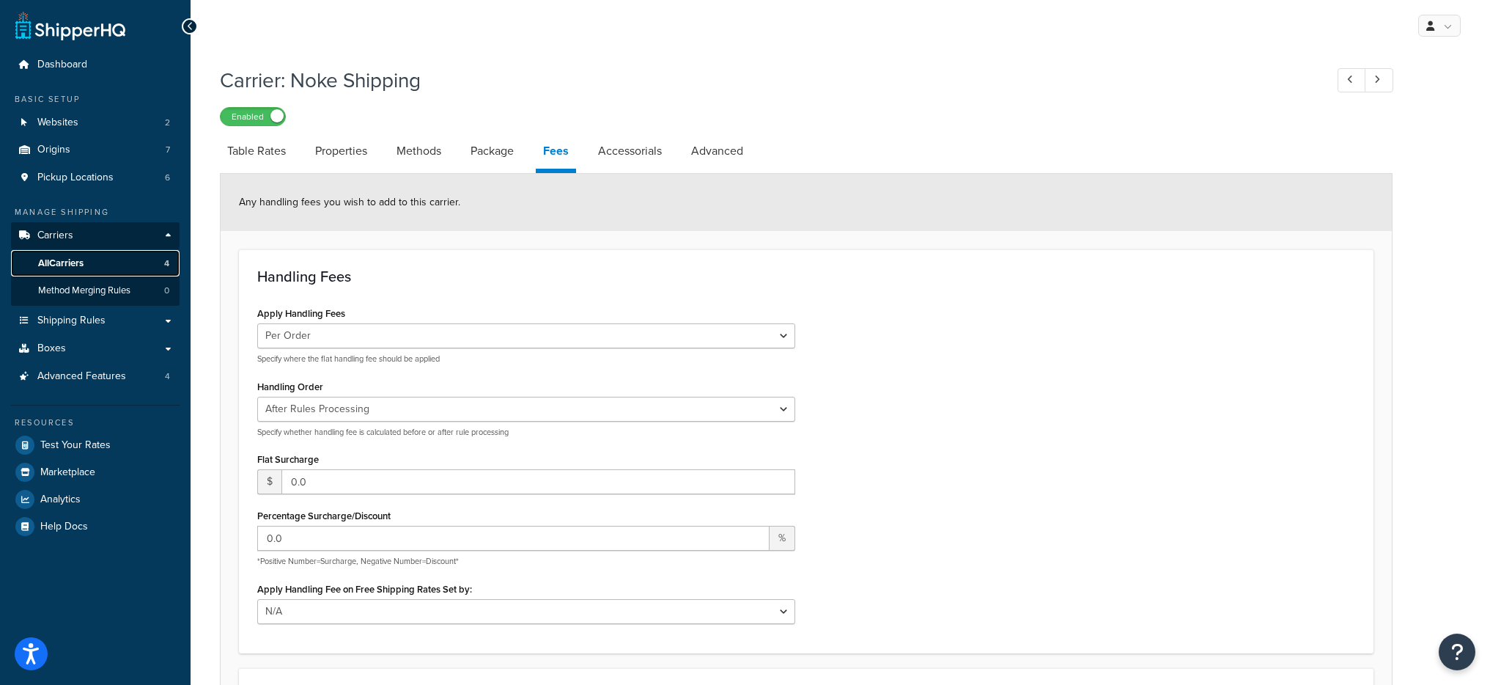
click at [108, 264] on link "All Carriers 4" at bounding box center [95, 263] width 169 height 27
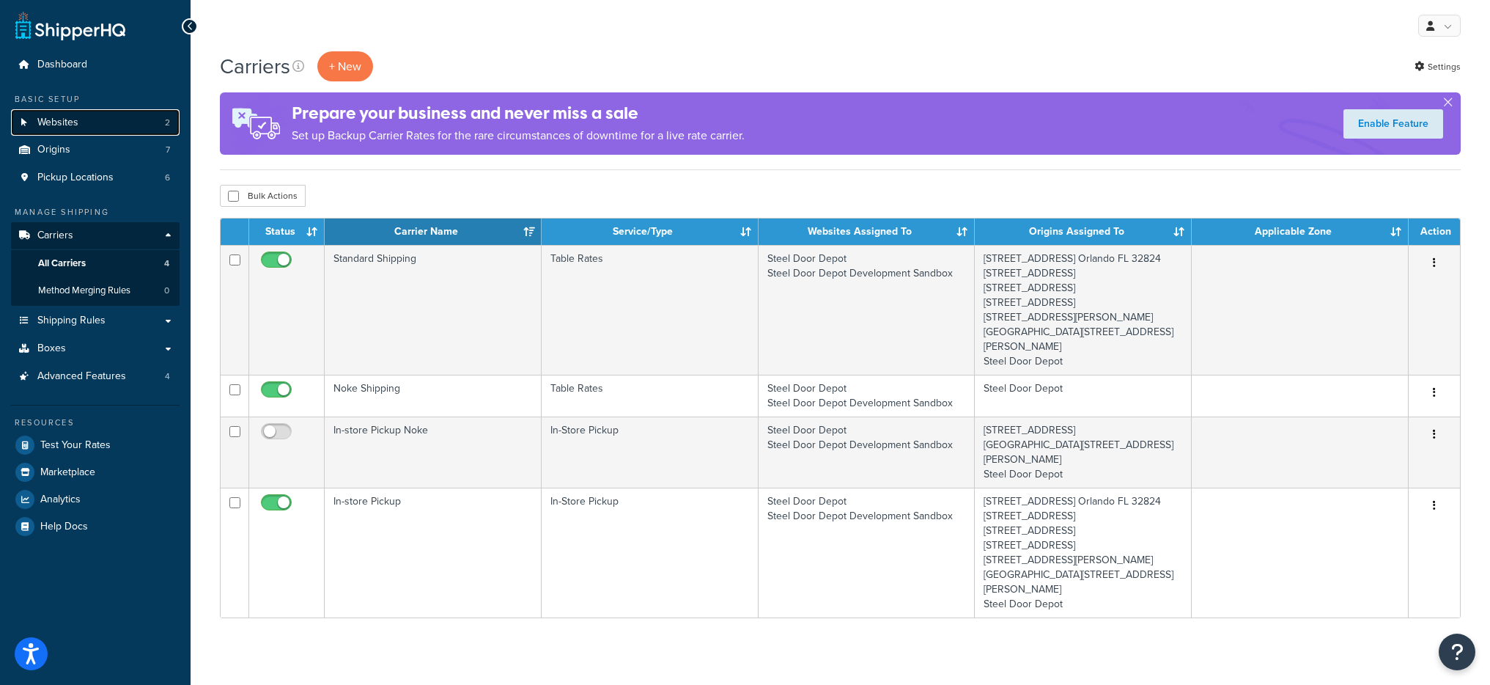
click at [93, 133] on link "Websites 2" at bounding box center [95, 122] width 169 height 27
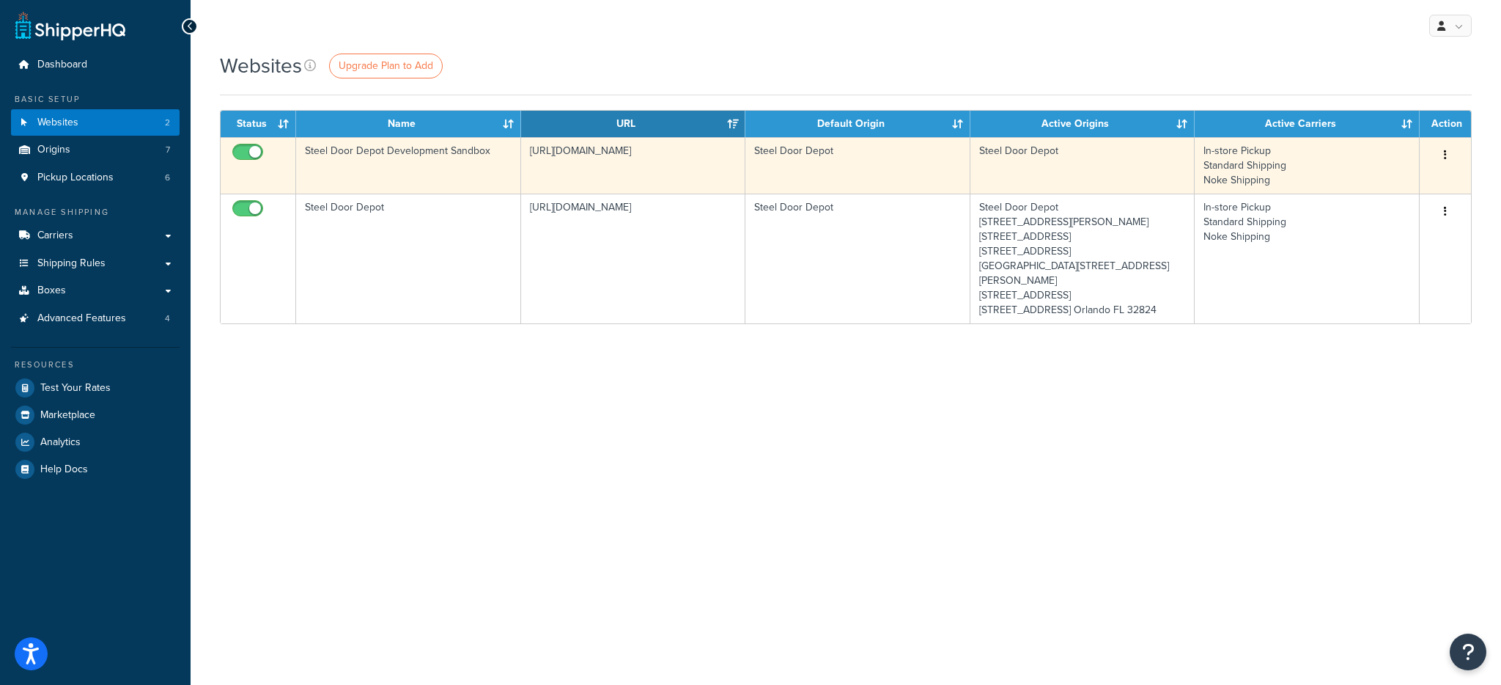
click at [438, 158] on td "Steel Door Depot Development Sandbox" at bounding box center [408, 165] width 225 height 56
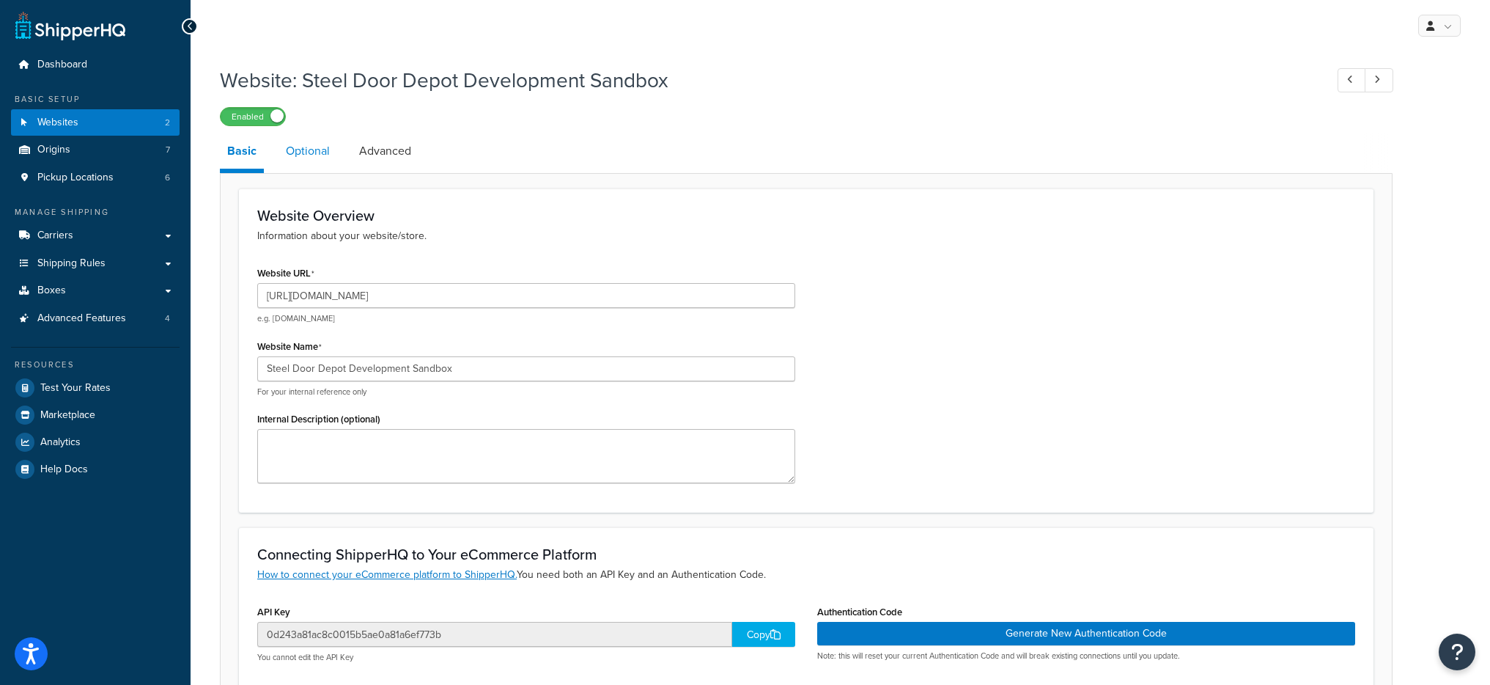
click at [315, 144] on link "Optional" at bounding box center [308, 150] width 59 height 35
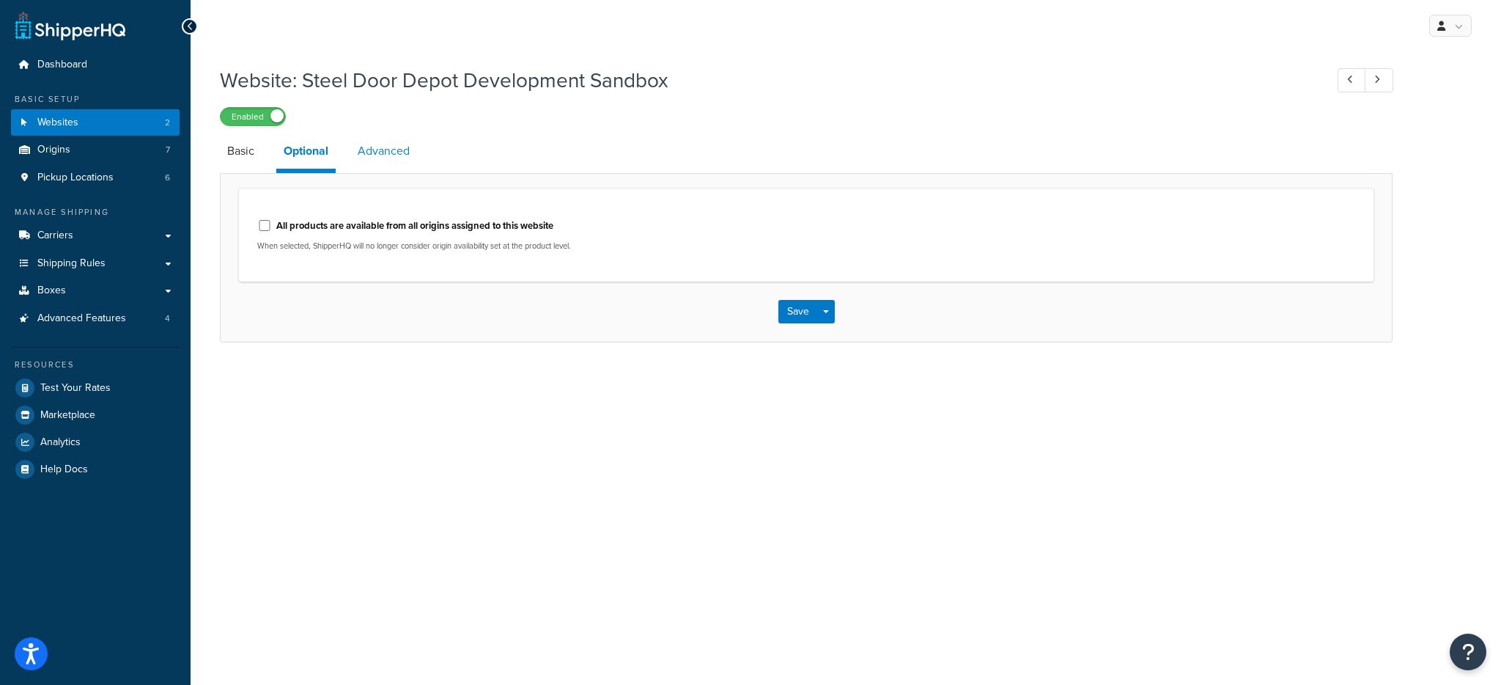
click at [397, 158] on link "Advanced" at bounding box center [383, 150] width 67 height 35
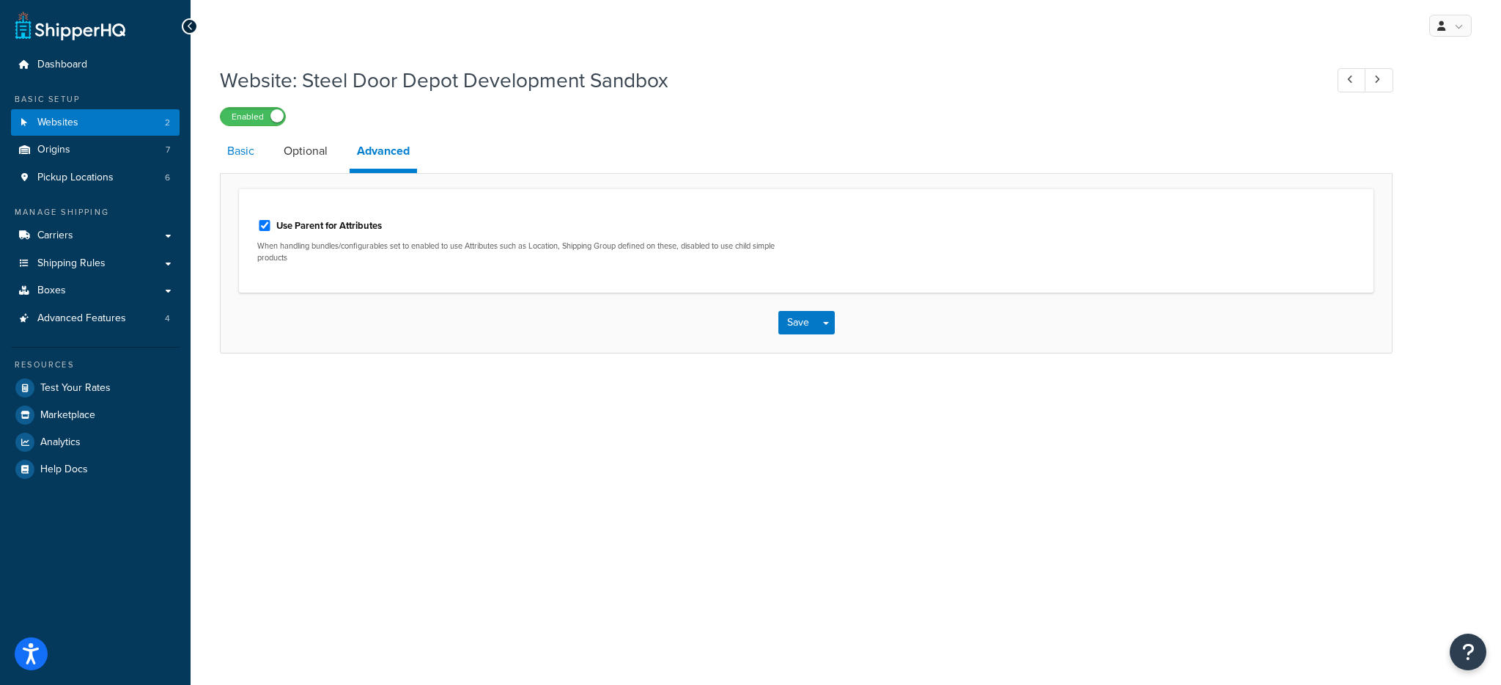
click at [261, 158] on link "Basic" at bounding box center [241, 150] width 42 height 35
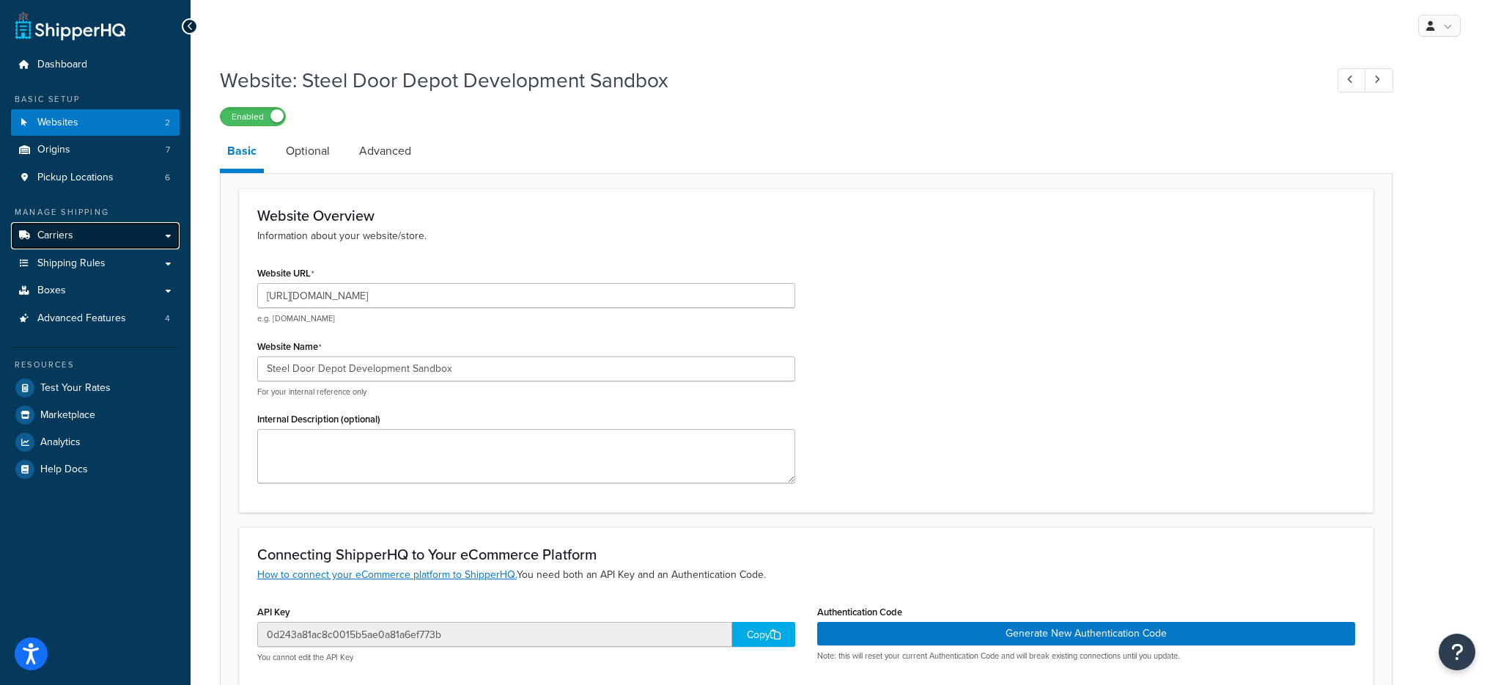
click at [111, 239] on link "Carriers" at bounding box center [95, 235] width 169 height 27
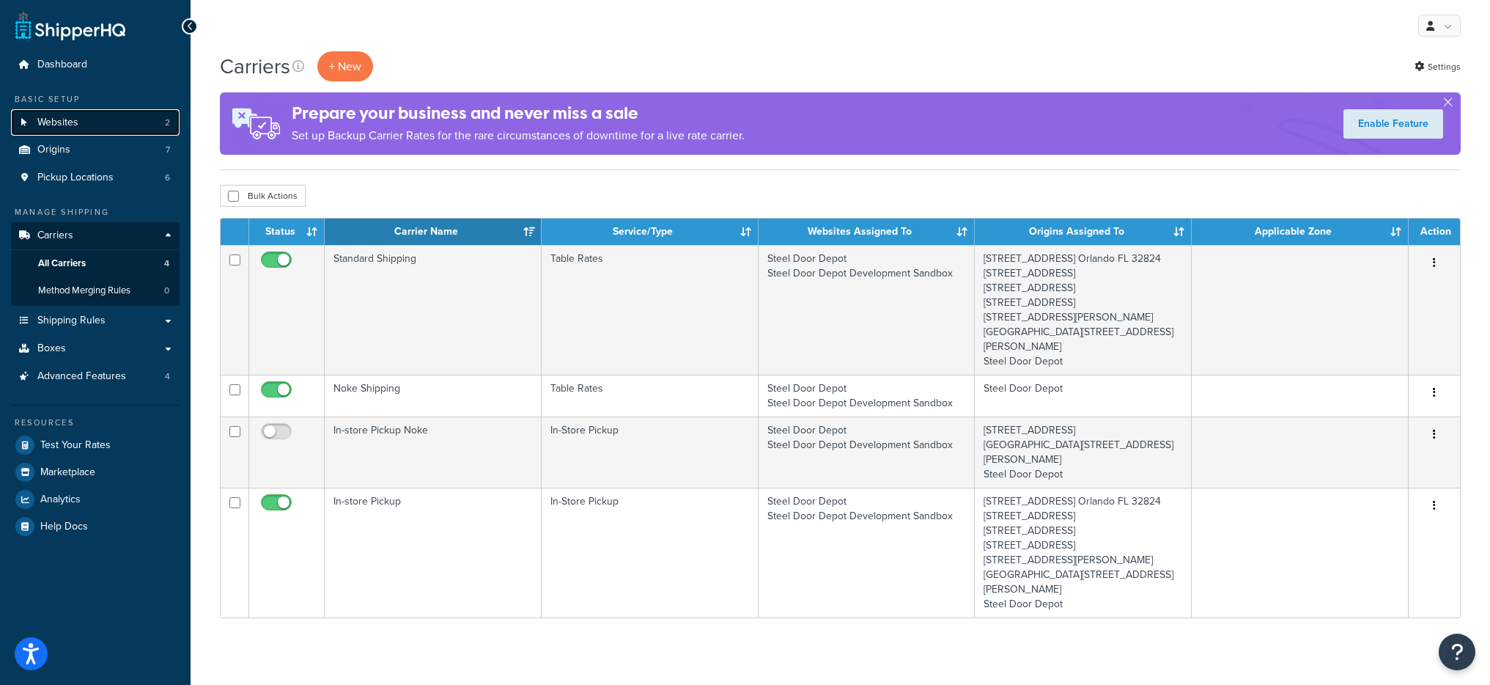
click at [125, 129] on link "Websites 2" at bounding box center [95, 122] width 169 height 27
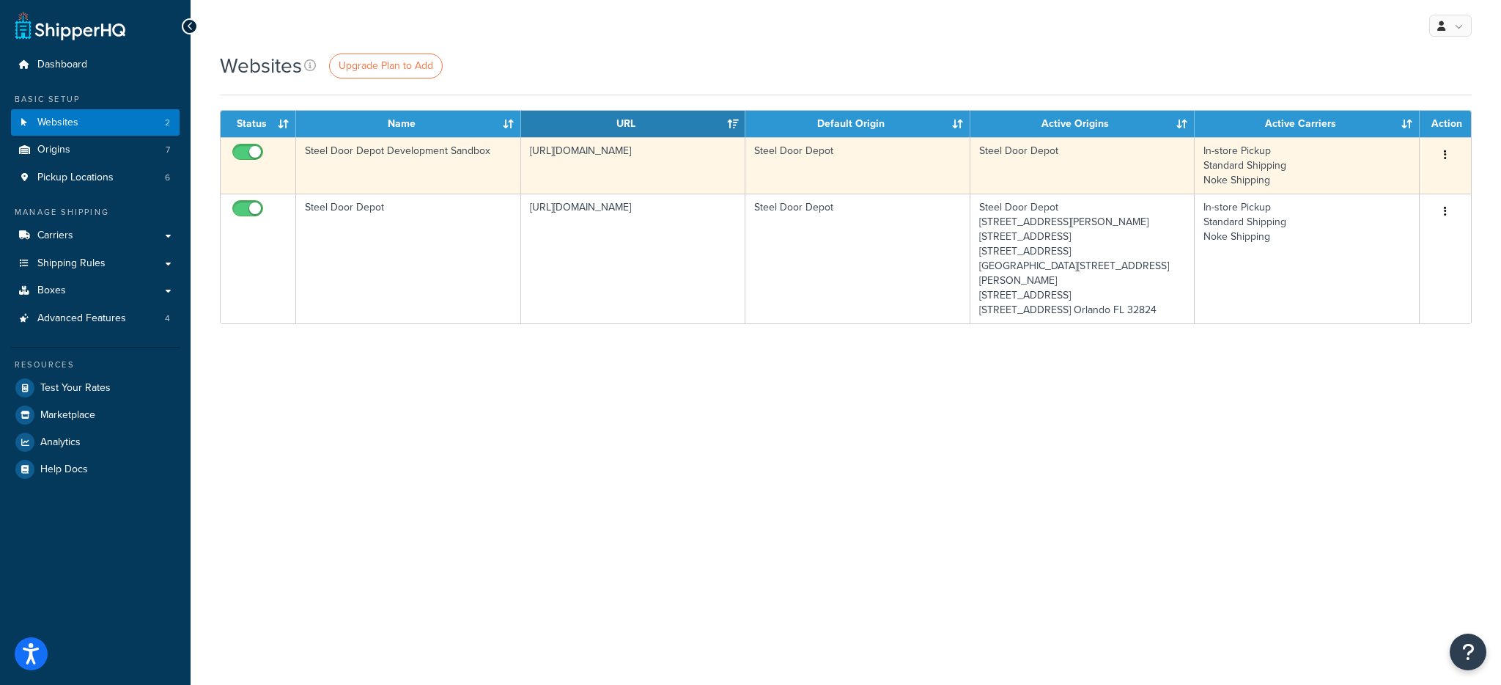
click at [453, 155] on td "Steel Door Depot Development Sandbox" at bounding box center [408, 165] width 225 height 56
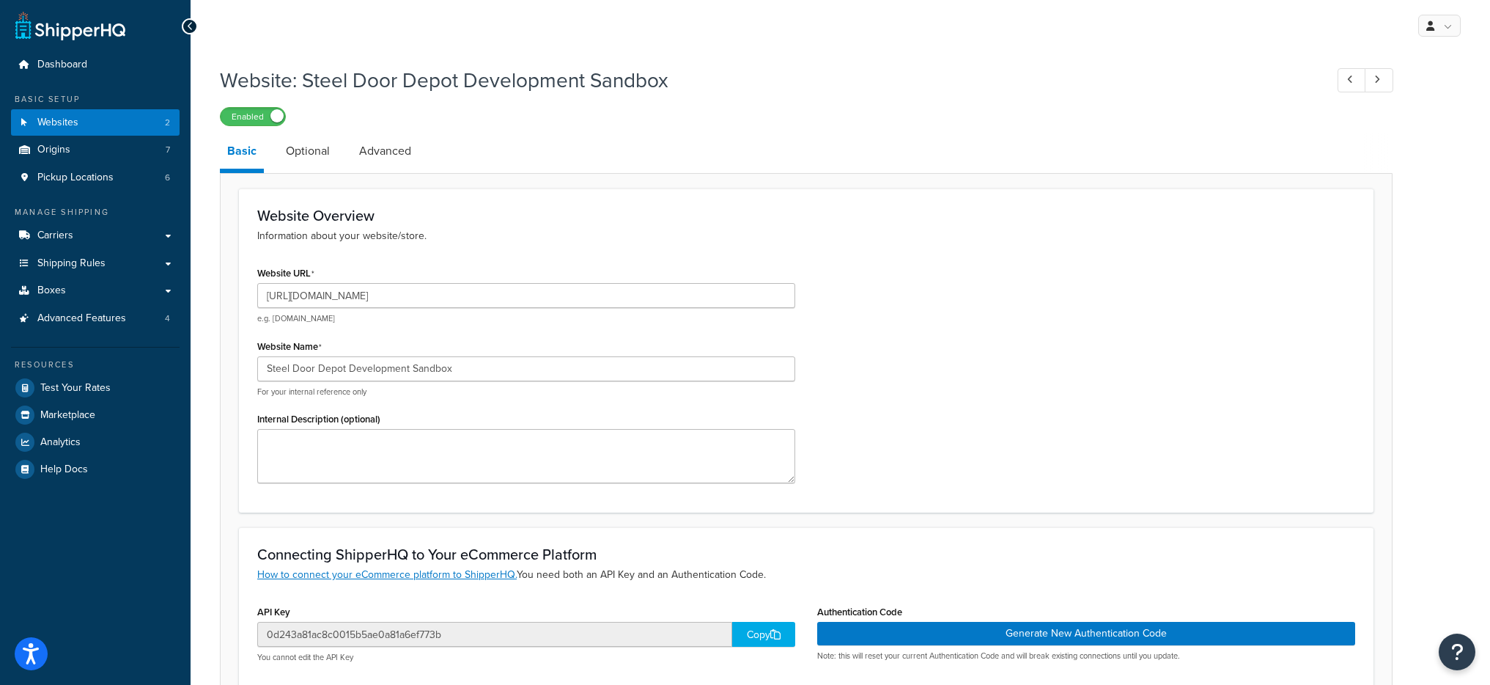
click at [288, 123] on div "Enabled" at bounding box center [806, 116] width 1173 height 21
click at [311, 157] on link "Optional" at bounding box center [308, 150] width 59 height 35
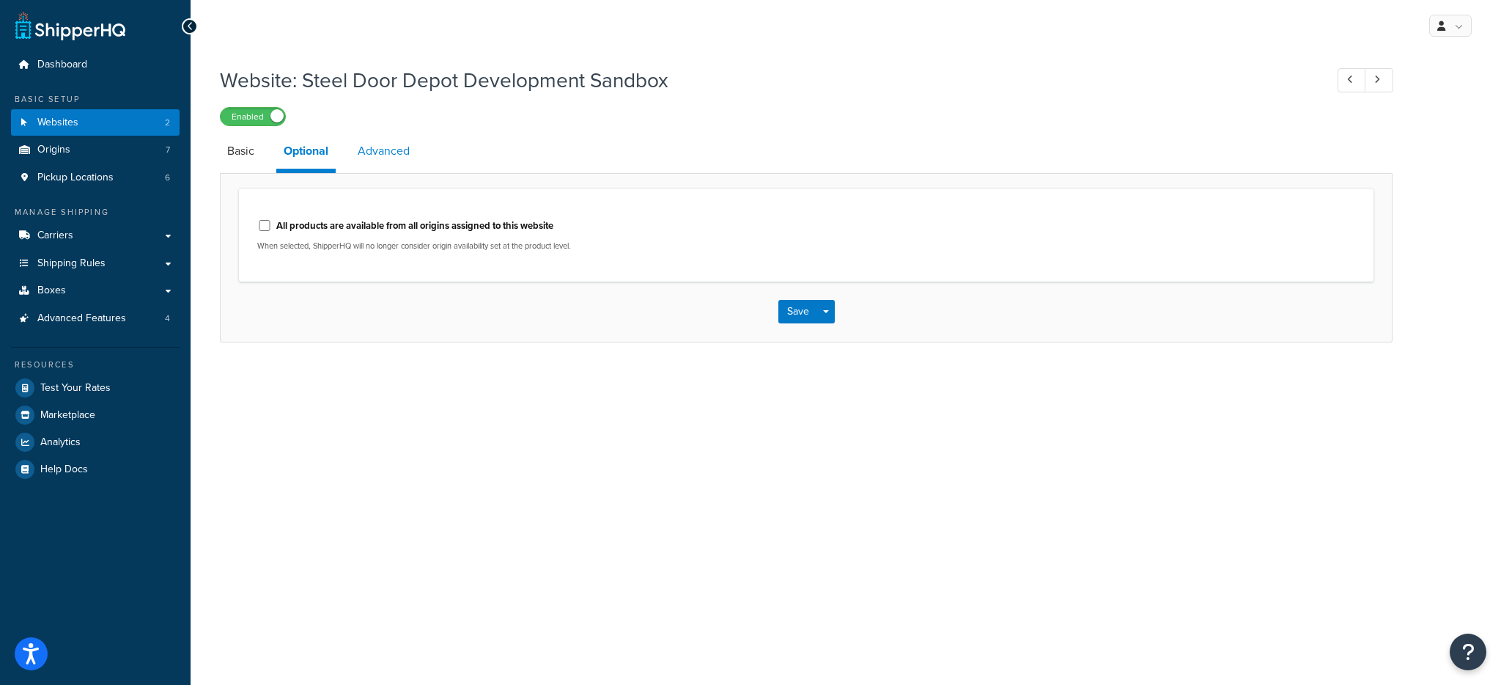
click at [375, 147] on link "Advanced" at bounding box center [383, 150] width 67 height 35
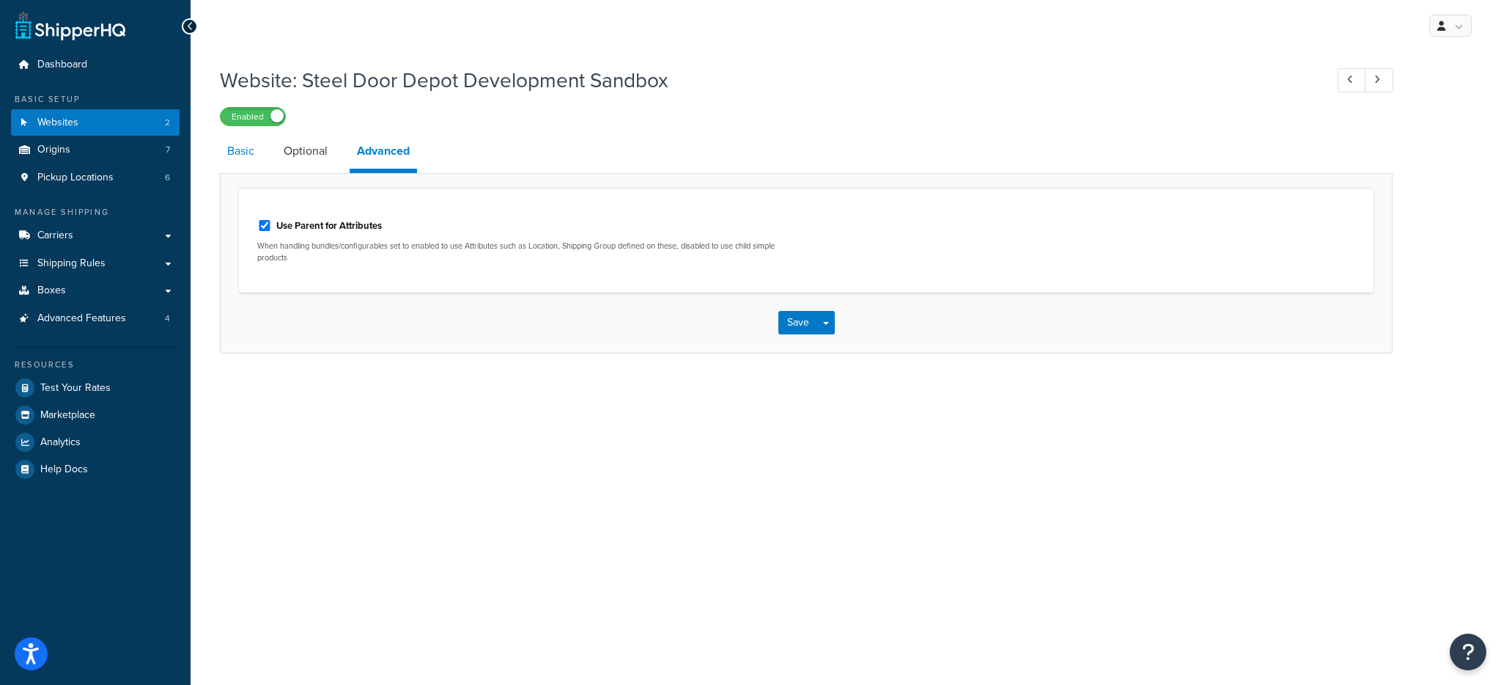
click at [257, 155] on link "Basic" at bounding box center [241, 150] width 42 height 35
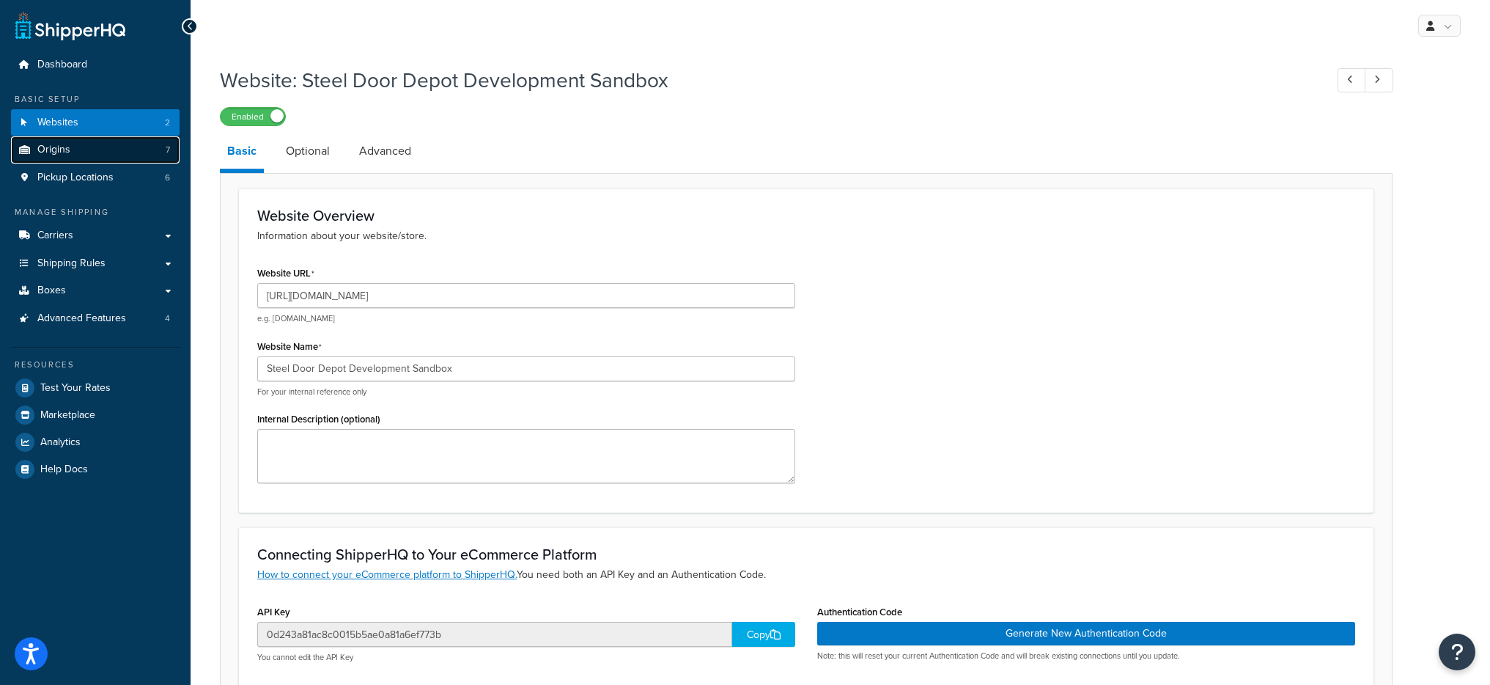
click at [77, 147] on link "Origins 7" at bounding box center [95, 149] width 169 height 27
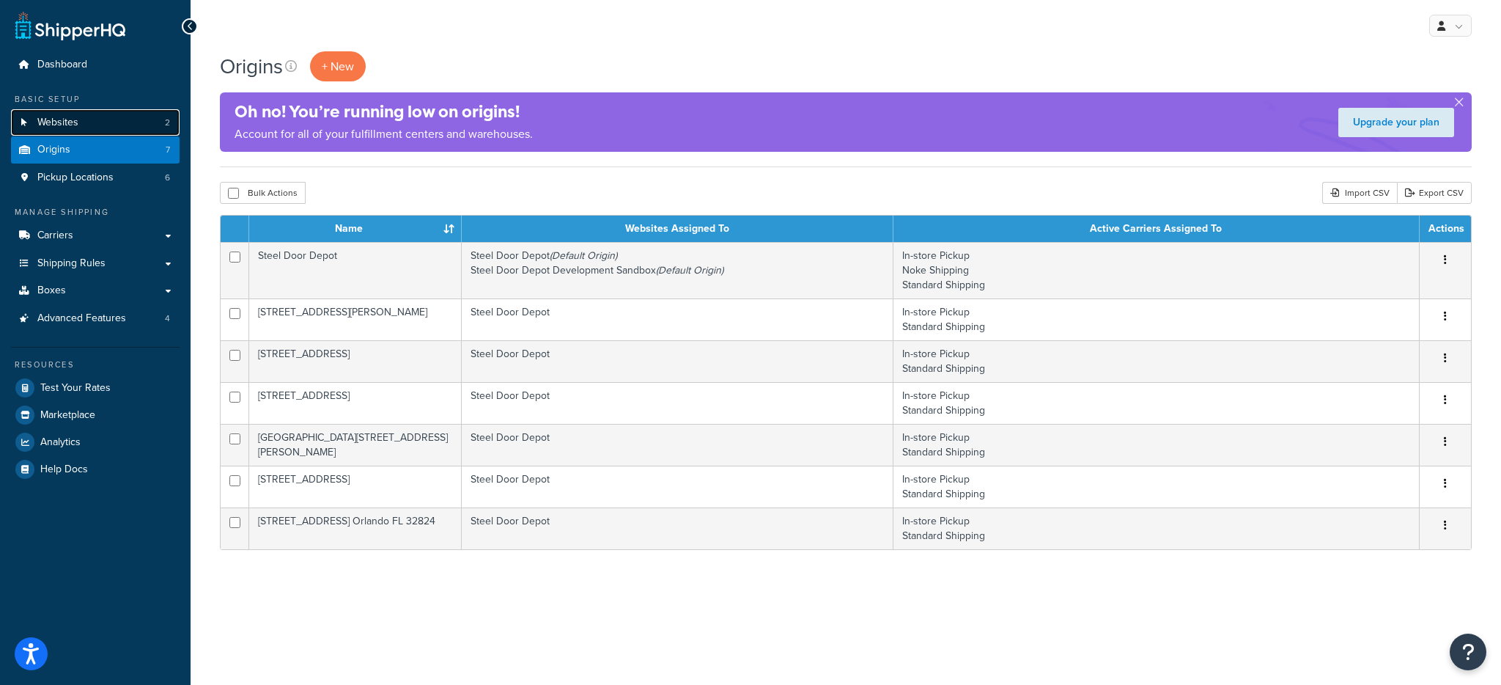
click at [38, 111] on link "Websites 2" at bounding box center [95, 122] width 169 height 27
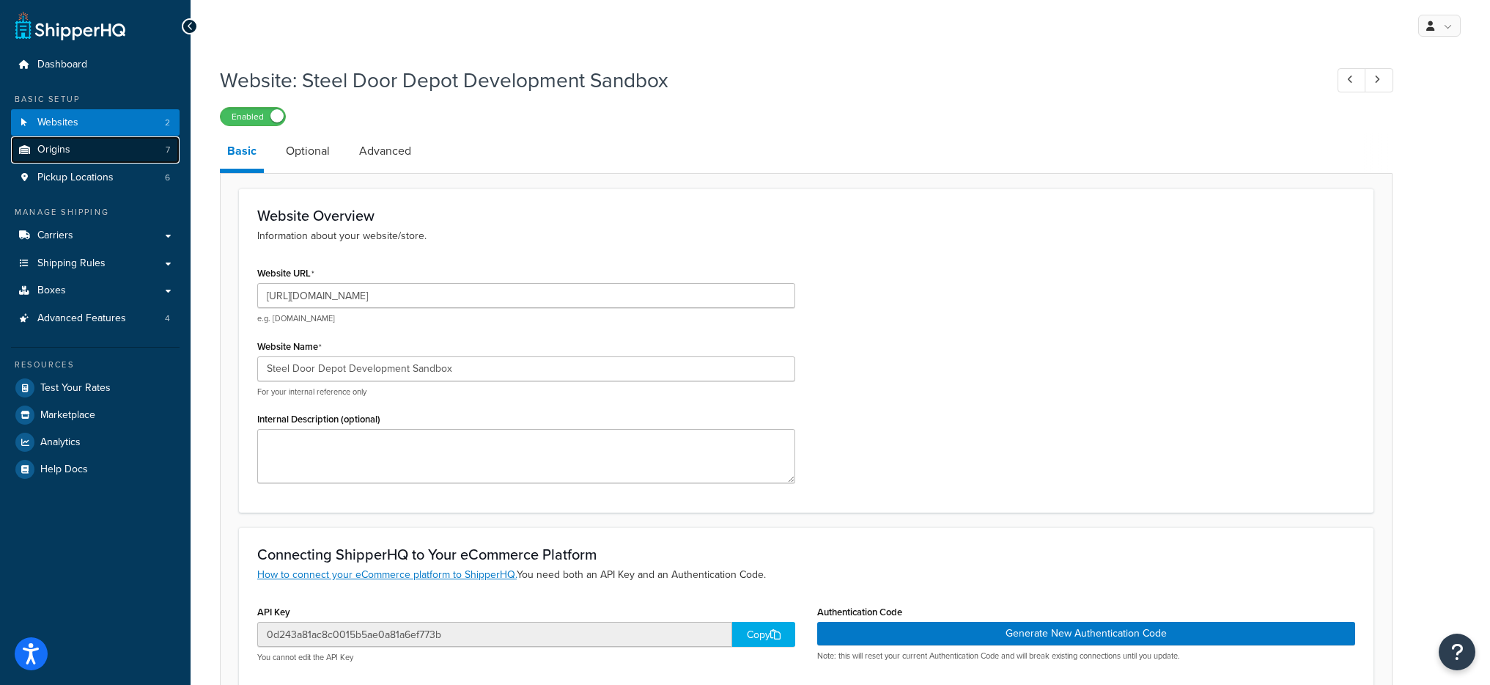
click at [67, 155] on span "Origins" at bounding box center [53, 150] width 33 height 12
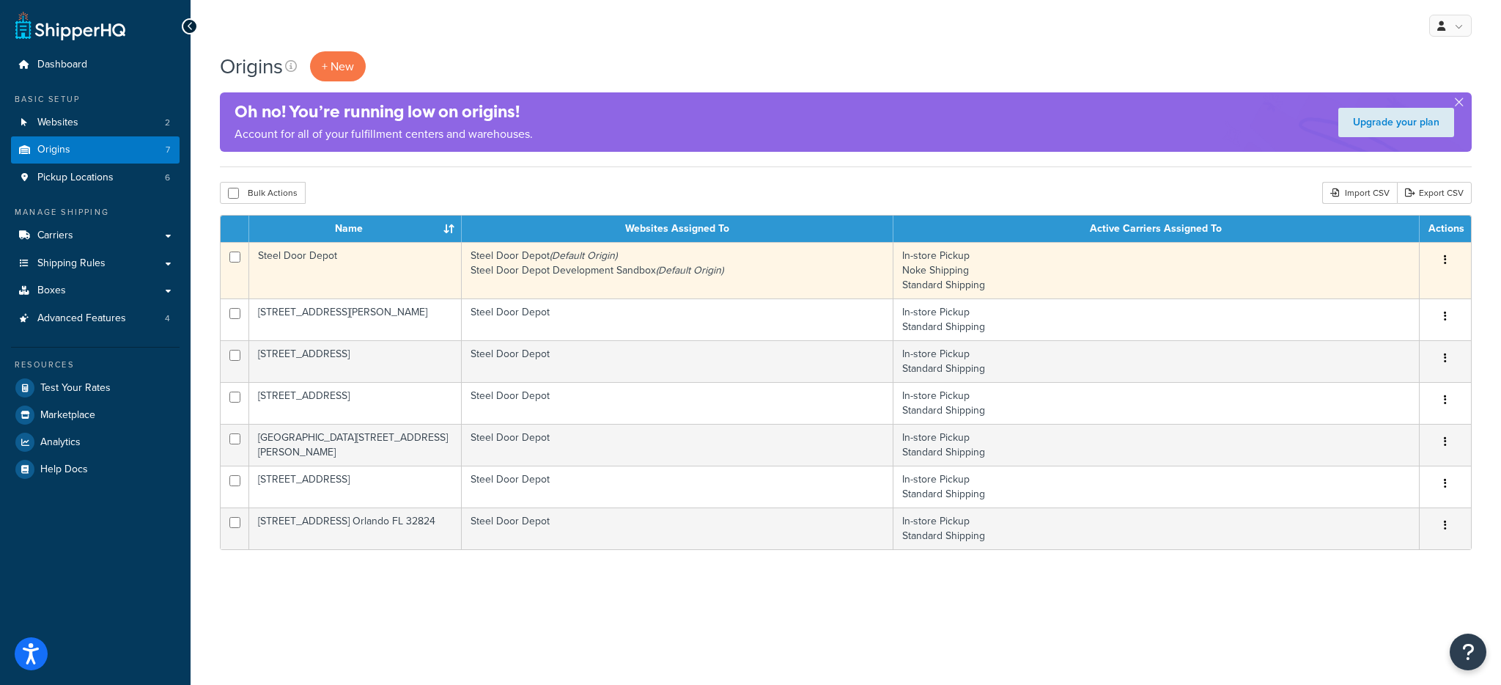
click at [447, 274] on td "Steel Door Depot" at bounding box center [355, 270] width 213 height 56
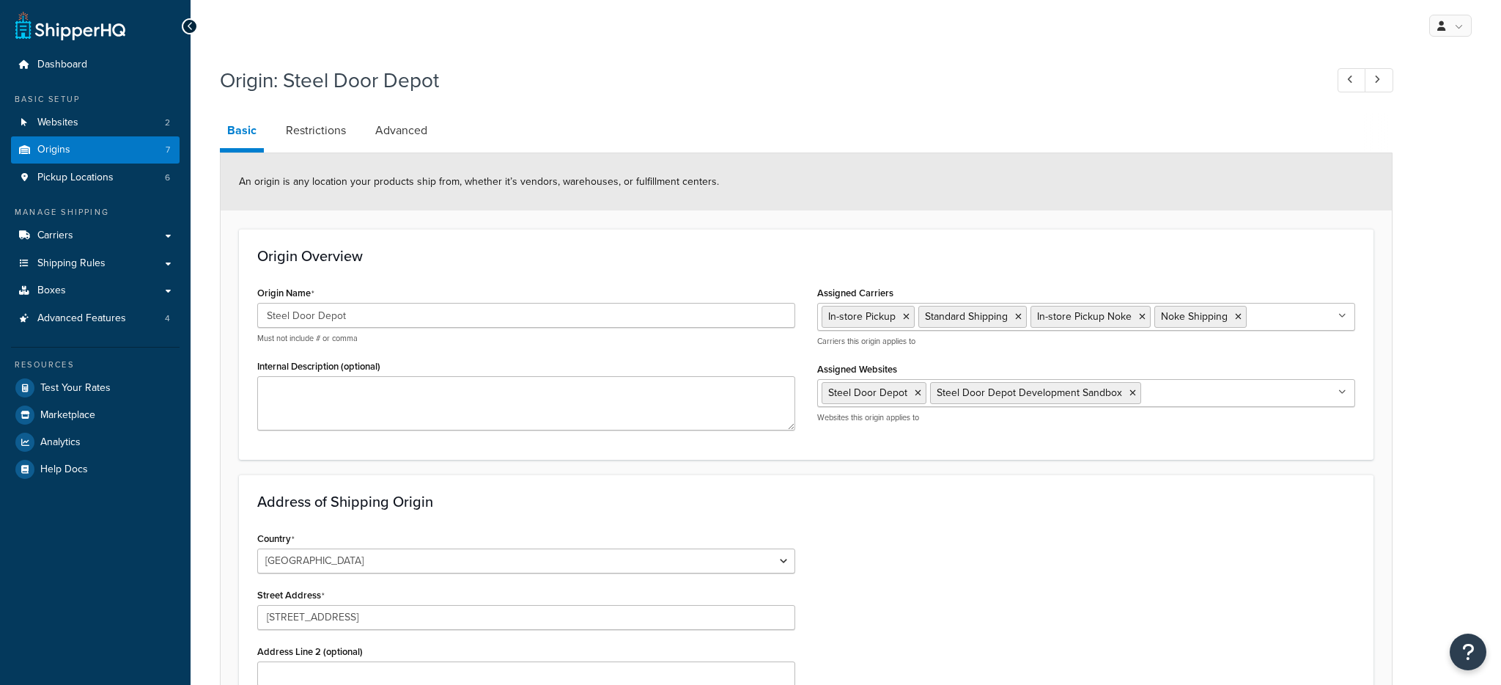
select select "10"
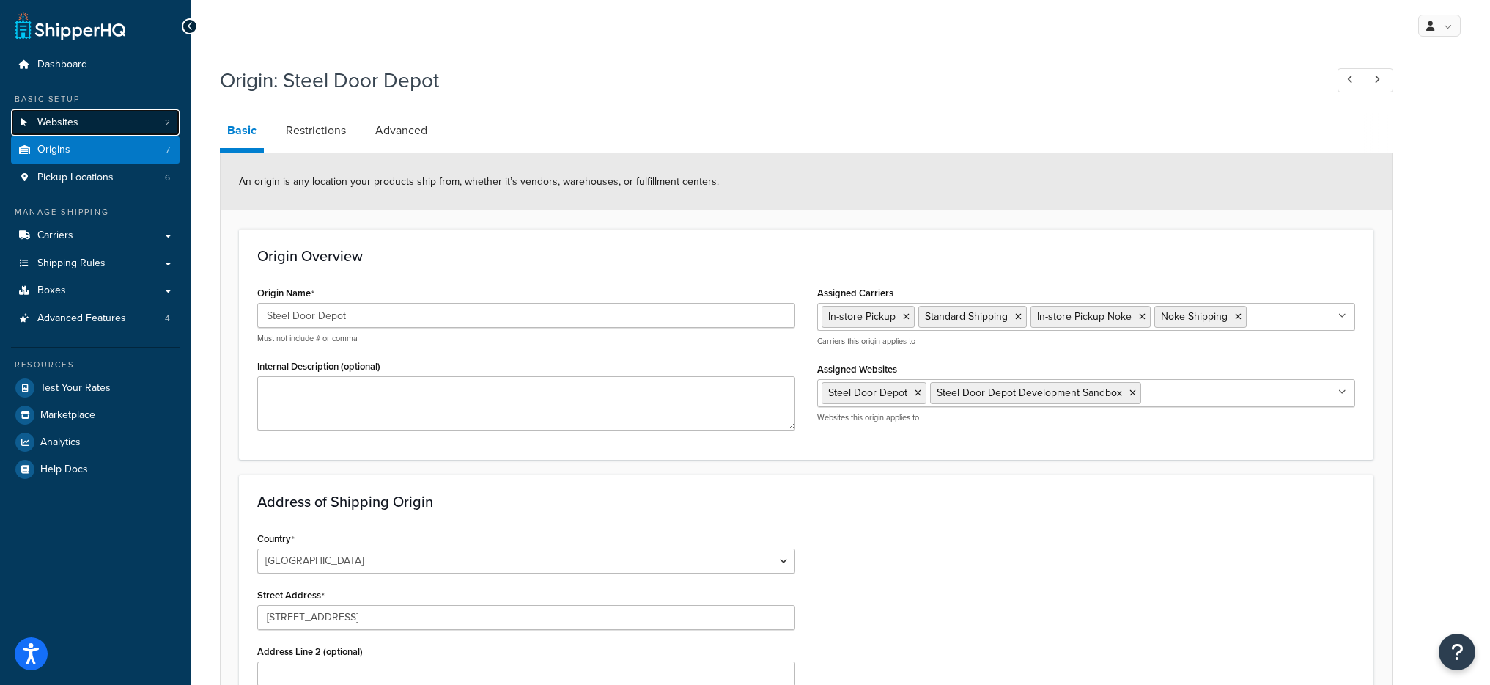
click at [84, 116] on link "Websites 2" at bounding box center [95, 122] width 169 height 27
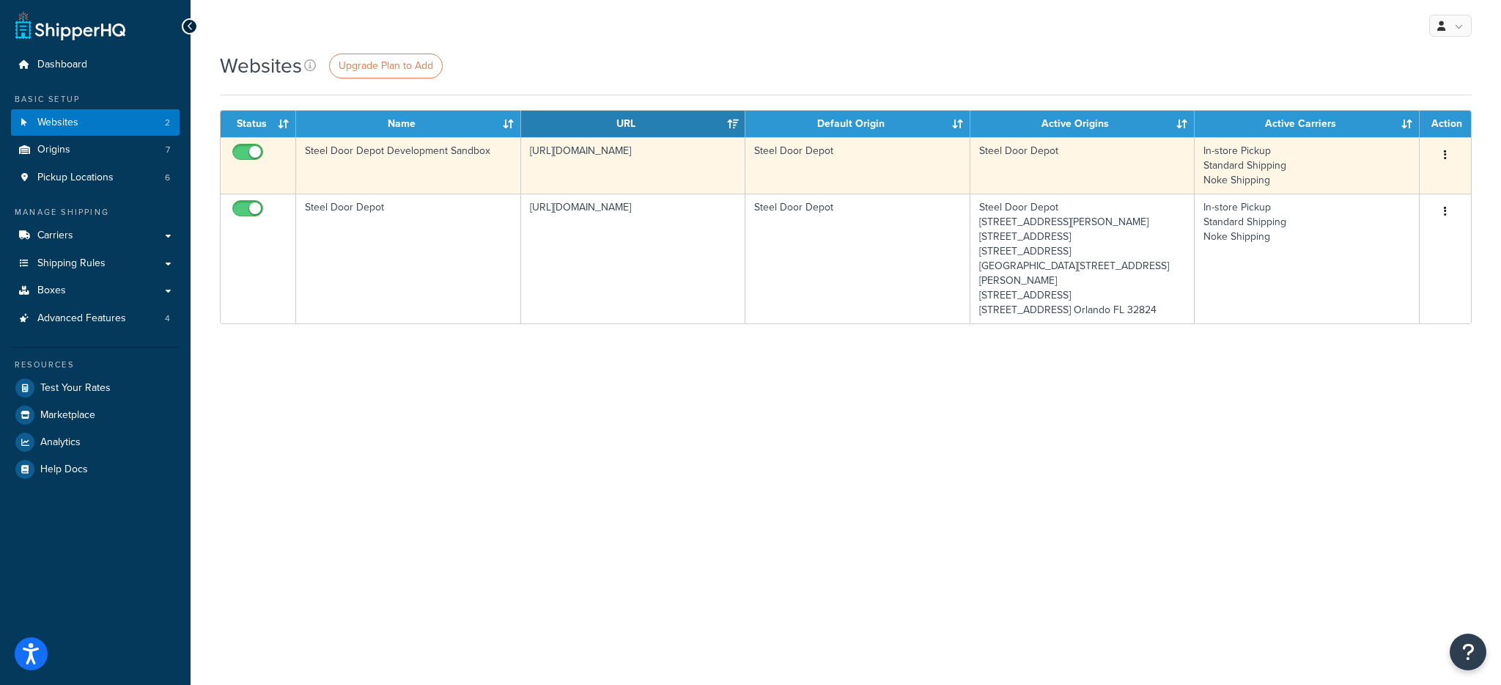
click at [639, 175] on td "https://steeldoordepotdeve.mystagingwebsite.com" at bounding box center [633, 165] width 225 height 56
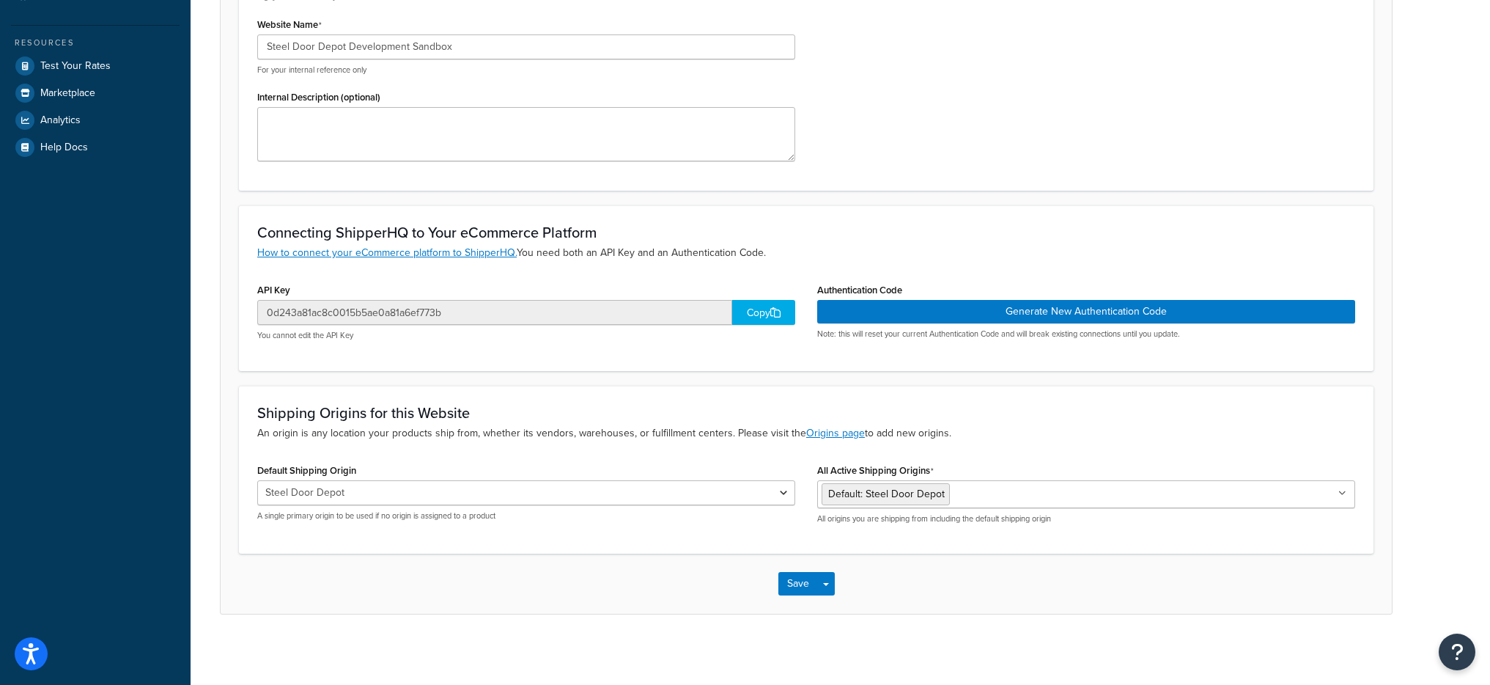
scroll to position [325, 0]
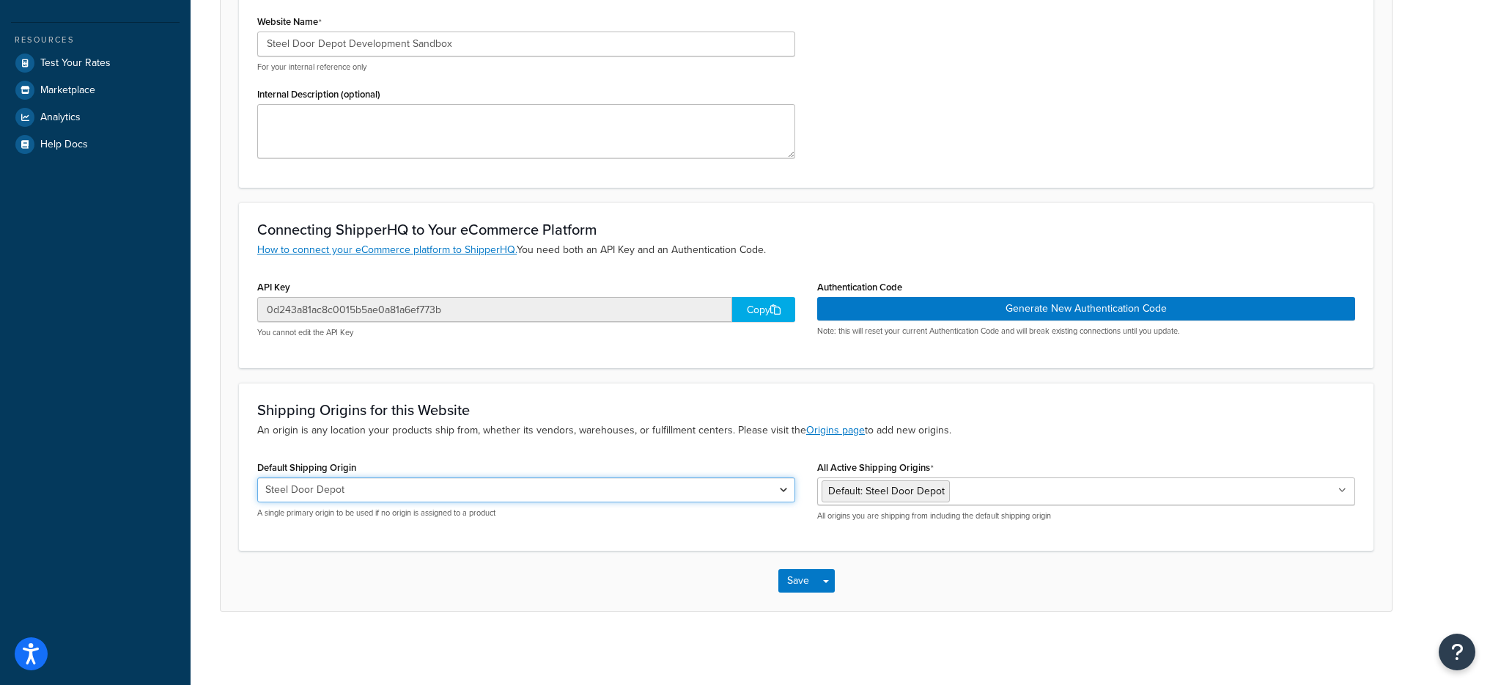
click at [724, 488] on select "[GEOGRAPHIC_DATA] [STREET_ADDRESS][PERSON_NAME] [STREET_ADDRESS][GEOGRAPHIC_DAT…" at bounding box center [526, 489] width 538 height 25
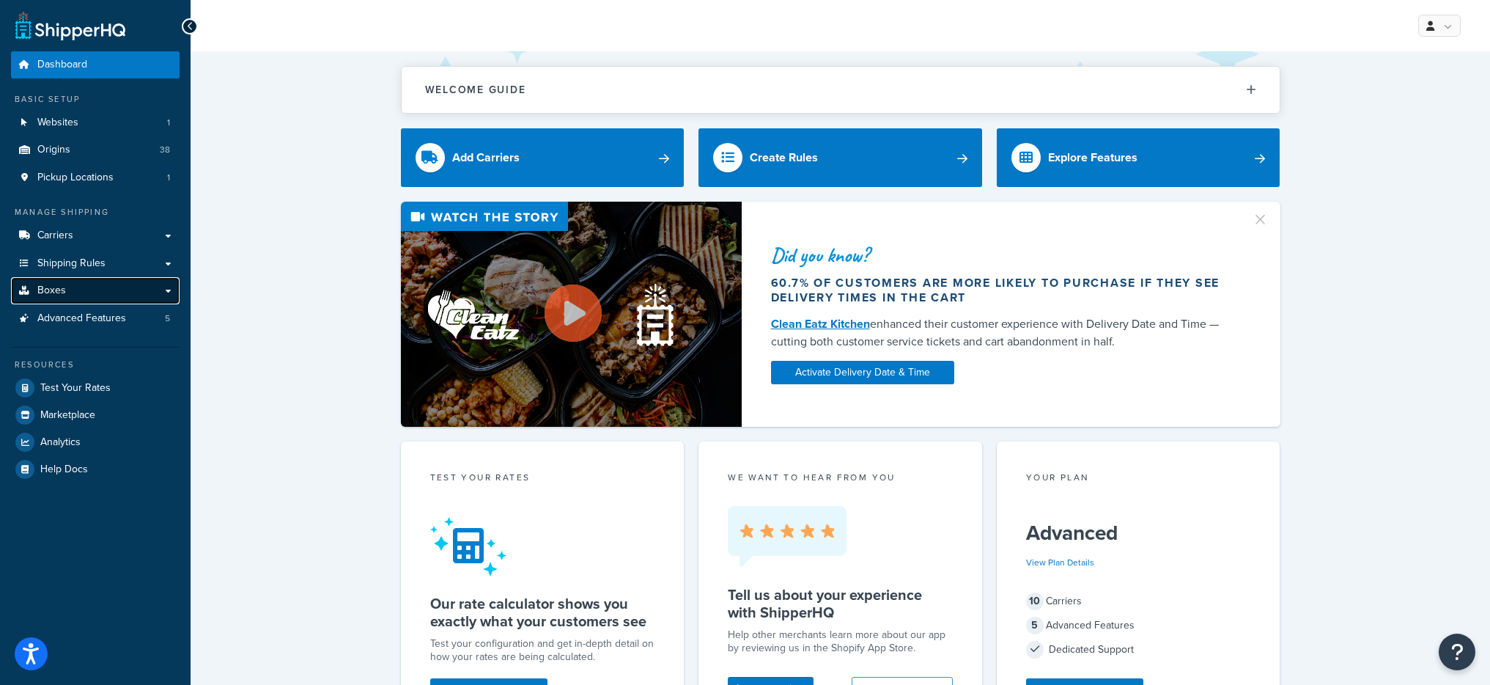
click at [123, 293] on link "Boxes" at bounding box center [95, 290] width 169 height 27
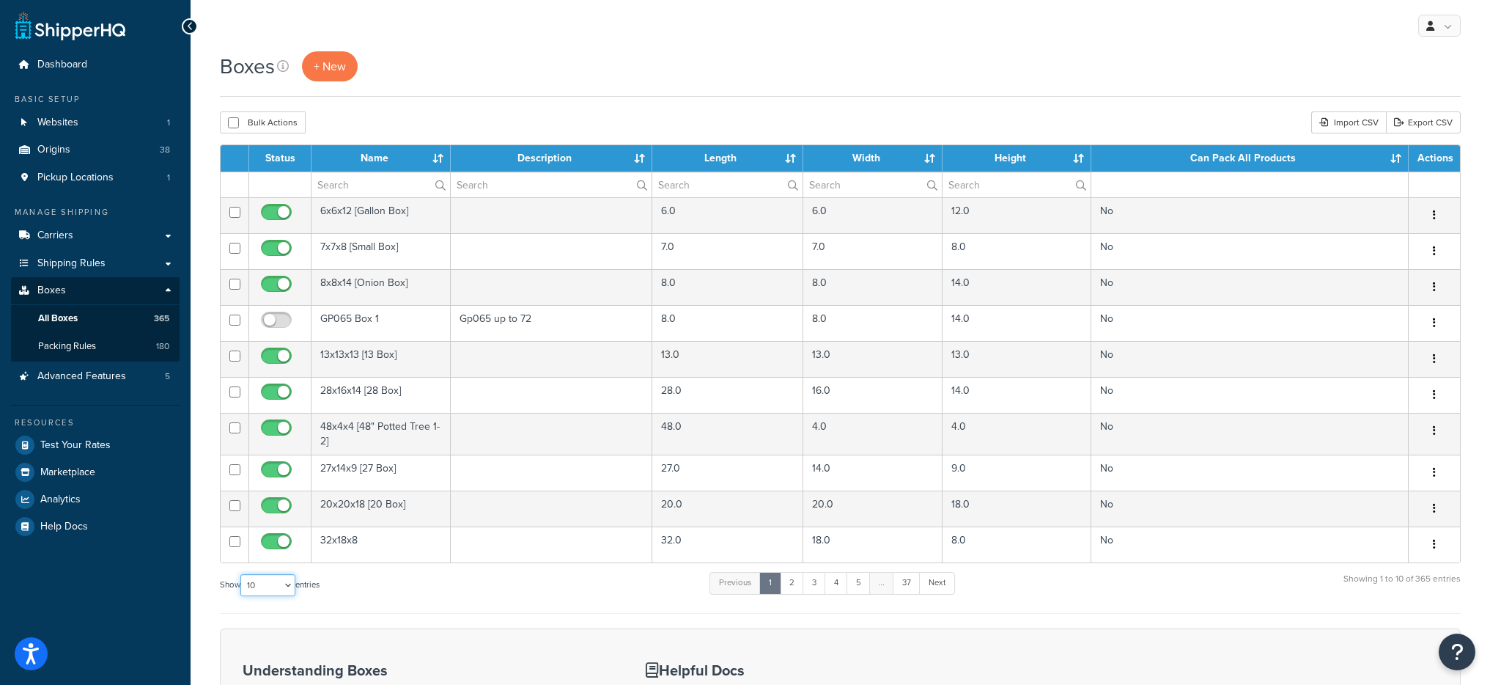
click at [281, 595] on select "10 15 25 50 100 1000" at bounding box center [267, 585] width 55 height 22
click at [383, 179] on input "text" at bounding box center [381, 184] width 139 height 25
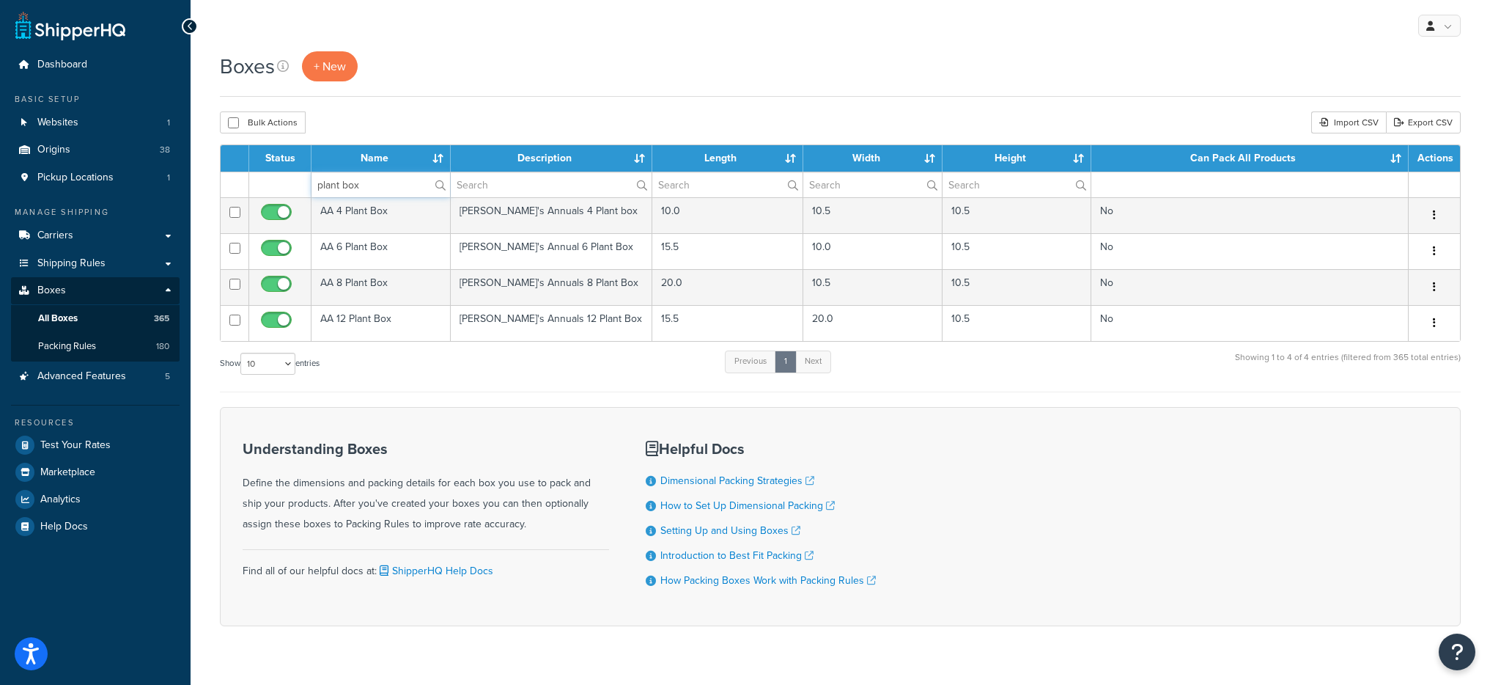
type input "plant box"
